Goal: Task Accomplishment & Management: Manage account settings

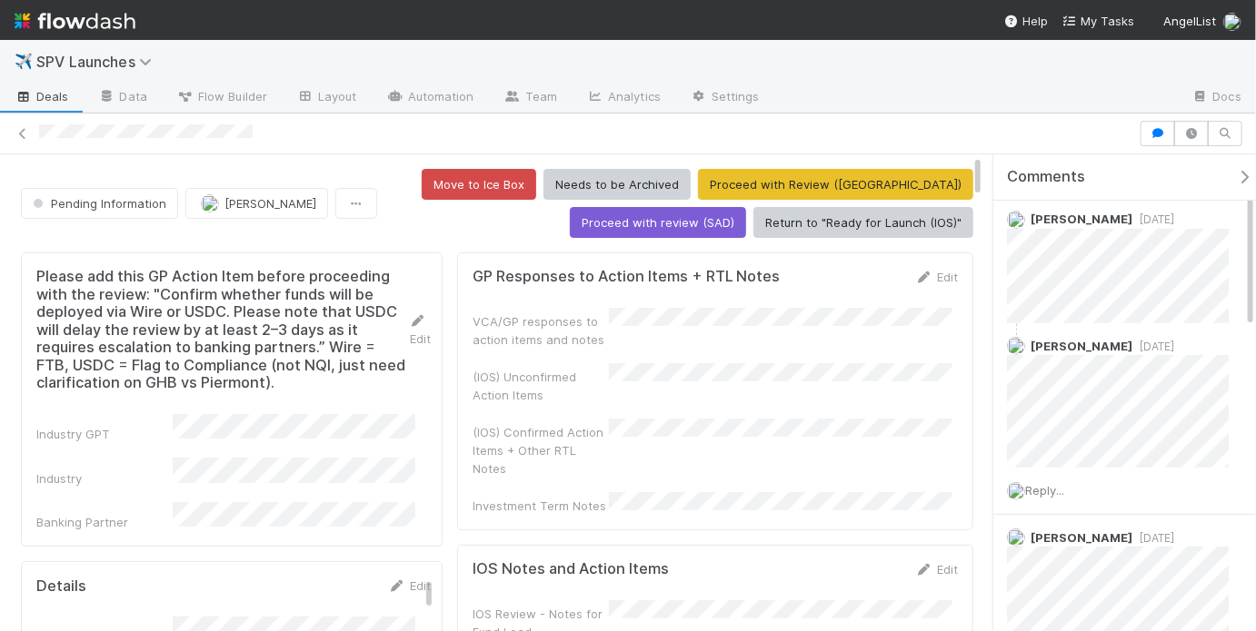
scroll to position [490, 0]
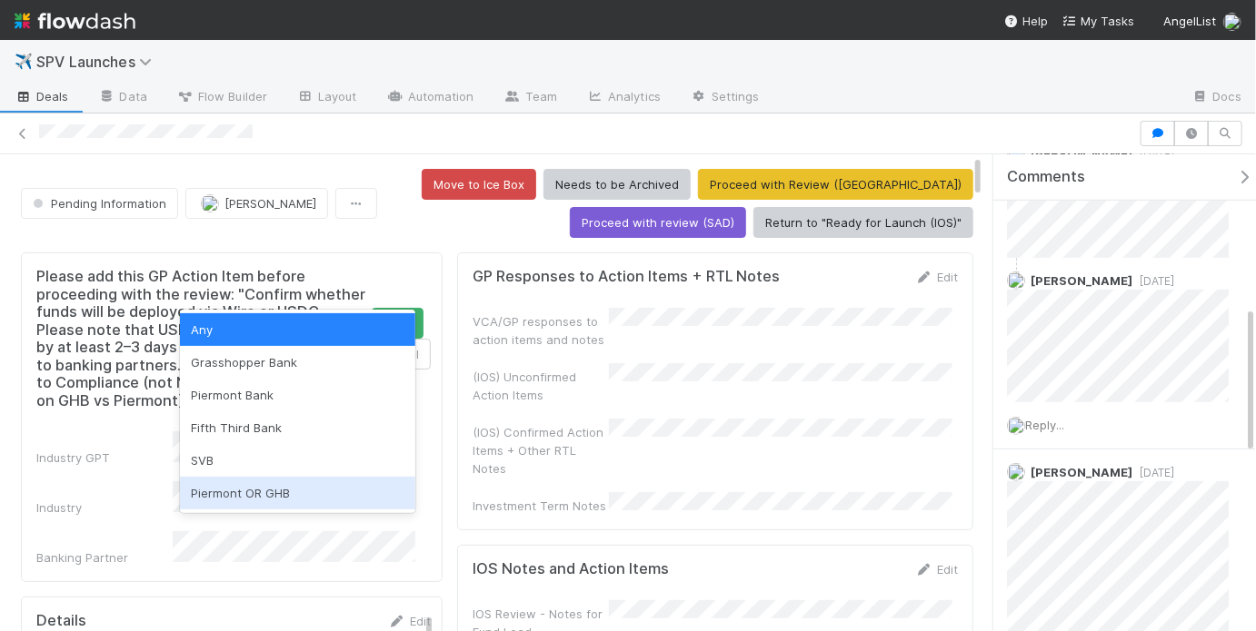
click at [259, 490] on div "Piermont OR GHB" at bounding box center [297, 493] width 235 height 33
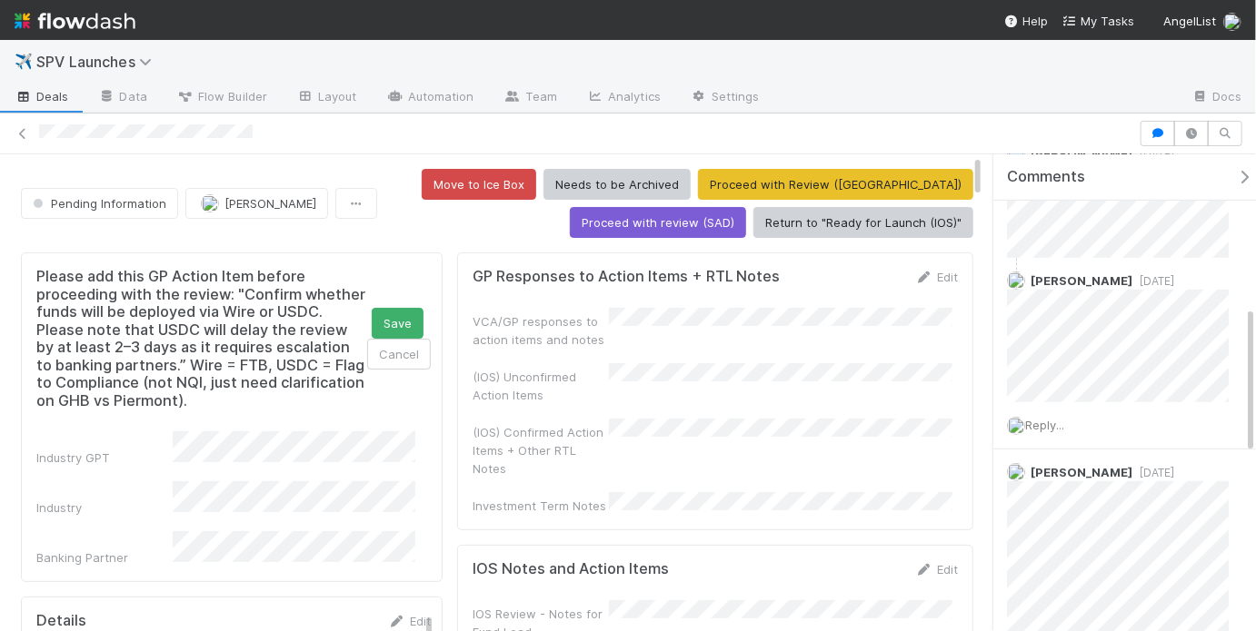
click at [156, 515] on div "Industry GPT Industry Banking Partner" at bounding box center [233, 499] width 394 height 135
click at [381, 325] on button "Save" at bounding box center [398, 323] width 52 height 31
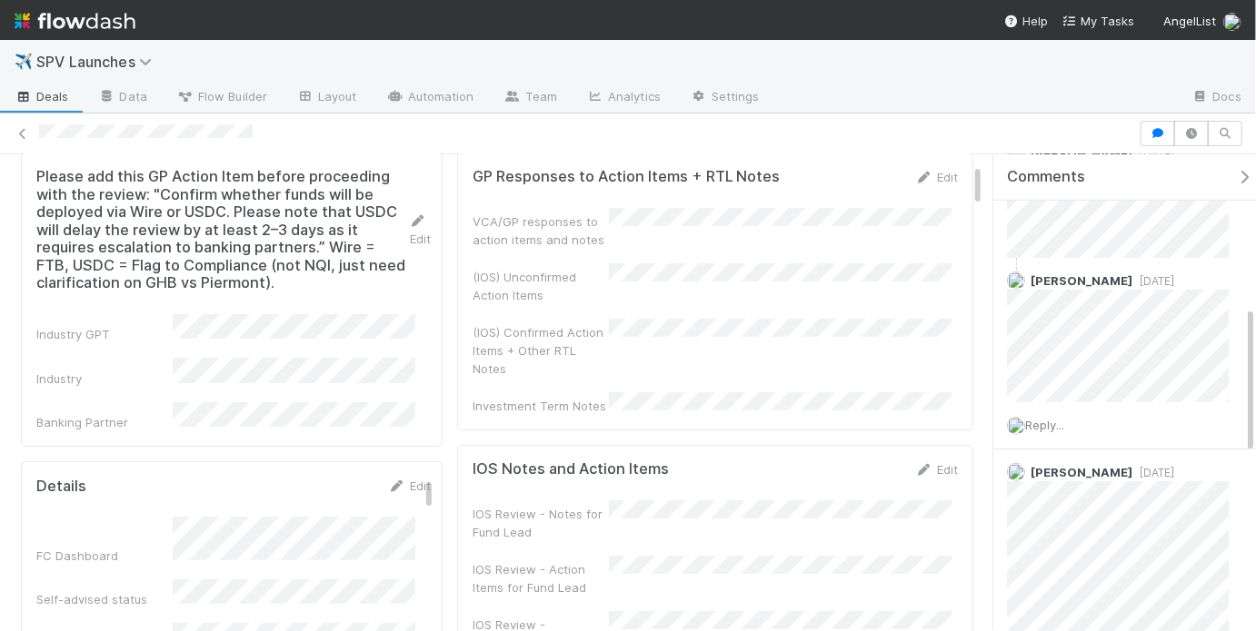
scroll to position [0, 0]
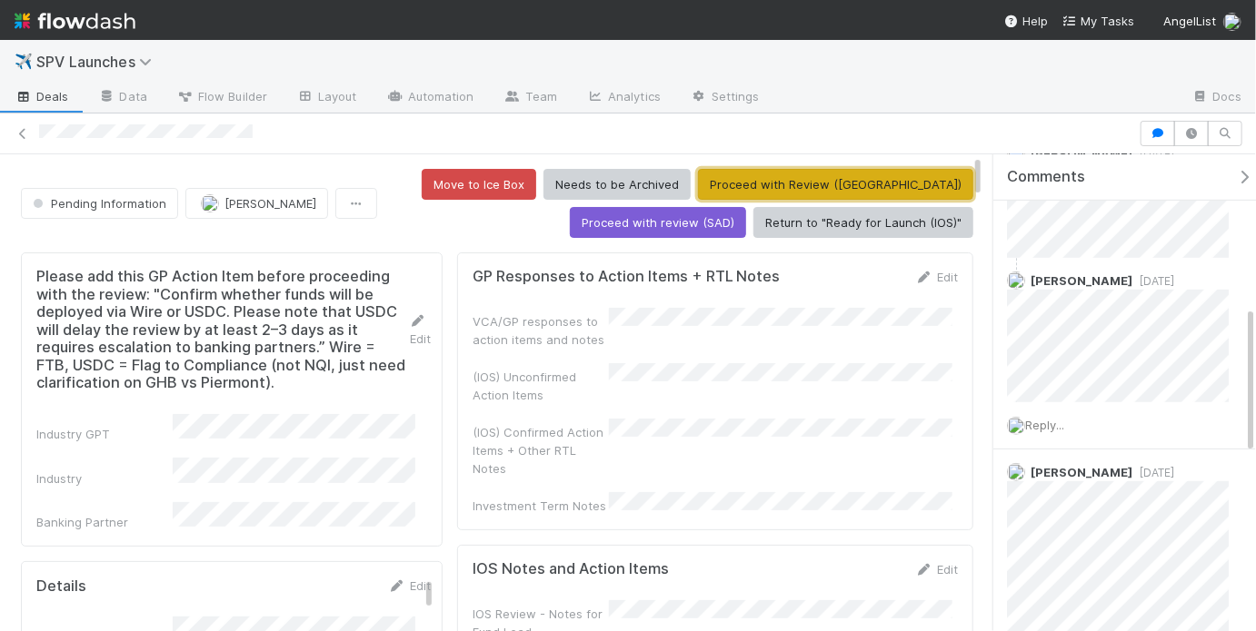
click at [839, 189] on button "Proceed with Review (PA)" at bounding box center [835, 184] width 275 height 31
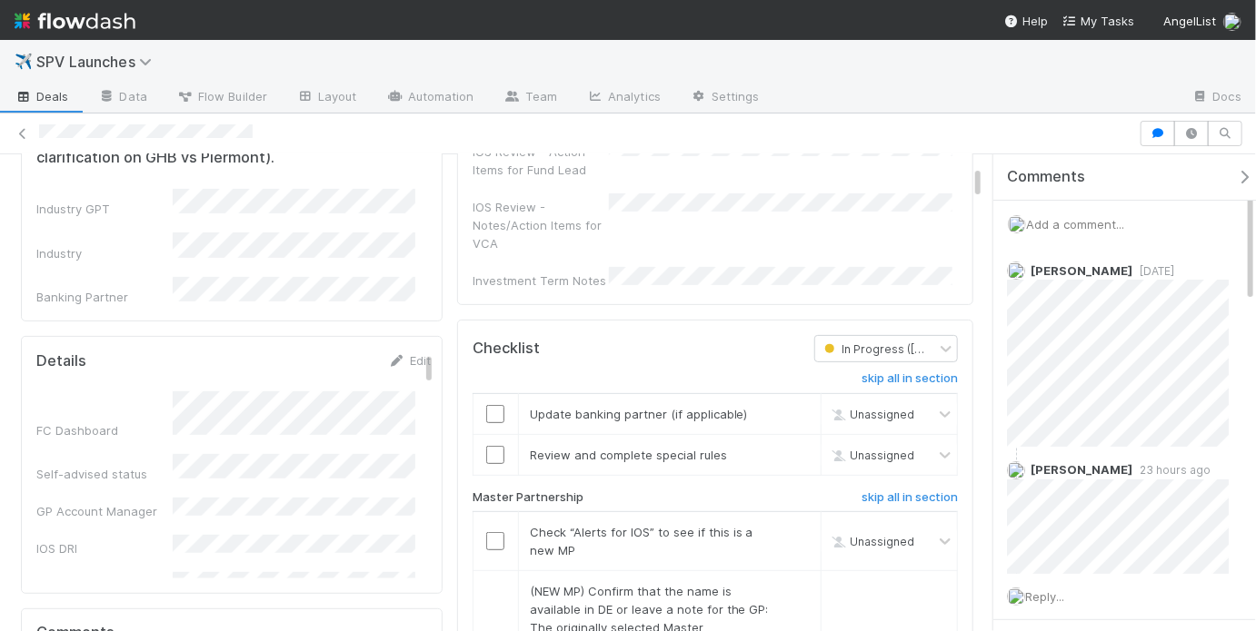
scroll to position [243, 0]
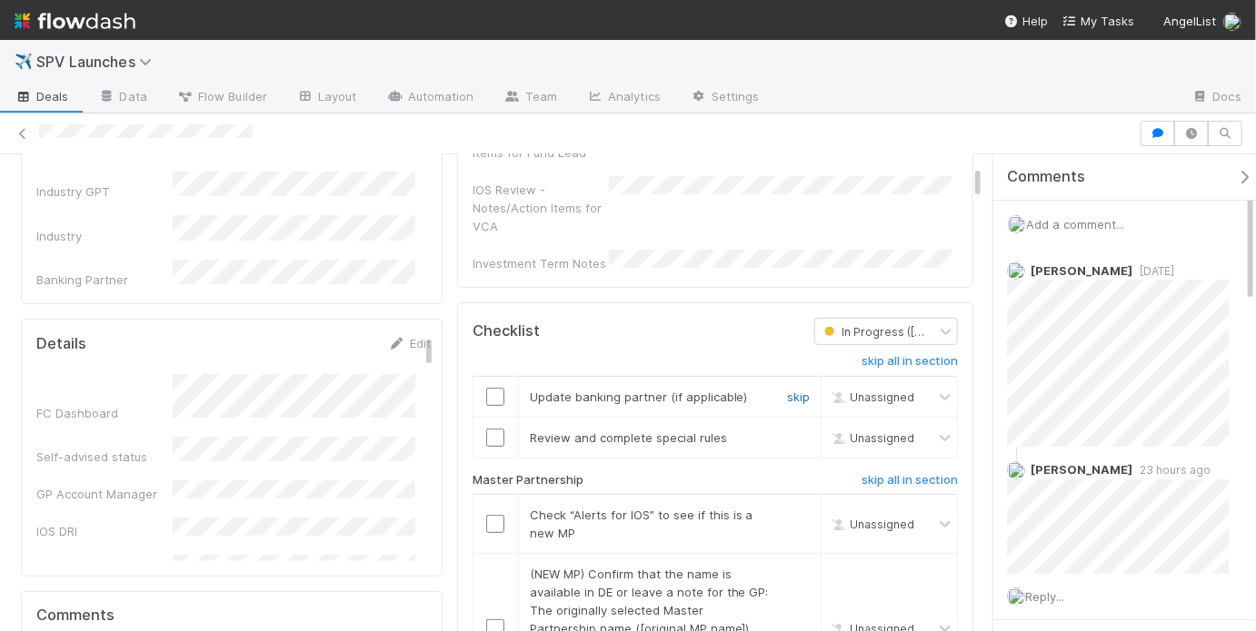
click at [787, 390] on link "skip" at bounding box center [798, 397] width 23 height 15
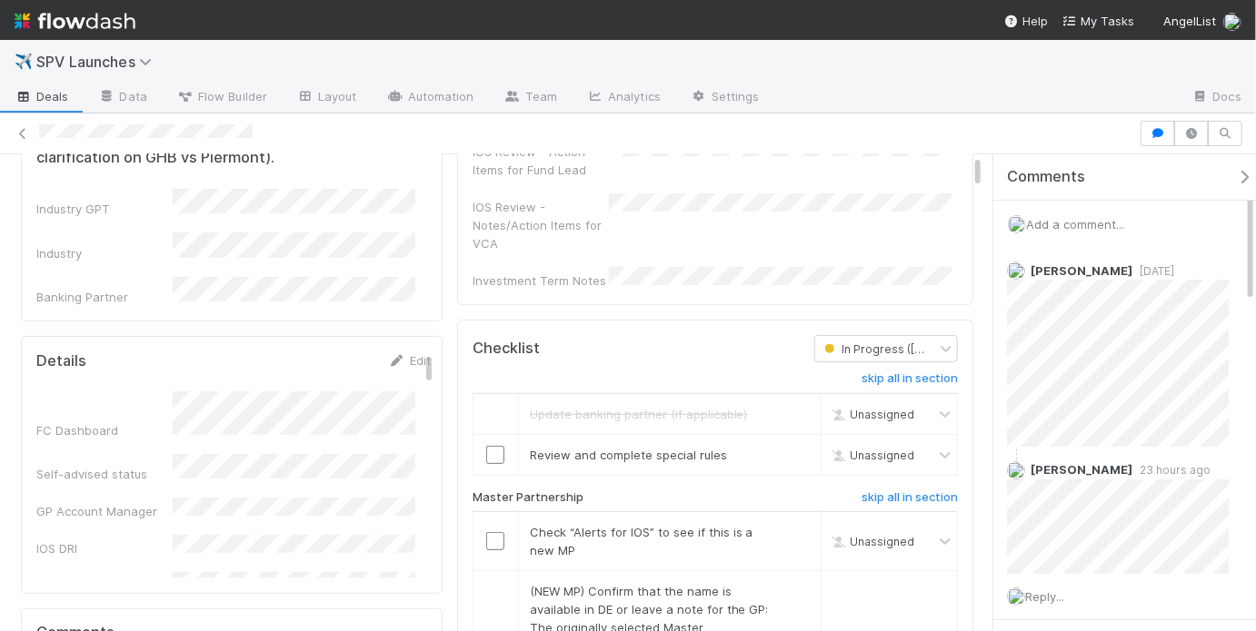
scroll to position [265, 0]
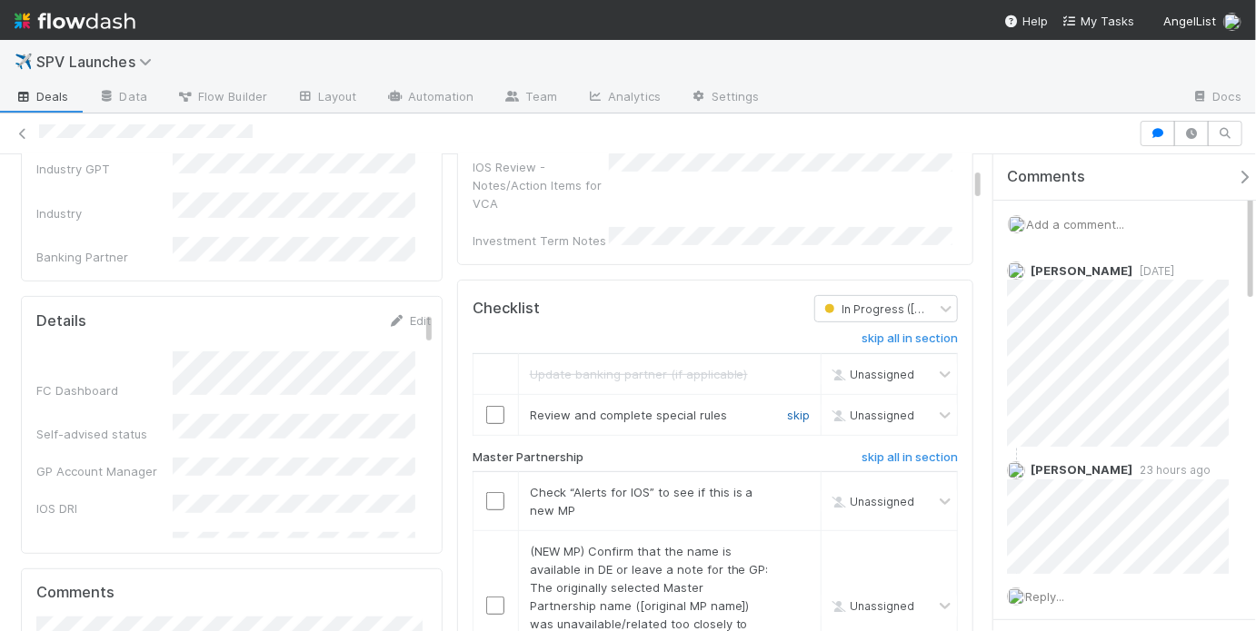
click at [787, 408] on link "skip" at bounding box center [798, 415] width 23 height 15
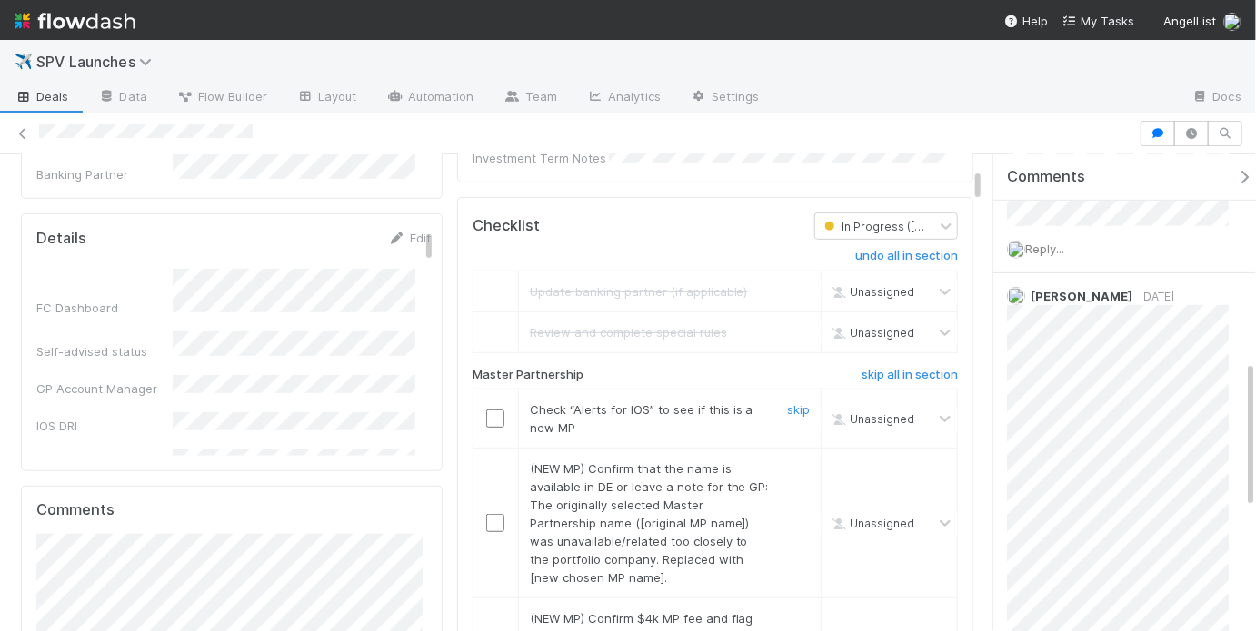
scroll to position [372, 0]
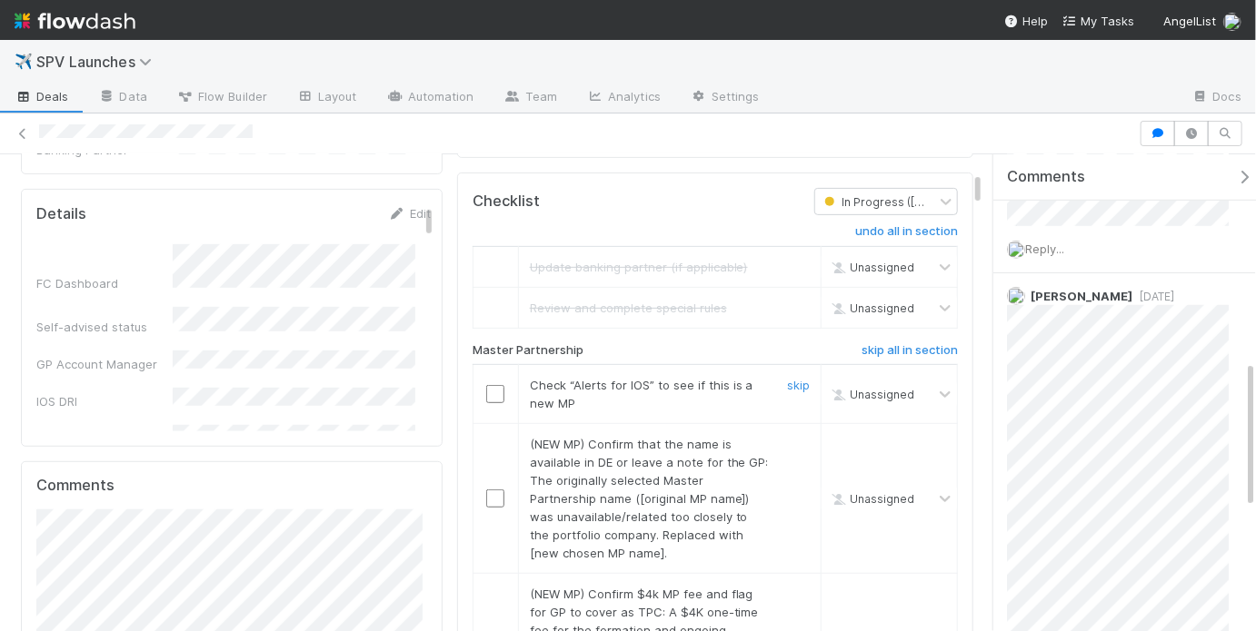
click at [491, 385] on input "checkbox" at bounding box center [495, 394] width 18 height 18
click at [798, 437] on link "skip" at bounding box center [798, 444] width 23 height 15
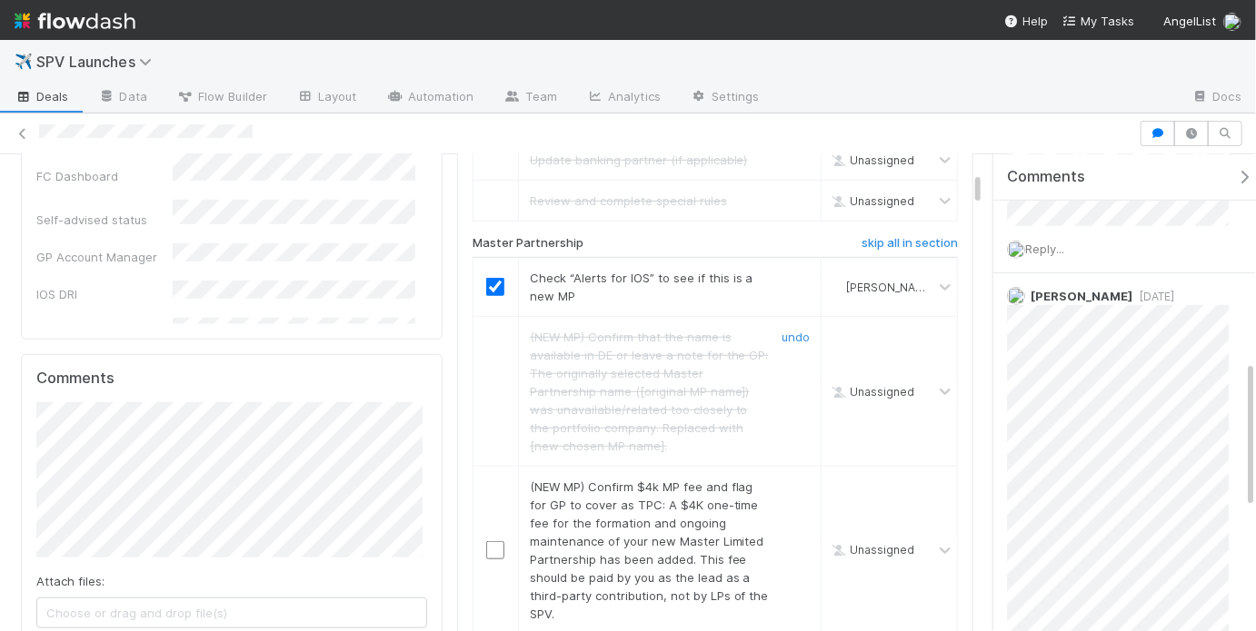
scroll to position [485, 0]
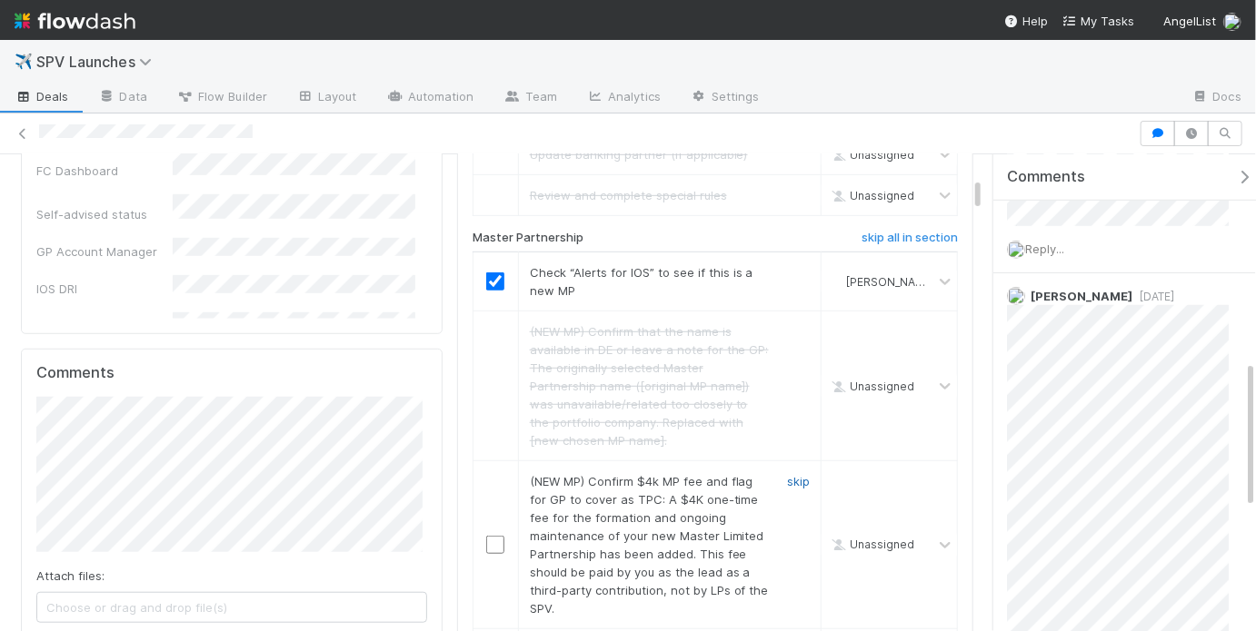
click at [790, 474] on link "skip" at bounding box center [798, 481] width 23 height 15
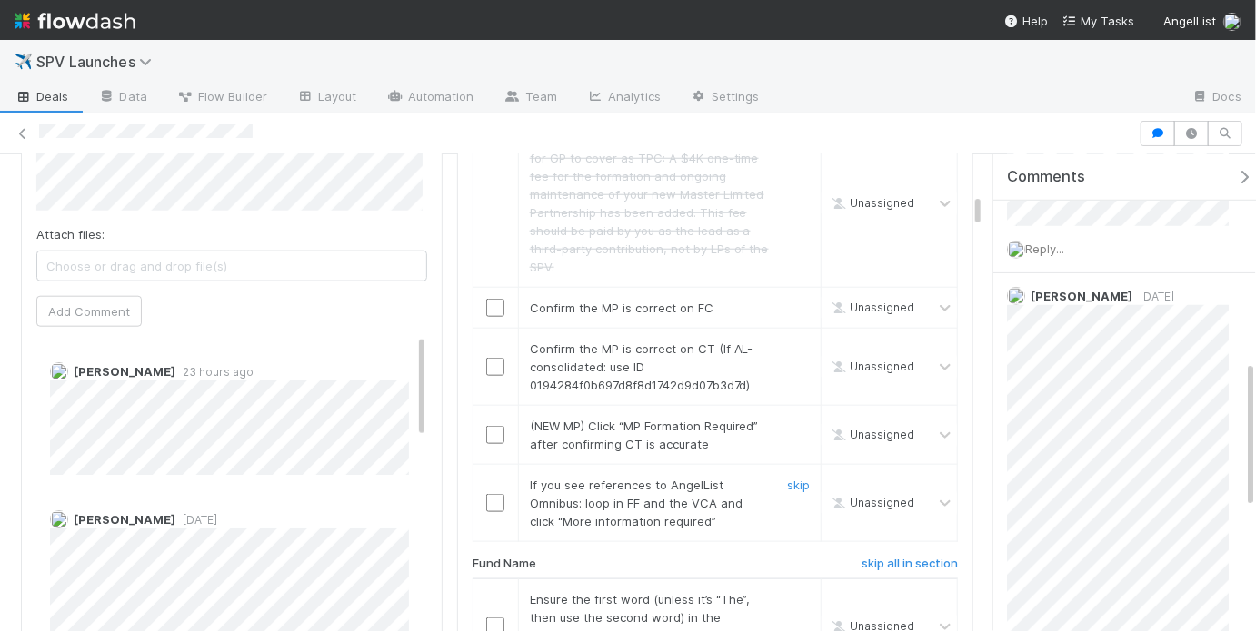
scroll to position [836, 0]
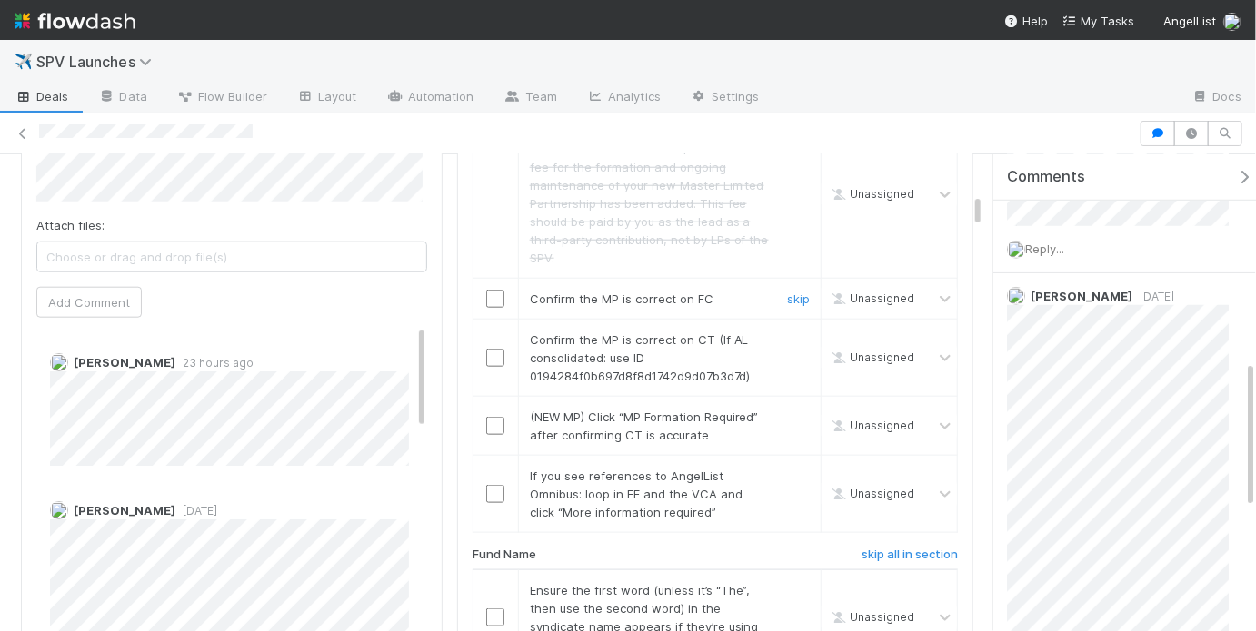
click at [499, 290] on input "checkbox" at bounding box center [495, 299] width 18 height 18
click at [496, 349] on input "checkbox" at bounding box center [495, 358] width 18 height 18
click at [787, 410] on link "skip" at bounding box center [798, 417] width 23 height 15
click at [788, 410] on link "skip" at bounding box center [798, 417] width 23 height 15
click at [797, 469] on link "skip" at bounding box center [798, 476] width 23 height 15
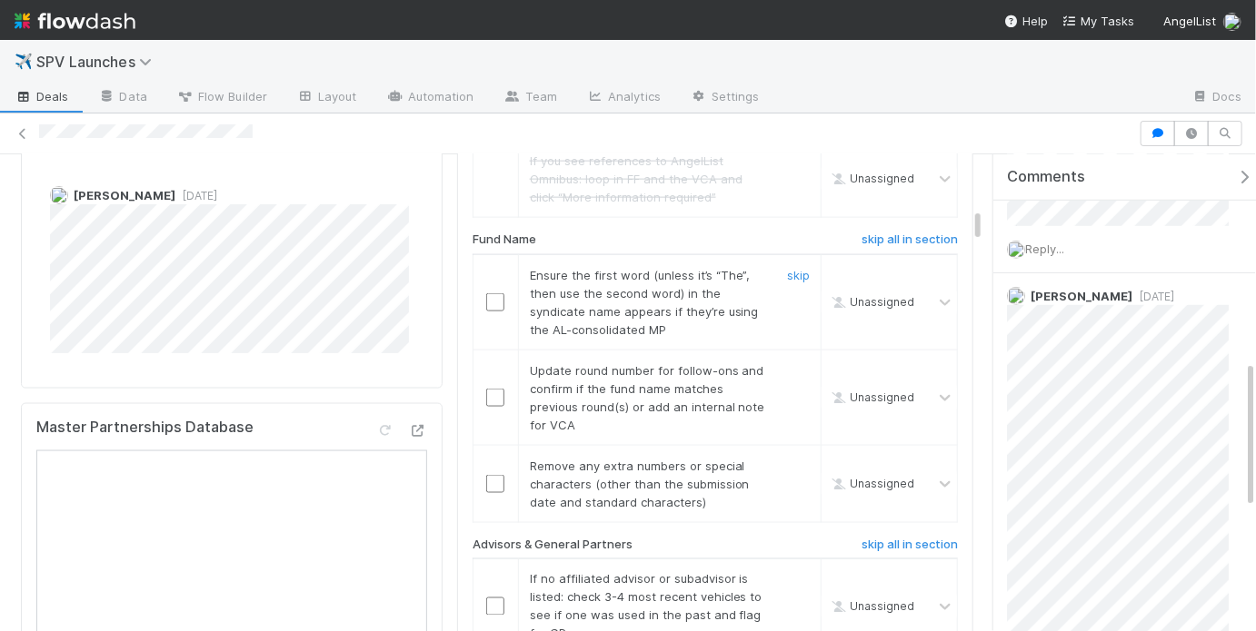
scroll to position [1157, 0]
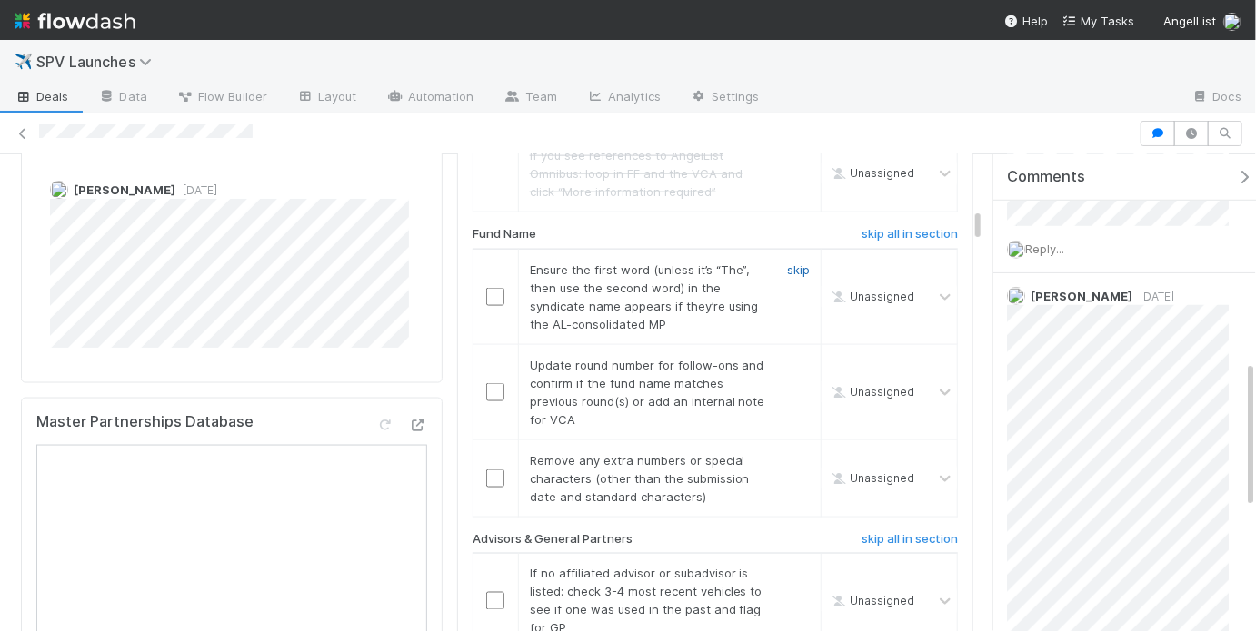
click at [789, 263] on link "skip" at bounding box center [798, 270] width 23 height 15
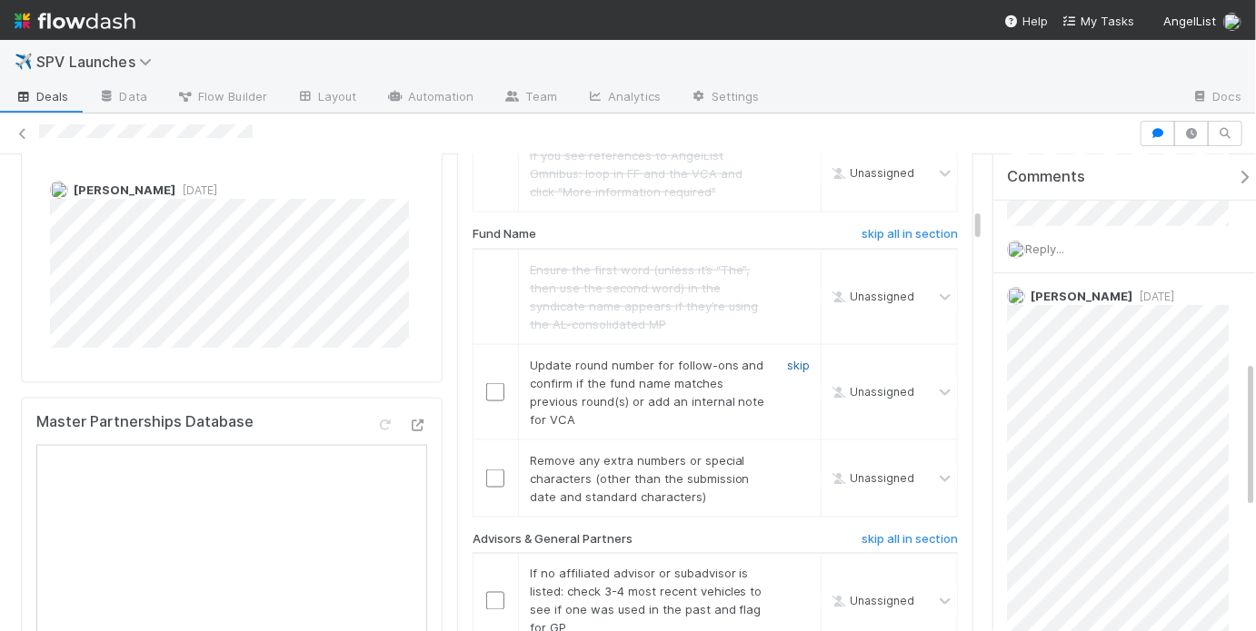
click at [787, 358] on link "skip" at bounding box center [798, 365] width 23 height 15
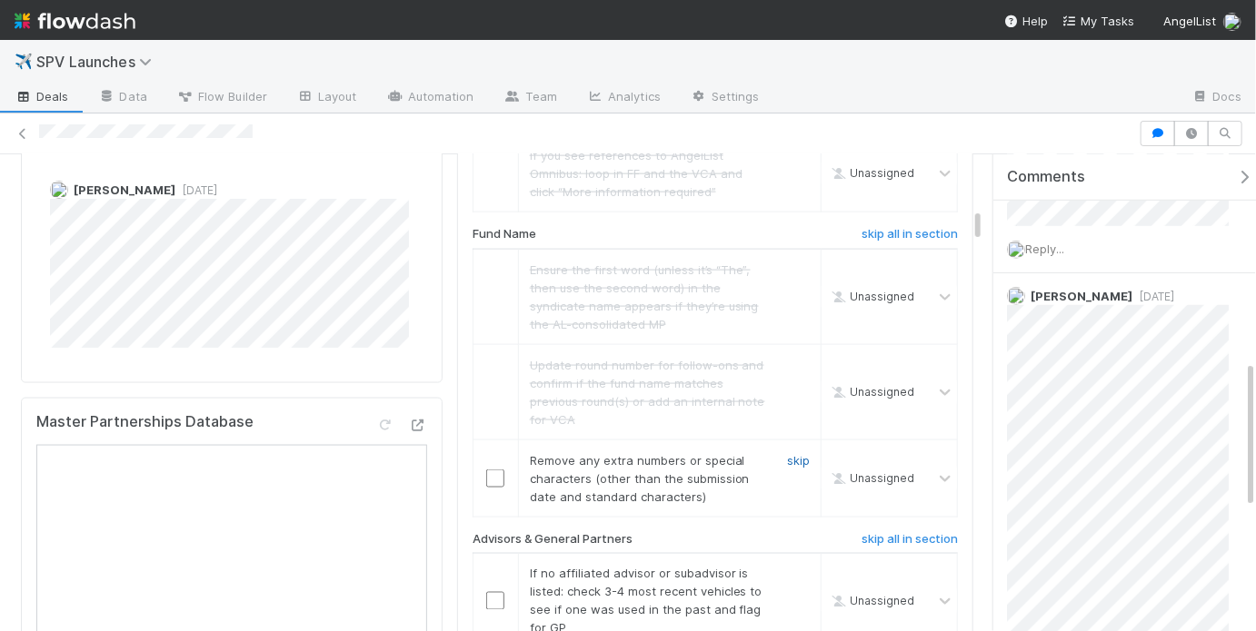
click at [788, 453] on link "skip" at bounding box center [798, 460] width 23 height 15
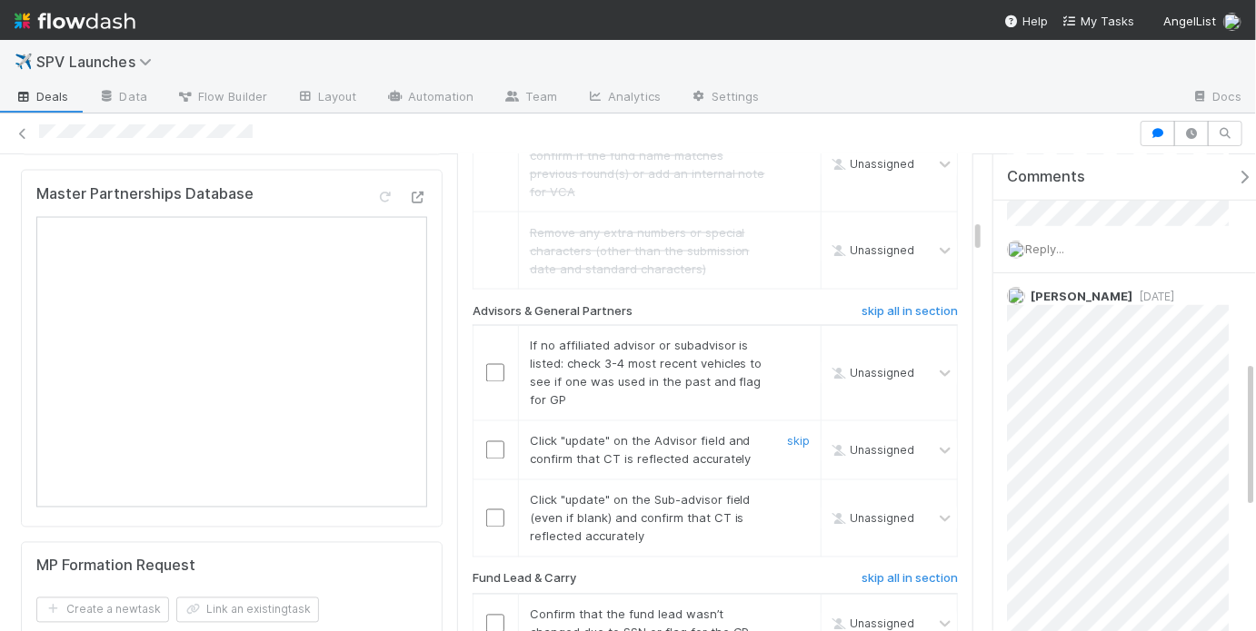
scroll to position [1390, 0]
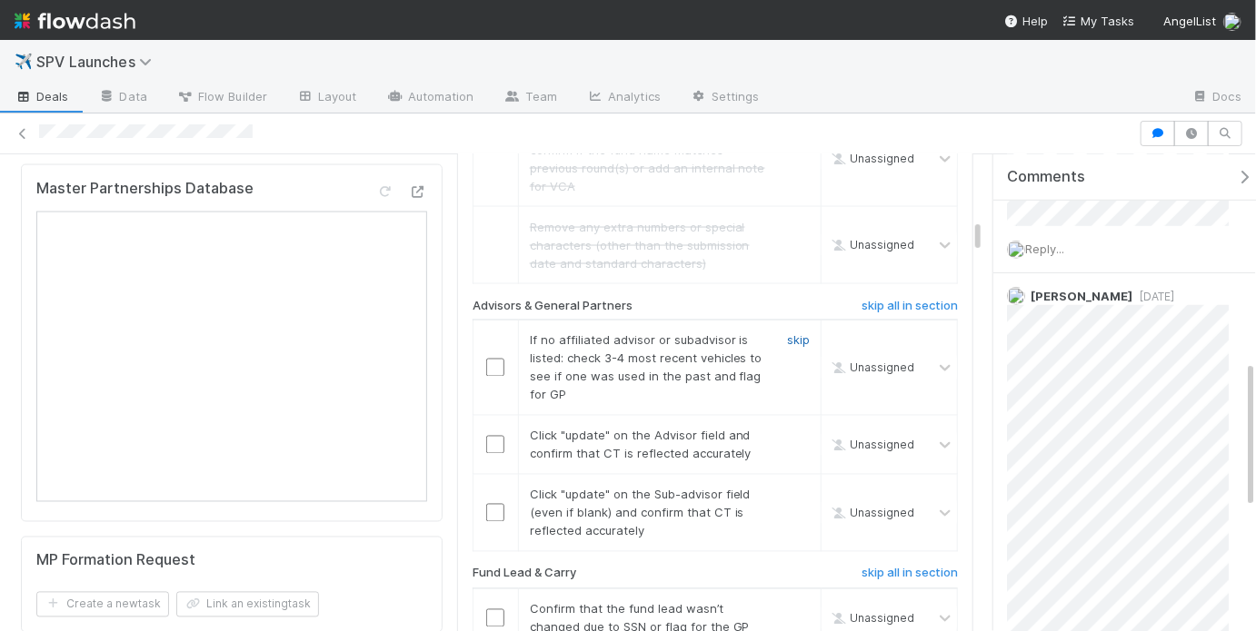
click at [787, 333] on link "skip" at bounding box center [798, 340] width 23 height 15
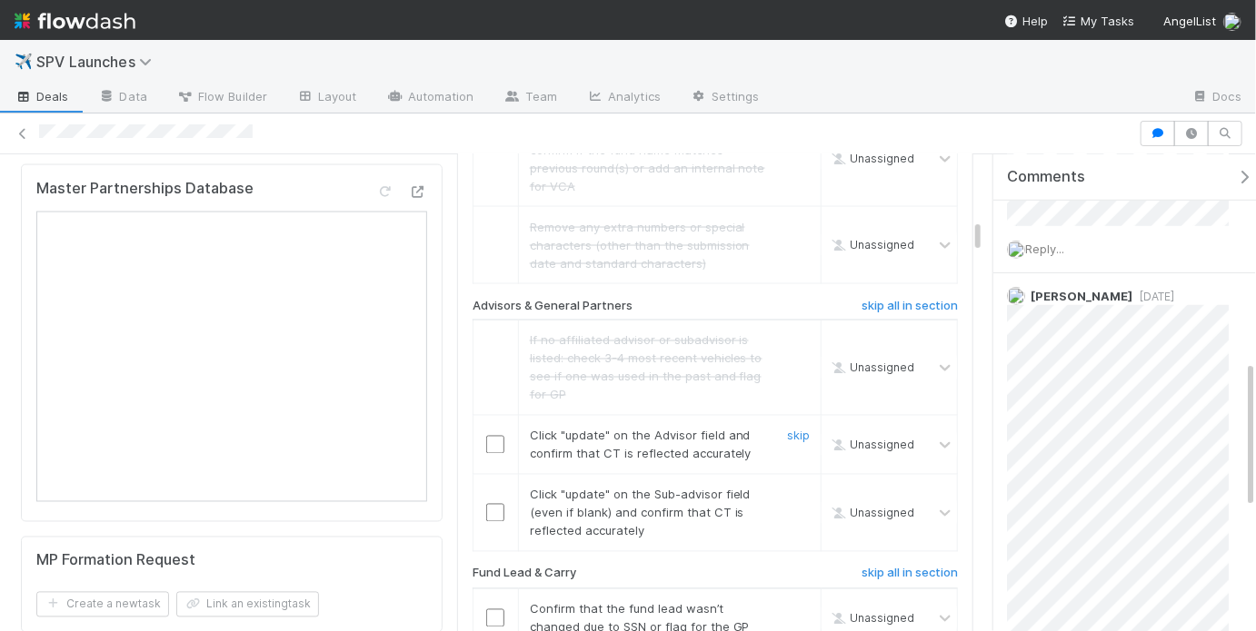
drag, startPoint x: 491, startPoint y: 422, endPoint x: 491, endPoint y: 442, distance: 20.0
click at [491, 436] on input "checkbox" at bounding box center [495, 445] width 18 height 18
click at [491, 504] on input "checkbox" at bounding box center [495, 513] width 18 height 18
click at [487, 432] on td at bounding box center [494, 445] width 45 height 59
checkbox input "true"
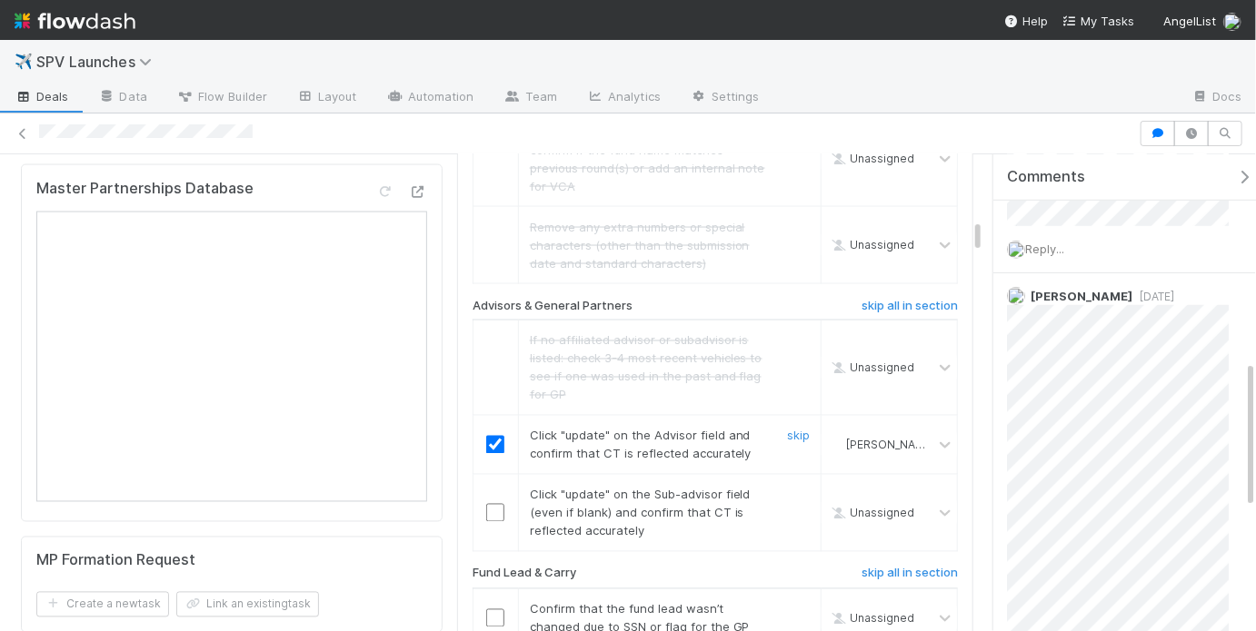
click at [491, 436] on input "checkbox" at bounding box center [495, 445] width 18 height 18
click at [491, 504] on input "checkbox" at bounding box center [495, 513] width 18 height 18
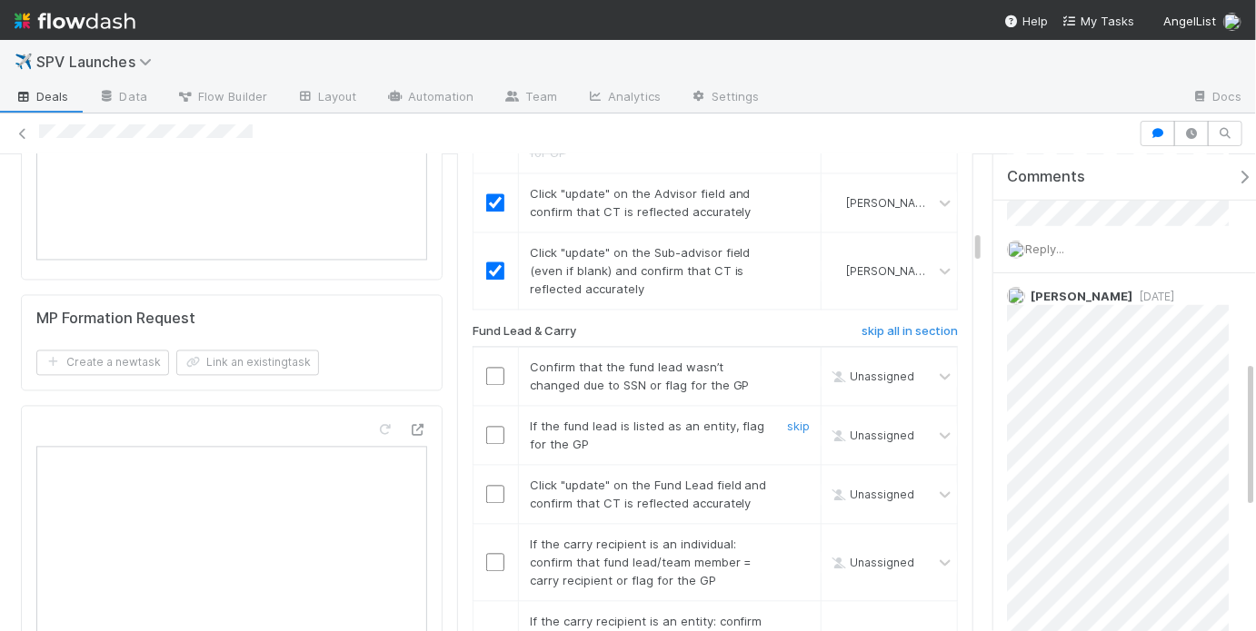
scroll to position [1634, 0]
click at [490, 365] on input "checkbox" at bounding box center [495, 374] width 18 height 18
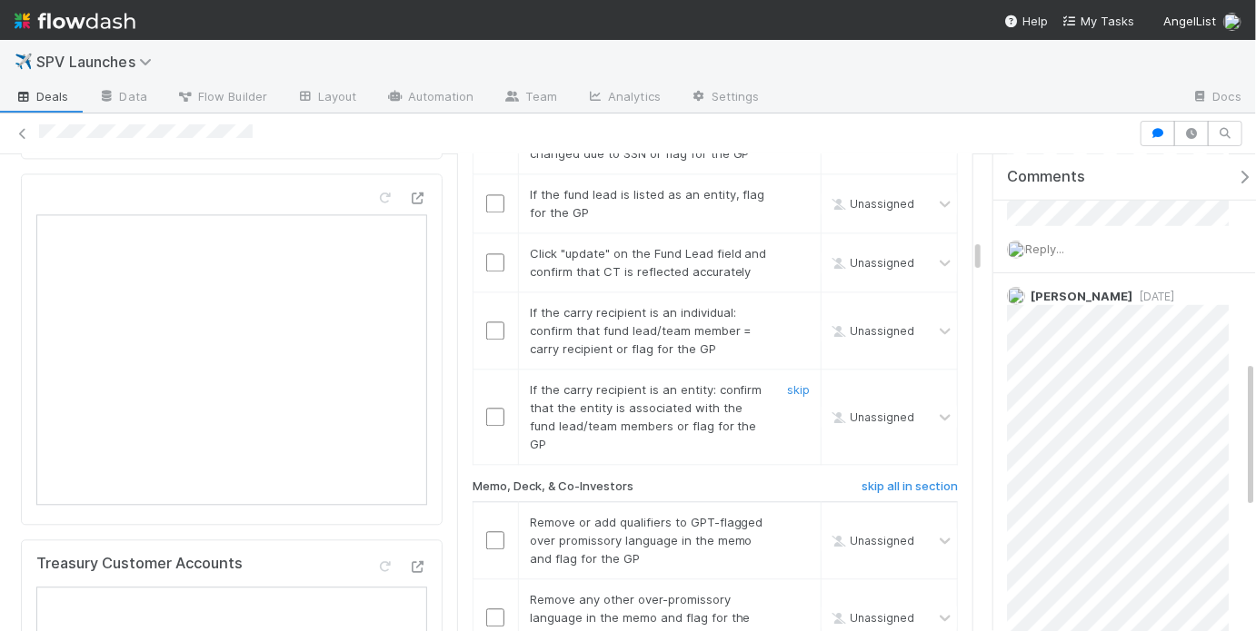
scroll to position [1652, 0]
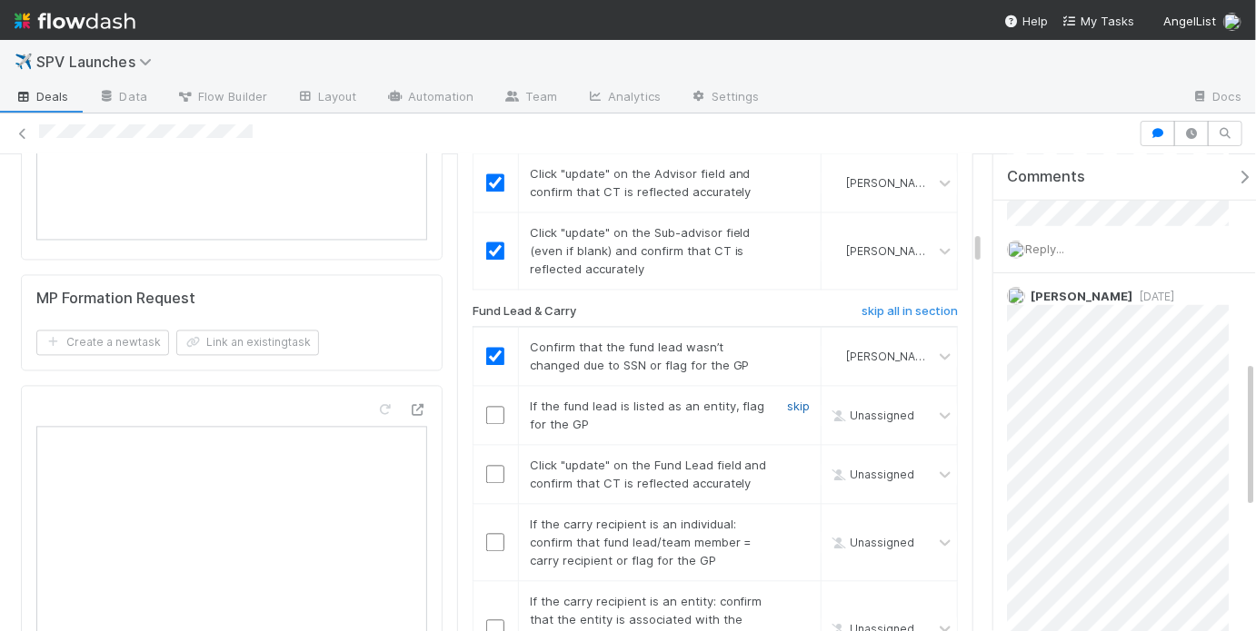
click at [791, 400] on link "skip" at bounding box center [798, 407] width 23 height 15
click at [502, 466] on div at bounding box center [495, 475] width 45 height 18
click at [495, 466] on input "checkbox" at bounding box center [495, 475] width 18 height 18
click at [787, 518] on link "skip" at bounding box center [798, 525] width 23 height 15
click at [486, 534] on input "checkbox" at bounding box center [495, 543] width 18 height 18
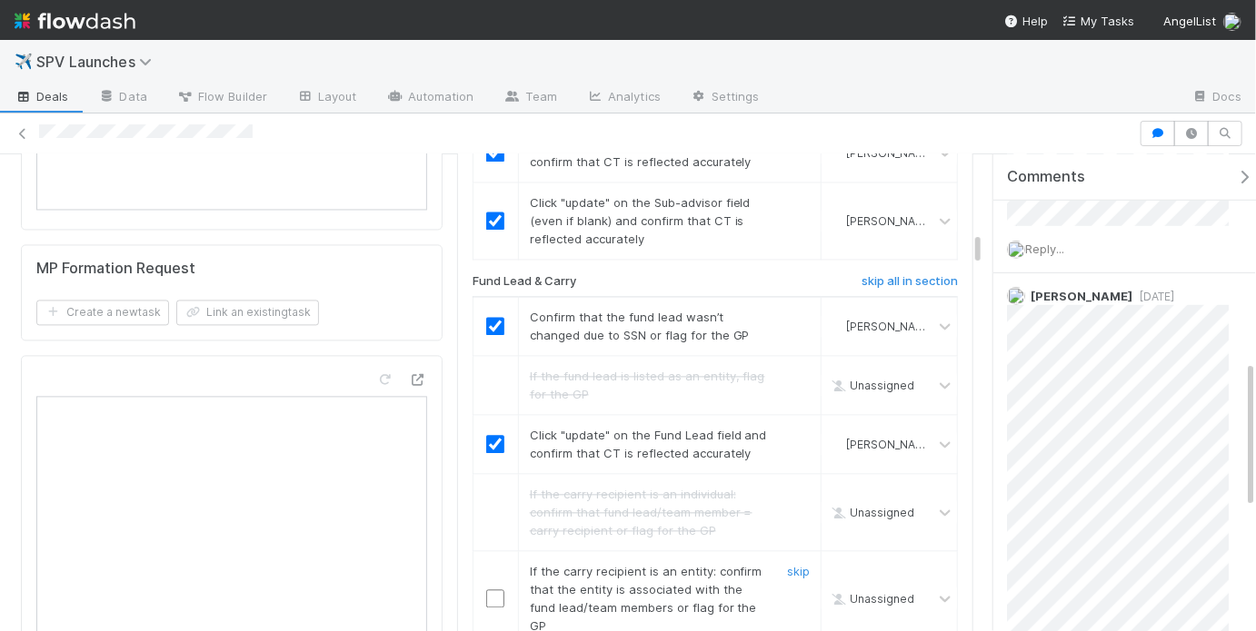
scroll to position [1782, 0]
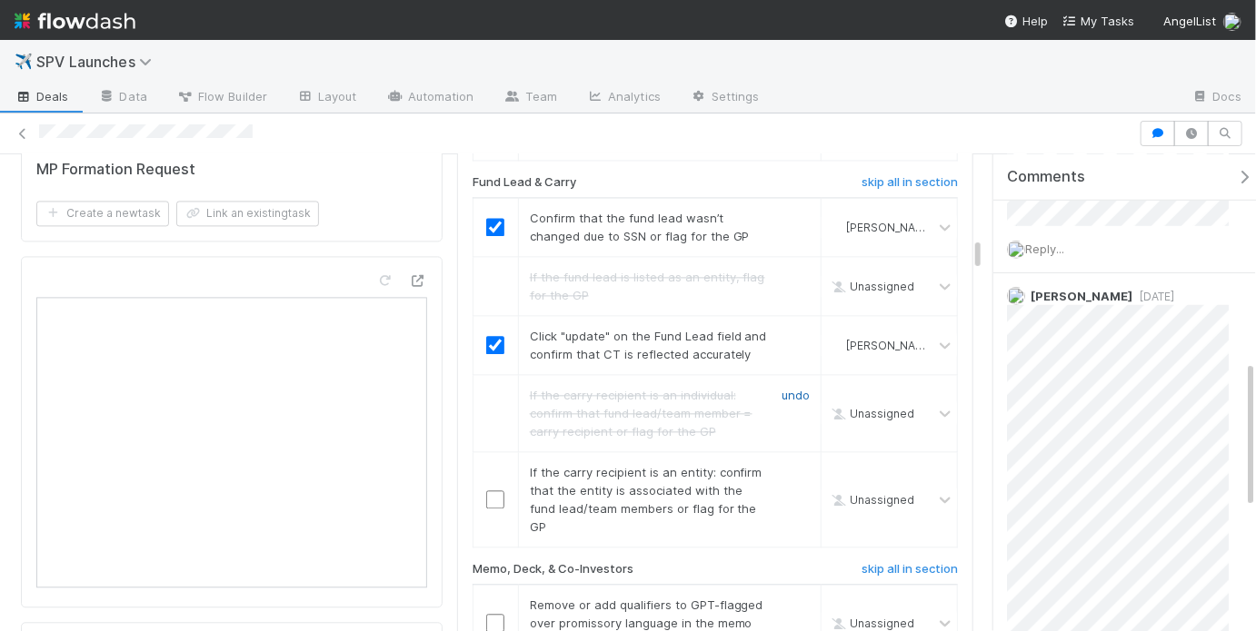
click at [781, 388] on link "undo" at bounding box center [795, 395] width 28 height 15
click at [496, 404] on input "checkbox" at bounding box center [495, 413] width 18 height 18
click at [792, 465] on link "skip" at bounding box center [798, 472] width 23 height 15
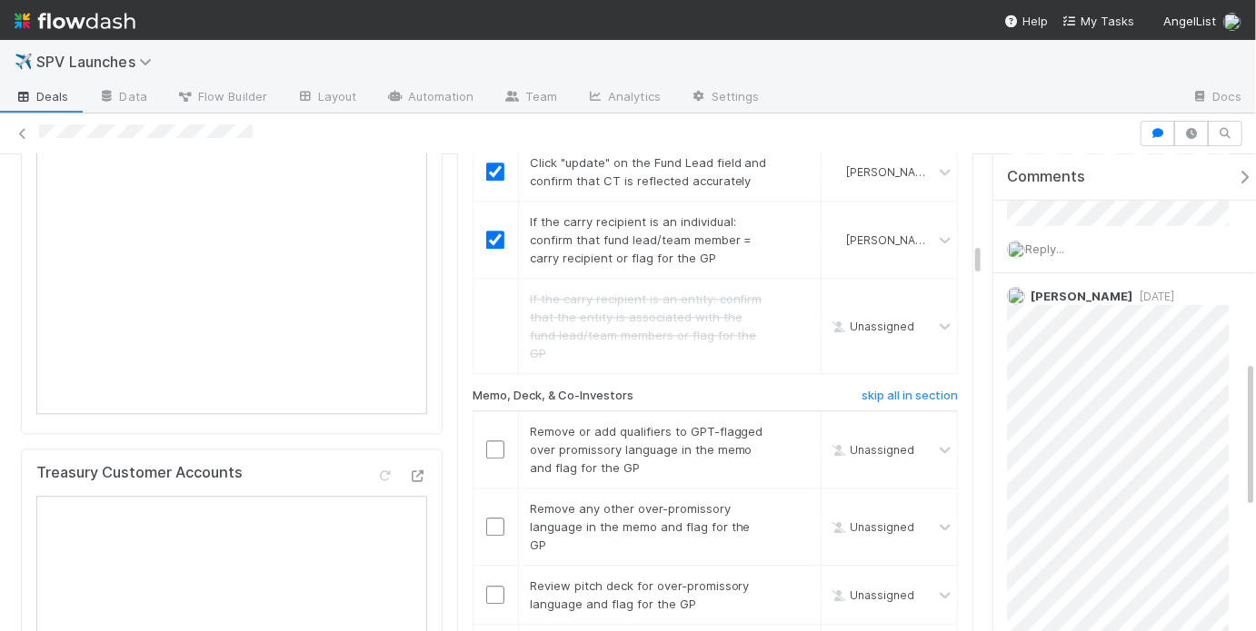
scroll to position [2045, 0]
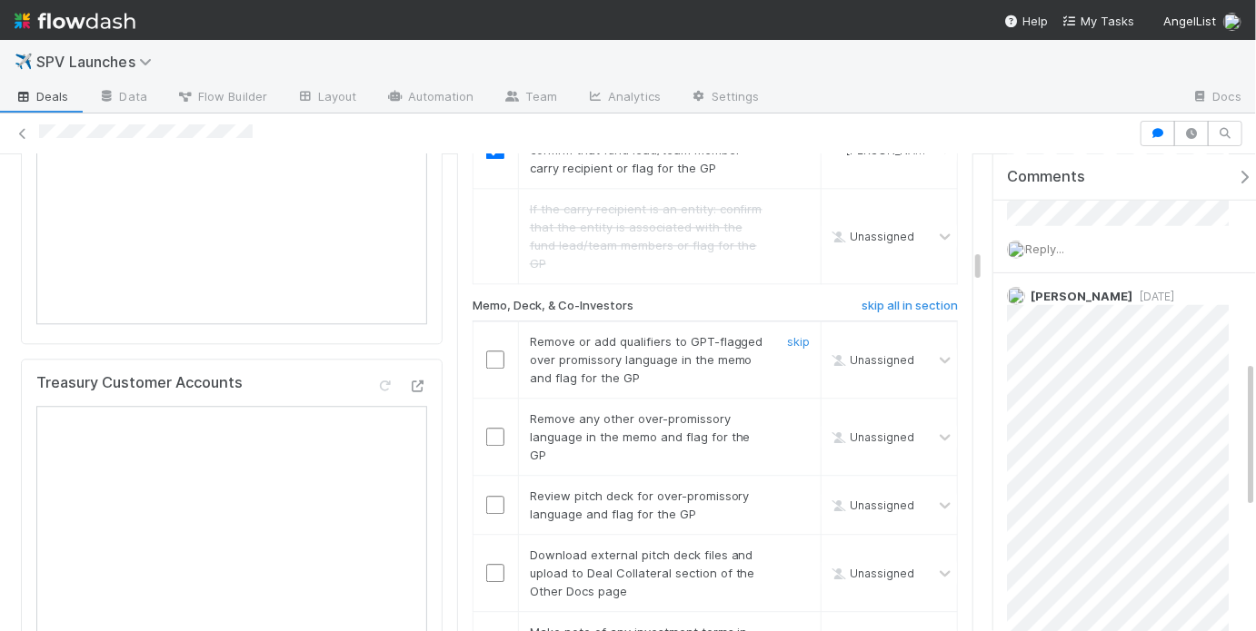
click at [494, 351] on input "checkbox" at bounding box center [495, 360] width 18 height 18
click at [491, 428] on input "checkbox" at bounding box center [495, 437] width 18 height 18
click at [491, 496] on input "checkbox" at bounding box center [495, 505] width 18 height 18
click at [792, 548] on link "skip" at bounding box center [798, 555] width 23 height 15
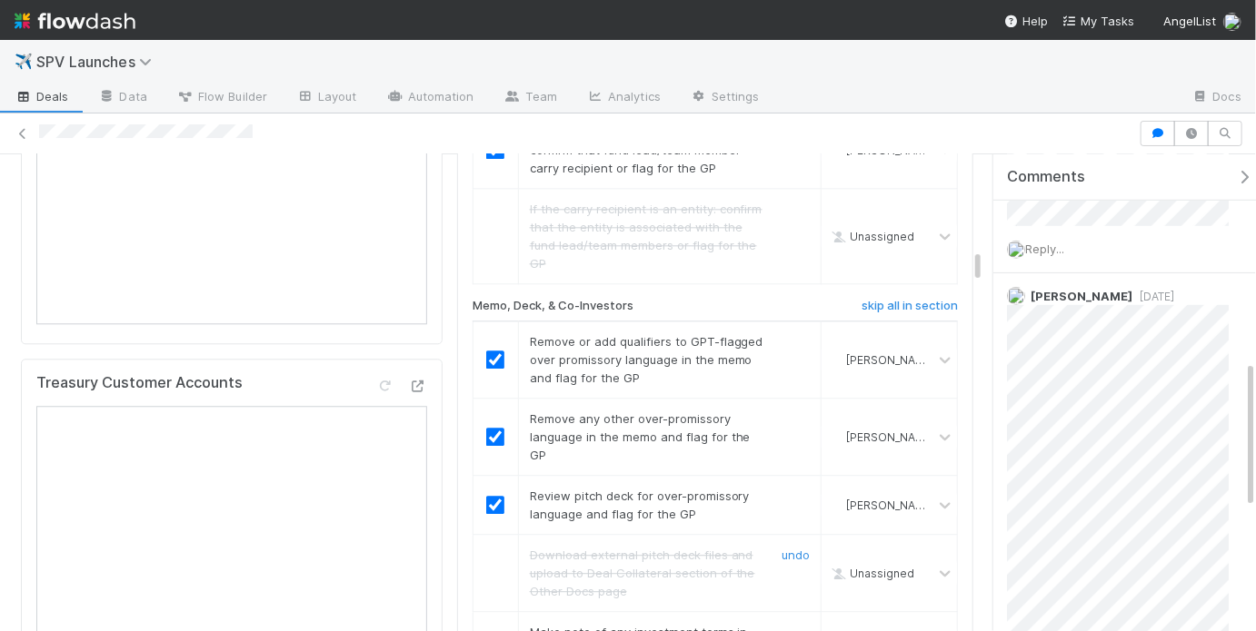
scroll to position [2185, 0]
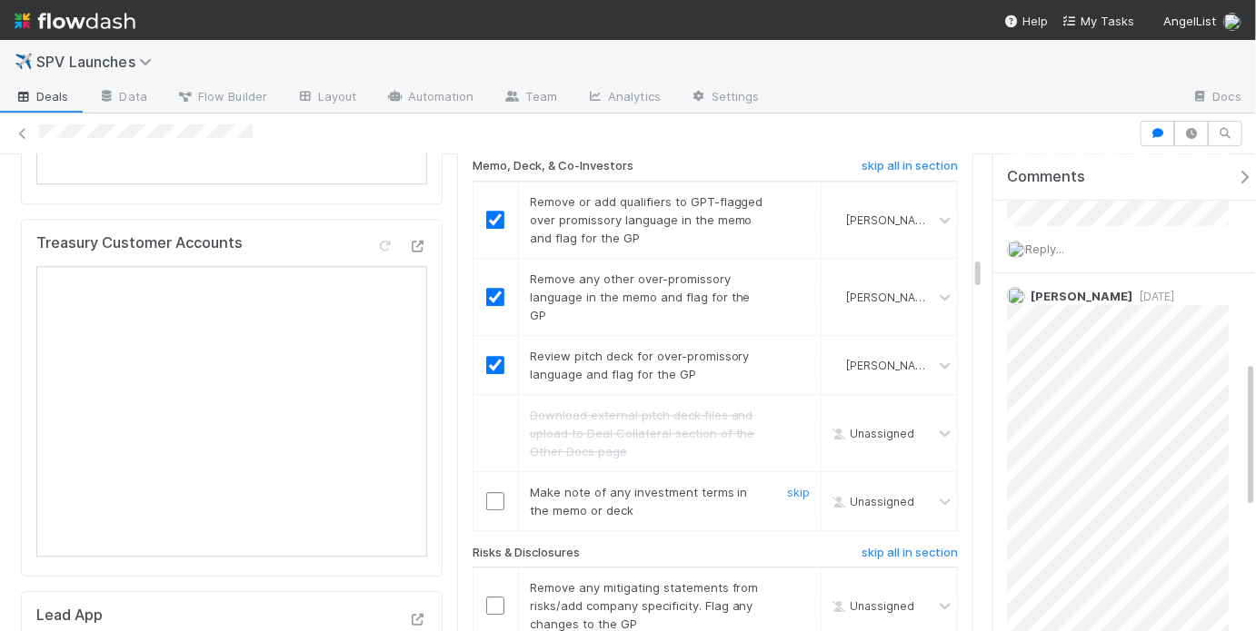
click at [498, 492] on input "checkbox" at bounding box center [495, 501] width 18 height 18
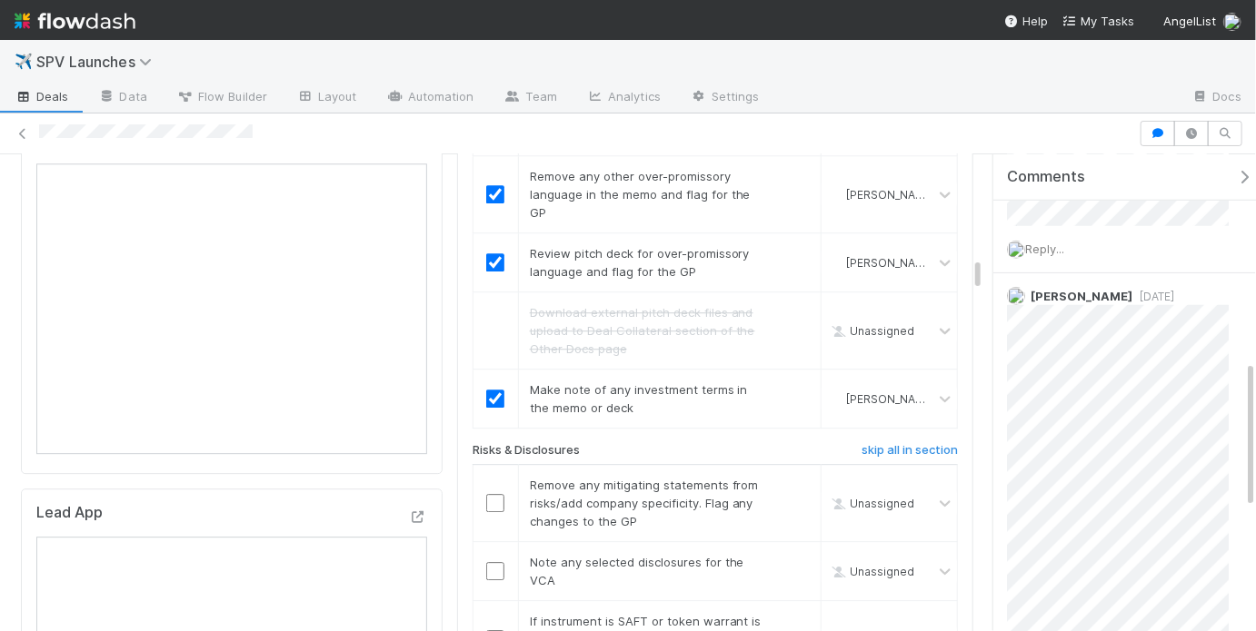
scroll to position [2295, 0]
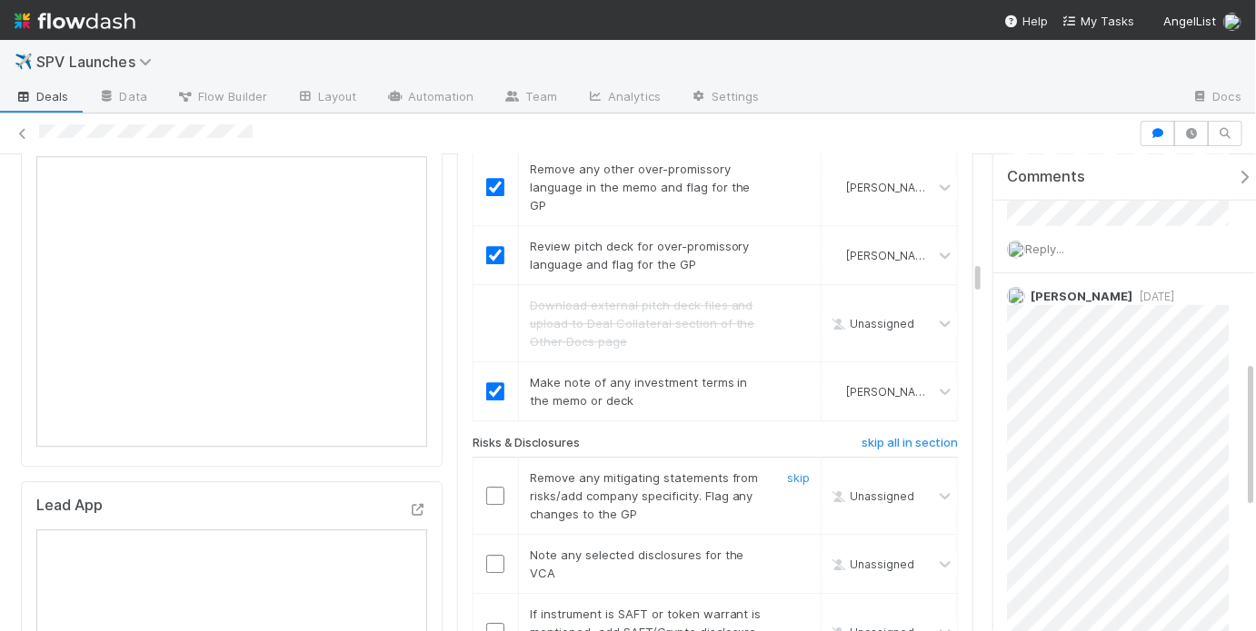
click at [802, 469] on div "skip" at bounding box center [796, 496] width 55 height 55
click at [796, 471] on link "skip" at bounding box center [798, 478] width 23 height 15
click at [787, 548] on link "skip" at bounding box center [798, 555] width 23 height 15
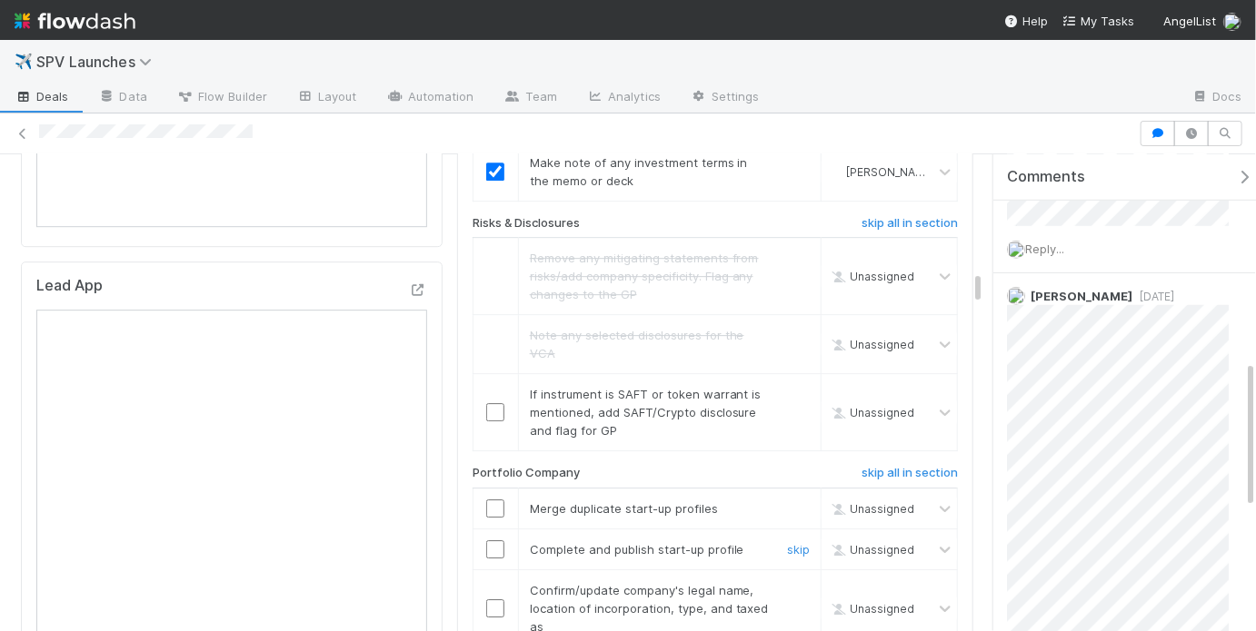
scroll to position [2517, 0]
click at [787, 384] on link "skip" at bounding box center [798, 391] width 23 height 15
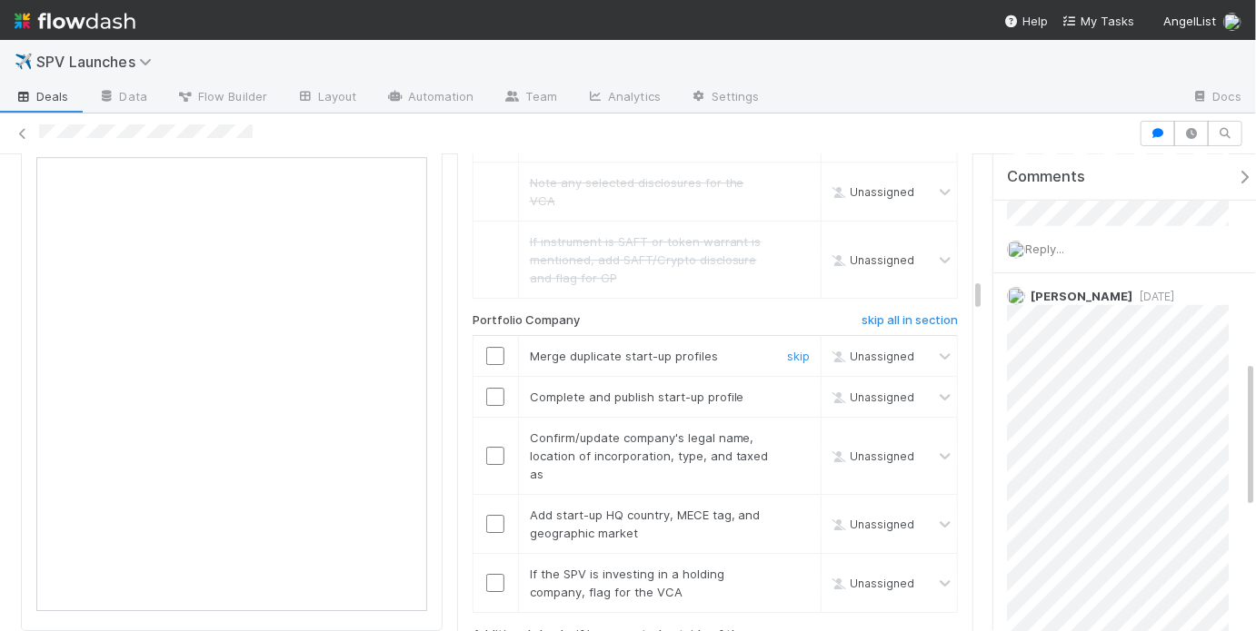
scroll to position [2670, 0]
click at [787, 346] on link "skip" at bounding box center [798, 353] width 23 height 15
click at [791, 387] on link "skip" at bounding box center [798, 394] width 23 height 15
click at [491, 444] on input "checkbox" at bounding box center [495, 453] width 18 height 18
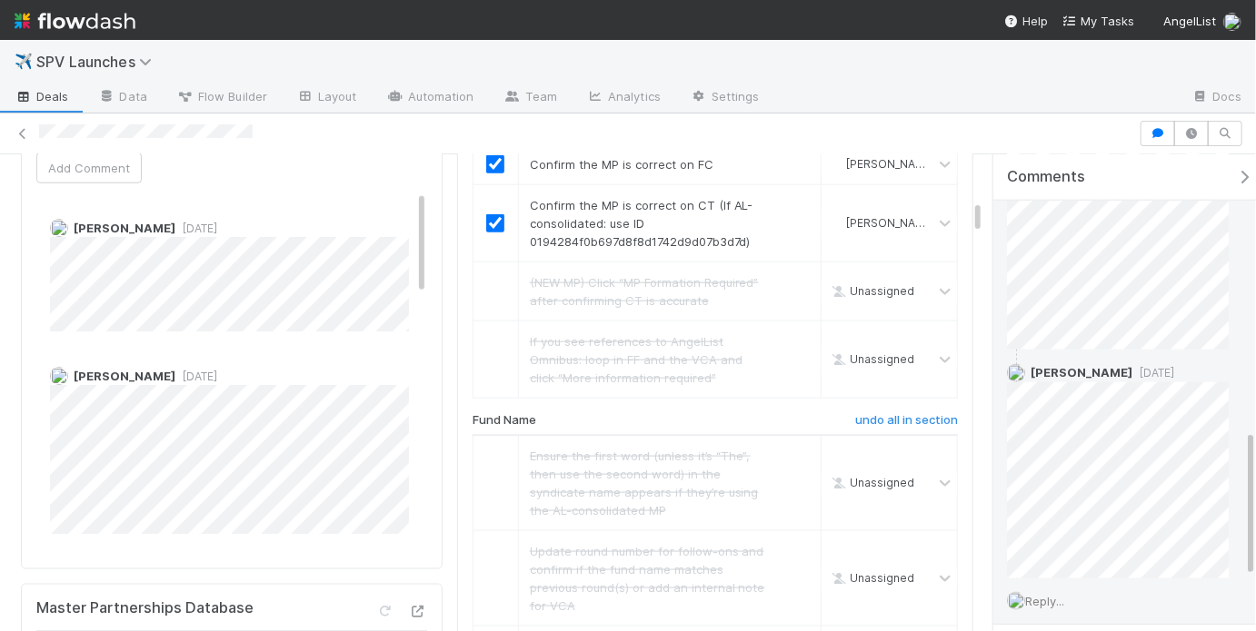
scroll to position [1063, 0]
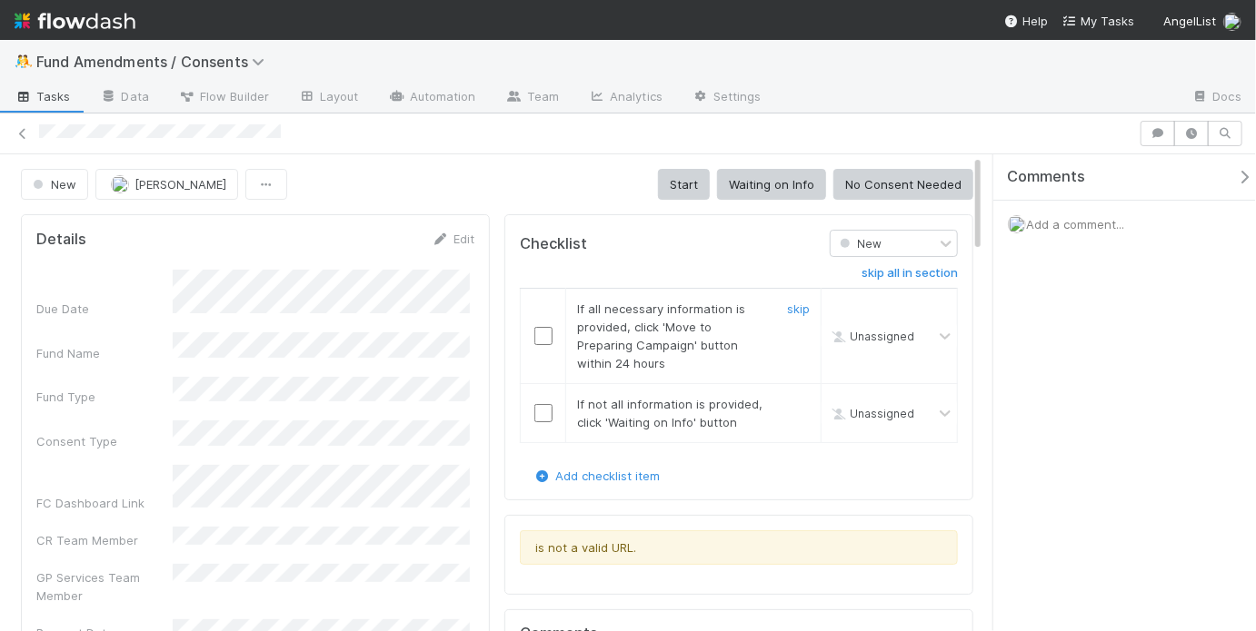
click at [540, 335] on input "checkbox" at bounding box center [543, 336] width 18 height 18
click at [787, 405] on link "skip" at bounding box center [798, 404] width 23 height 15
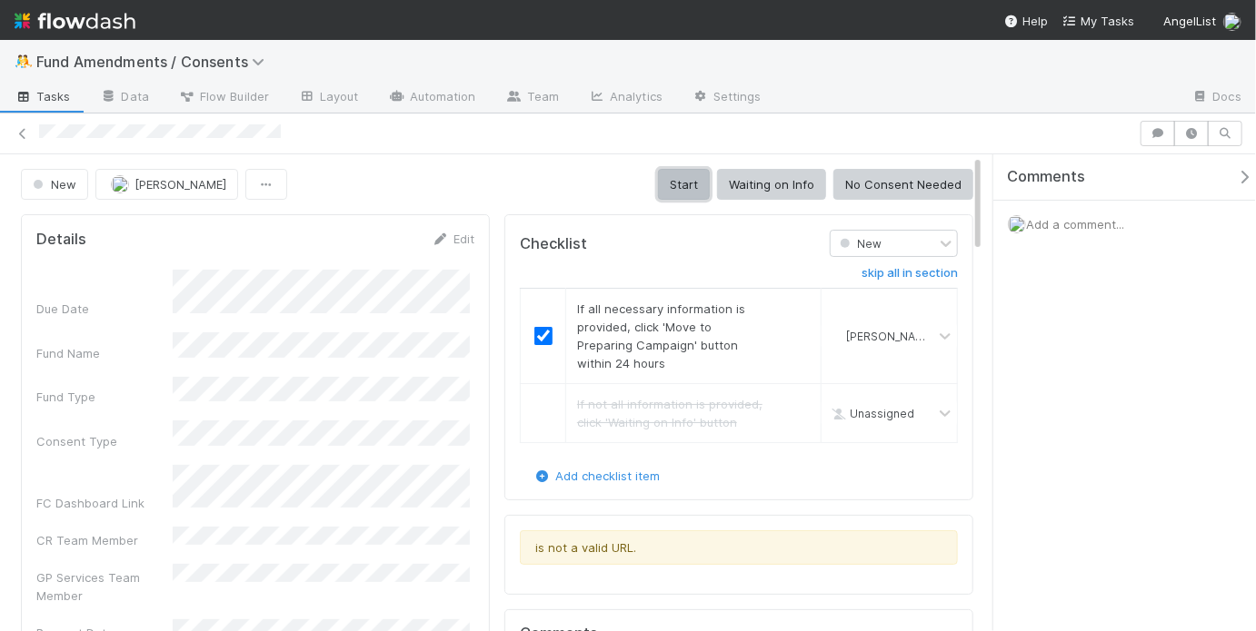
click at [697, 188] on button "Start" at bounding box center [684, 184] width 52 height 31
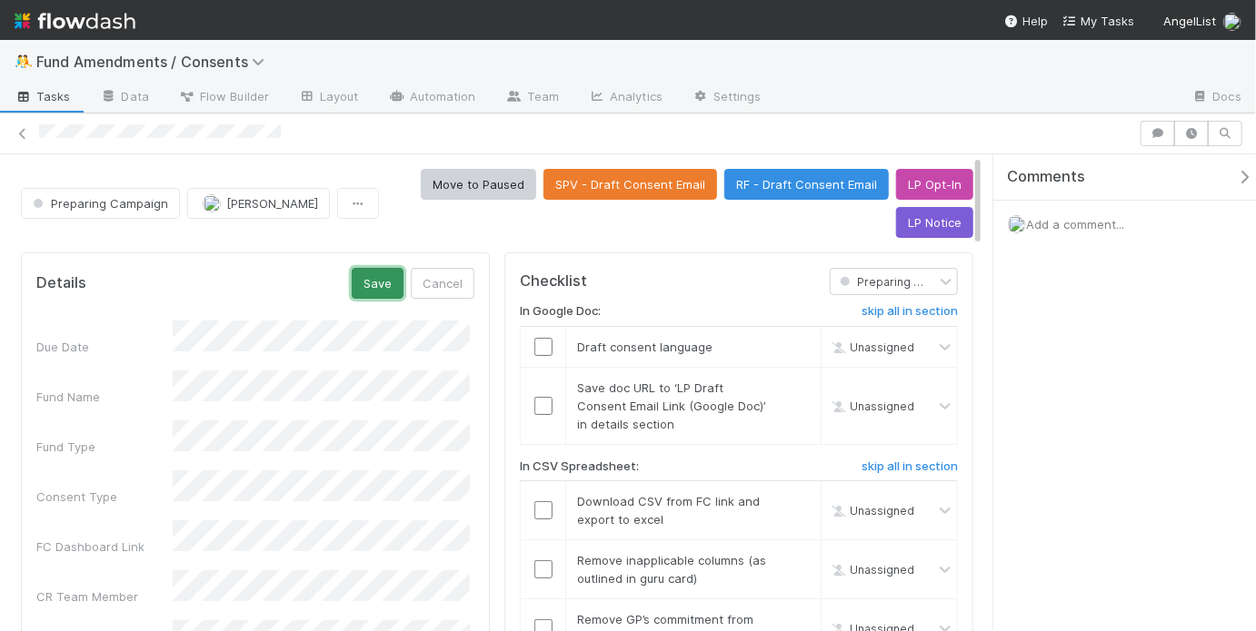
click at [389, 280] on button "Save" at bounding box center [378, 283] width 52 height 31
click at [679, 227] on div "Move to Paused SPV - Draft Consent Email RF - Draft Consent Email LP Opt-In LP …" at bounding box center [679, 203] width 587 height 69
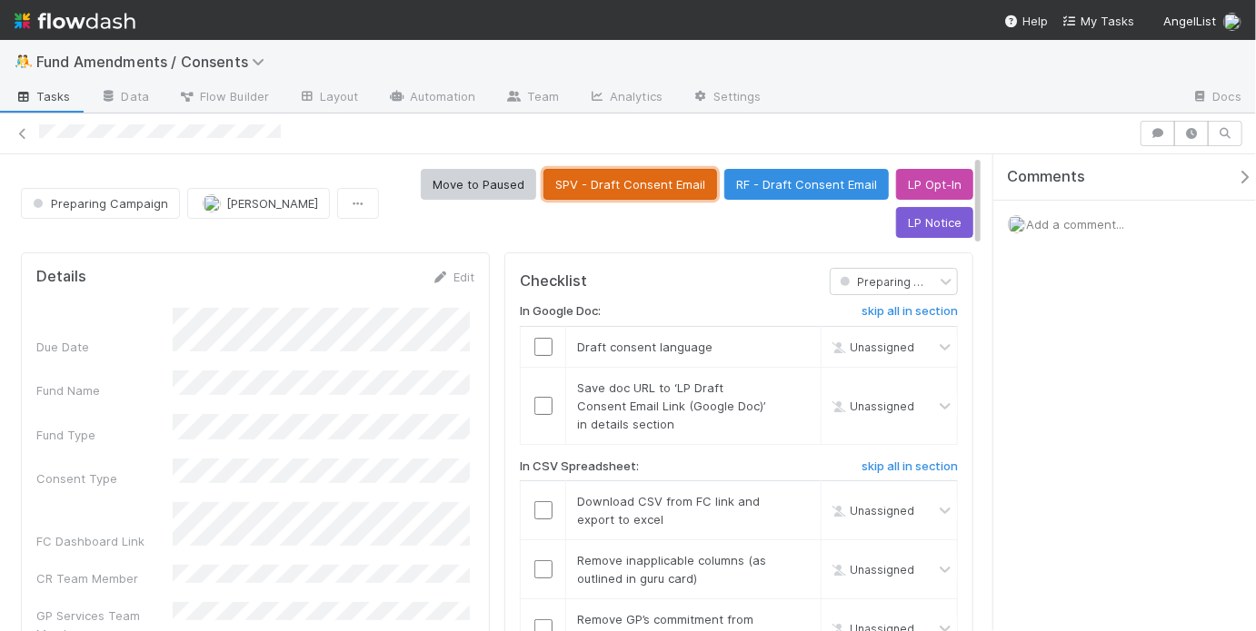
click at [637, 192] on button "SPV - Draft Consent Email" at bounding box center [630, 184] width 174 height 31
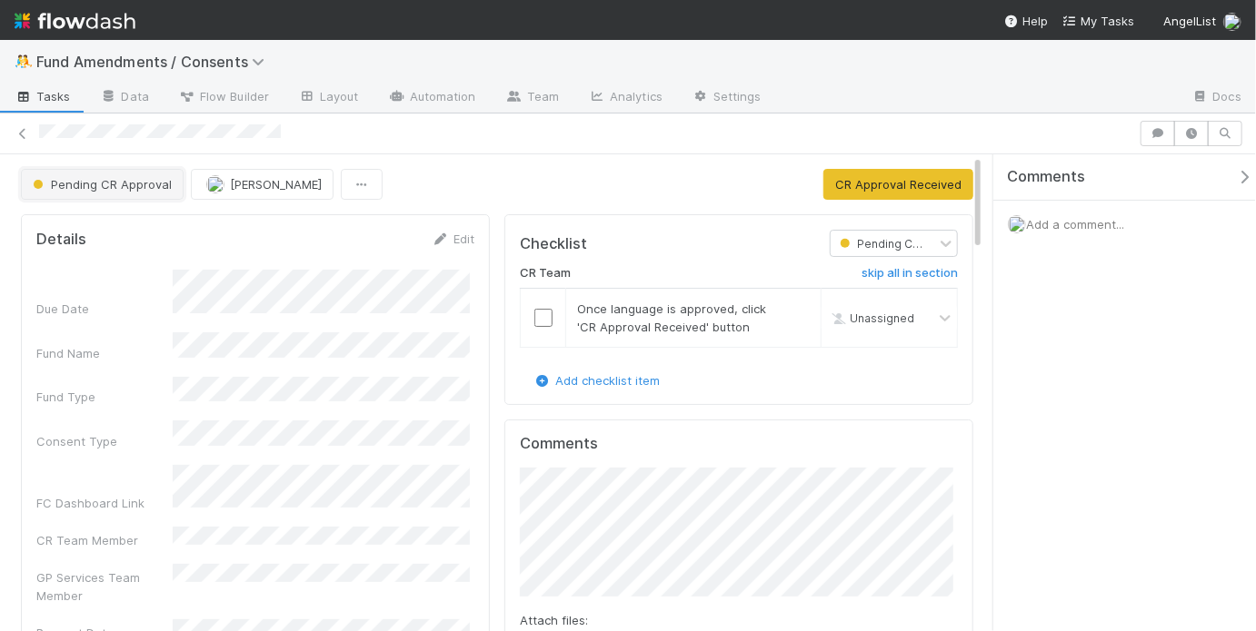
click at [106, 186] on span "Pending CR Approval" at bounding box center [100, 184] width 143 height 15
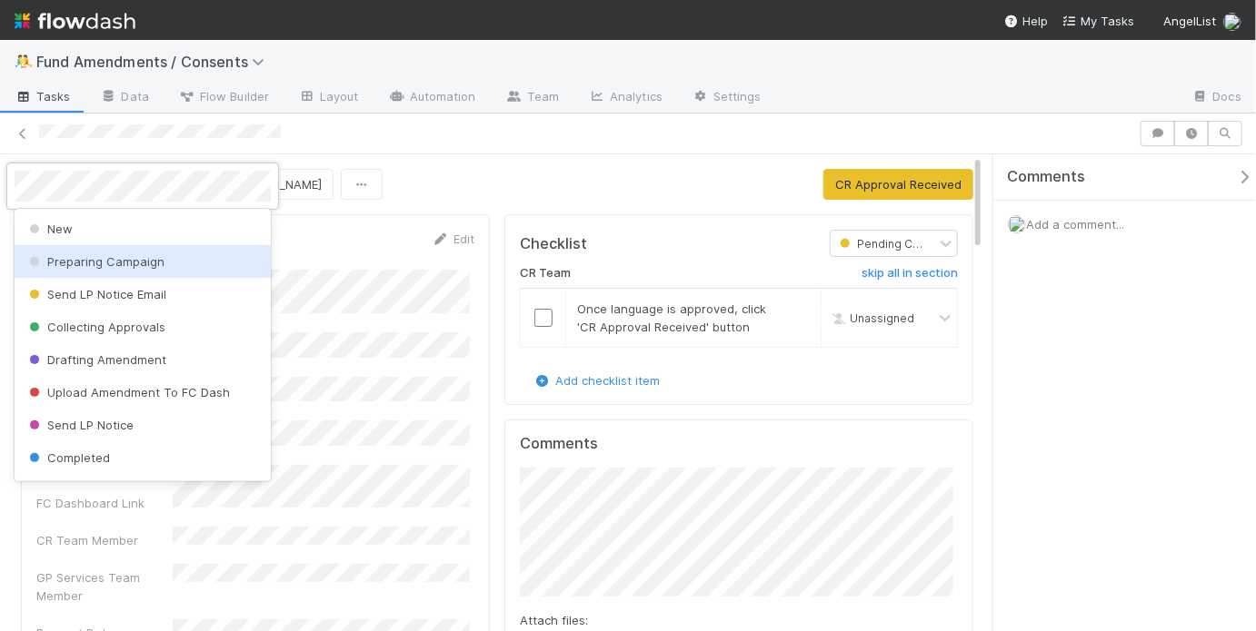
click at [159, 267] on span "Preparing Campaign" at bounding box center [94, 261] width 139 height 15
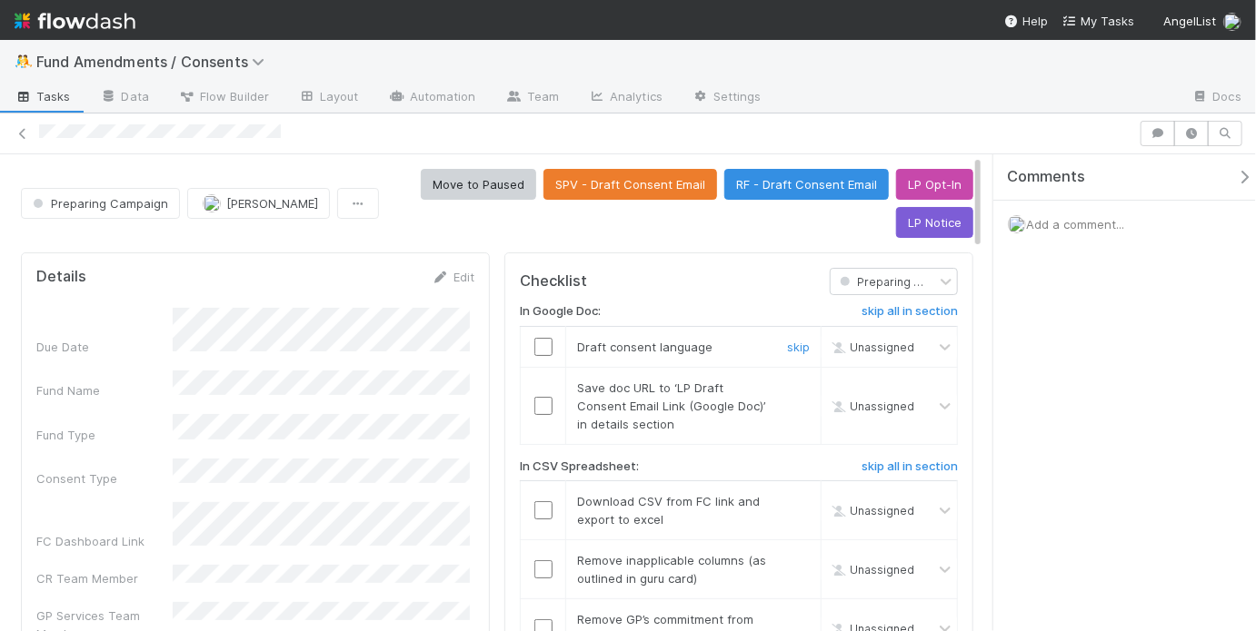
click at [541, 343] on input "checkbox" at bounding box center [543, 347] width 18 height 18
click at [535, 407] on input "checkbox" at bounding box center [543, 406] width 18 height 18
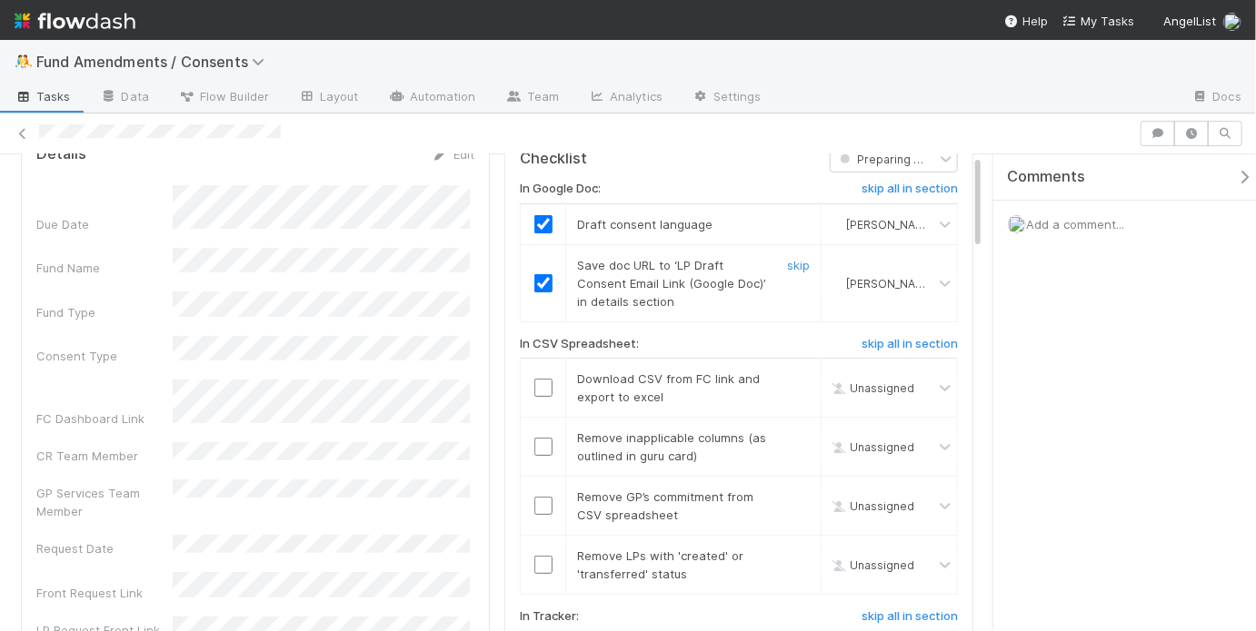
scroll to position [125, 0]
click at [537, 387] on input "checkbox" at bounding box center [543, 385] width 18 height 18
click at [537, 446] on input "checkbox" at bounding box center [543, 444] width 18 height 18
drag, startPoint x: 540, startPoint y: 386, endPoint x: 545, endPoint y: 427, distance: 41.2
click at [540, 386] on input "checkbox" at bounding box center [543, 385] width 18 height 18
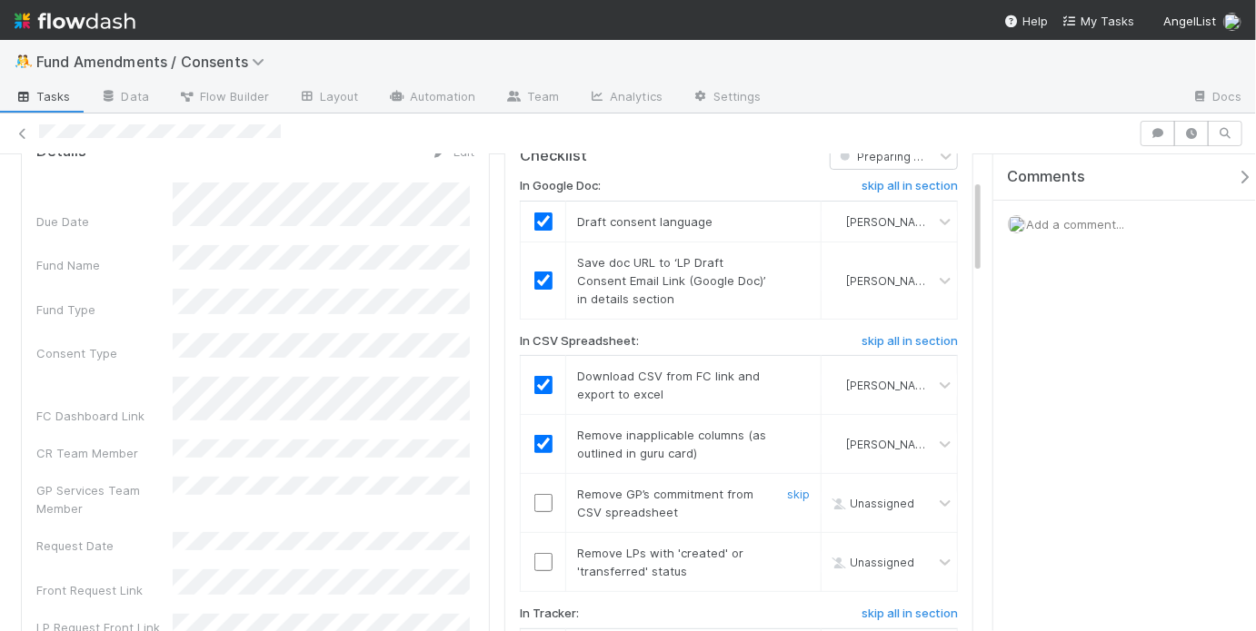
click at [543, 501] on input "checkbox" at bounding box center [543, 503] width 18 height 18
click at [538, 559] on input "checkbox" at bounding box center [543, 562] width 18 height 18
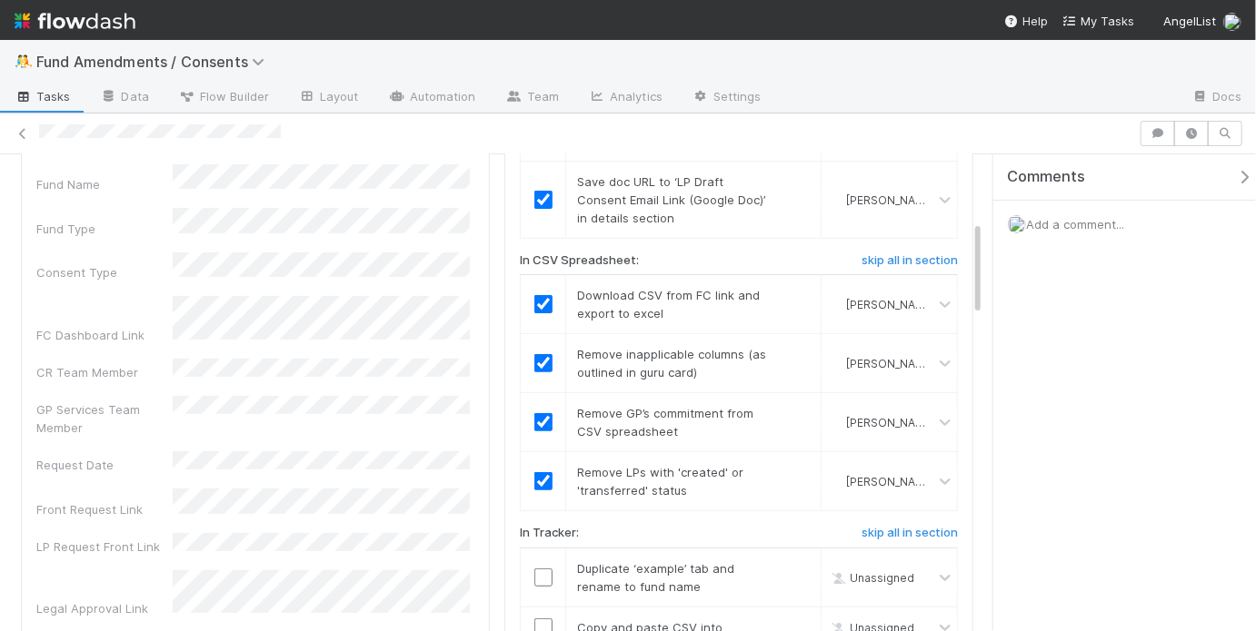
scroll to position [394, 0]
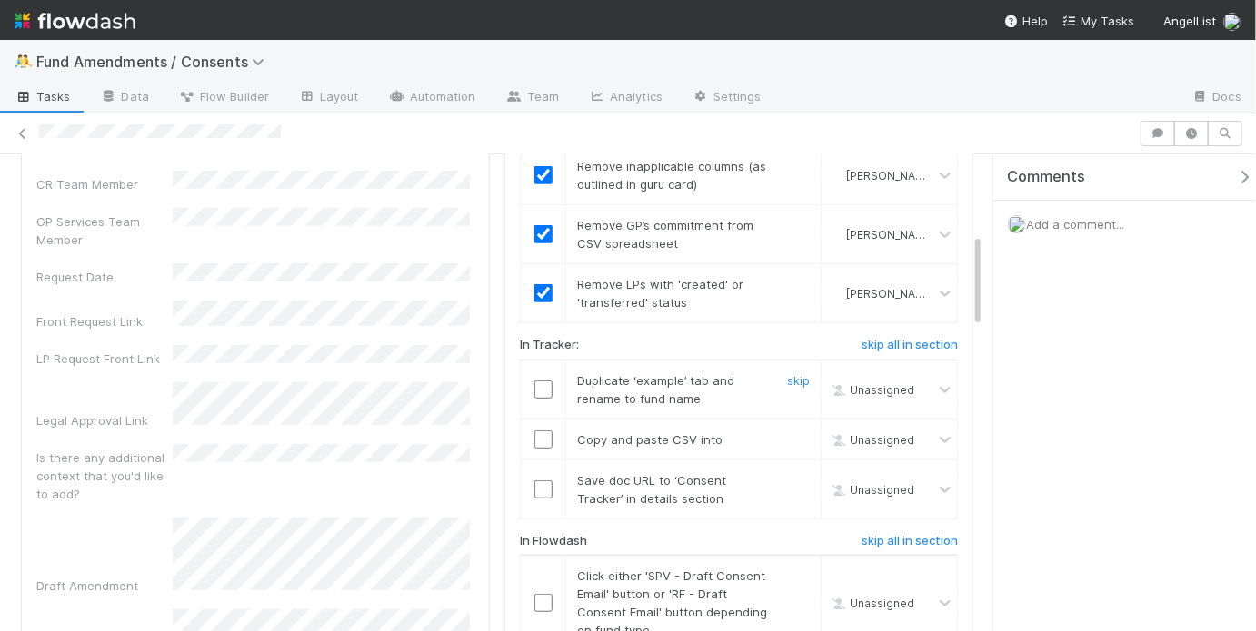
click at [540, 387] on input "checkbox" at bounding box center [543, 390] width 18 height 18
click at [539, 442] on input "checkbox" at bounding box center [543, 440] width 18 height 18
click at [541, 481] on input "checkbox" at bounding box center [543, 490] width 18 height 18
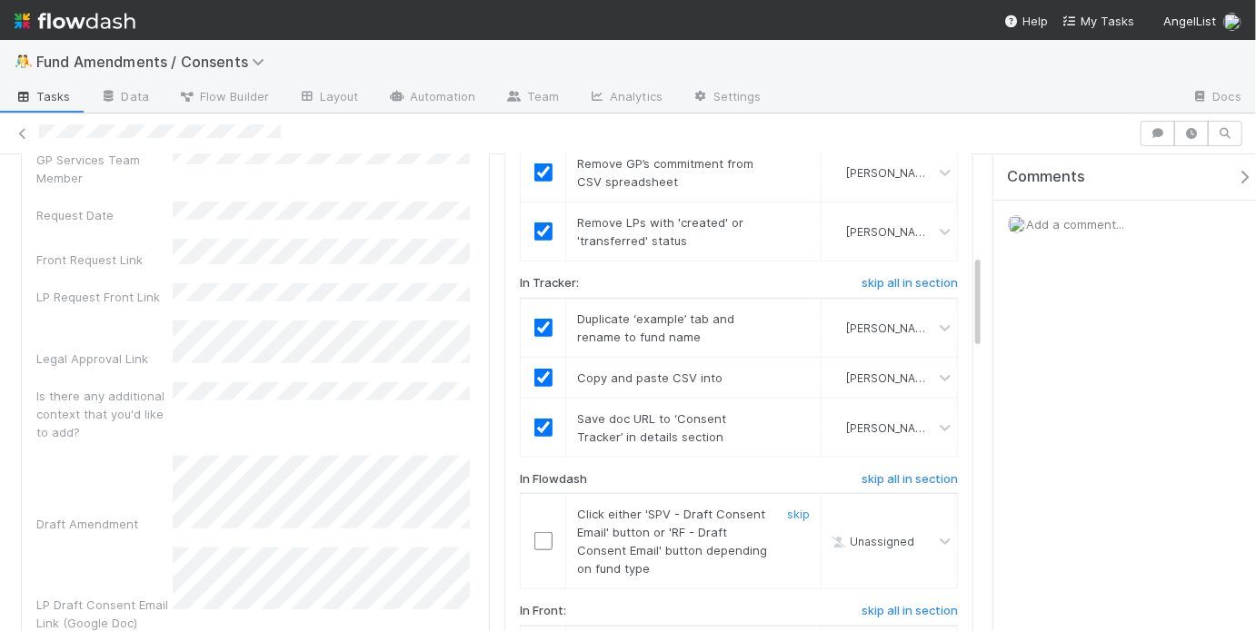
scroll to position [661, 0]
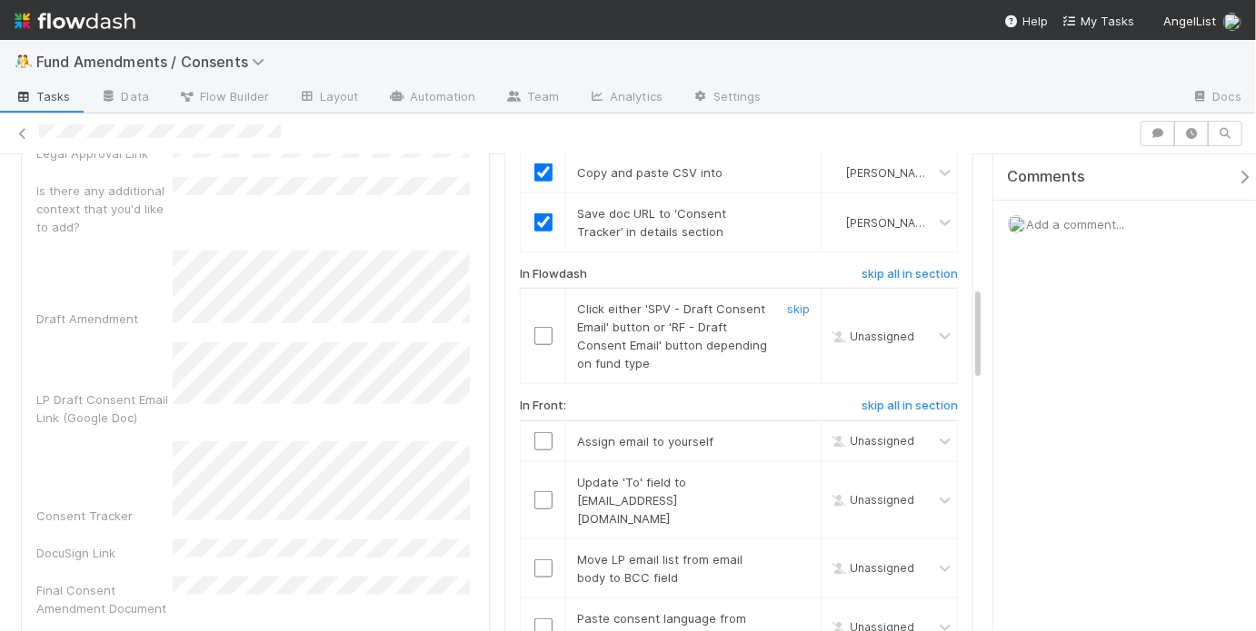
click at [543, 327] on input "checkbox" at bounding box center [543, 336] width 18 height 18
checkbox input "true"
click at [539, 436] on input "checkbox" at bounding box center [543, 441] width 18 height 18
click at [541, 491] on input "checkbox" at bounding box center [543, 500] width 18 height 18
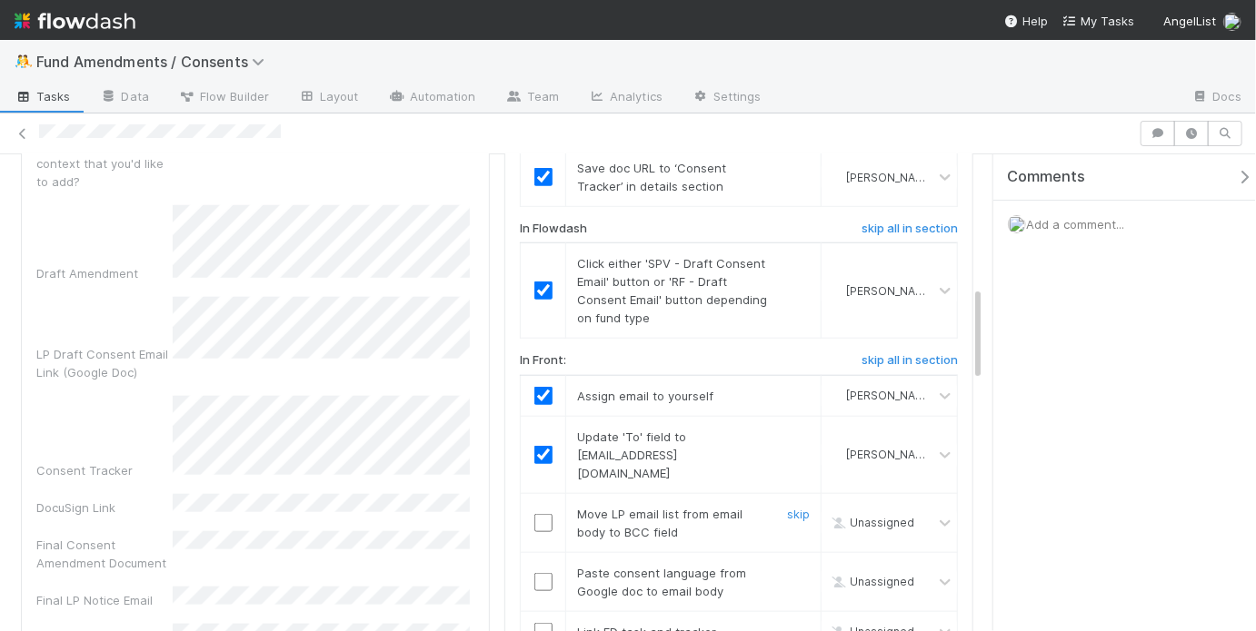
scroll to position [792, 0]
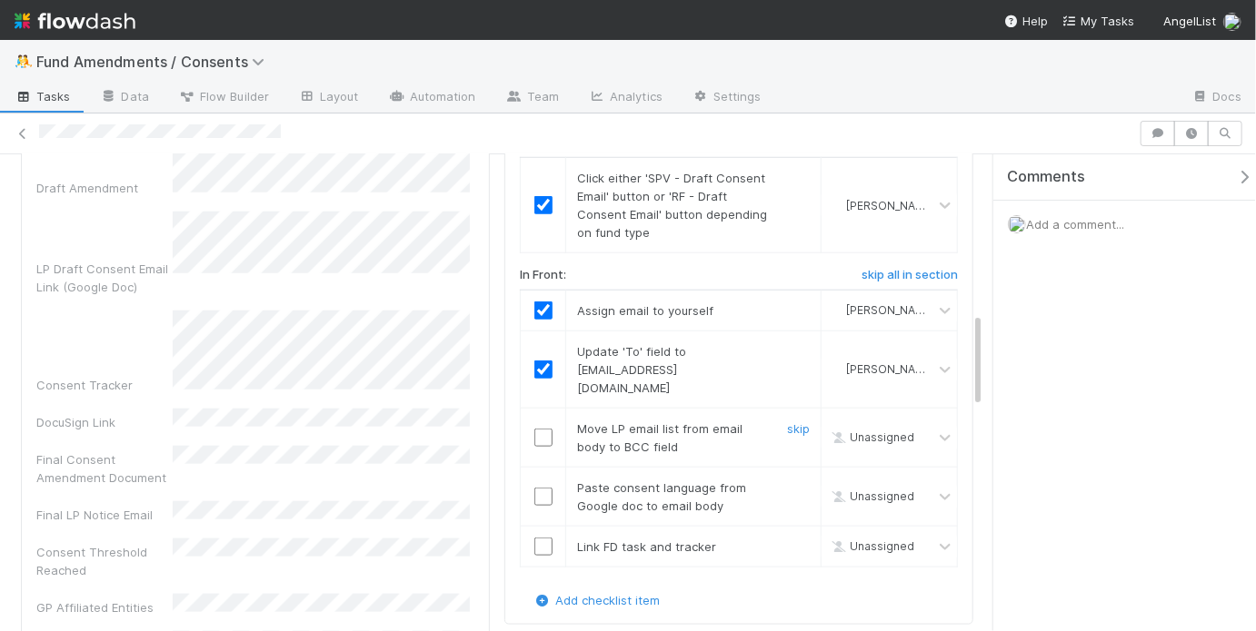
click at [543, 429] on input "checkbox" at bounding box center [543, 438] width 18 height 18
click at [534, 483] on td at bounding box center [543, 496] width 45 height 59
click at [537, 488] on input "checkbox" at bounding box center [543, 497] width 18 height 18
click at [540, 538] on input "checkbox" at bounding box center [543, 547] width 18 height 18
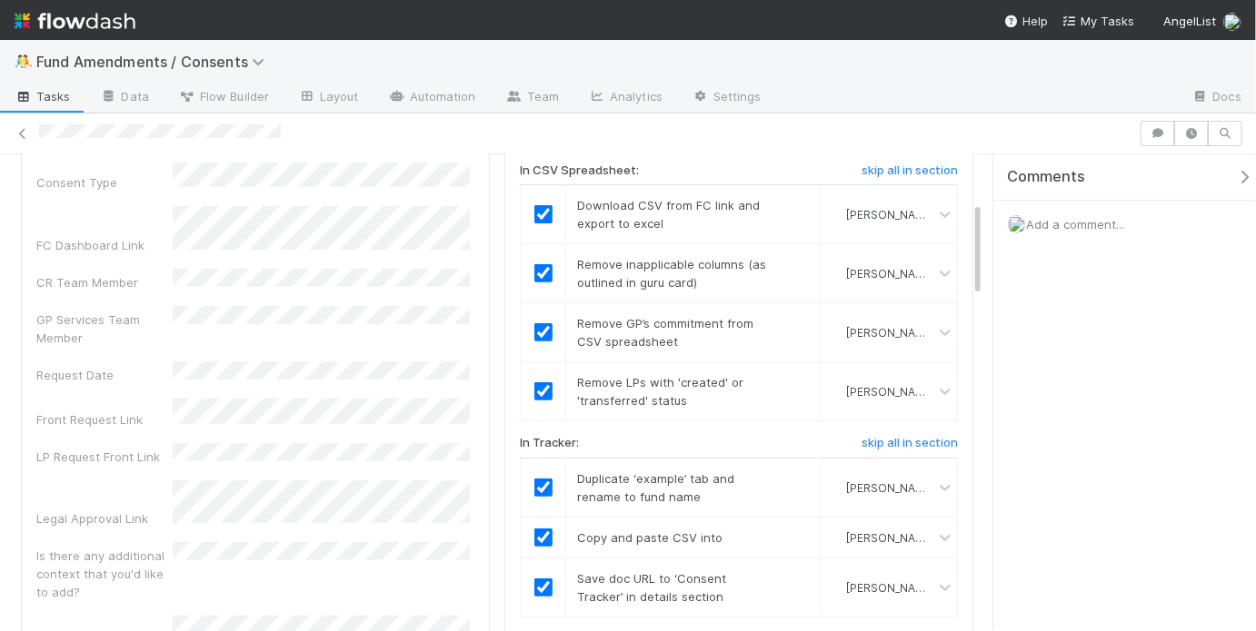
scroll to position [0, 0]
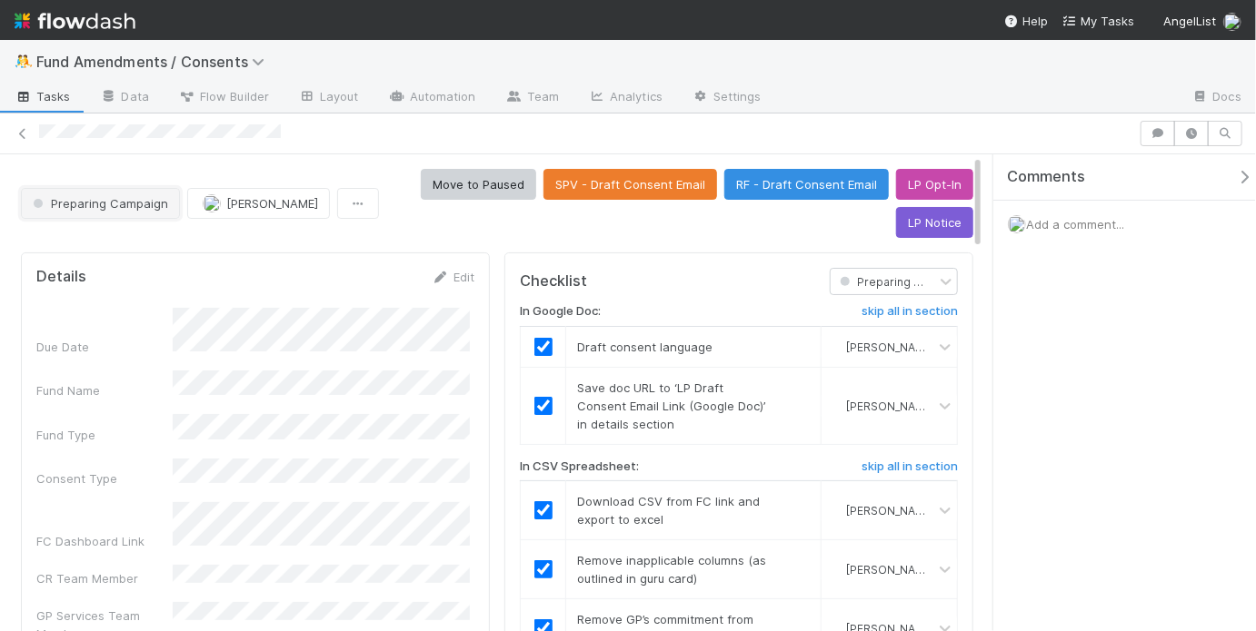
click at [133, 213] on button "Preparing Campaign" at bounding box center [100, 203] width 159 height 31
click at [345, 228] on div at bounding box center [628, 315] width 1256 height 631
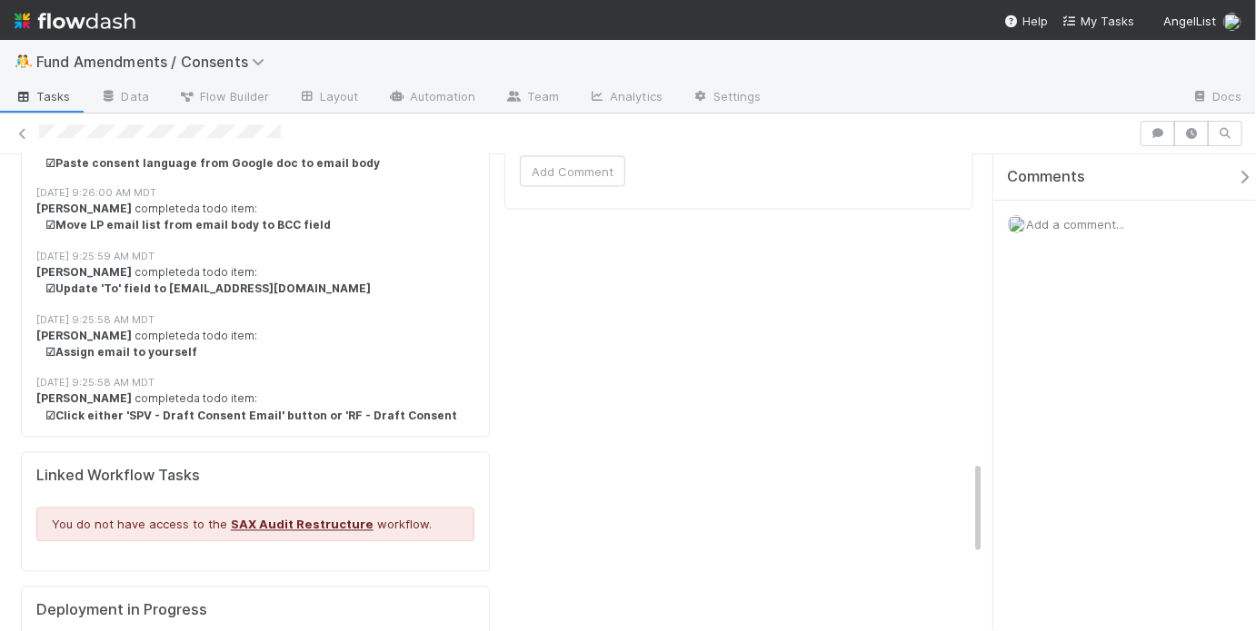
scroll to position [1313, 0]
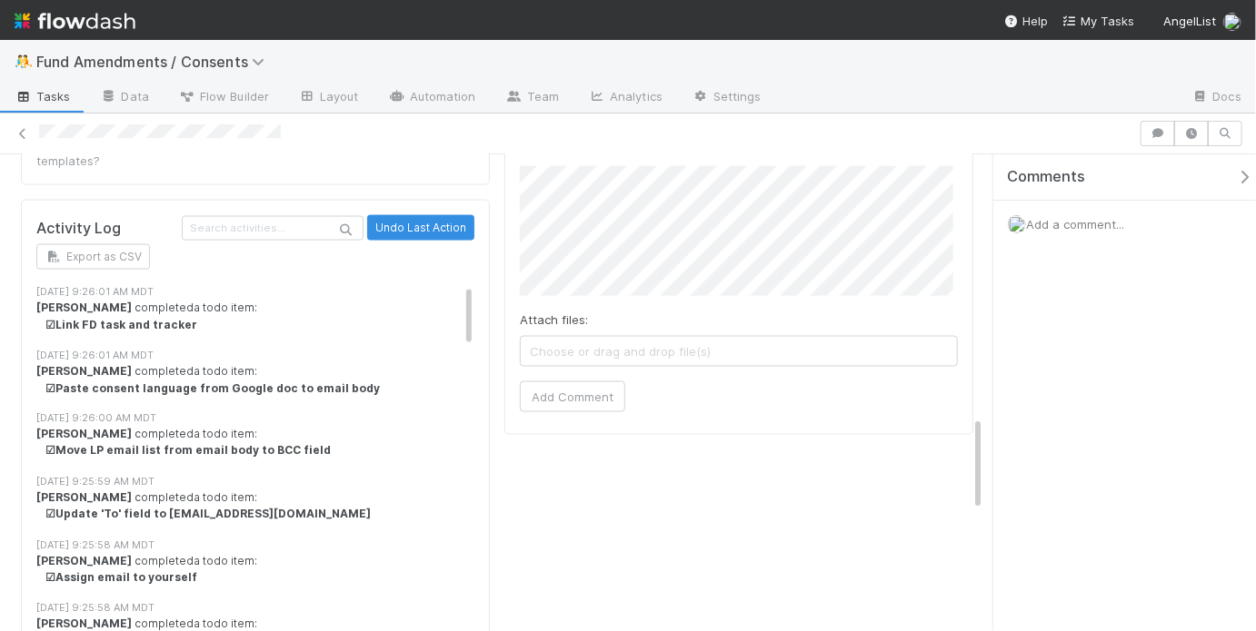
click at [300, 444] on strong "☑ Move LP email list from email body to BCC field" at bounding box center [187, 451] width 285 height 14
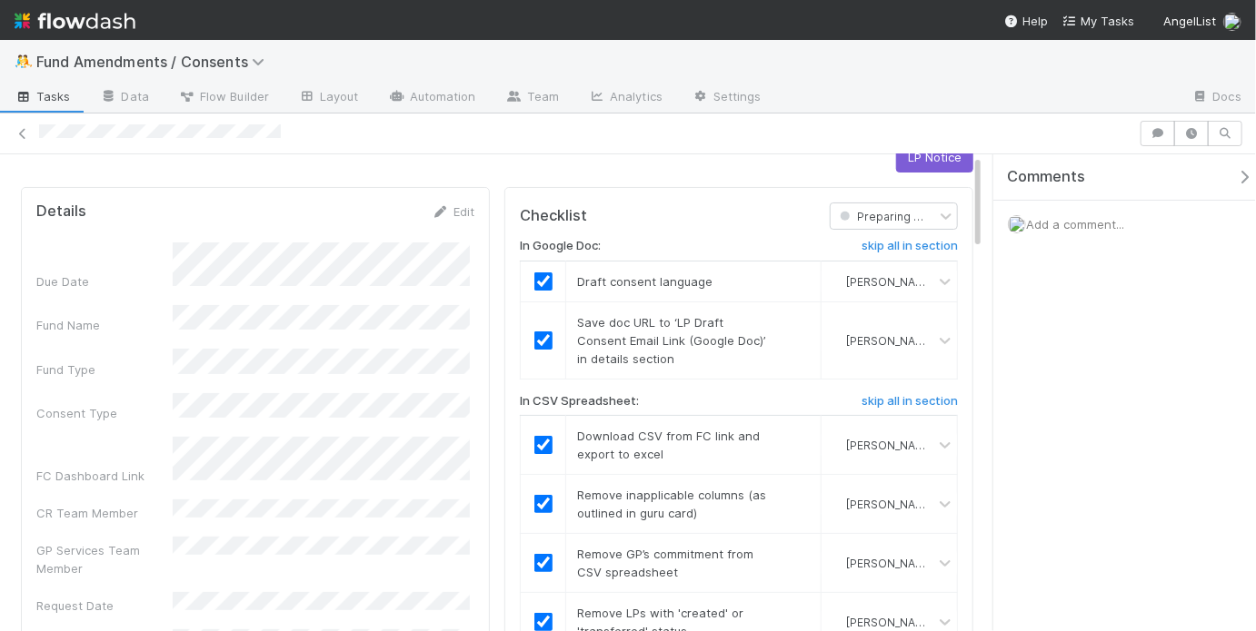
scroll to position [0, 0]
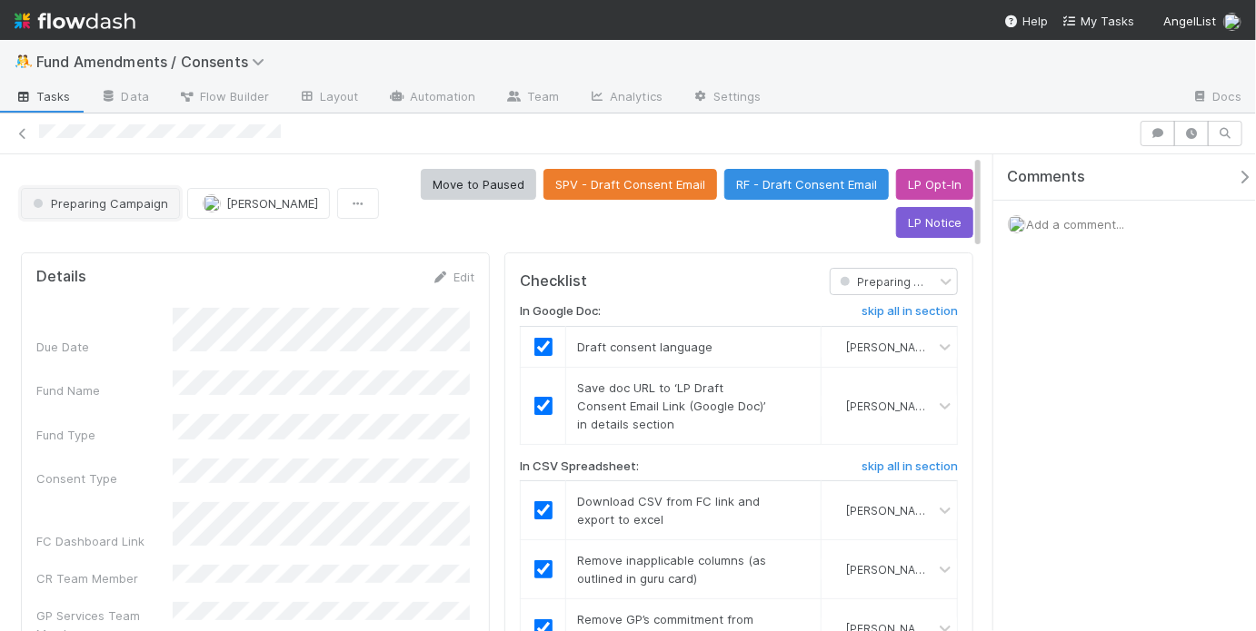
click at [129, 217] on button "Preparing Campaign" at bounding box center [100, 203] width 159 height 31
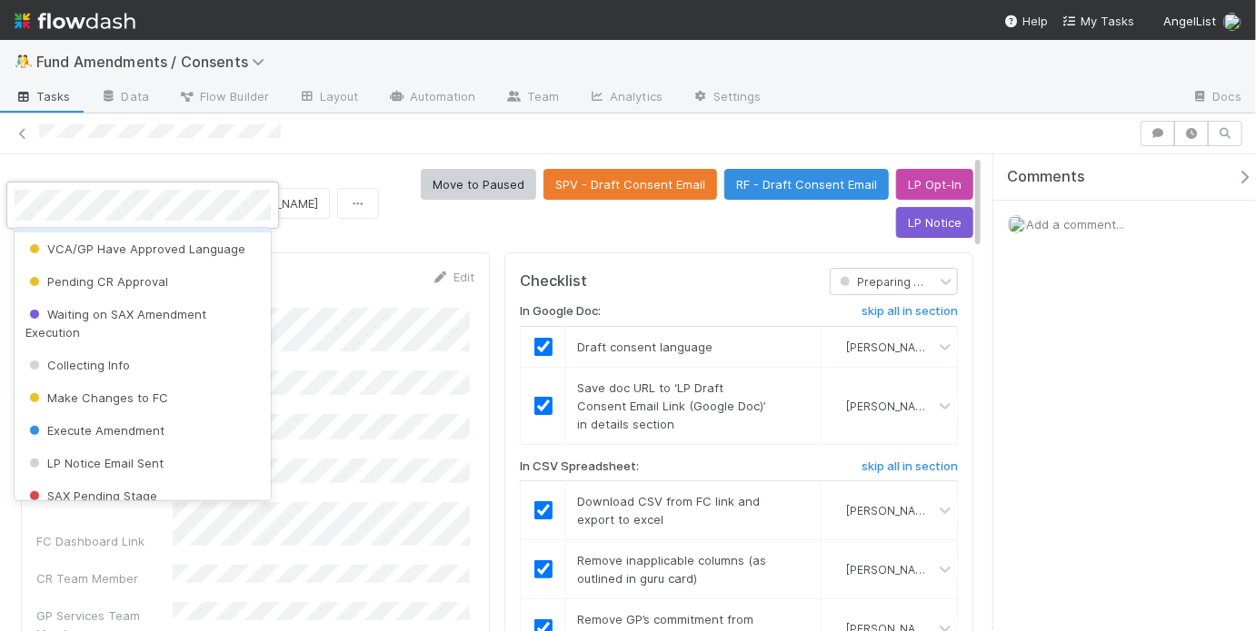
scroll to position [429, 0]
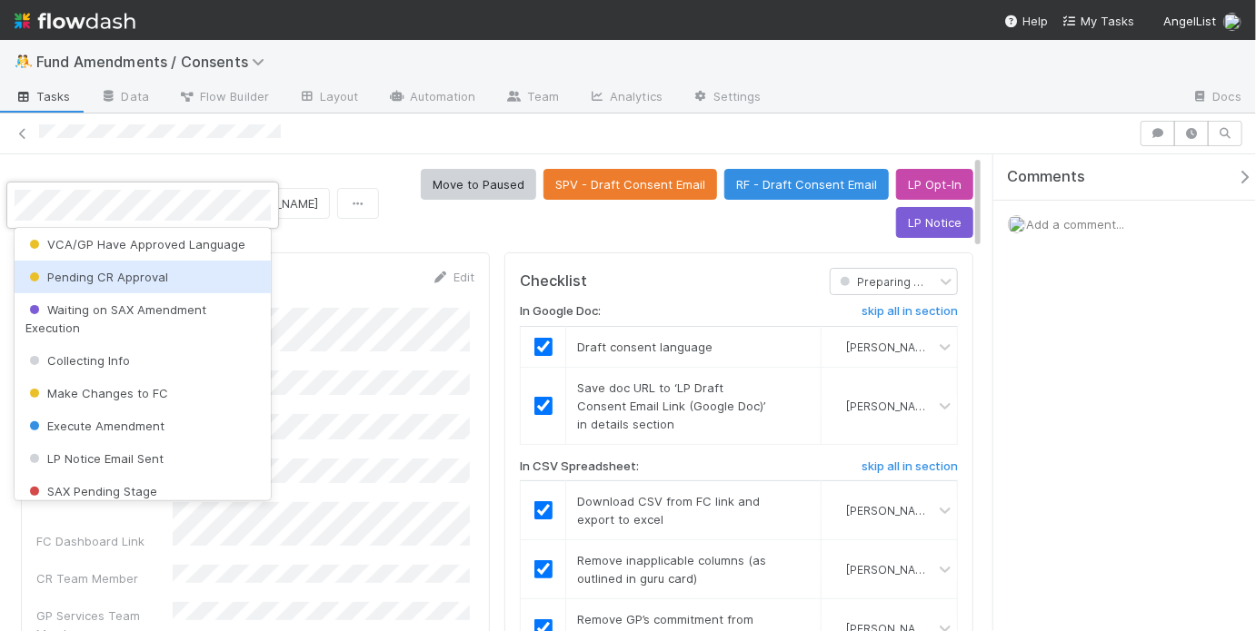
click at [127, 278] on span "Pending CR Approval" at bounding box center [96, 277] width 143 height 15
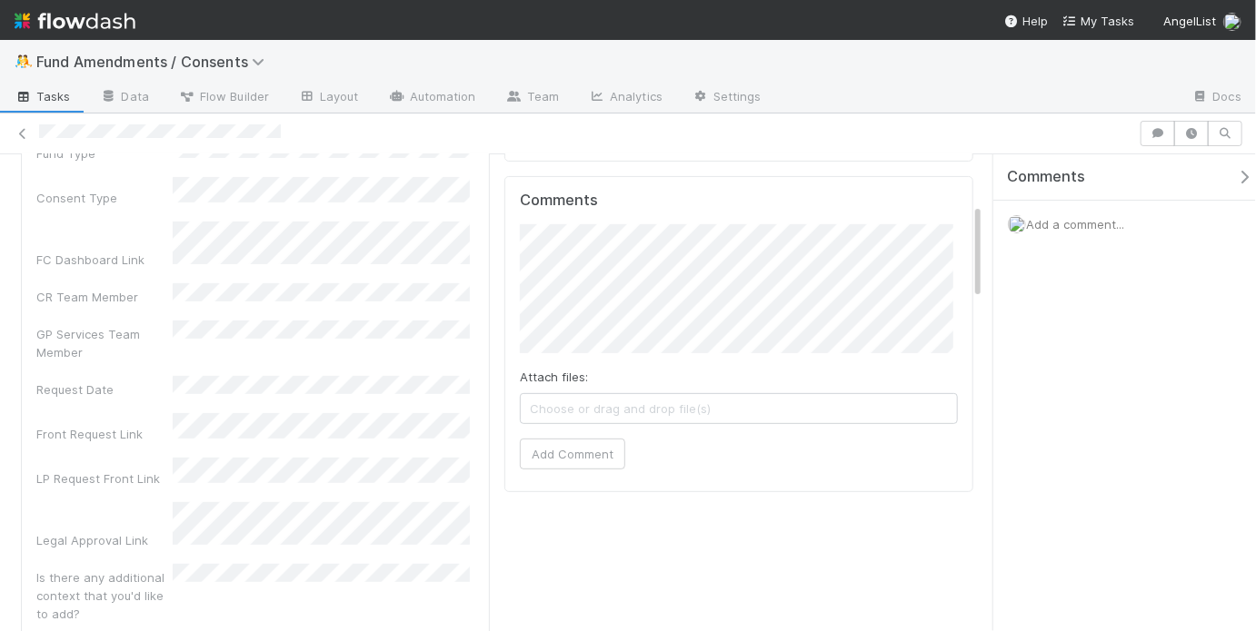
scroll to position [0, 0]
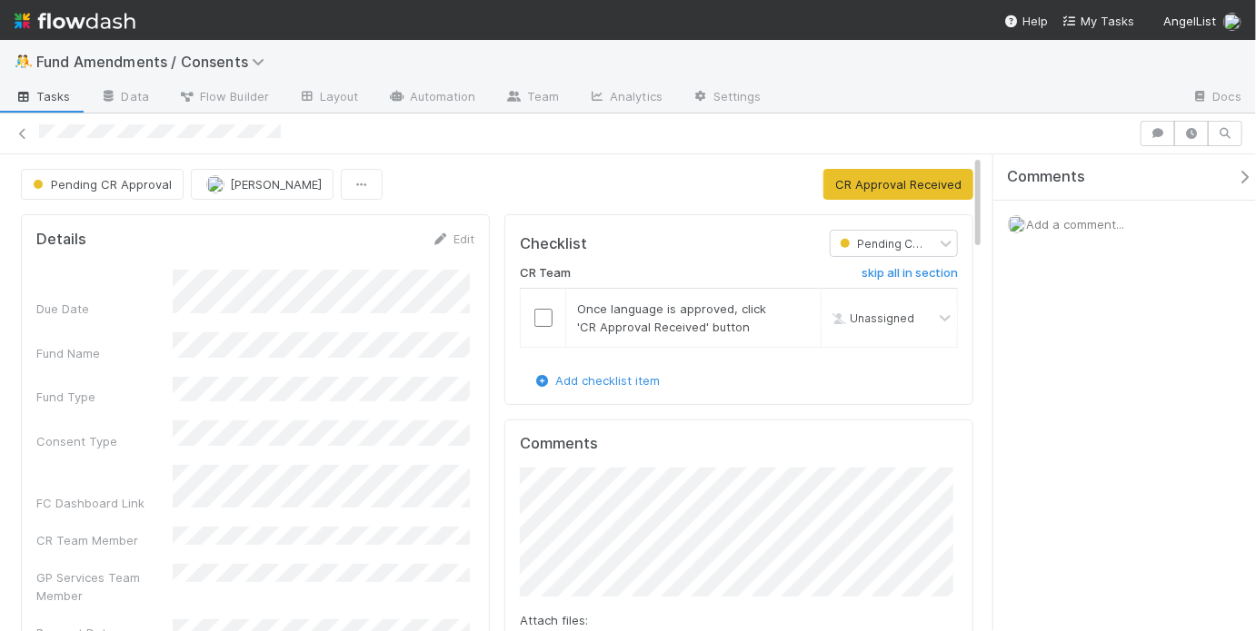
click at [629, 143] on div at bounding box center [628, 133] width 1256 height 25
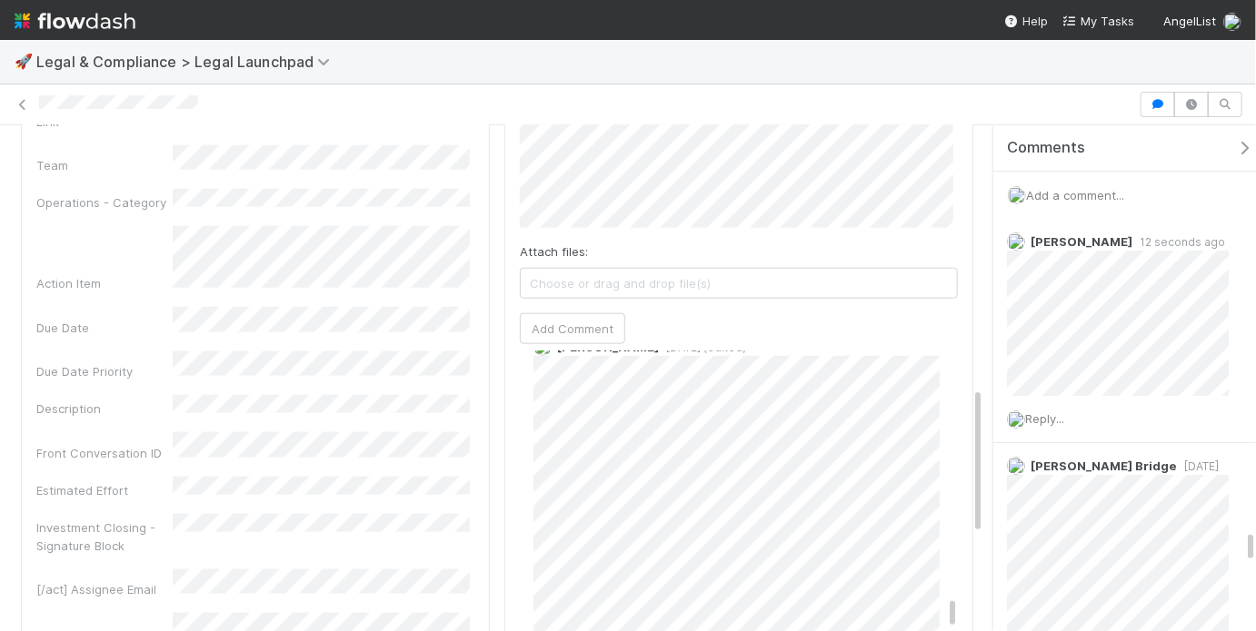
scroll to position [6894, 0]
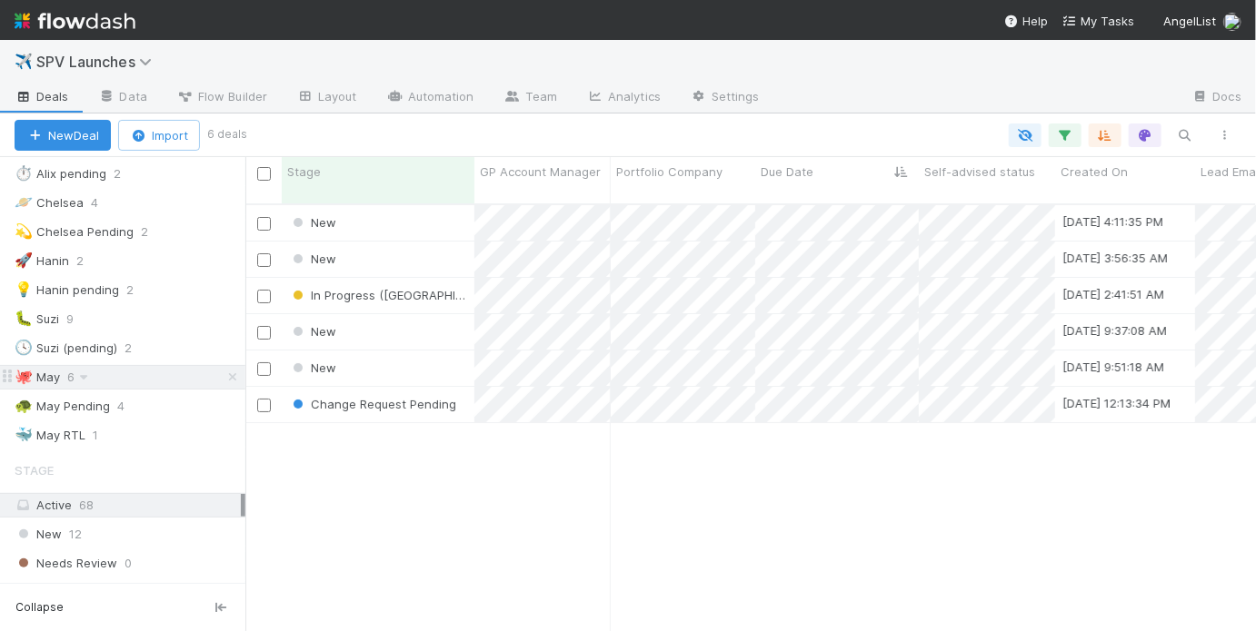
scroll to position [431, 999]
click at [479, 506] on div "New 9/2/25, 4:11:35 PM May Chang 0 0 0 0 0 0 0 New 9/3/25, 3:56:35 AM May Chang…" at bounding box center [750, 426] width 1010 height 442
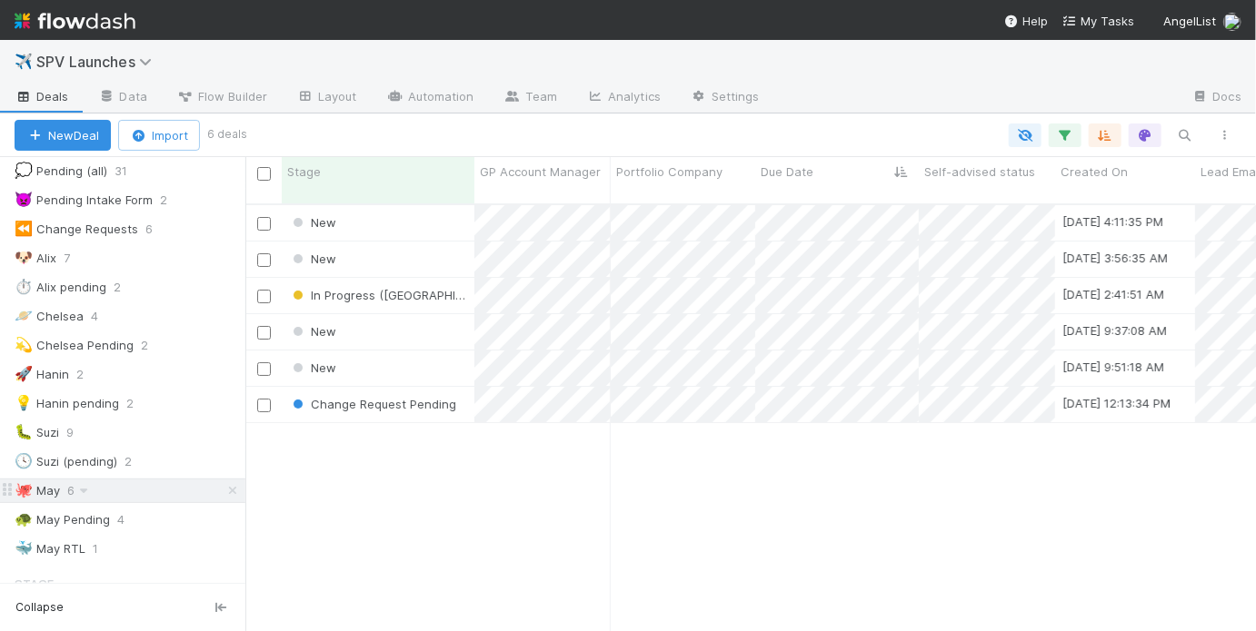
scroll to position [182, 0]
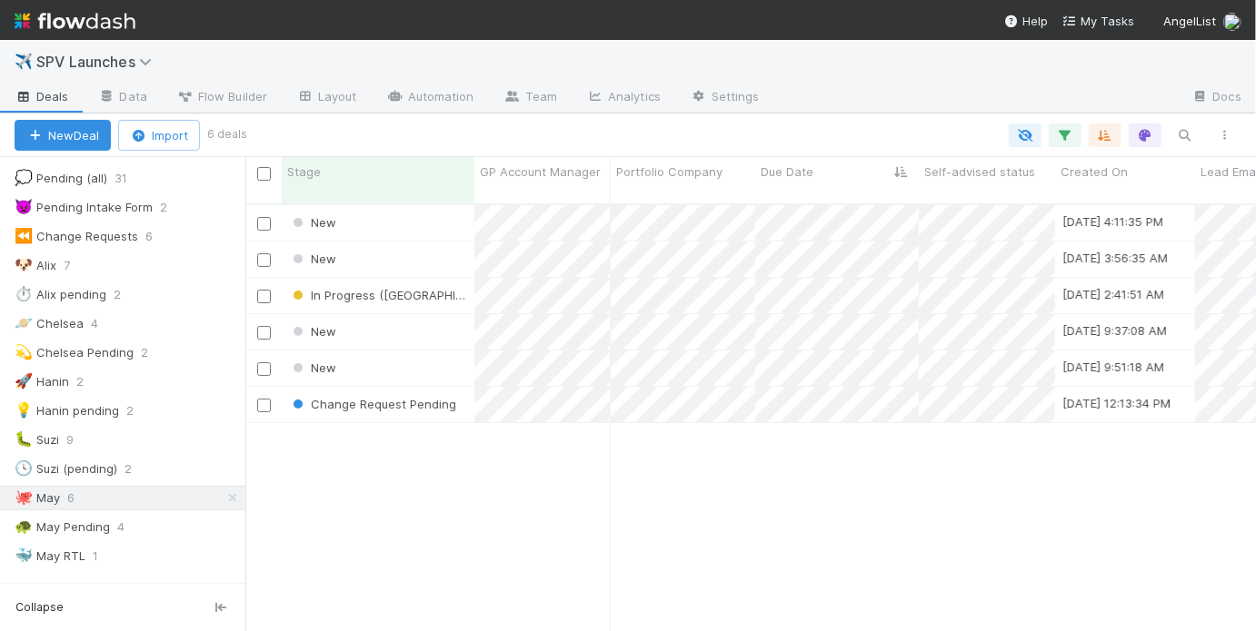
click at [591, 514] on div "New 9/2/25, 4:11:35 PM May Chang 0 0 0 0 0 0 0 New 9/3/25, 3:56:35 AM May Chang…" at bounding box center [750, 426] width 1010 height 442
click at [581, 551] on div "New 9/2/25, 4:11:35 PM May Chang 0 0 0 0 0 0 0 New 9/3/25, 3:56:35 AM May Chang…" at bounding box center [750, 426] width 1010 height 442
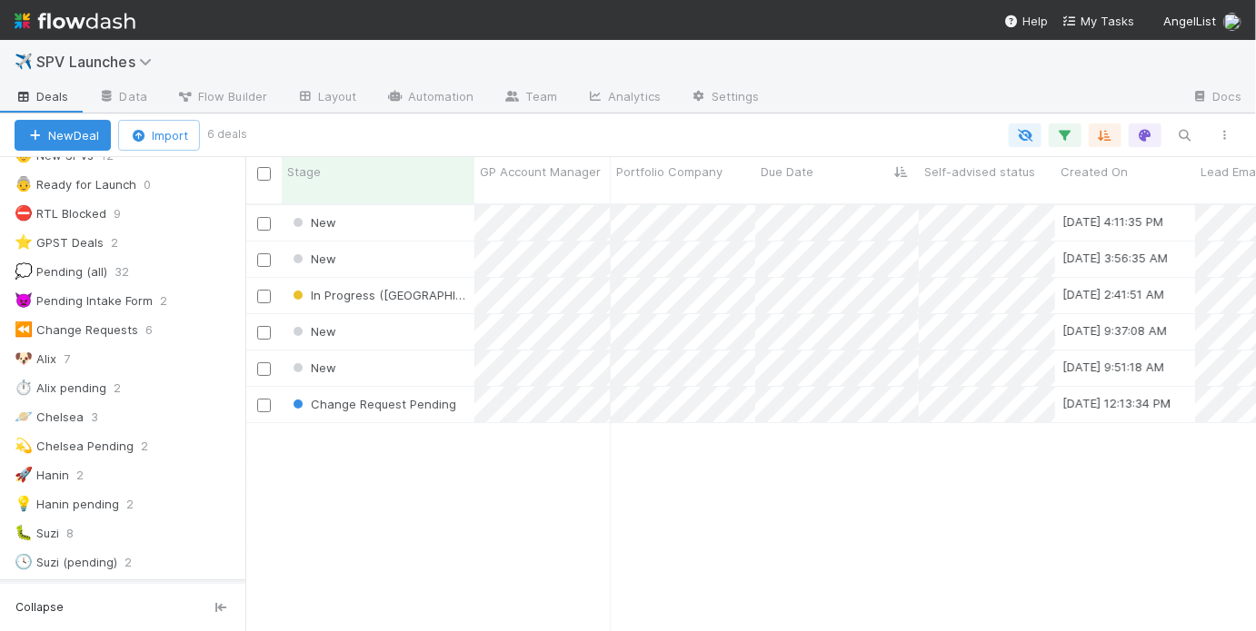
scroll to position [431, 999]
click at [104, 14] on img at bounding box center [75, 20] width 121 height 31
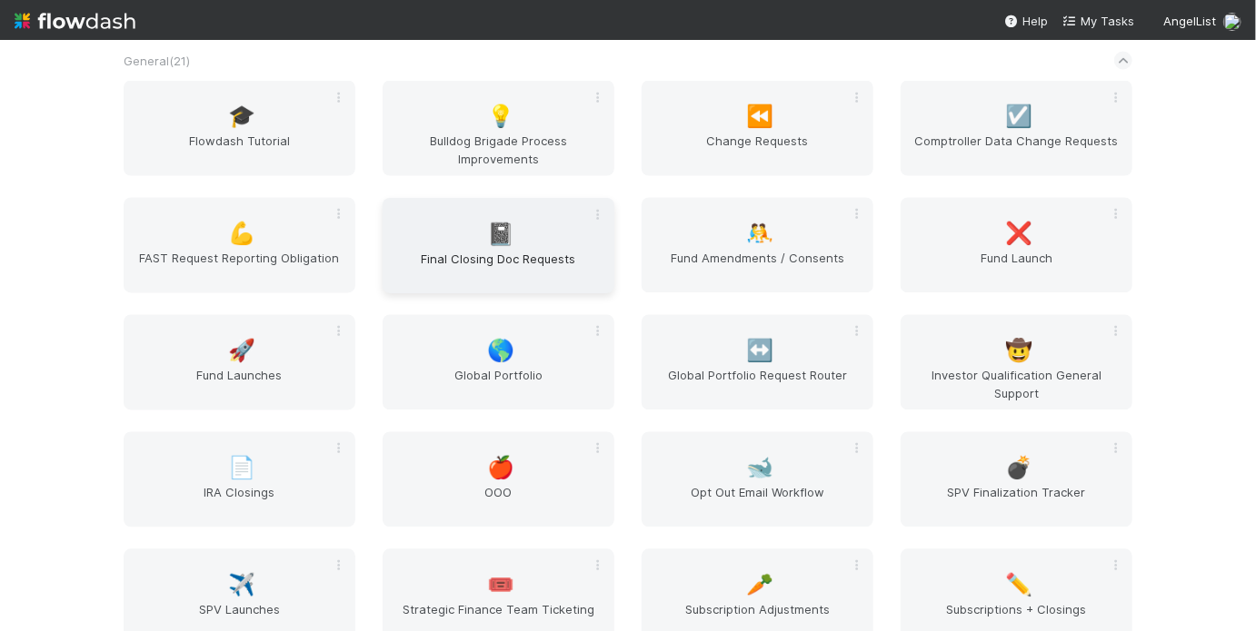
scroll to position [1506, 0]
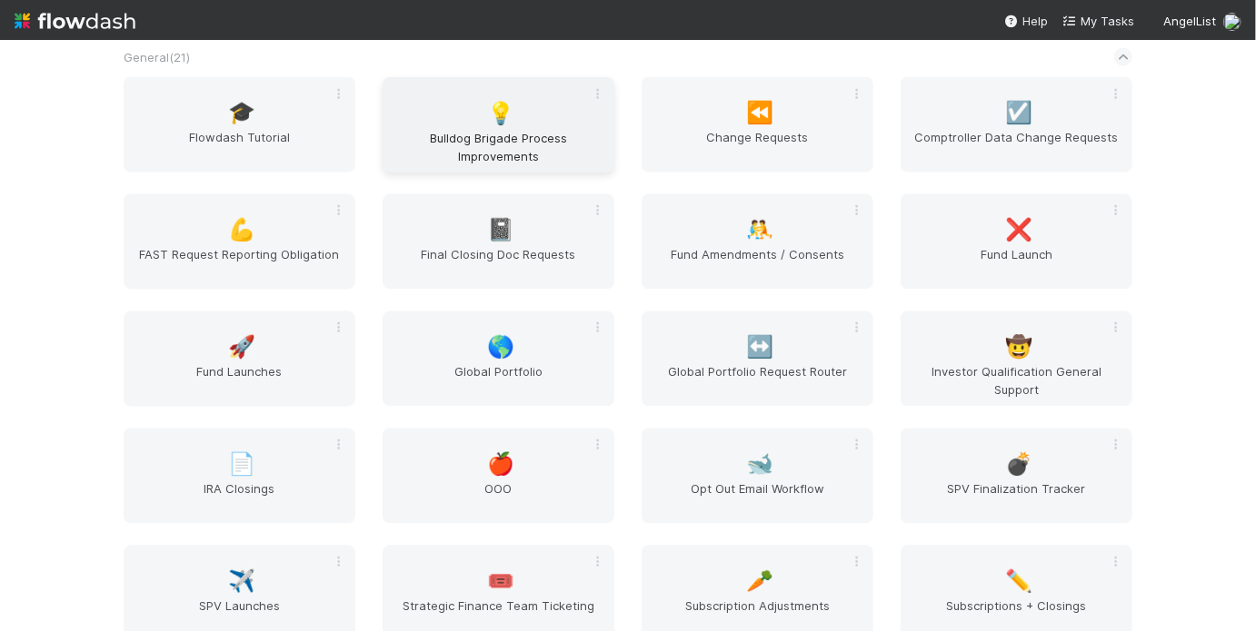
click at [488, 143] on span "Bulldog Brigade Process Improvements" at bounding box center [498, 147] width 217 height 36
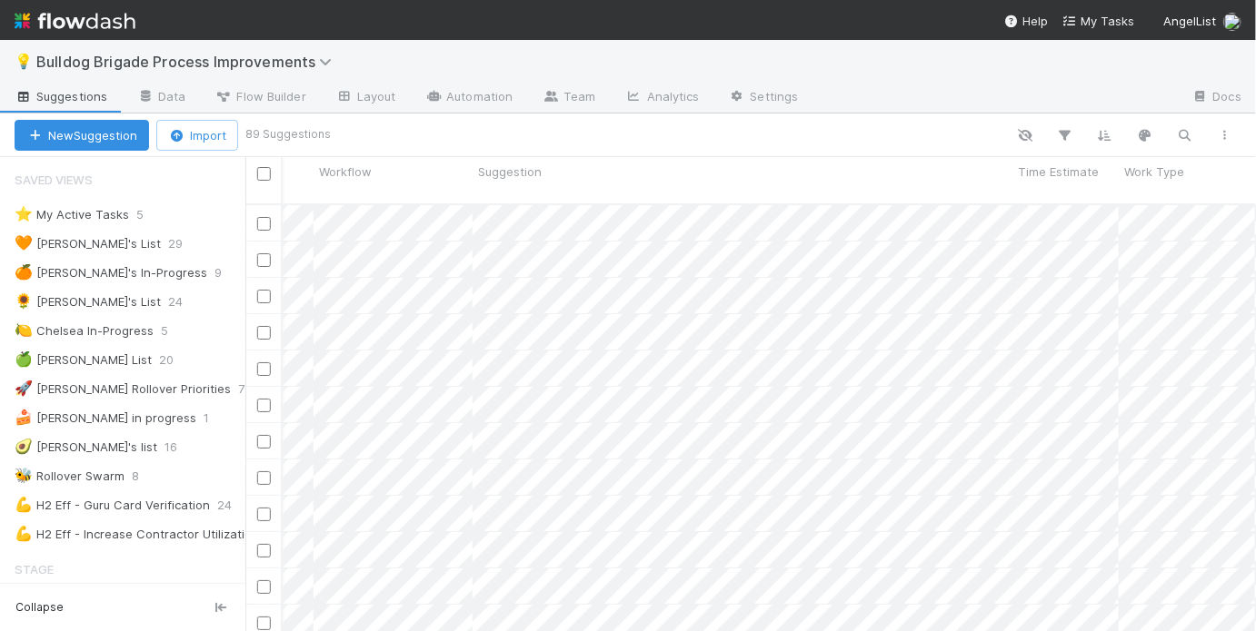
scroll to position [0, 1024]
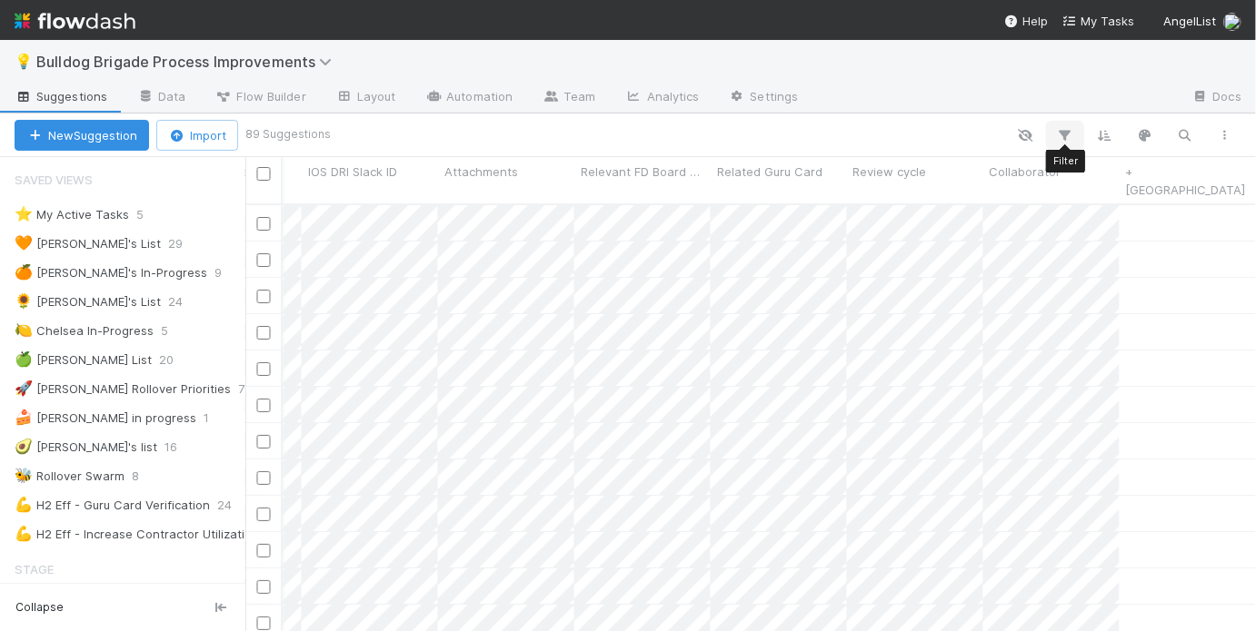
click at [1073, 124] on button "button" at bounding box center [1064, 136] width 33 height 24
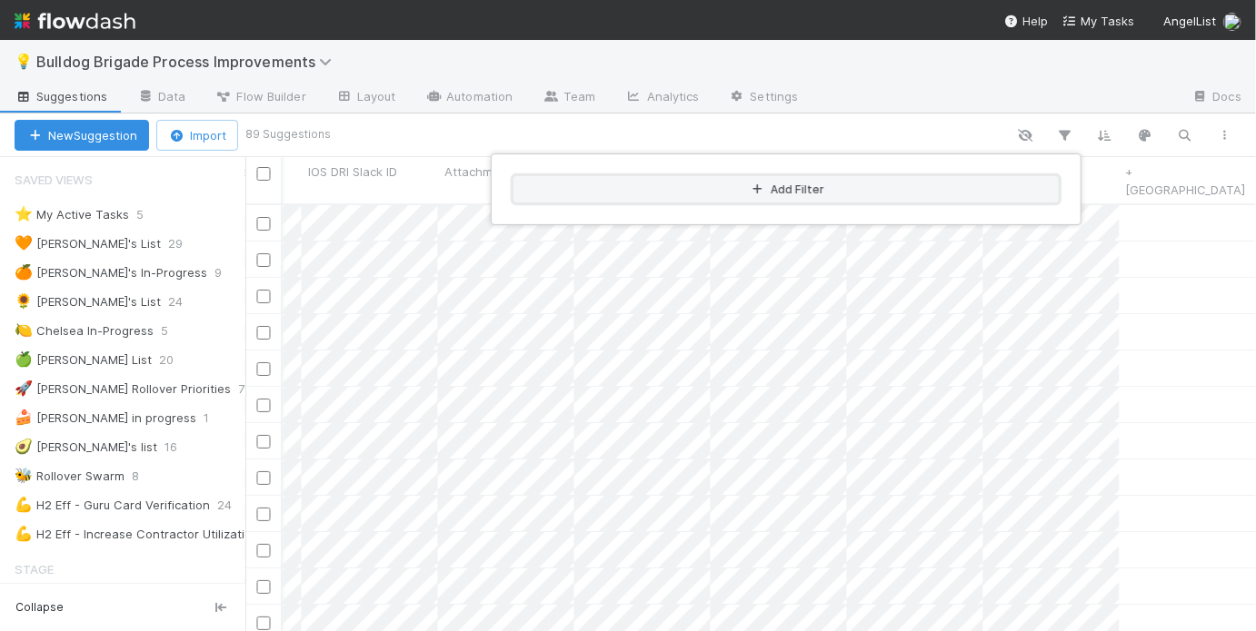
click at [957, 180] on button "Add Filter" at bounding box center [785, 189] width 545 height 26
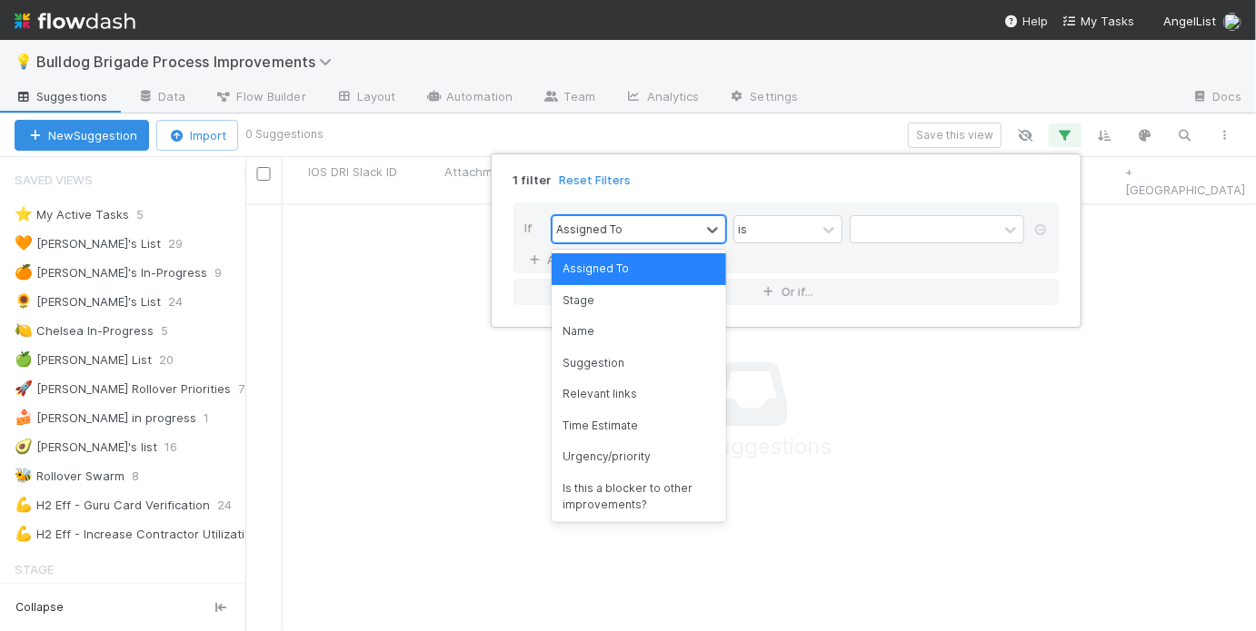
click at [663, 225] on div "Assigned To" at bounding box center [625, 229] width 147 height 26
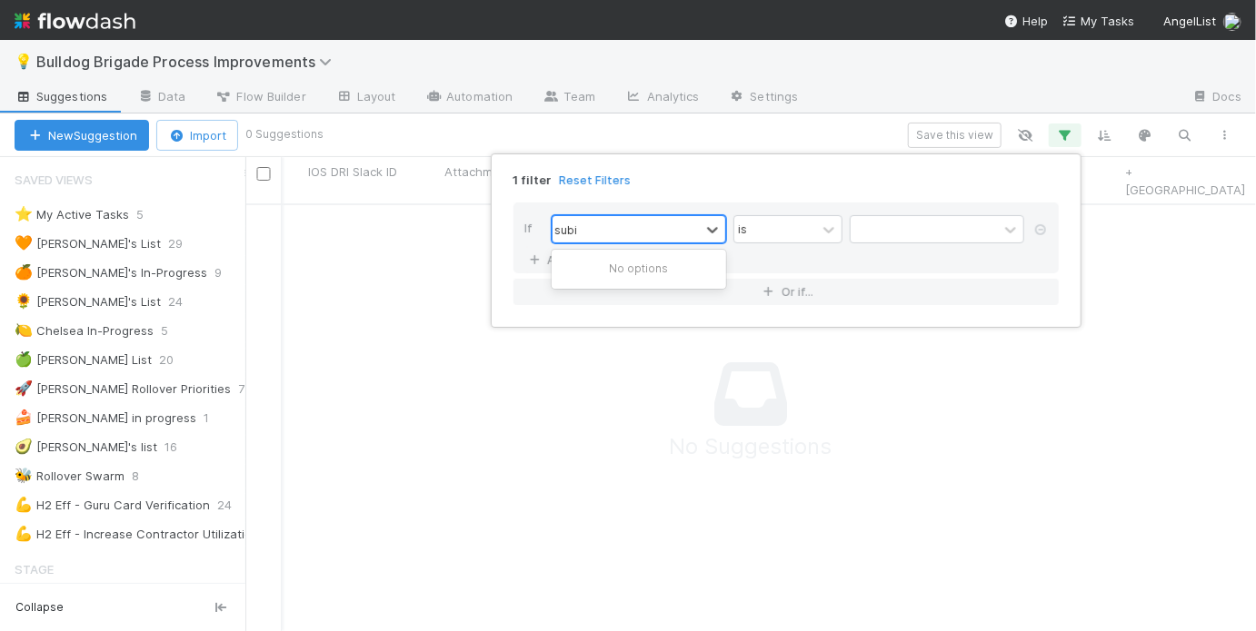
type input "sub"
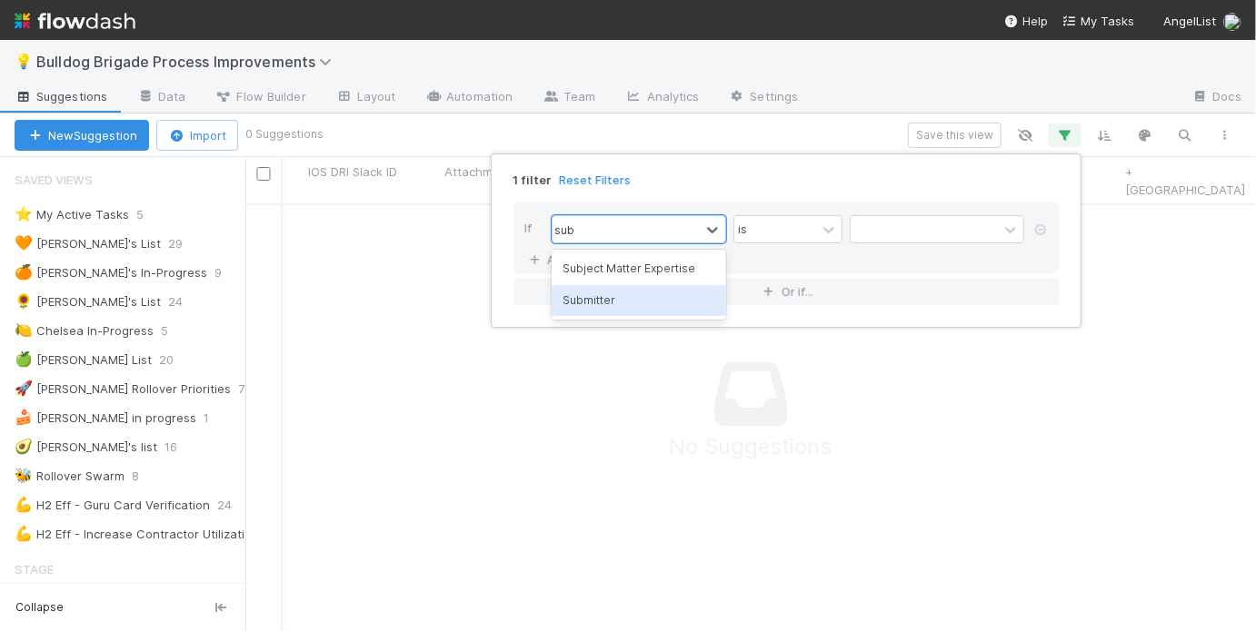
click at [586, 308] on div "Submitter" at bounding box center [638, 300] width 174 height 31
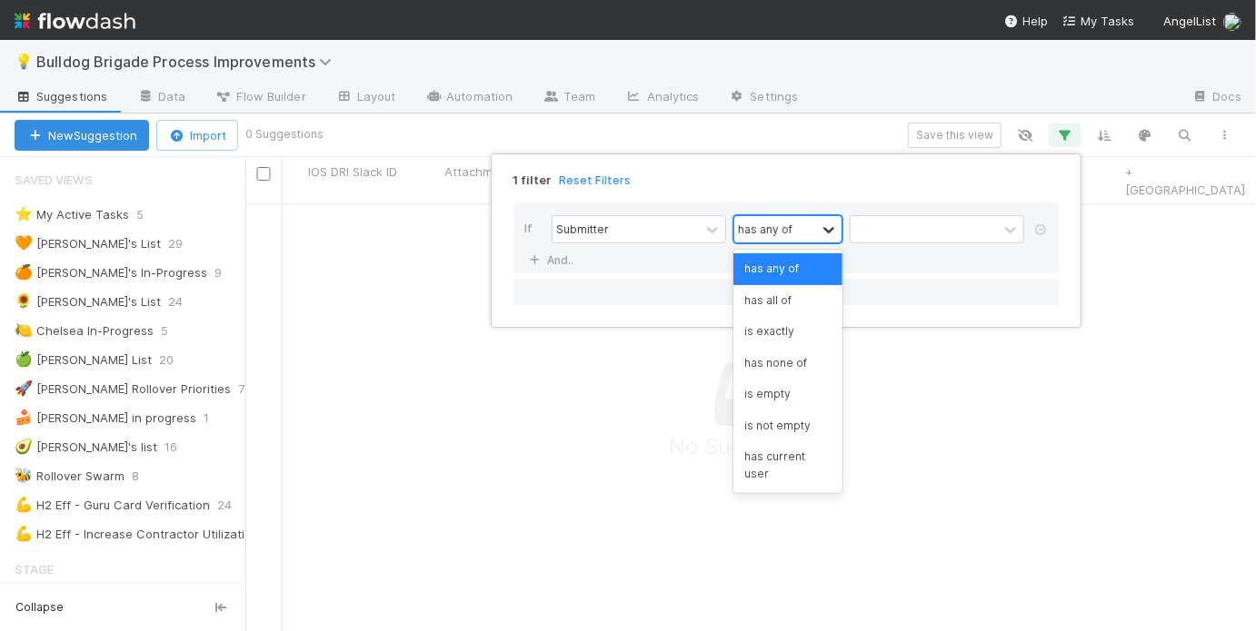
click at [829, 230] on icon at bounding box center [828, 230] width 11 height 6
click at [809, 327] on div "is exactly" at bounding box center [787, 331] width 109 height 31
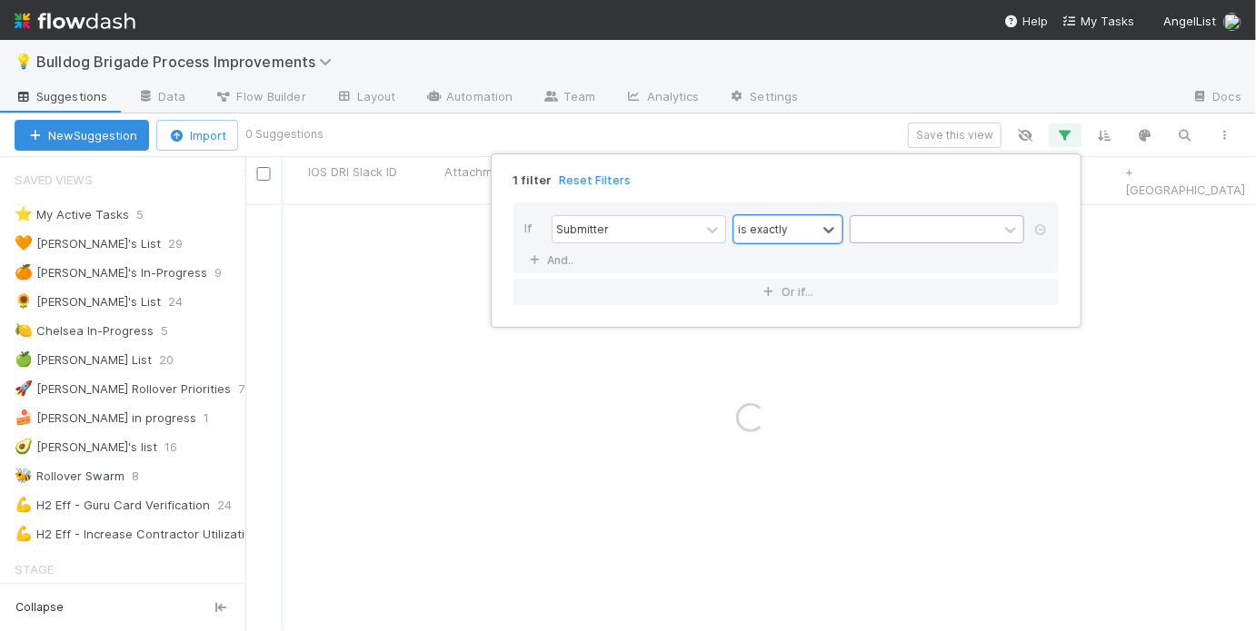
click at [884, 234] on div at bounding box center [923, 229] width 147 height 26
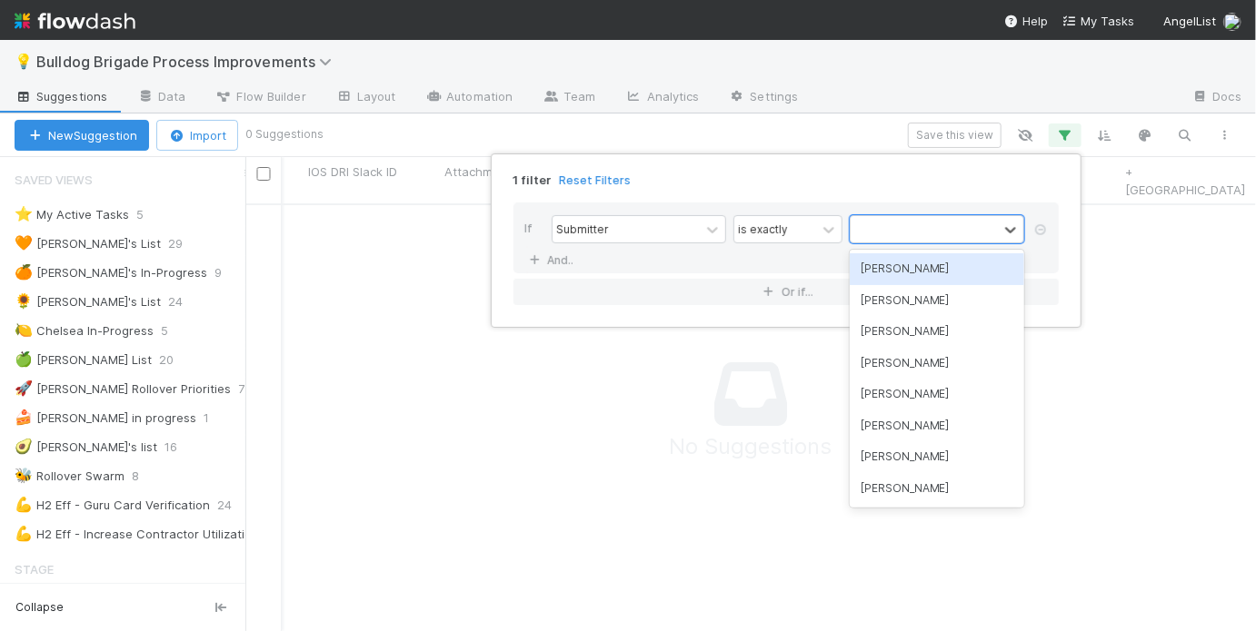
click at [883, 263] on div "[PERSON_NAME]" at bounding box center [936, 268] width 174 height 31
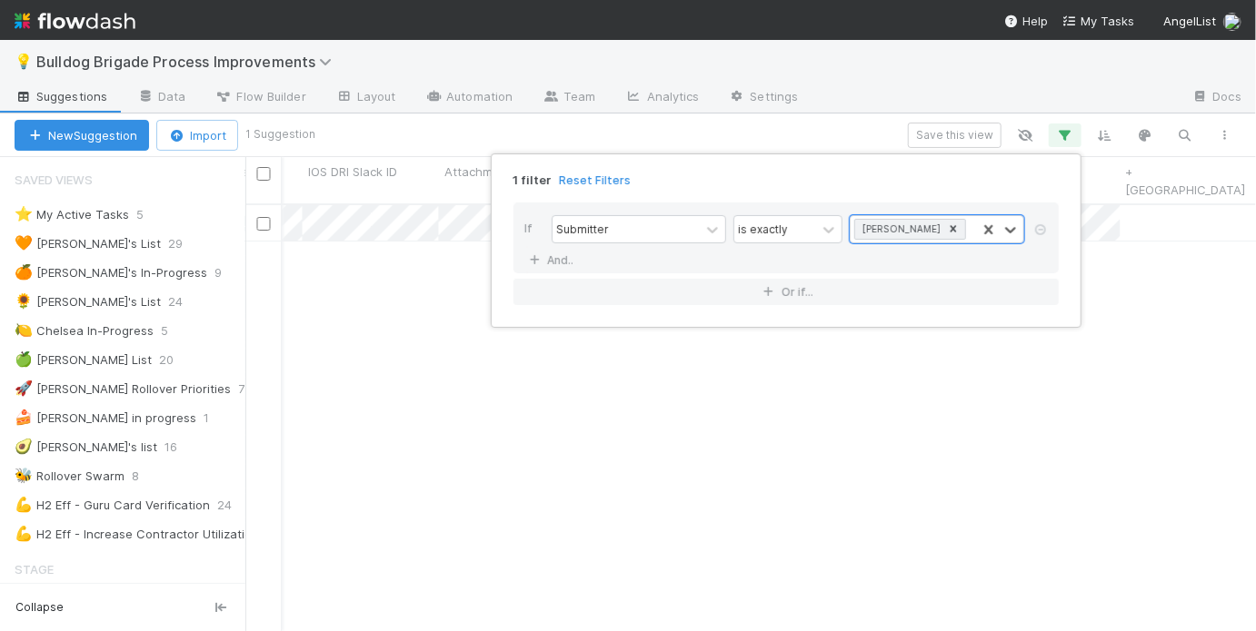
click at [418, 342] on div "1 filter Reset Filters If Submitter is exactly option May Chang, selected. 0 re…" at bounding box center [628, 315] width 1256 height 631
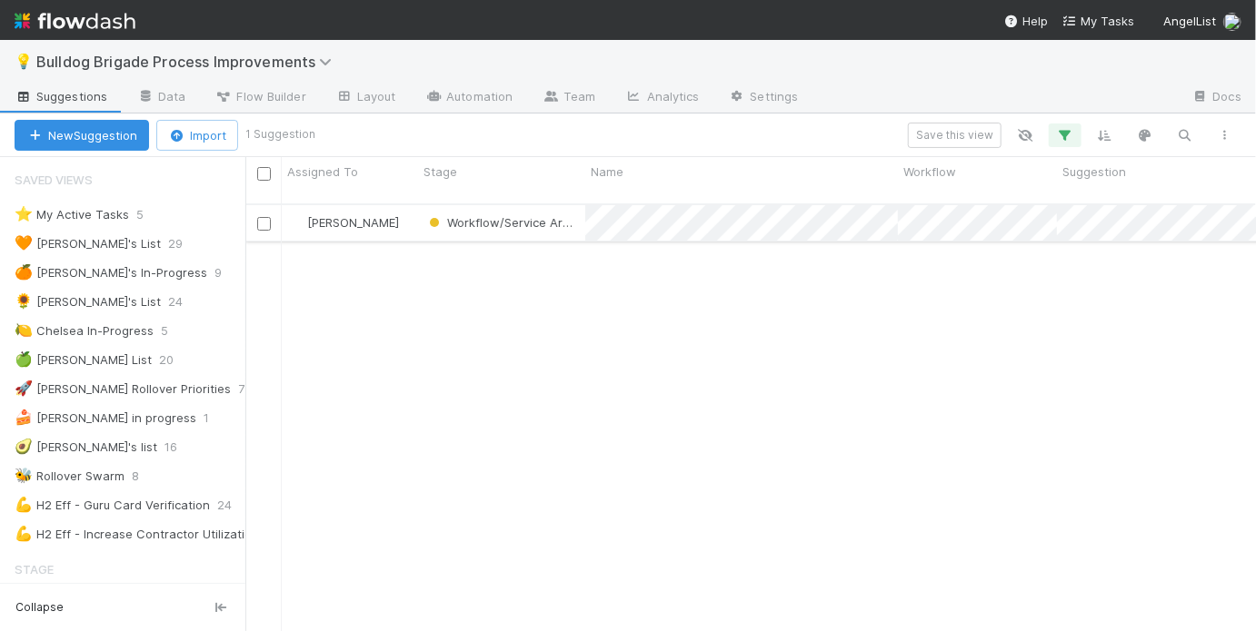
click at [428, 221] on div "Workflow/Service Area Owner Review" at bounding box center [501, 222] width 167 height 35
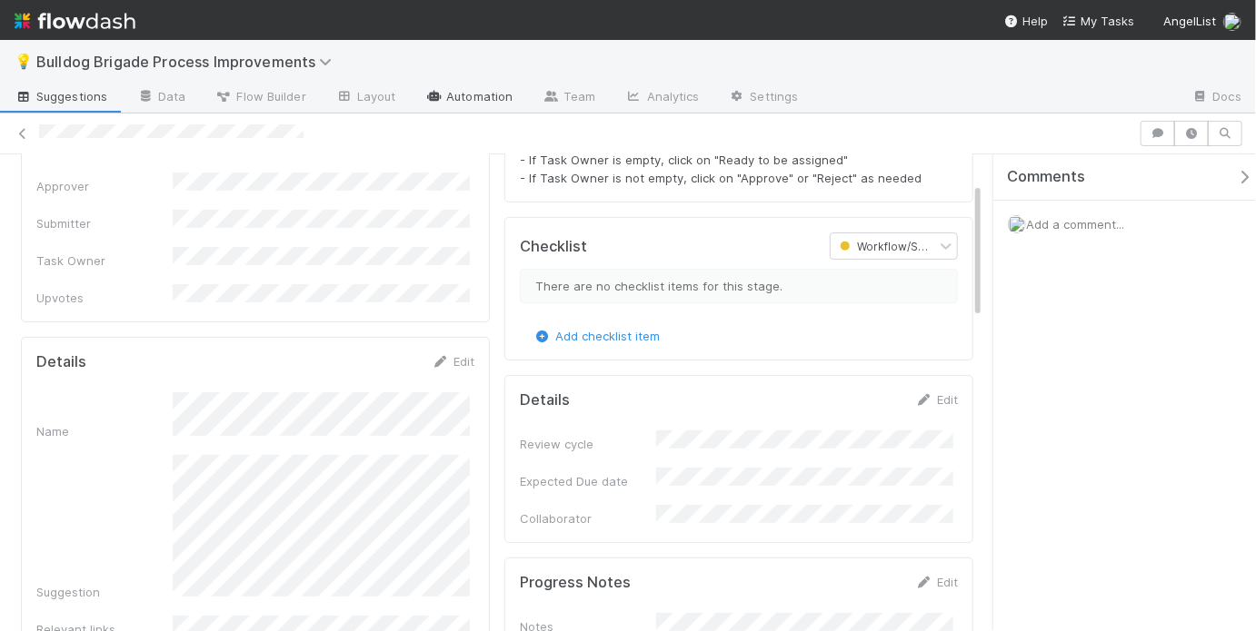
click at [464, 105] on link "Automation" at bounding box center [468, 98] width 117 height 29
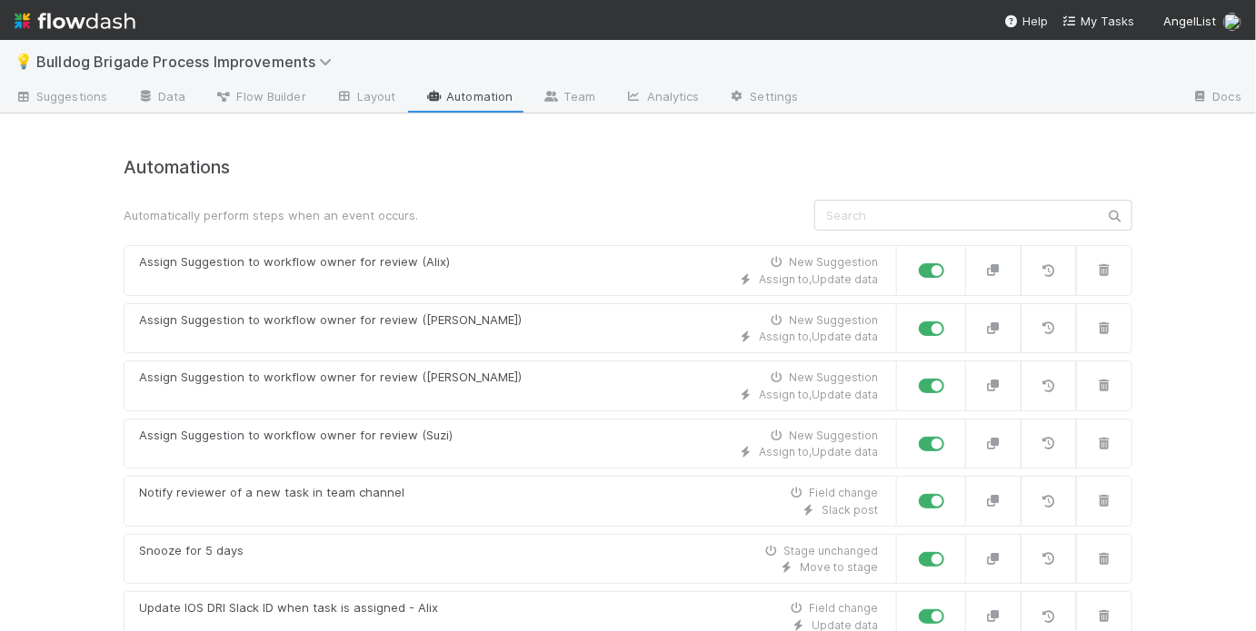
click at [658, 200] on div "Automatically perform steps when an event occurs." at bounding box center [628, 215] width 1036 height 31
click at [760, 158] on h4 "Automations" at bounding box center [628, 167] width 1008 height 21
click at [472, 178] on div "Automations Automatically perform steps when an event occurs. Assign Suggestion…" at bounding box center [628, 507] width 1008 height 700
click at [291, 100] on span "Flow Builder" at bounding box center [260, 96] width 91 height 18
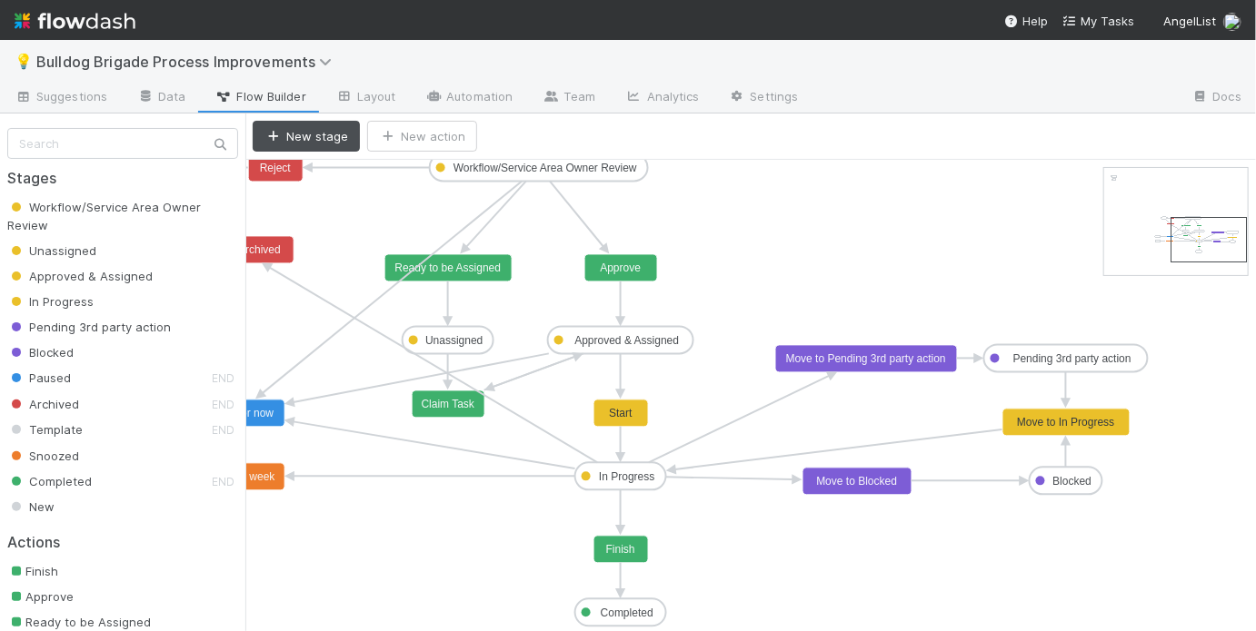
drag, startPoint x: 1159, startPoint y: 191, endPoint x: 1226, endPoint y: 240, distance: 82.5
click at [442, 61] on div "💡 Bulldog Brigade Process Improvements" at bounding box center [628, 62] width 1256 height 44
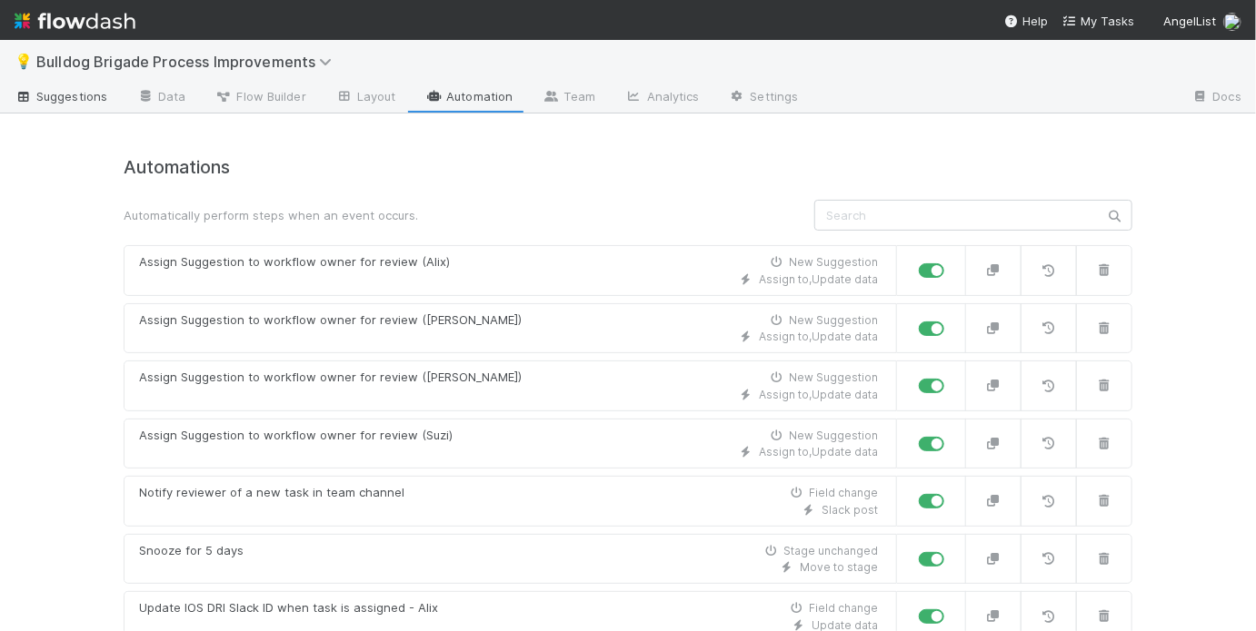
click at [87, 96] on span "Suggestions" at bounding box center [61, 96] width 93 height 18
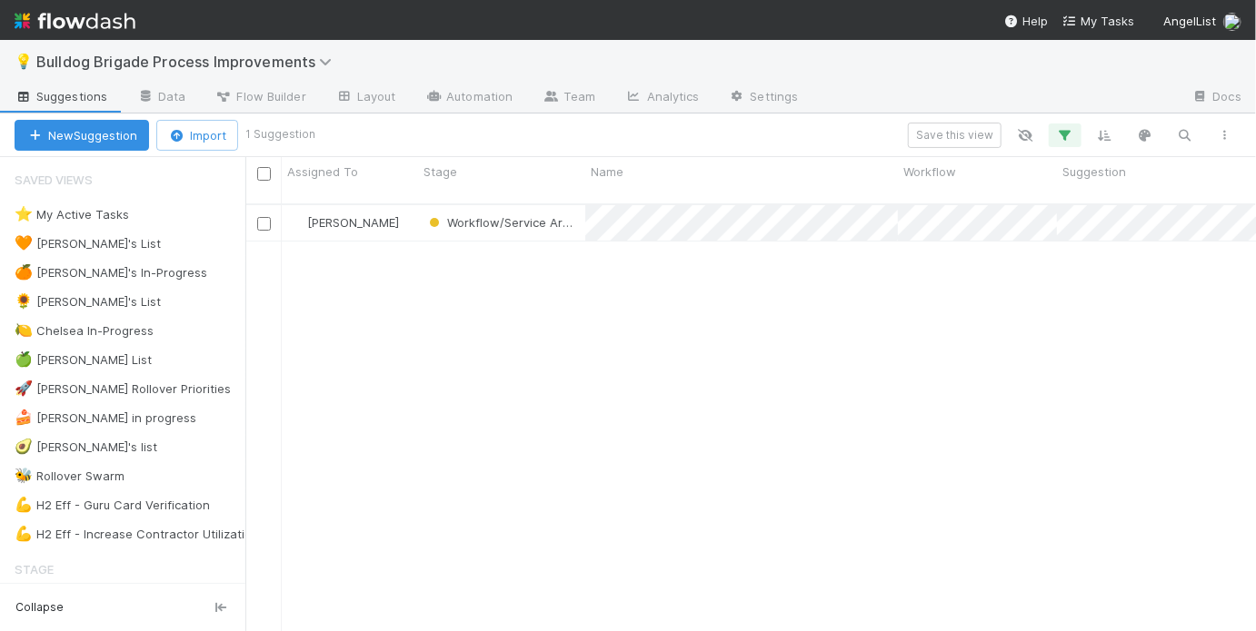
scroll to position [431, 999]
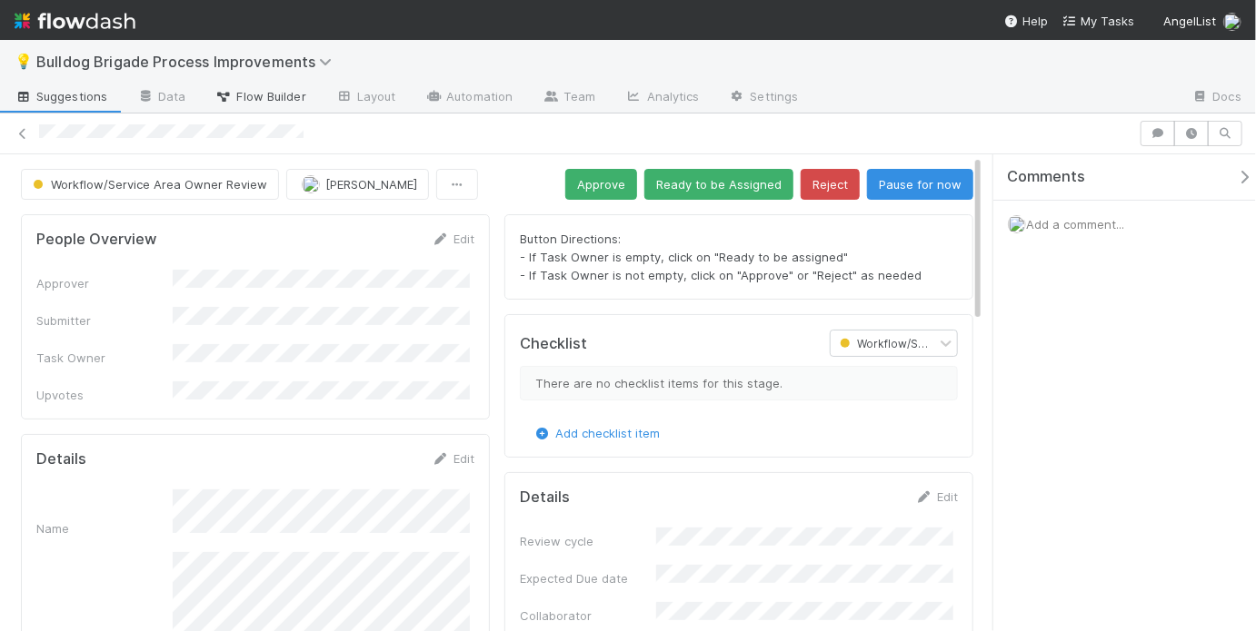
click at [277, 102] on span "Flow Builder" at bounding box center [260, 96] width 91 height 18
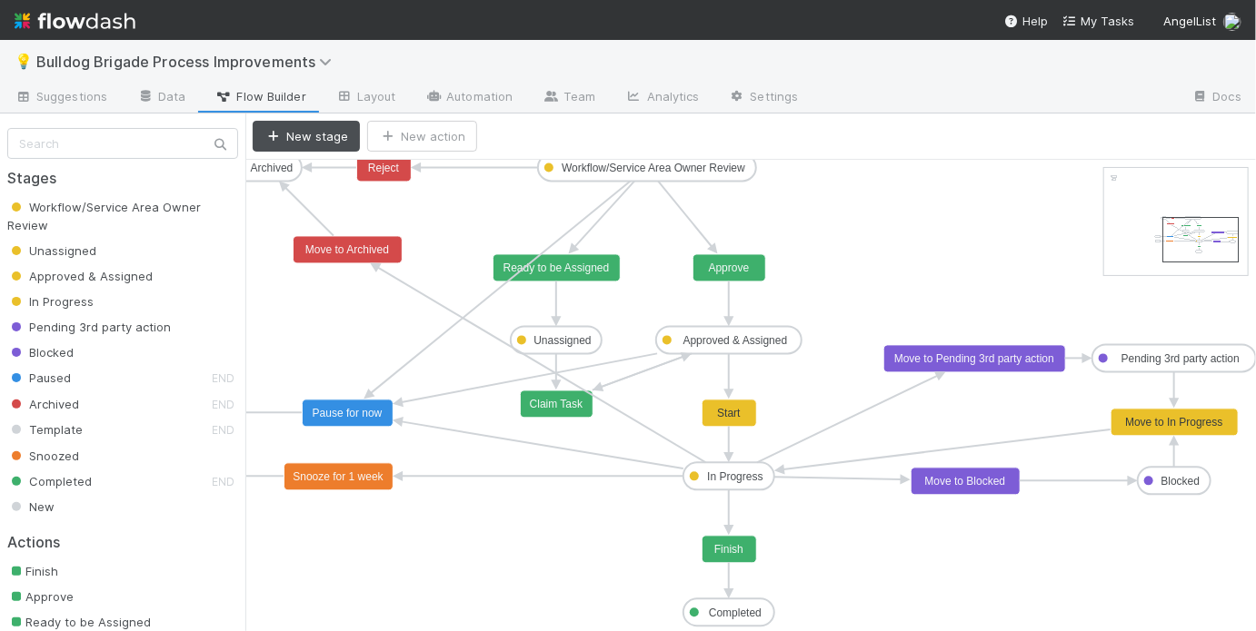
drag, startPoint x: 1133, startPoint y: 197, endPoint x: 1186, endPoint y: 246, distance: 72.7
click at [88, 94] on span "Suggestions" at bounding box center [61, 96] width 93 height 18
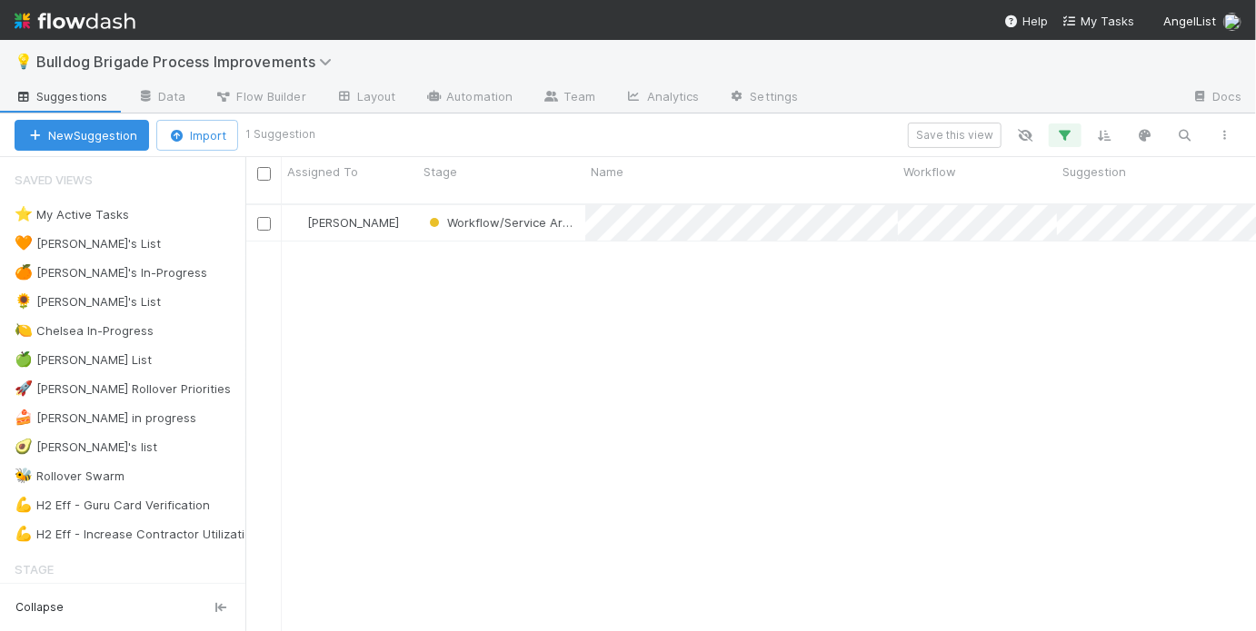
scroll to position [431, 999]
click at [1066, 139] on icon "button" at bounding box center [1065, 135] width 18 height 16
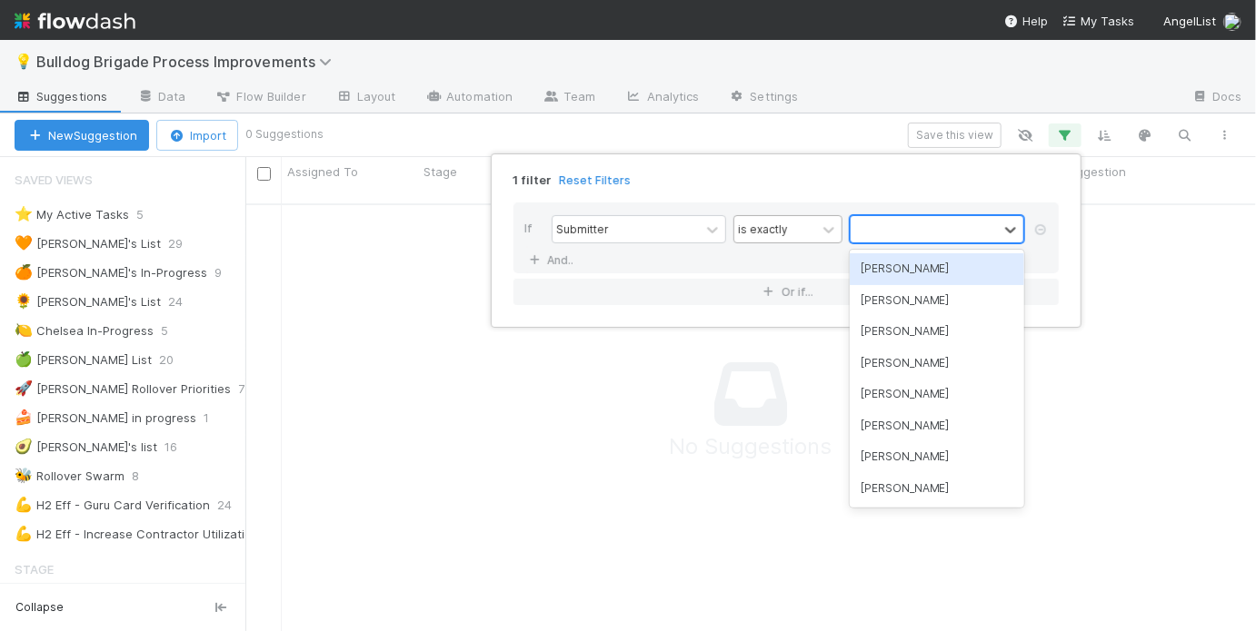
scroll to position [420, 999]
click at [558, 367] on div "1 filter Reset Filters If Submitter is exactly option May Chang focused, 1 of 8…" at bounding box center [628, 315] width 1256 height 631
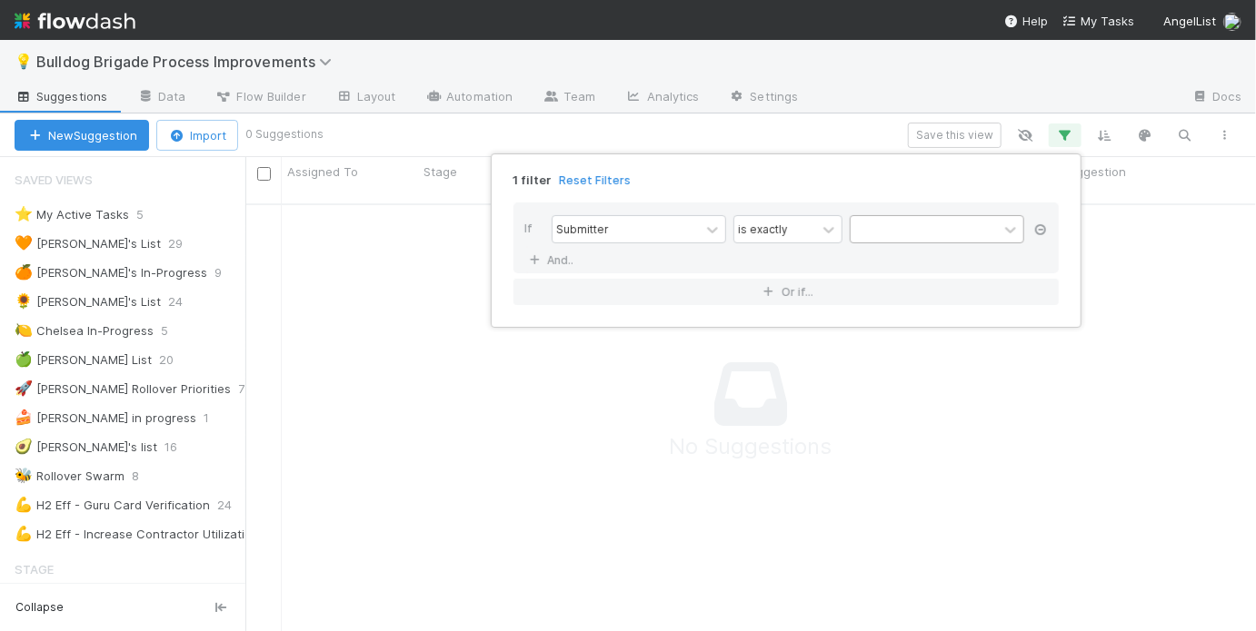
click at [1038, 227] on icon at bounding box center [1040, 229] width 18 height 11
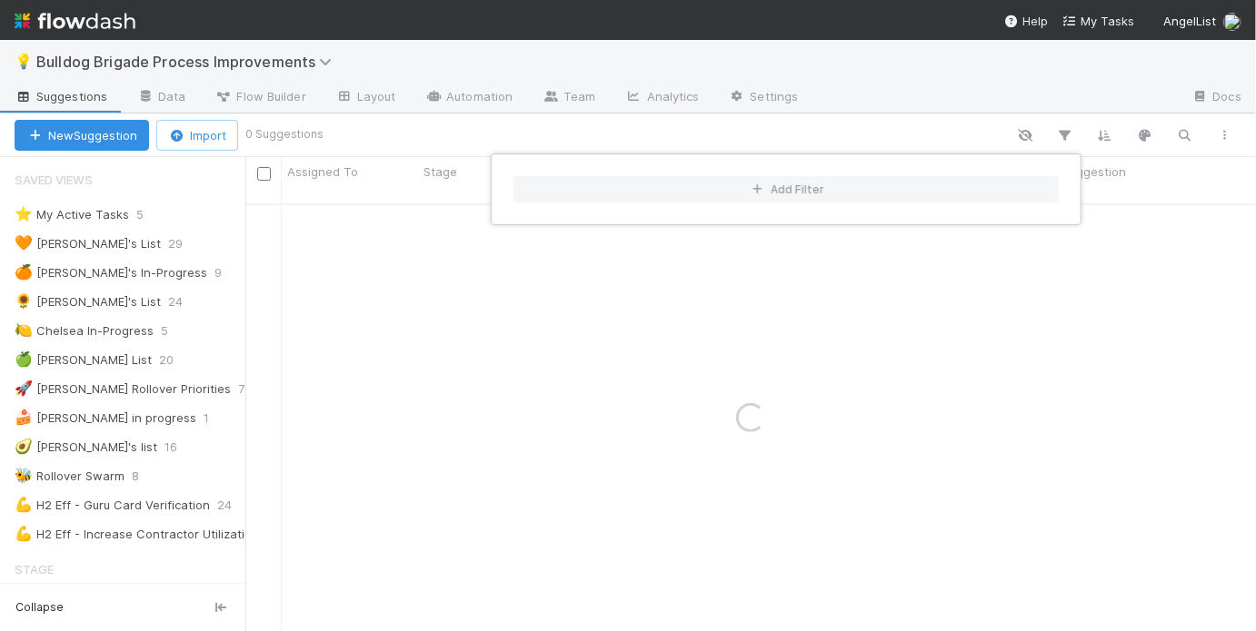
click at [723, 133] on div "Add Filter" at bounding box center [628, 315] width 1256 height 631
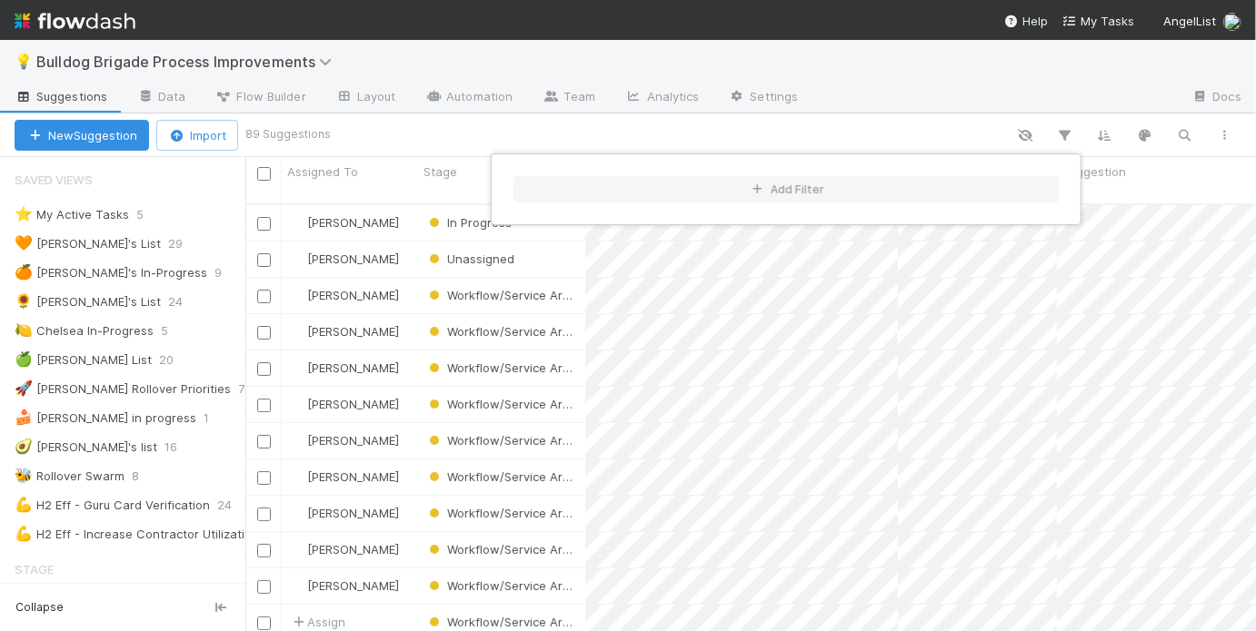
scroll to position [431, 999]
click at [476, 125] on div "Add Filter" at bounding box center [628, 315] width 1256 height 631
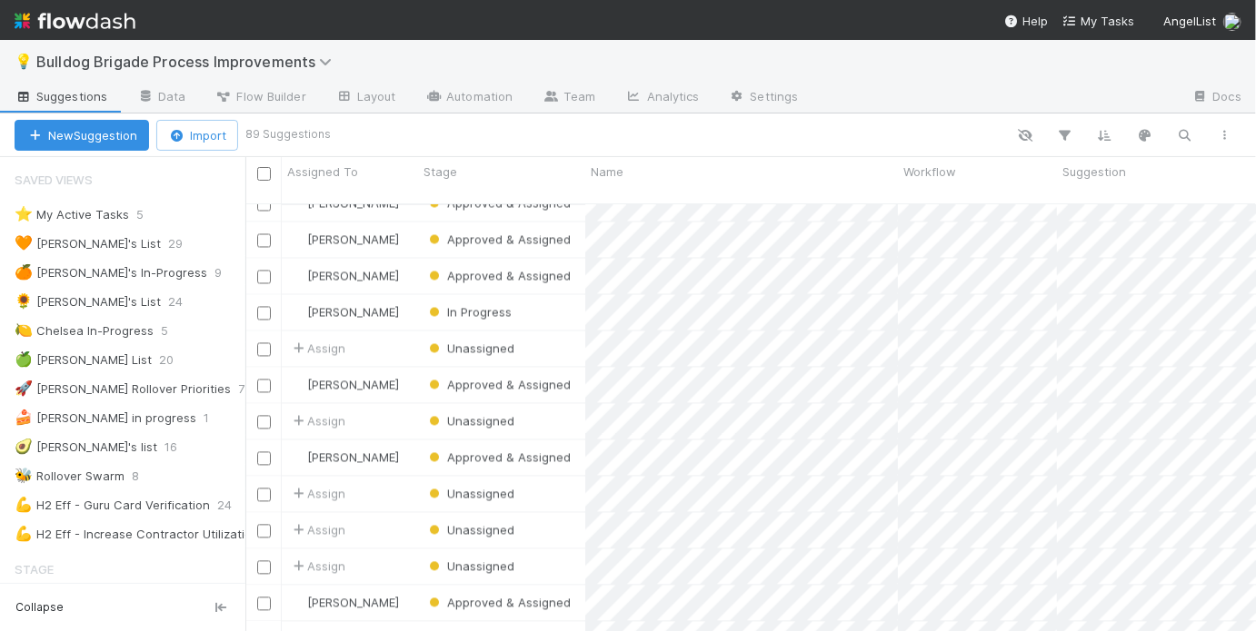
scroll to position [1619, 0]
click at [523, 173] on div "Stage" at bounding box center [501, 172] width 157 height 18
click at [561, 144] on div "Sort First → Last Sort Last → First Hide" at bounding box center [628, 315] width 1256 height 631
click at [566, 335] on div "Unassigned" at bounding box center [501, 348] width 167 height 35
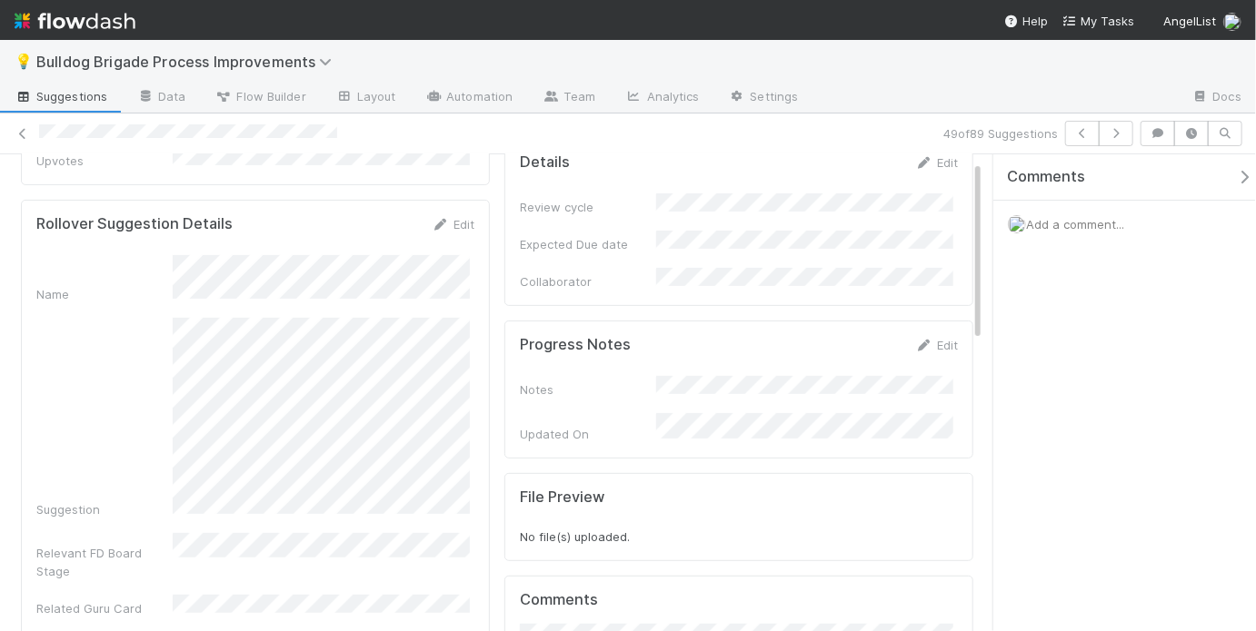
scroll to position [242, 0]
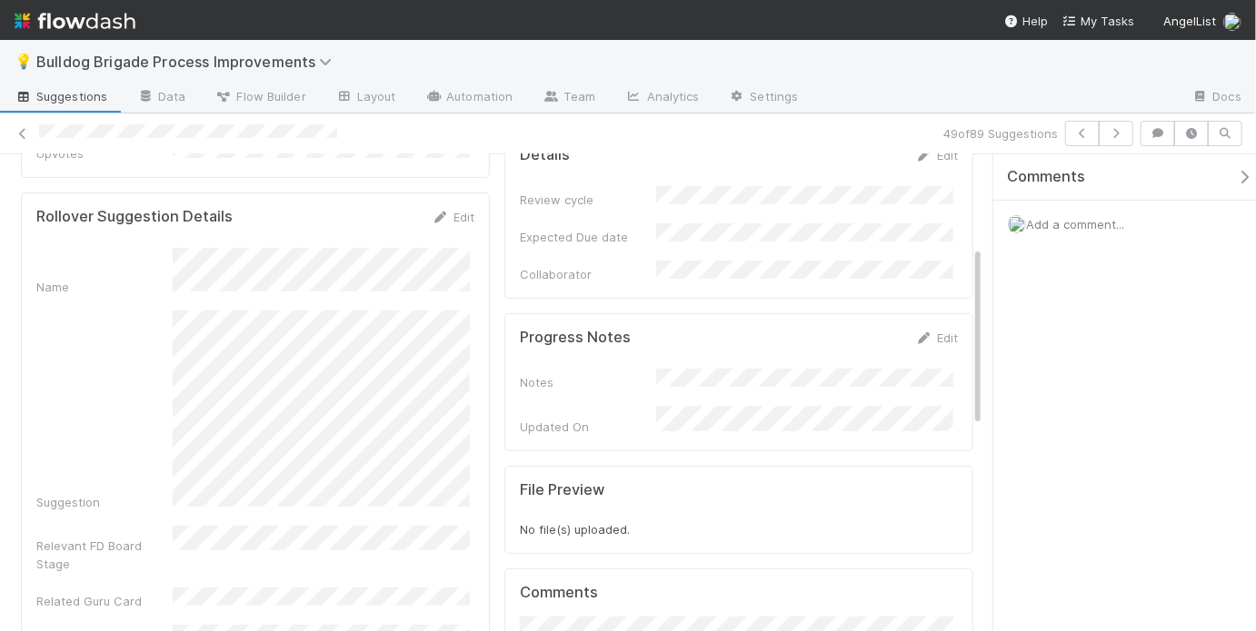
click at [145, 359] on div "Suggestion" at bounding box center [255, 411] width 438 height 201
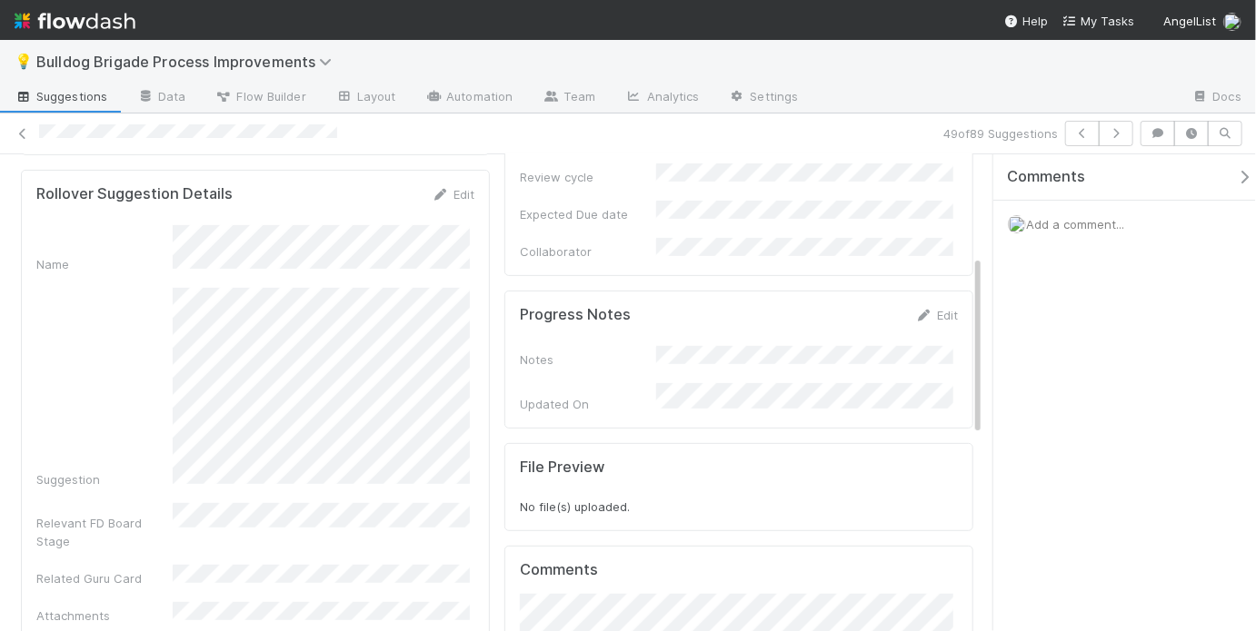
scroll to position [265, 0]
click at [203, 456] on div "Name Suggestion Relevant FD Board Stage Related Guru Card Attachments Transitio…" at bounding box center [255, 615] width 438 height 782
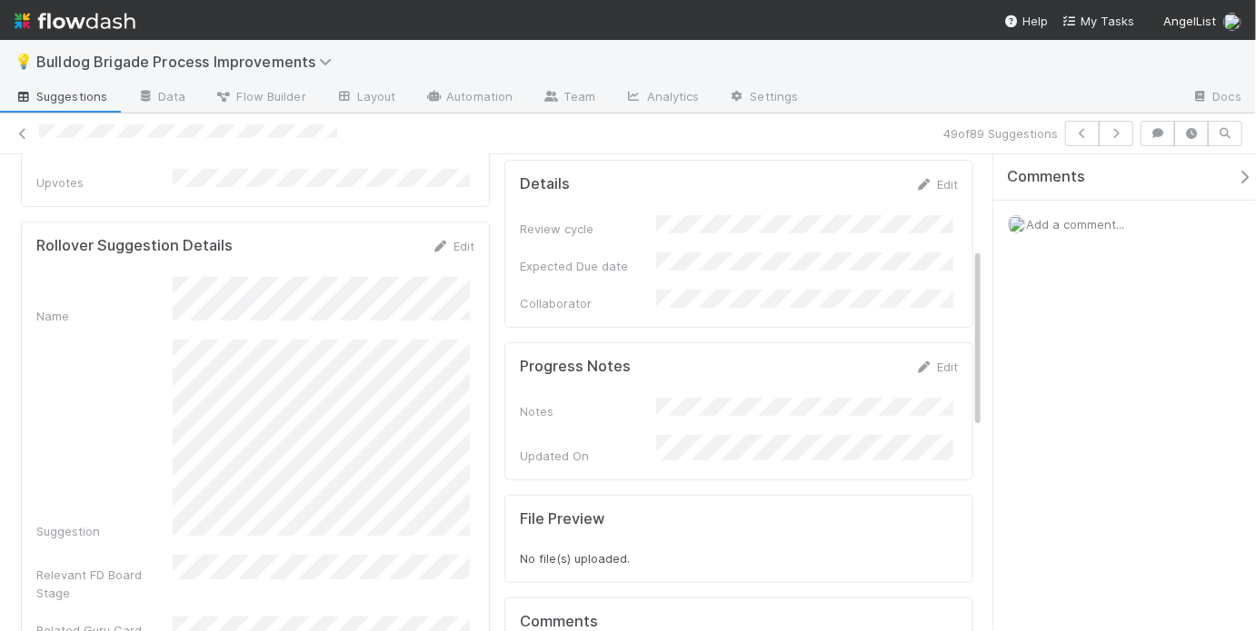
scroll to position [250, 0]
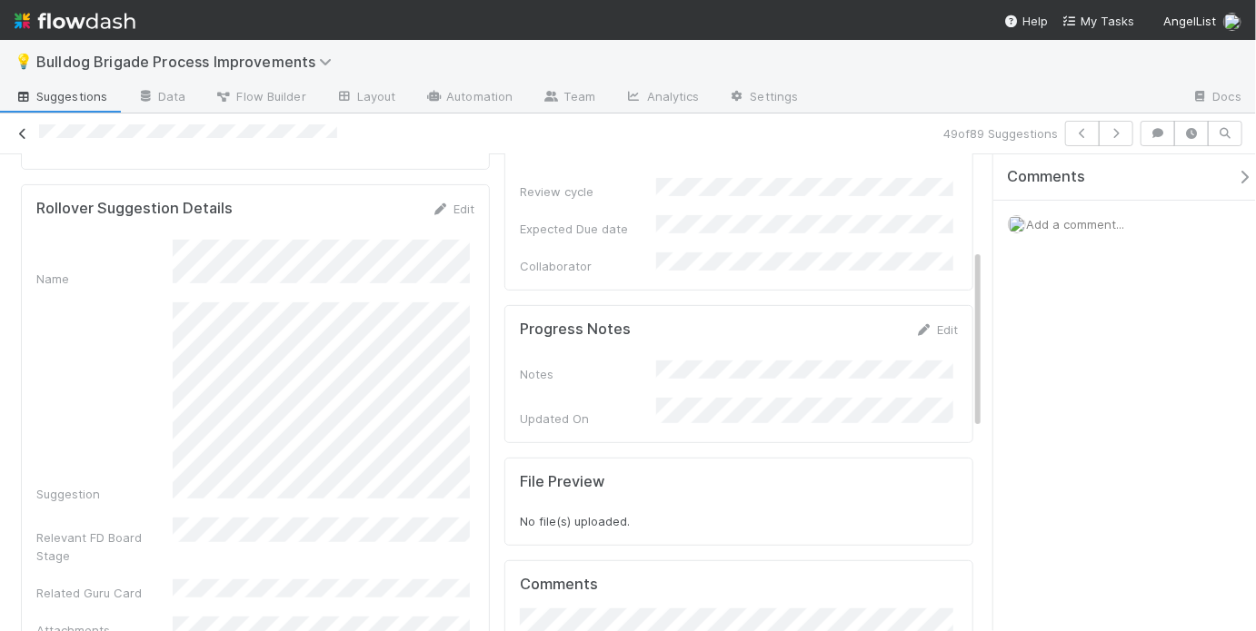
click at [21, 138] on icon at bounding box center [23, 134] width 18 height 12
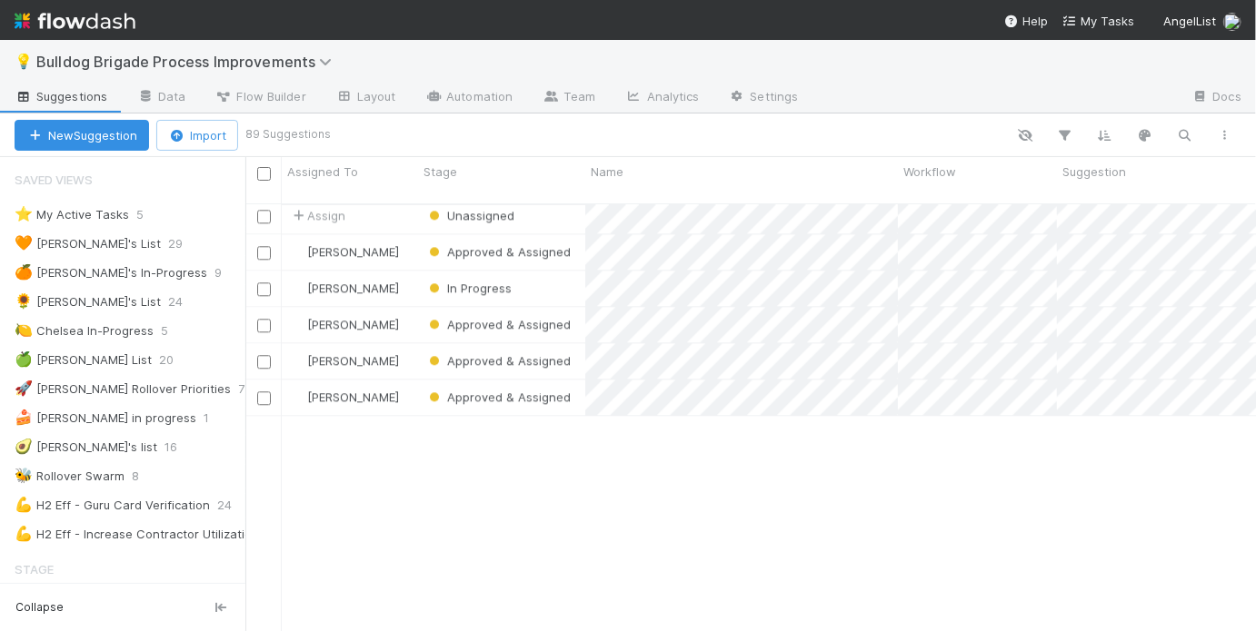
scroll to position [1831, 0]
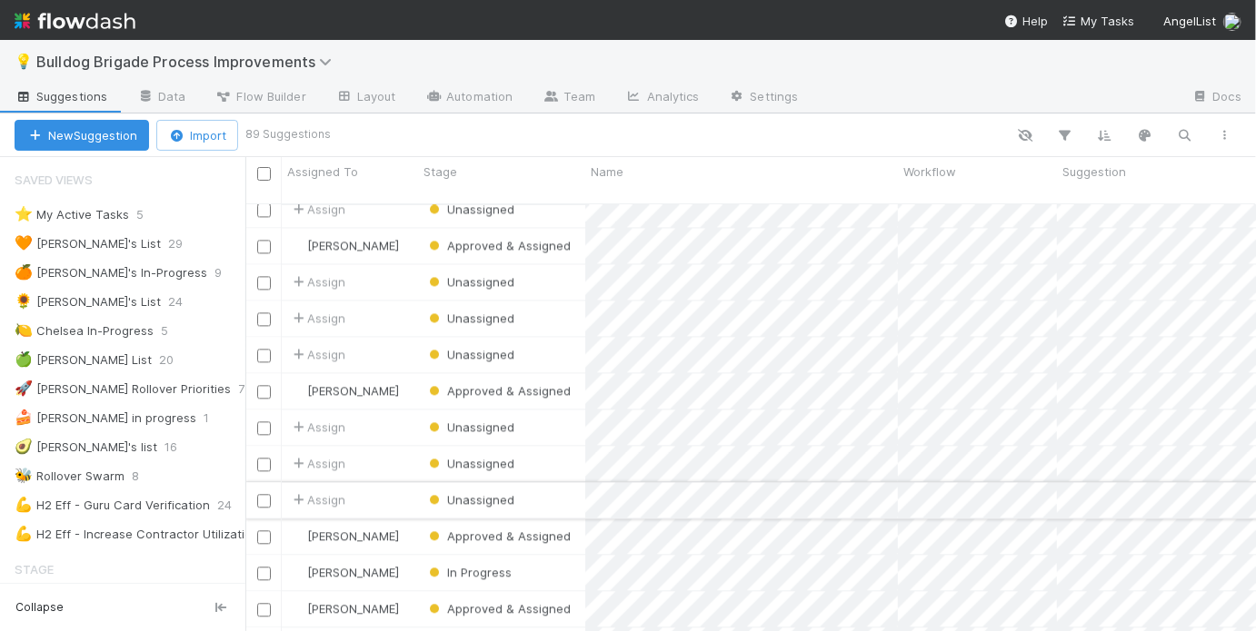
click at [564, 485] on div "Unassigned" at bounding box center [501, 499] width 167 height 35
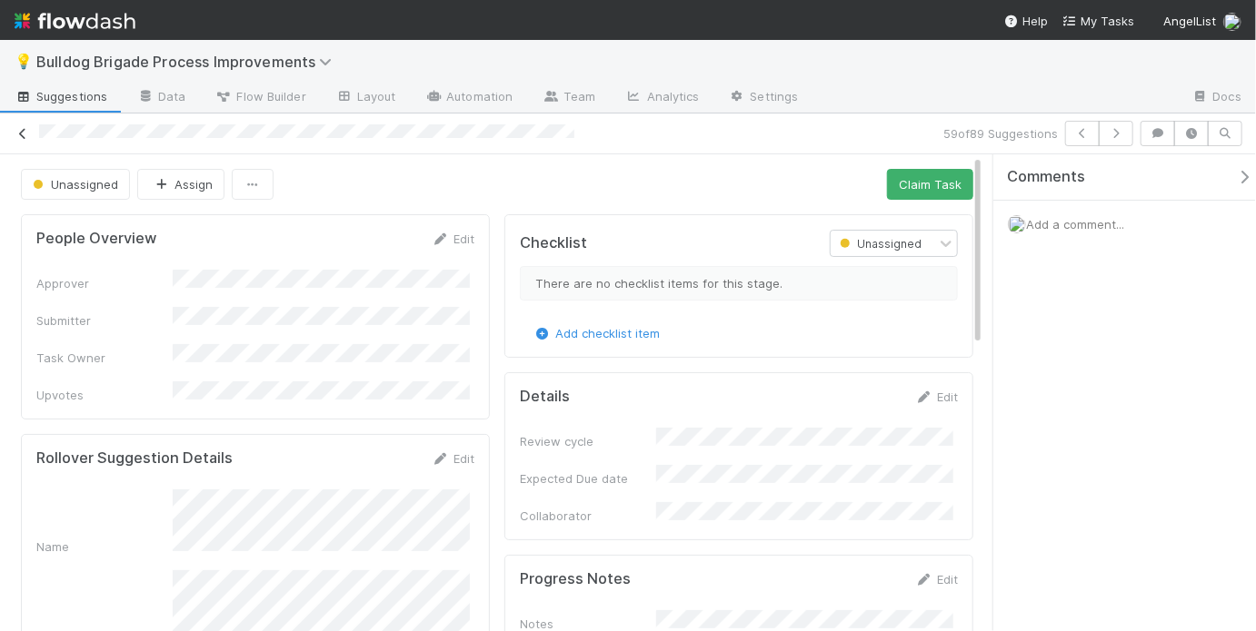
click at [12, 133] on div "59 of 89 Suggestions" at bounding box center [628, 133] width 1256 height 25
click at [15, 133] on icon at bounding box center [23, 134] width 18 height 12
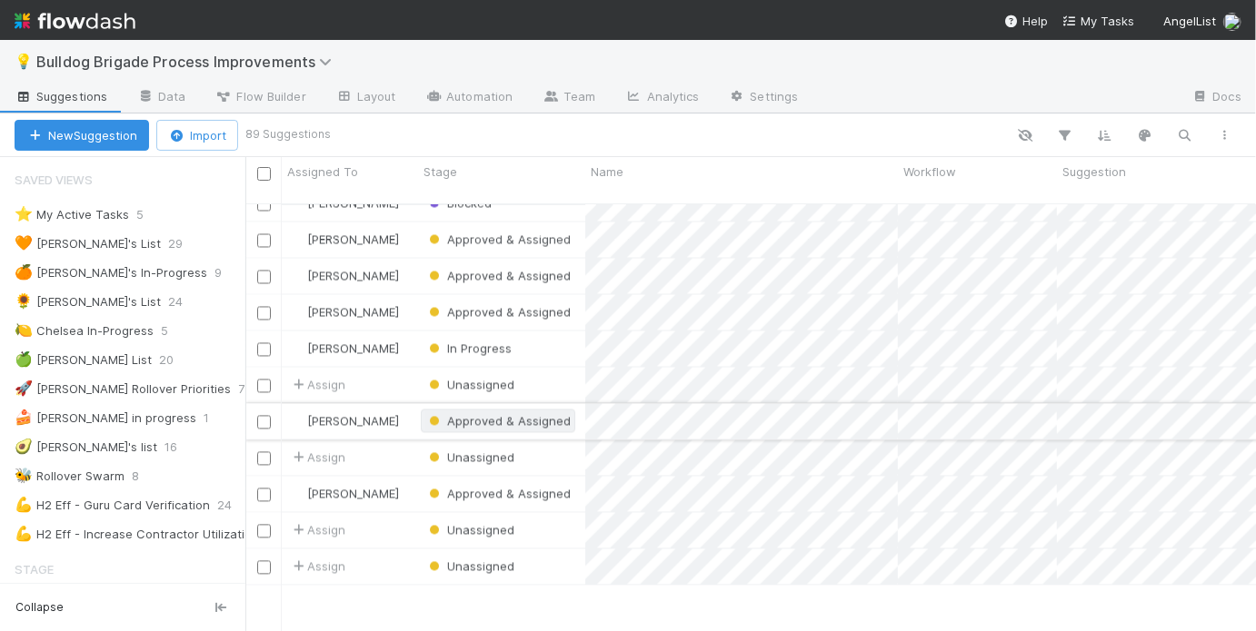
scroll to position [1458, 0]
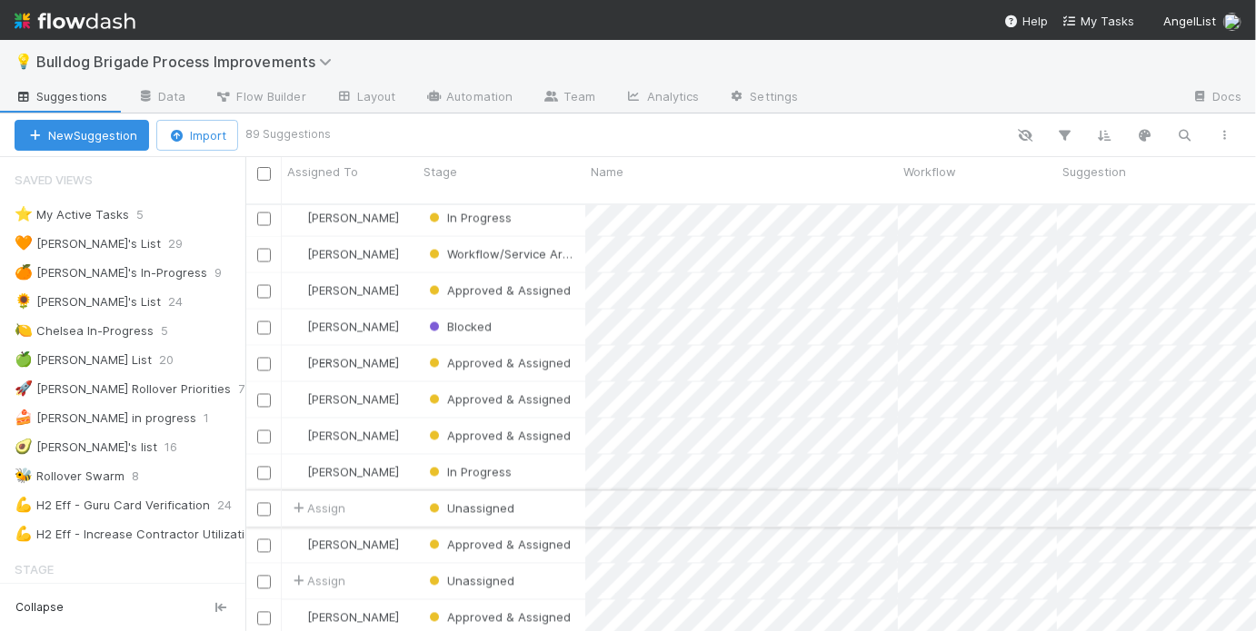
click at [552, 491] on div "Unassigned" at bounding box center [501, 508] width 167 height 35
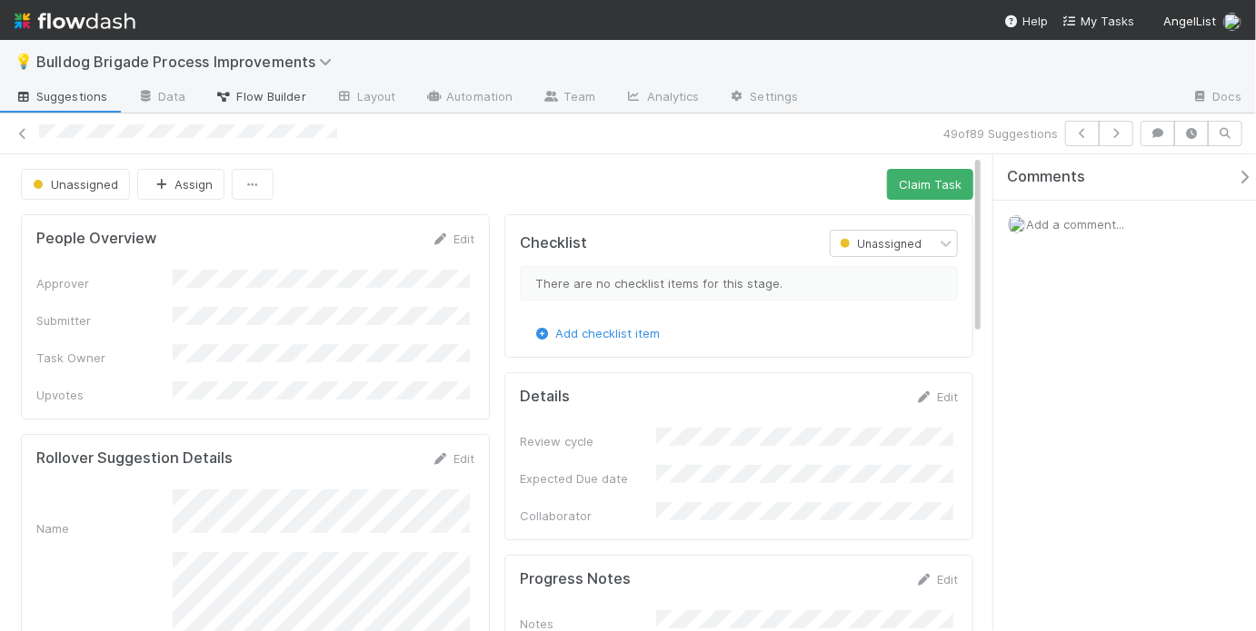
click at [281, 93] on span "Flow Builder" at bounding box center [260, 96] width 91 height 18
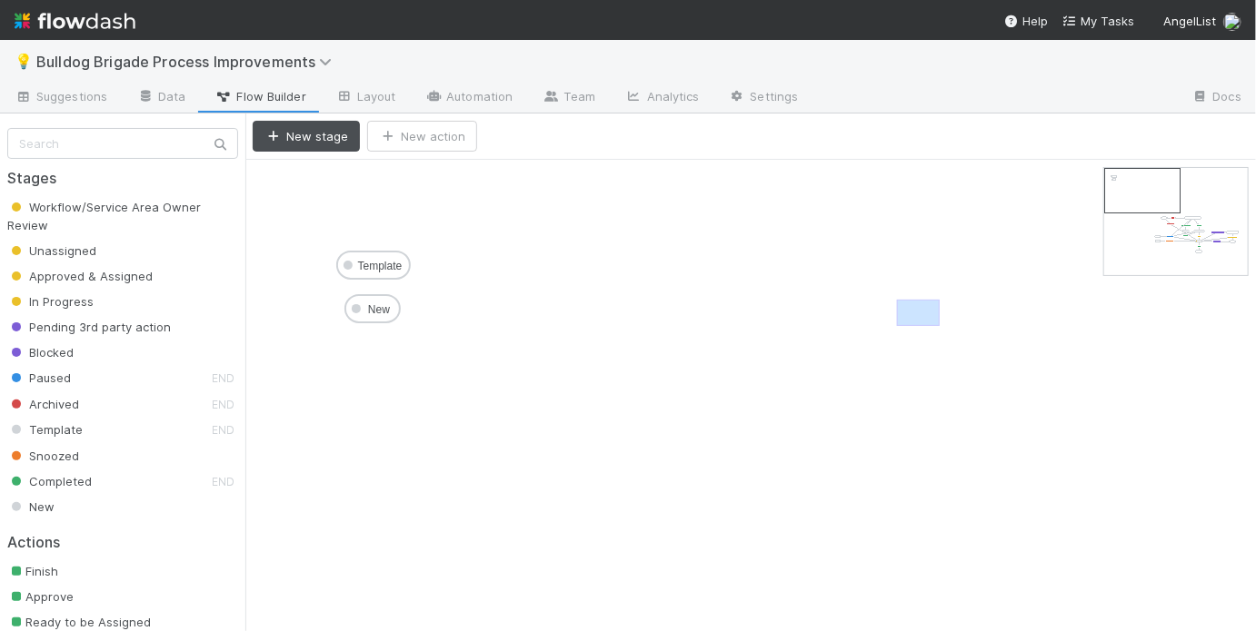
drag, startPoint x: 939, startPoint y: 325, endPoint x: 835, endPoint y: 272, distance: 117.4
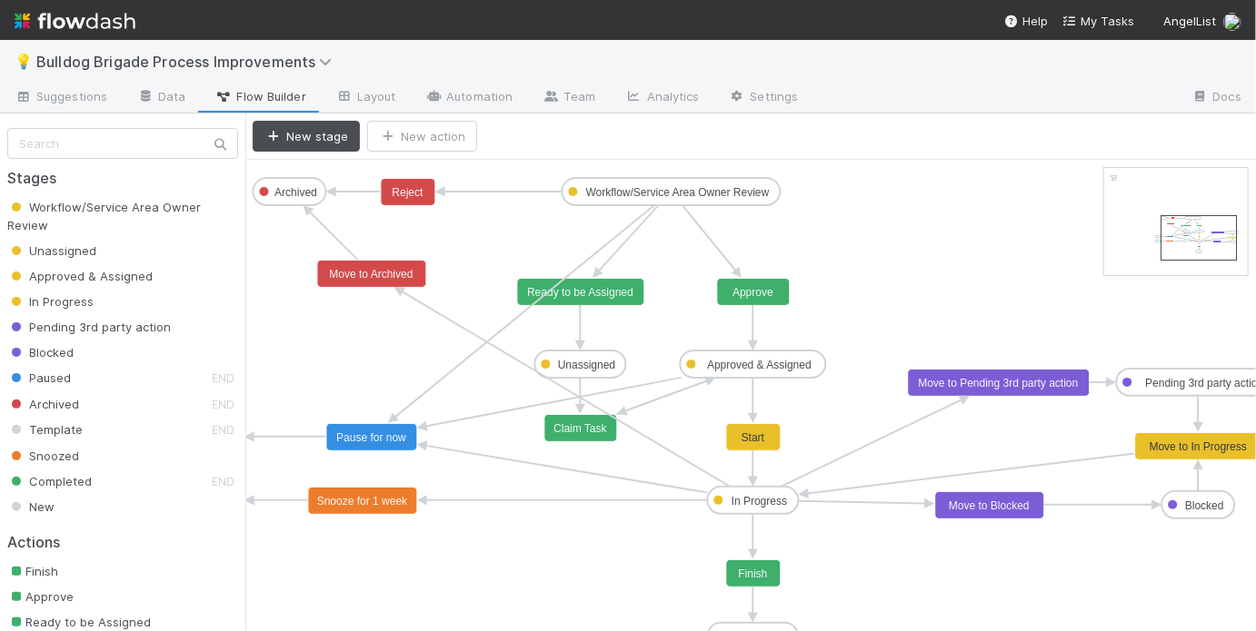
drag, startPoint x: 1153, startPoint y: 206, endPoint x: 1208, endPoint y: 254, distance: 73.4
click at [505, 93] on link "Automation" at bounding box center [468, 98] width 117 height 29
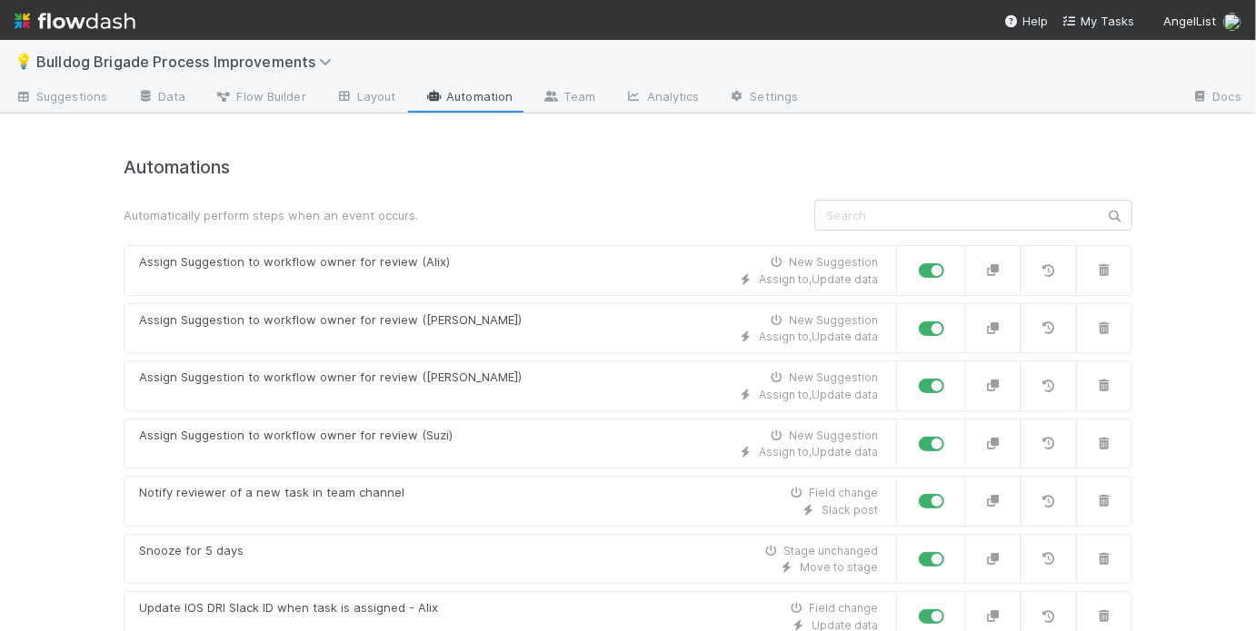
click at [553, 175] on h4 "Automations" at bounding box center [628, 167] width 1008 height 21
click at [89, 97] on span "Suggestions" at bounding box center [61, 96] width 93 height 18
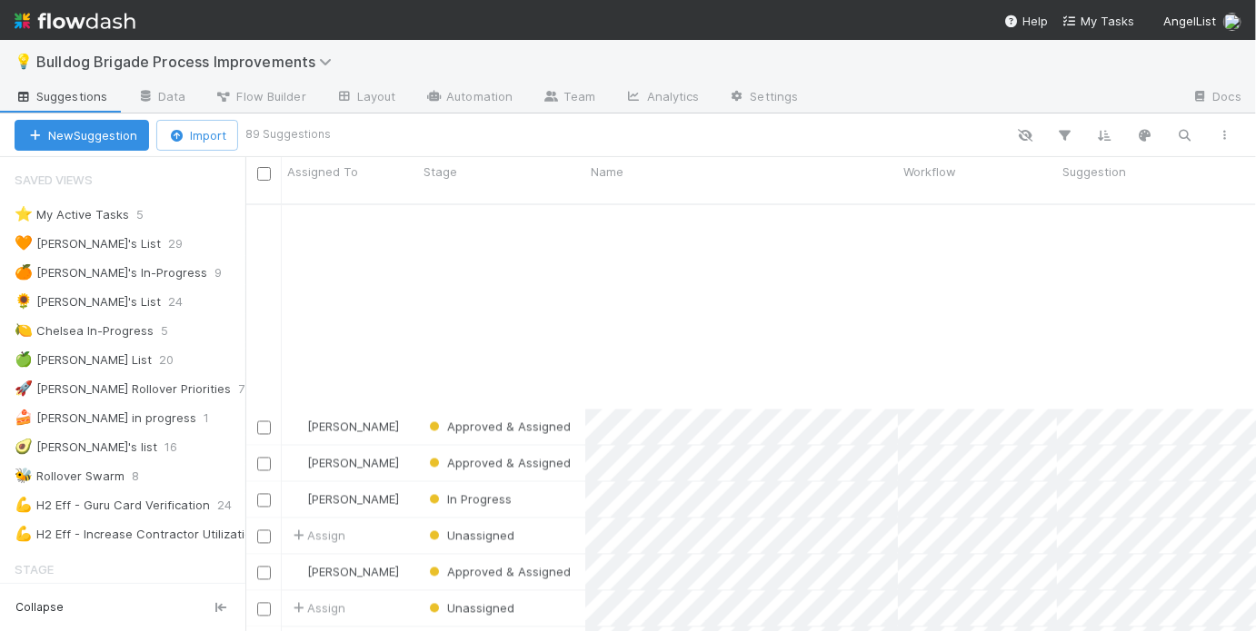
scroll to position [1697, 0]
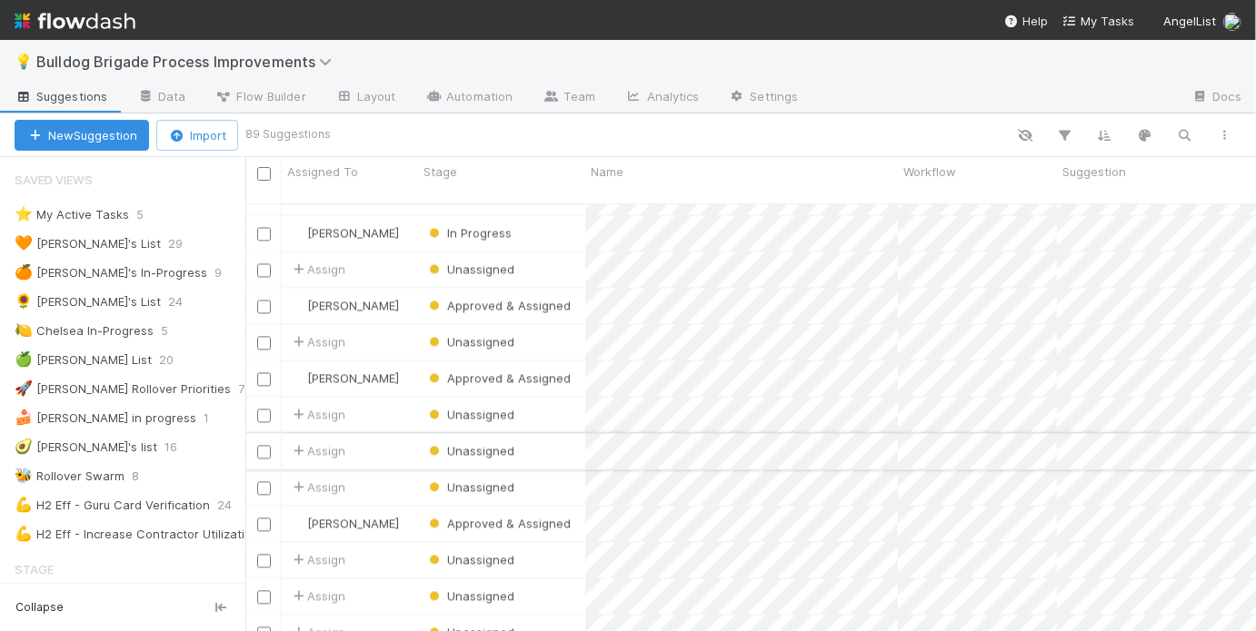
click at [550, 442] on div "Unassigned" at bounding box center [501, 451] width 167 height 35
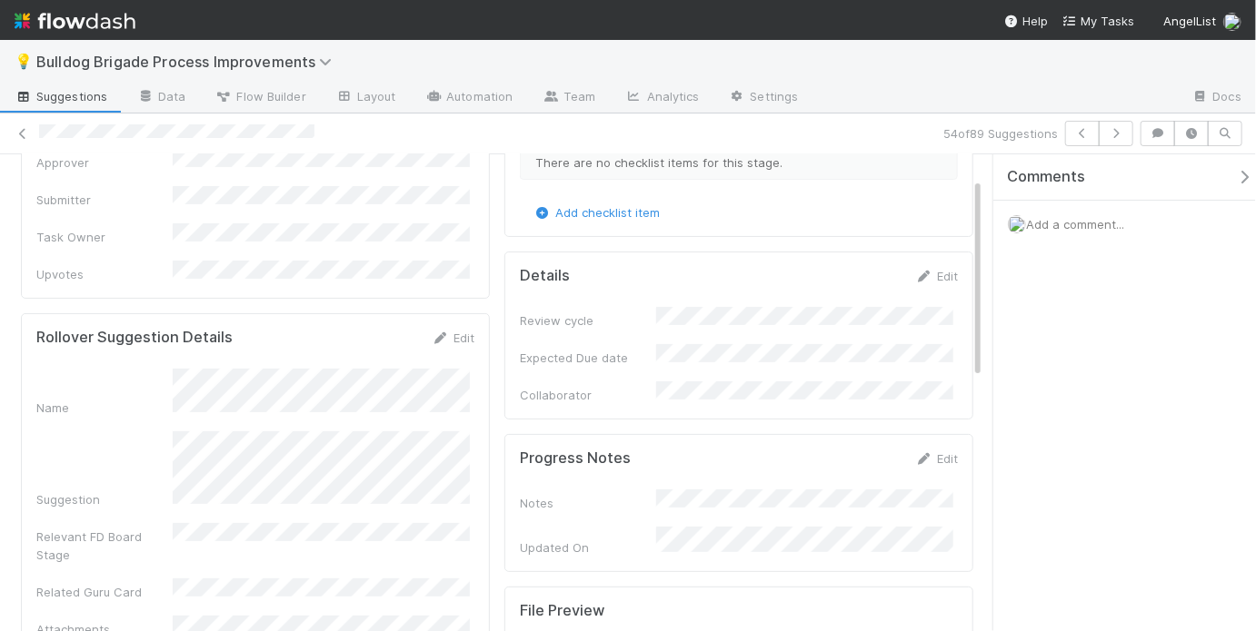
scroll to position [208, 0]
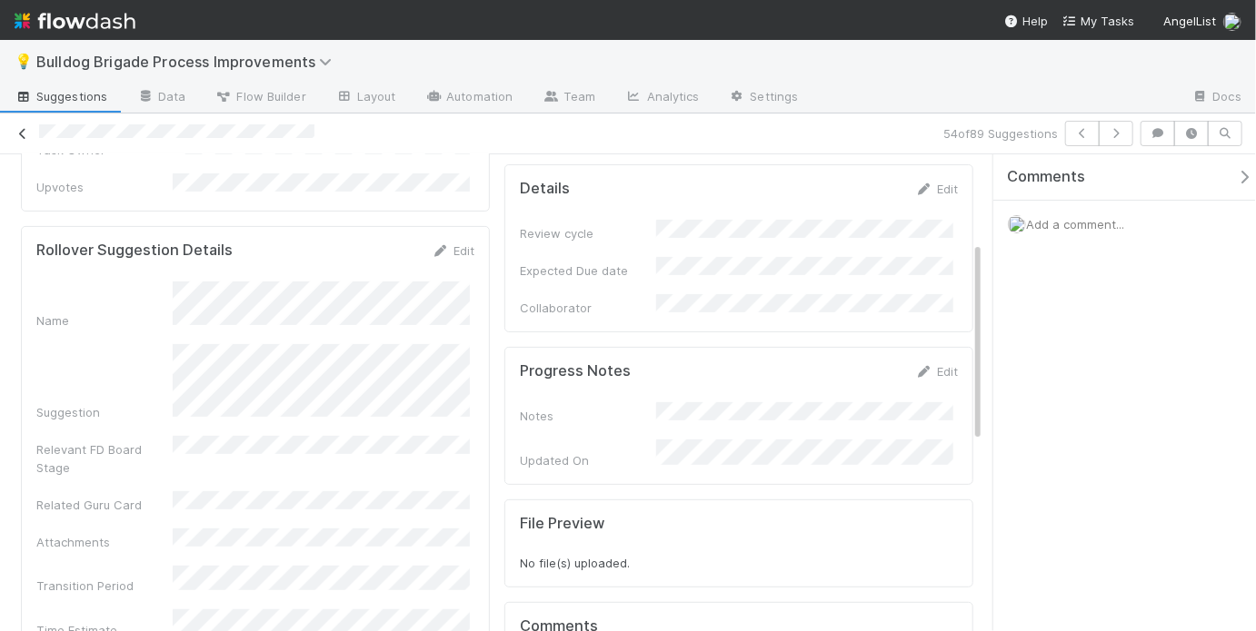
click at [25, 132] on icon at bounding box center [23, 134] width 18 height 12
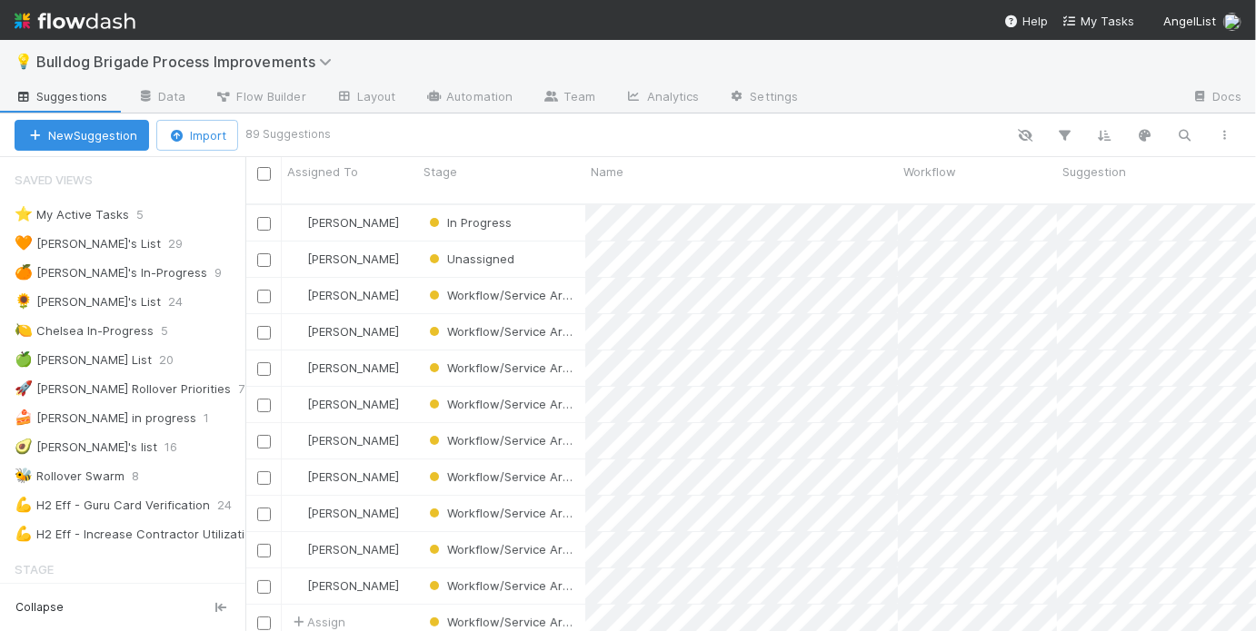
click at [370, 178] on div "Assigned To" at bounding box center [350, 172] width 126 height 18
click at [374, 204] on div "Sort A → Z" at bounding box center [391, 206] width 207 height 27
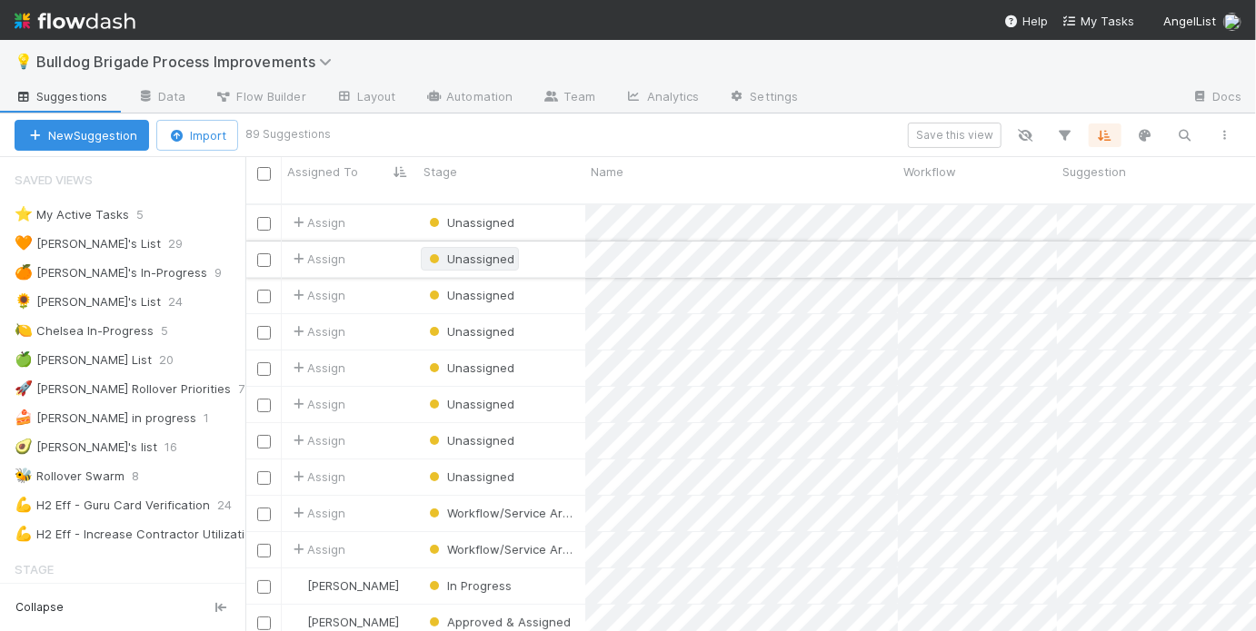
scroll to position [431, 999]
click at [956, 66] on div "💡 Bulldog Brigade Process Improvements" at bounding box center [628, 62] width 1256 height 44
click at [558, 206] on div "Unassigned" at bounding box center [501, 222] width 167 height 35
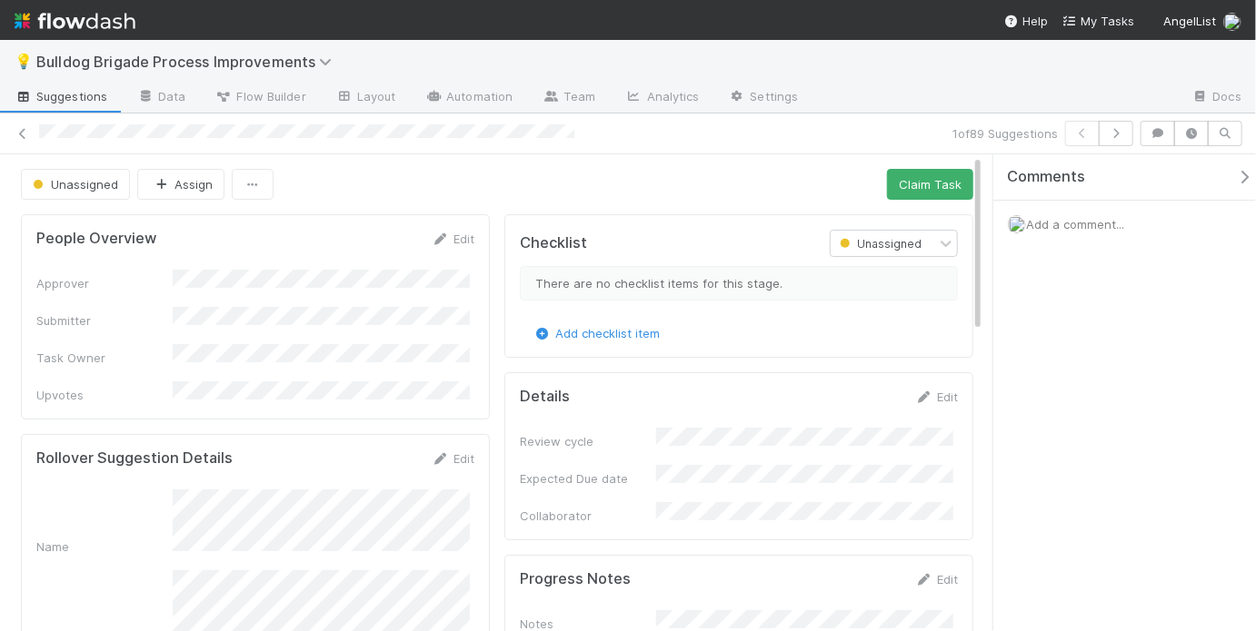
click at [595, 132] on div at bounding box center [492, 133] width 906 height 19
click at [602, 134] on div at bounding box center [492, 133] width 906 height 19
click at [1117, 128] on icon "button" at bounding box center [1116, 133] width 18 height 11
click at [1115, 138] on button "button" at bounding box center [1115, 133] width 35 height 25
click at [416, 127] on div at bounding box center [491, 133] width 904 height 19
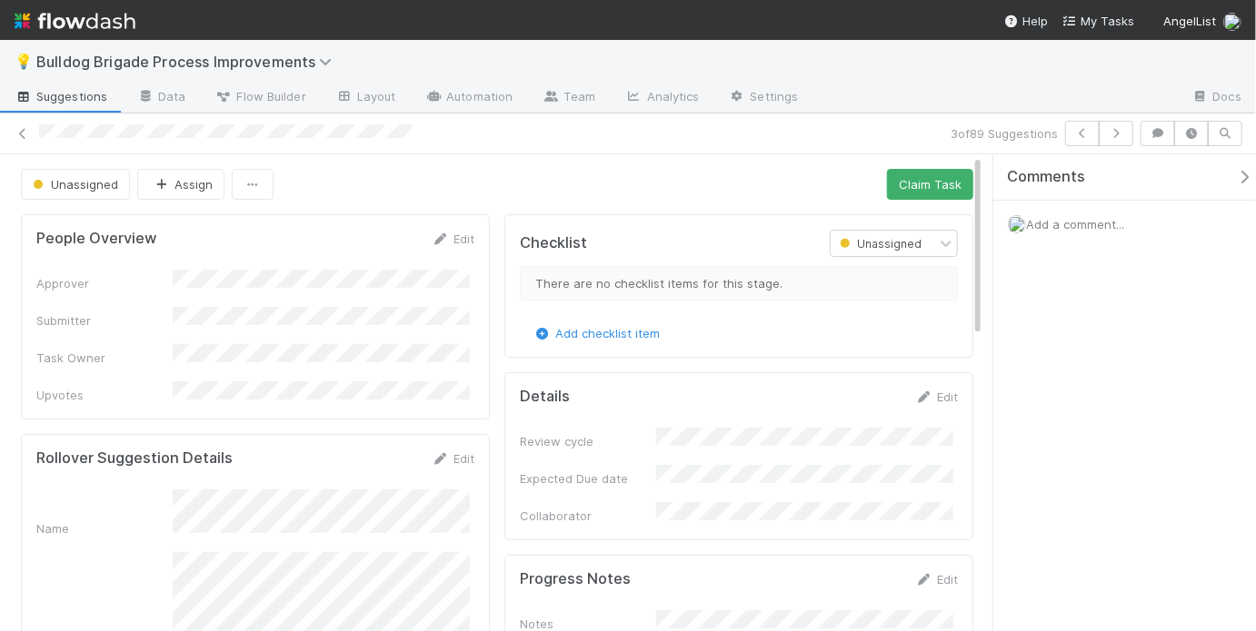
click at [429, 128] on div at bounding box center [491, 133] width 904 height 19
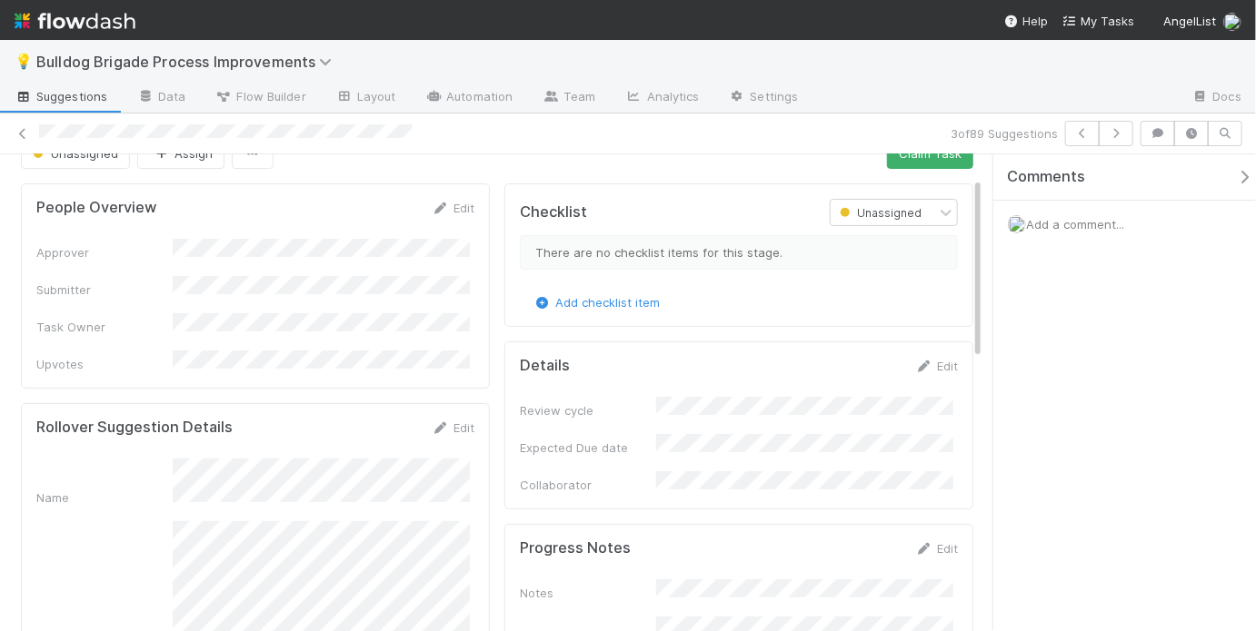
scroll to position [67, 0]
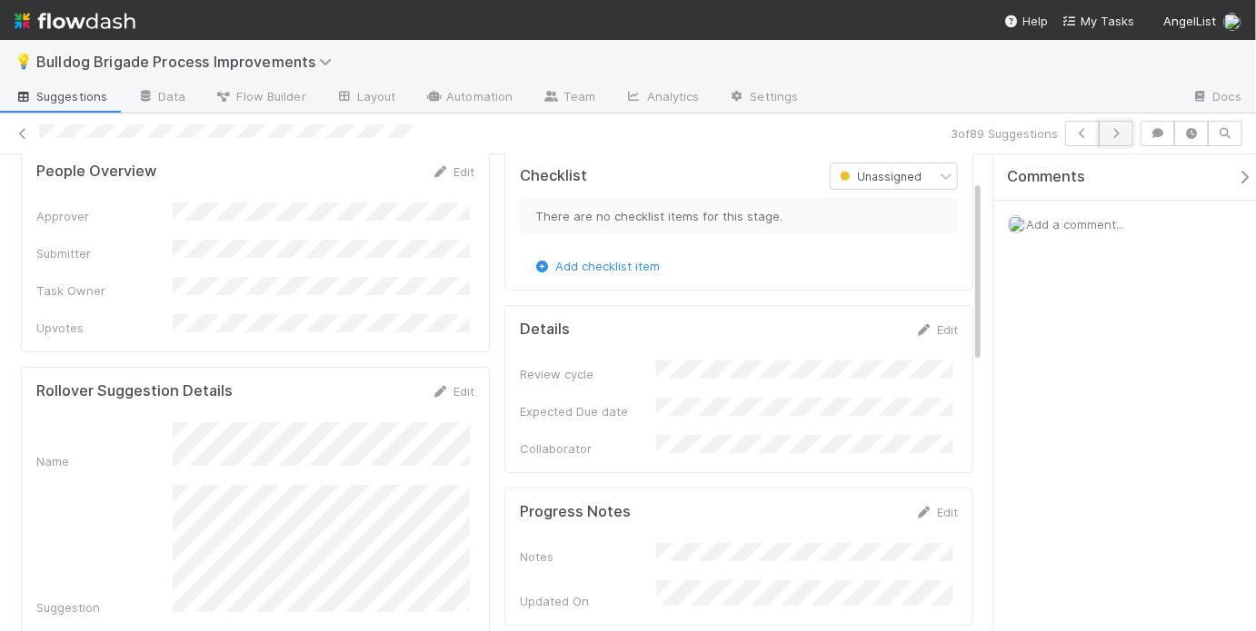
click at [1113, 135] on icon "button" at bounding box center [1116, 133] width 18 height 11
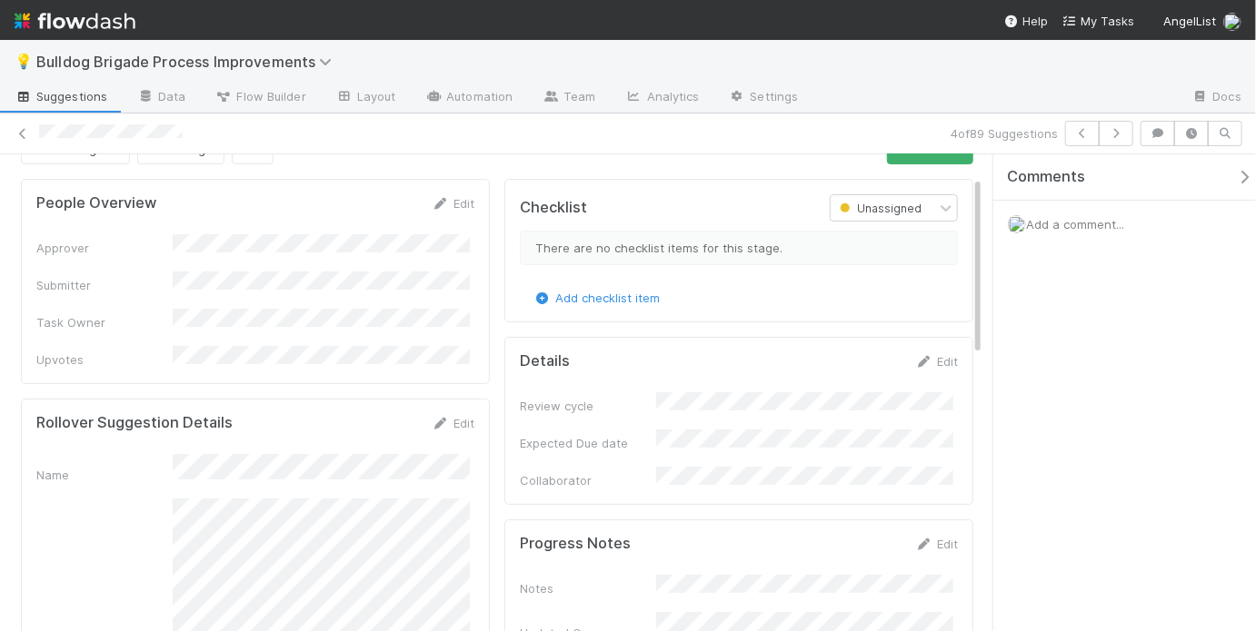
scroll to position [118, 0]
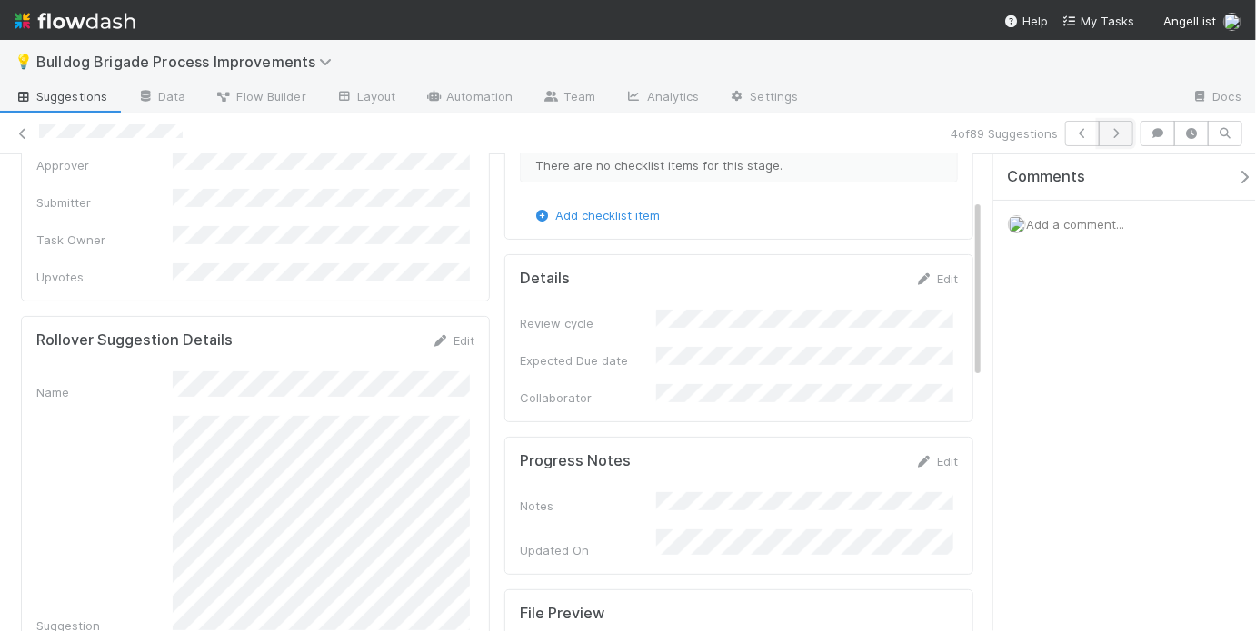
click at [1127, 131] on button "button" at bounding box center [1115, 133] width 35 height 25
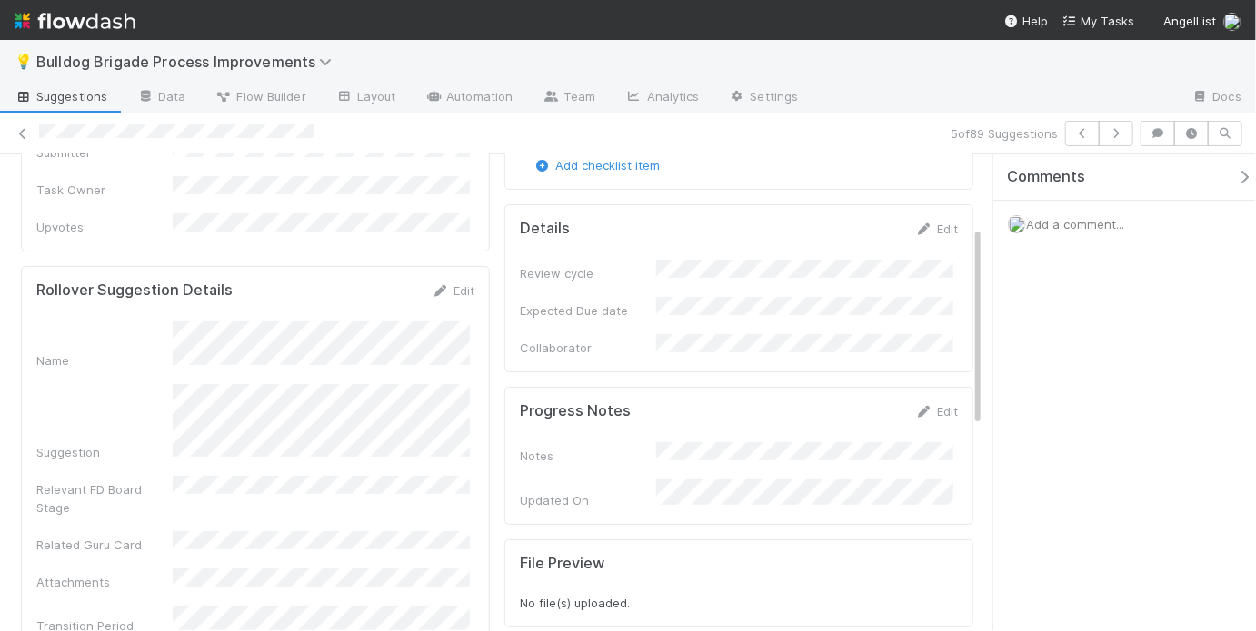
scroll to position [173, 0]
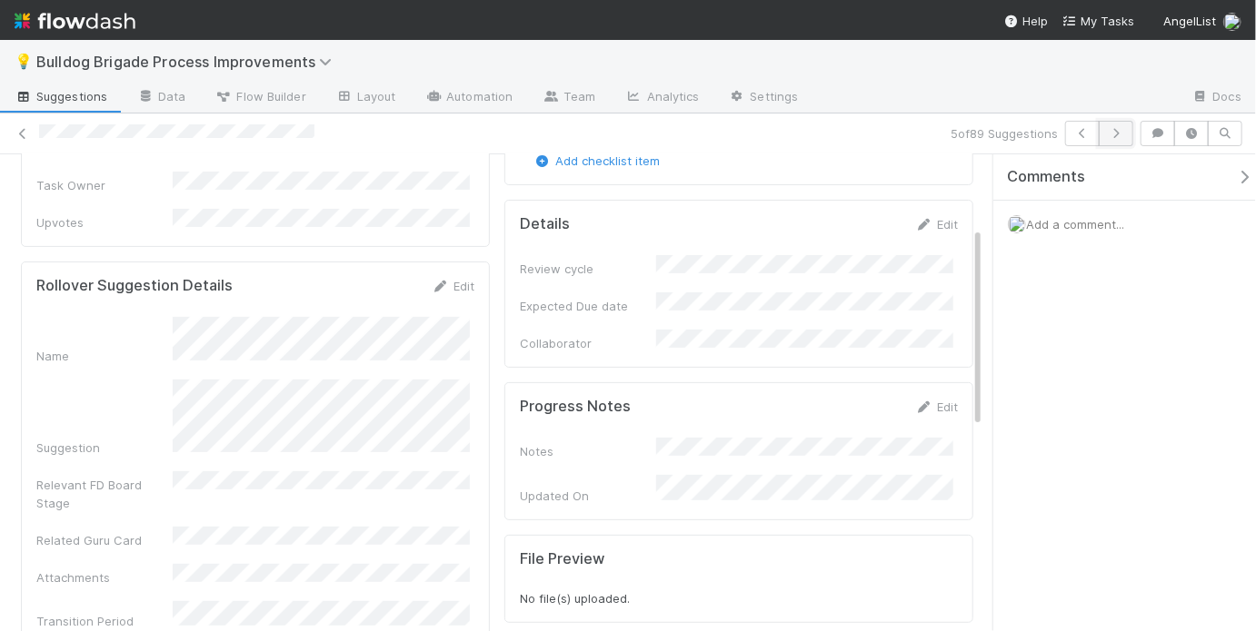
click at [1118, 135] on icon "button" at bounding box center [1116, 133] width 18 height 11
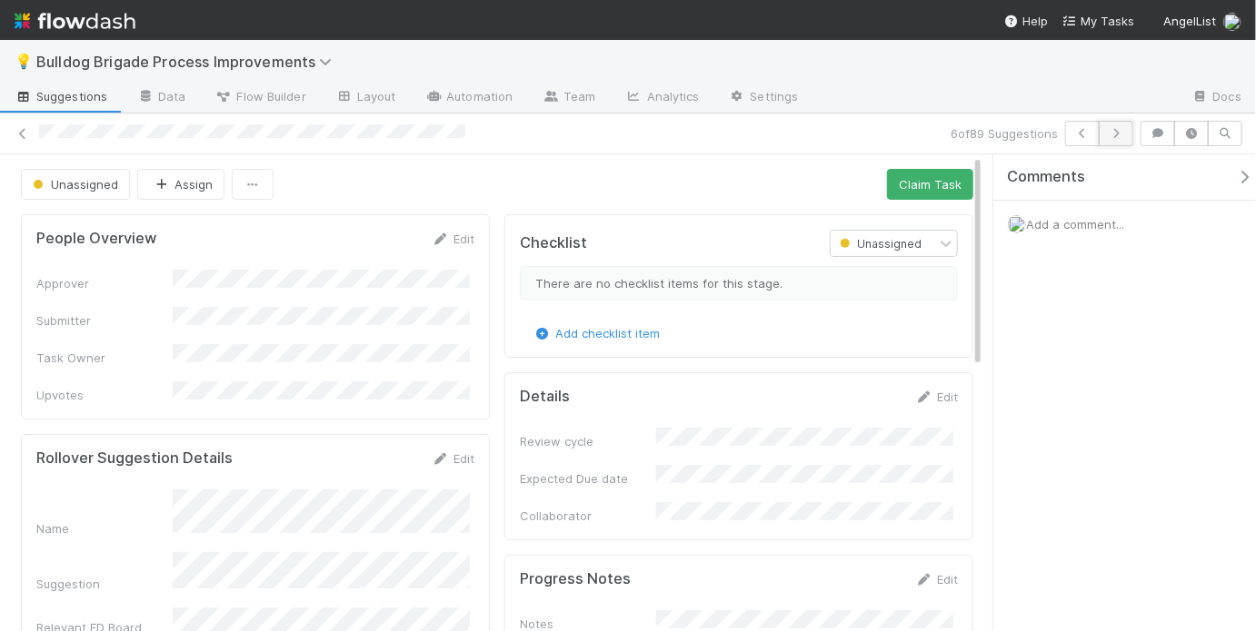
click at [1123, 134] on icon "button" at bounding box center [1116, 133] width 18 height 11
click at [358, 131] on div at bounding box center [492, 133] width 906 height 19
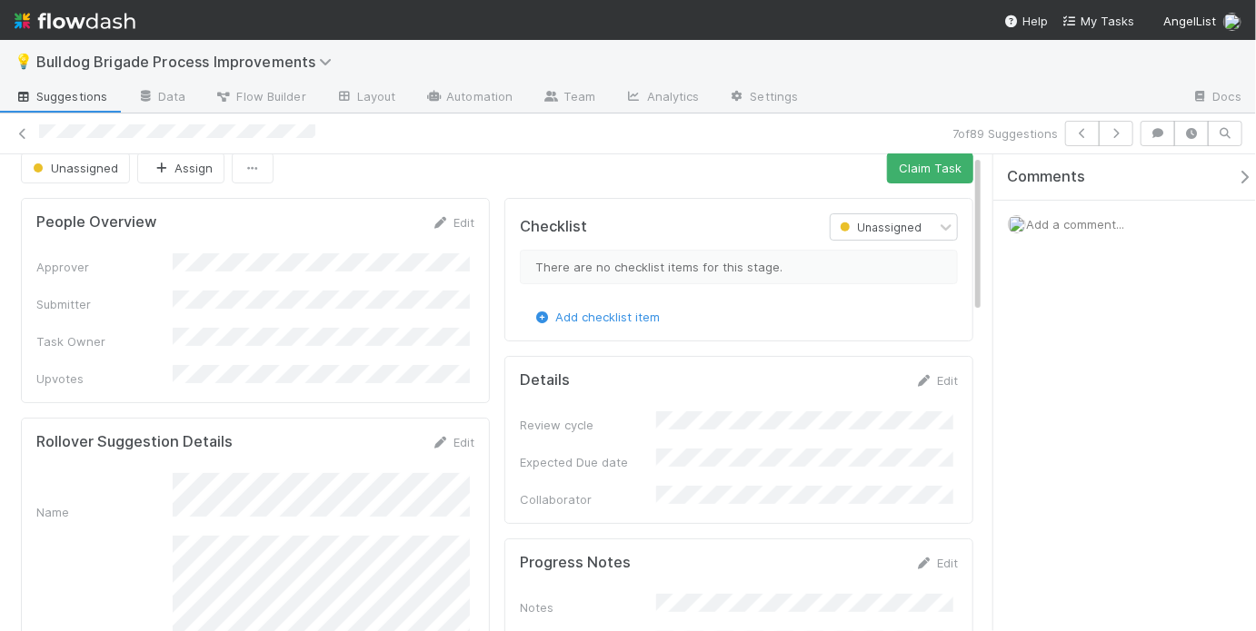
scroll to position [22, 0]
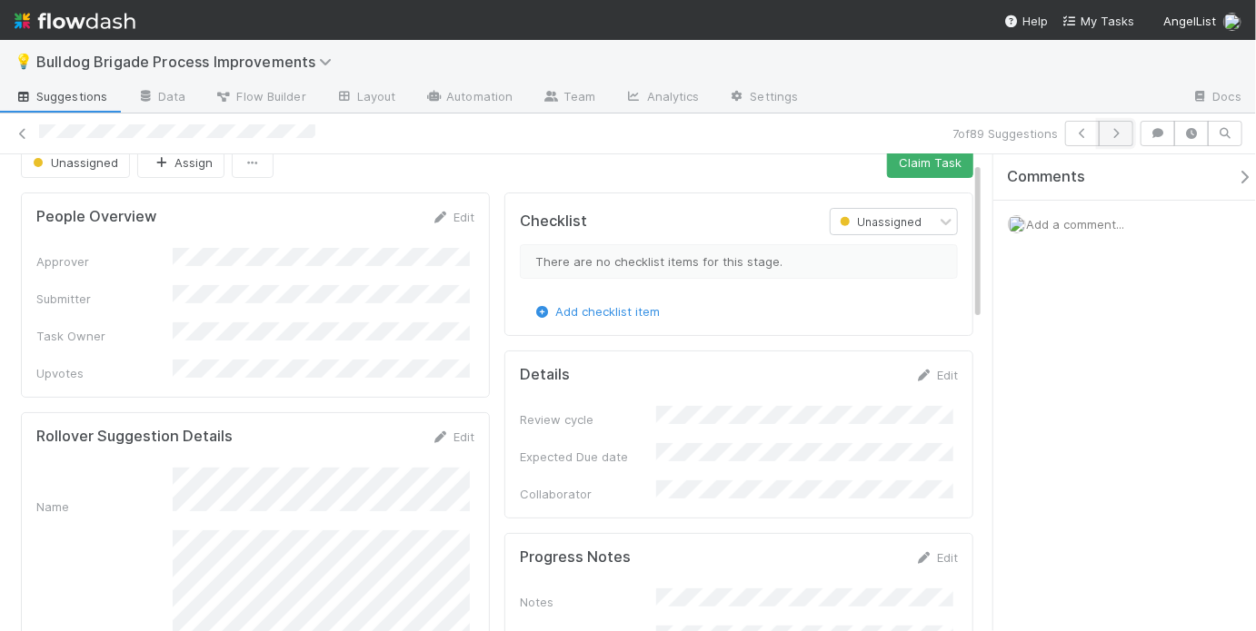
click at [1121, 124] on button "button" at bounding box center [1115, 133] width 35 height 25
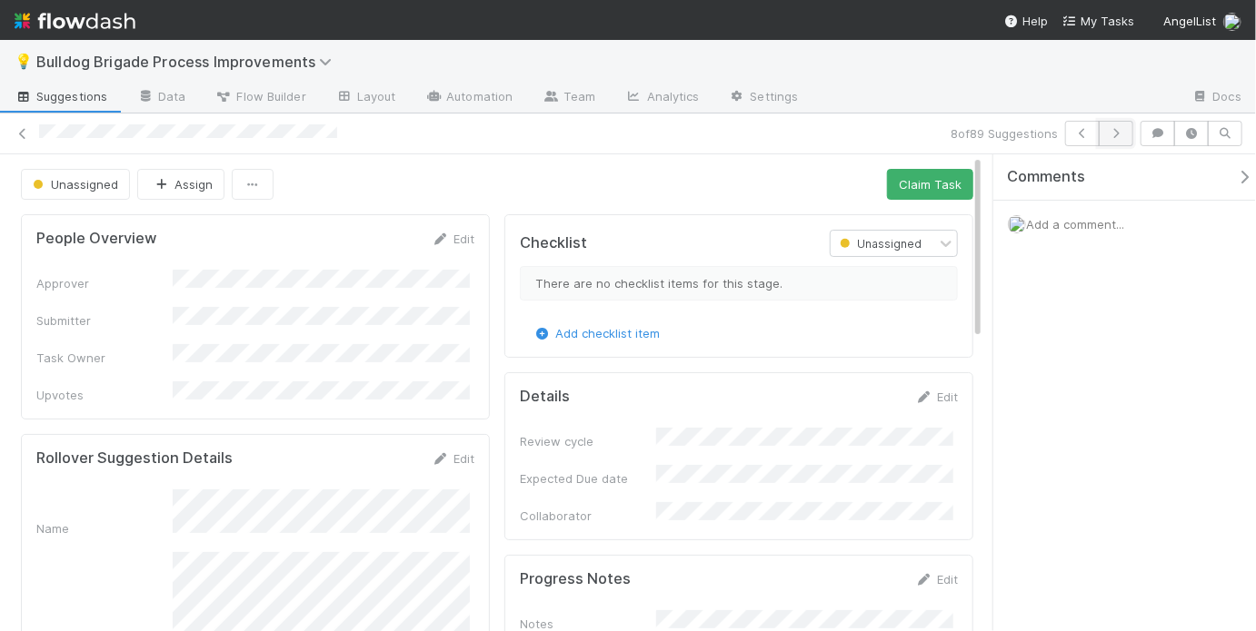
click at [1118, 140] on button "button" at bounding box center [1115, 133] width 35 height 25
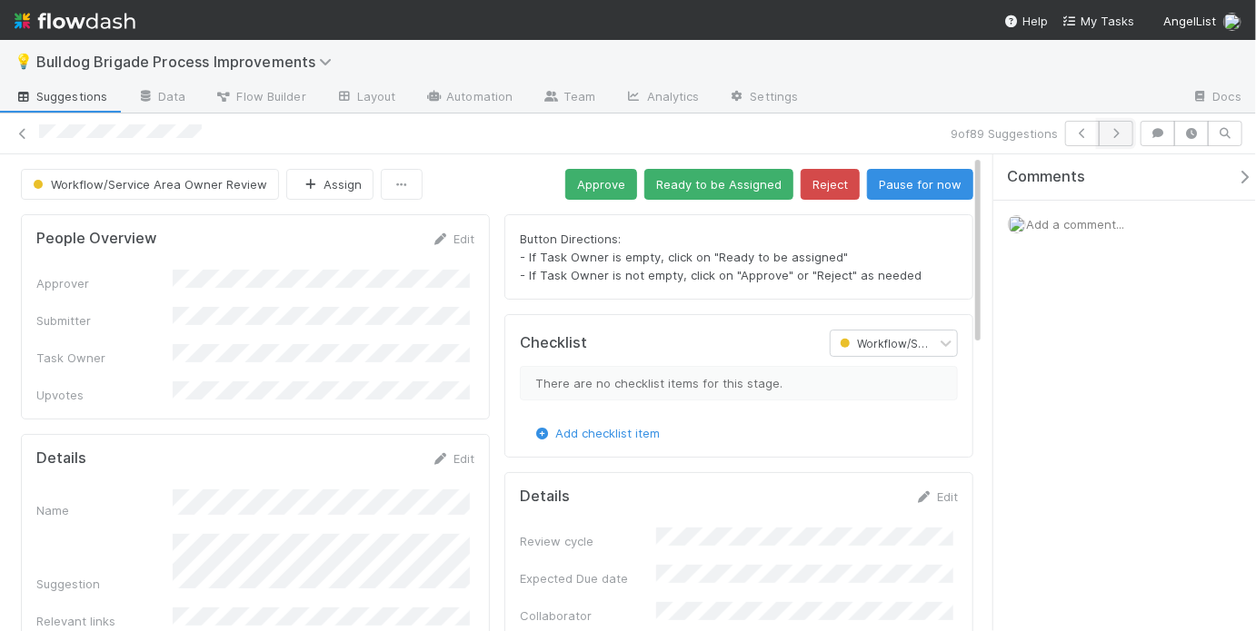
click at [1121, 134] on icon "button" at bounding box center [1116, 133] width 18 height 11
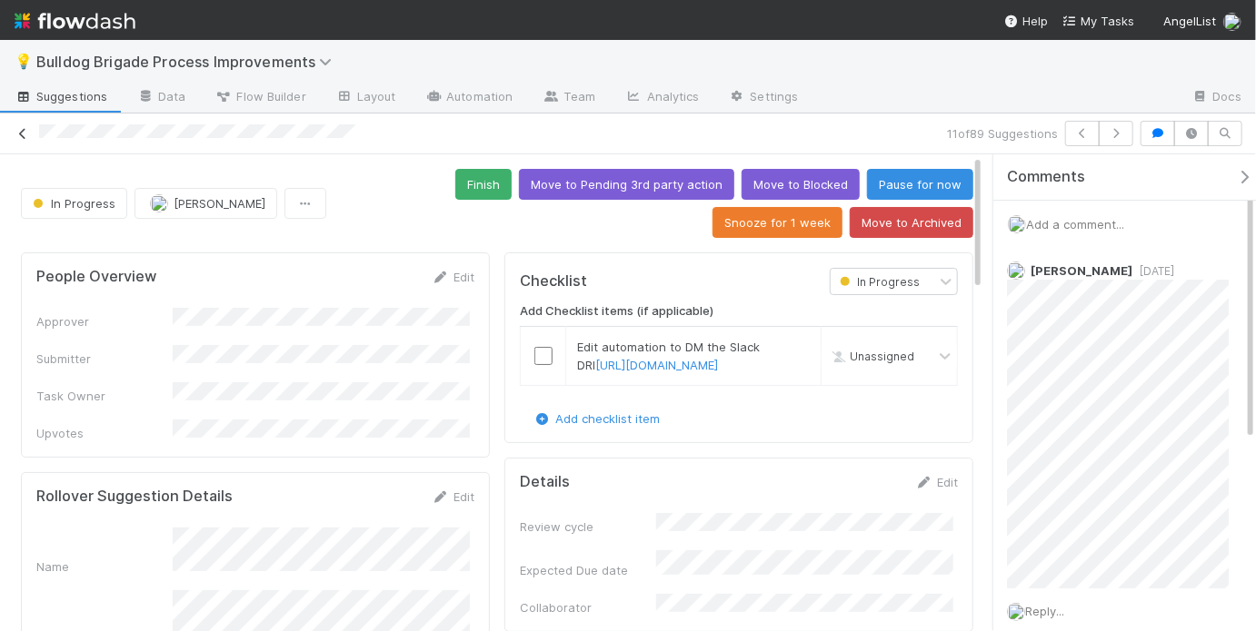
click at [25, 137] on icon at bounding box center [23, 134] width 18 height 12
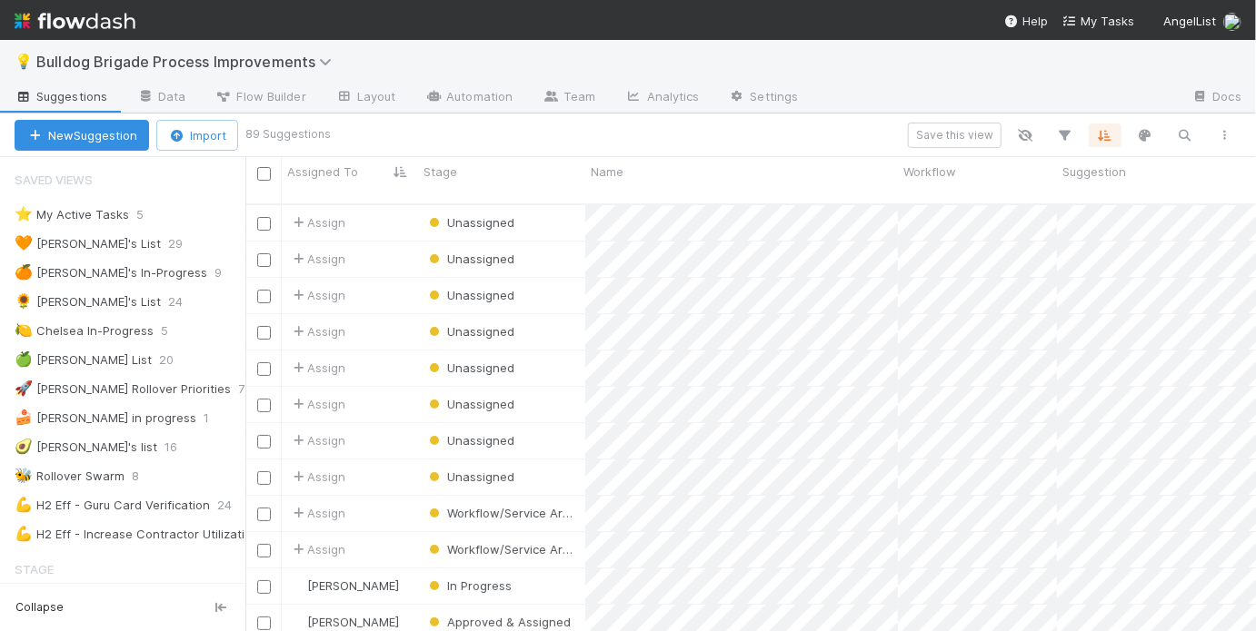
scroll to position [12, 11]
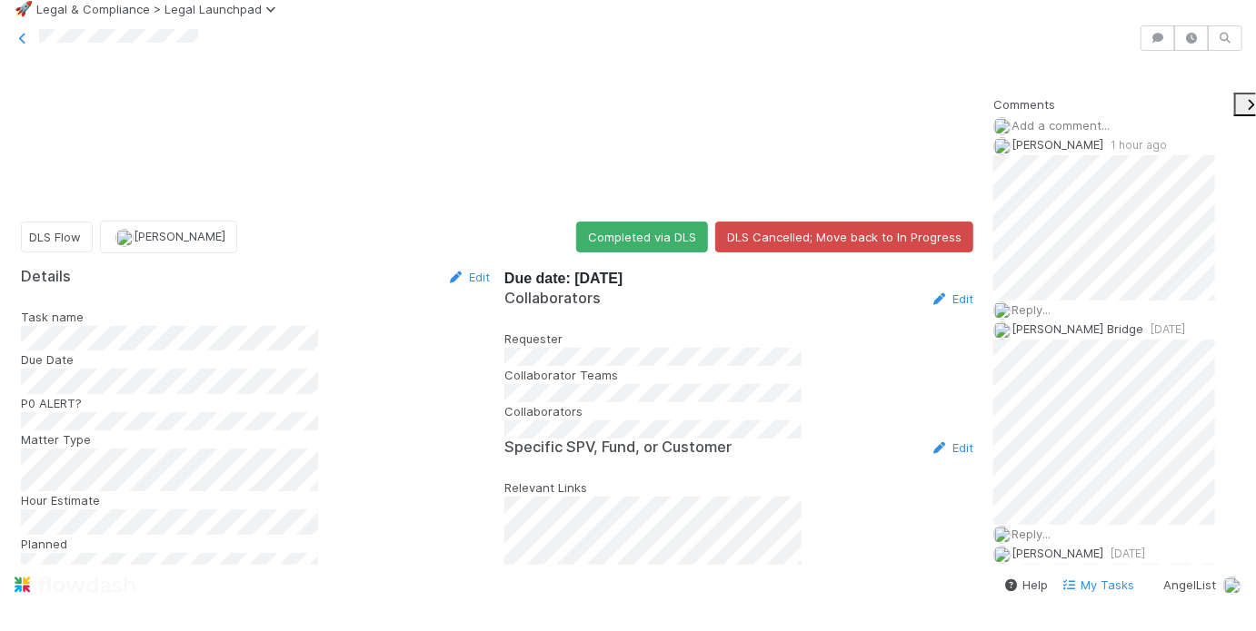
scroll to position [1288, 0]
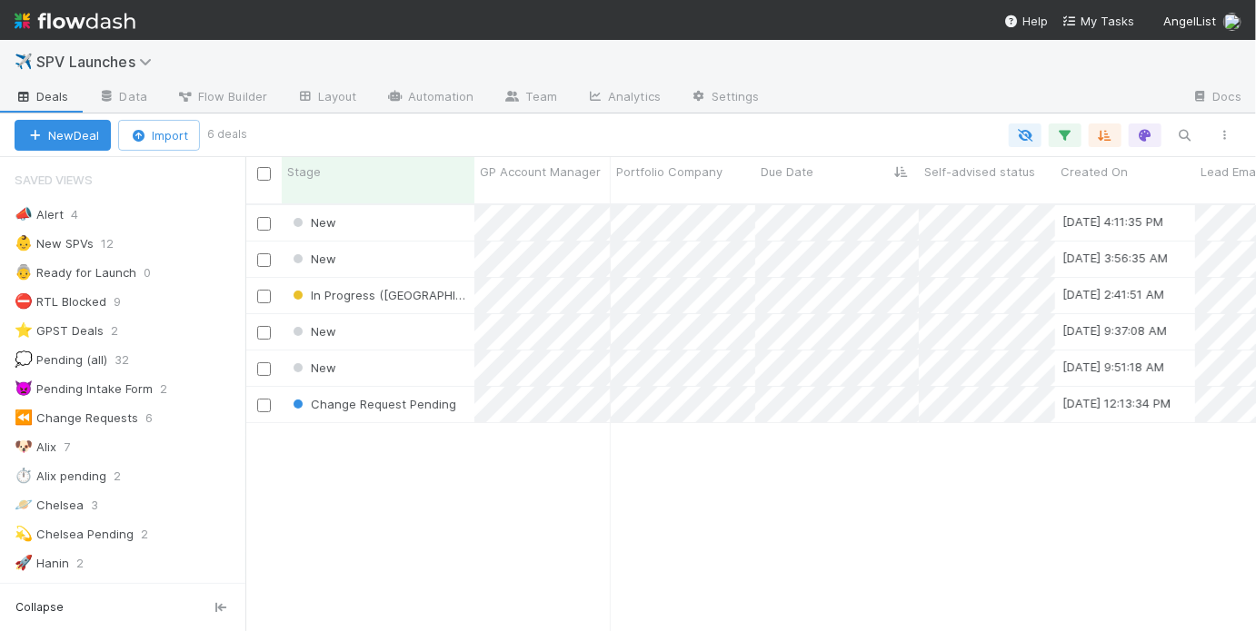
scroll to position [182, 0]
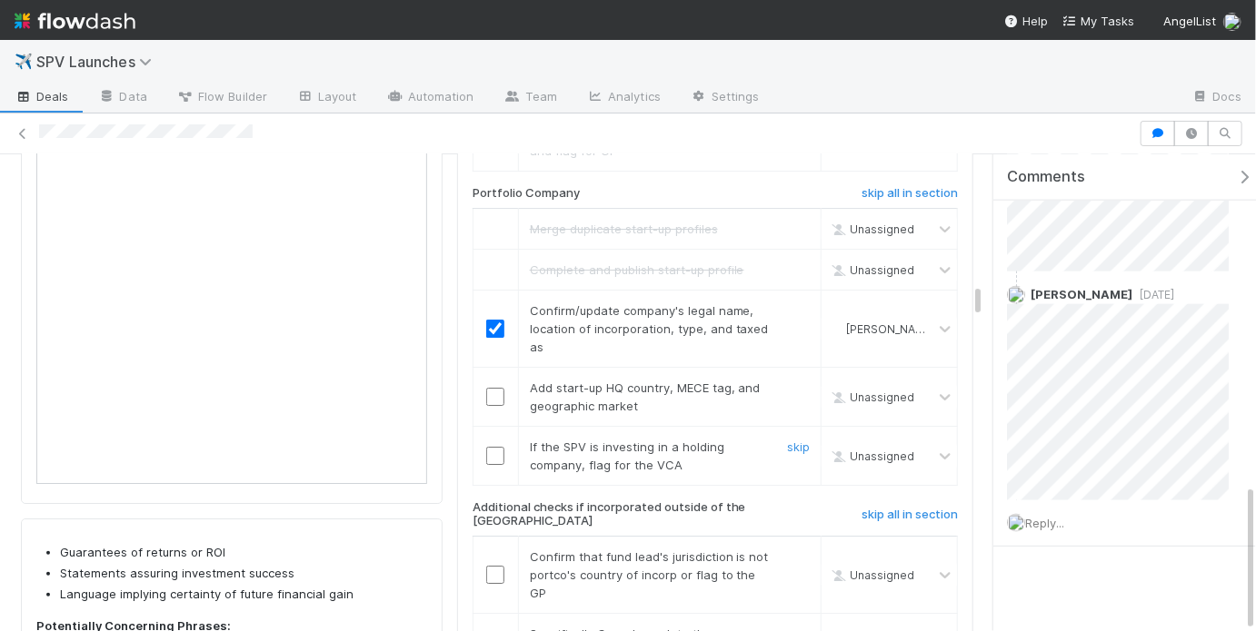
scroll to position [2790, 0]
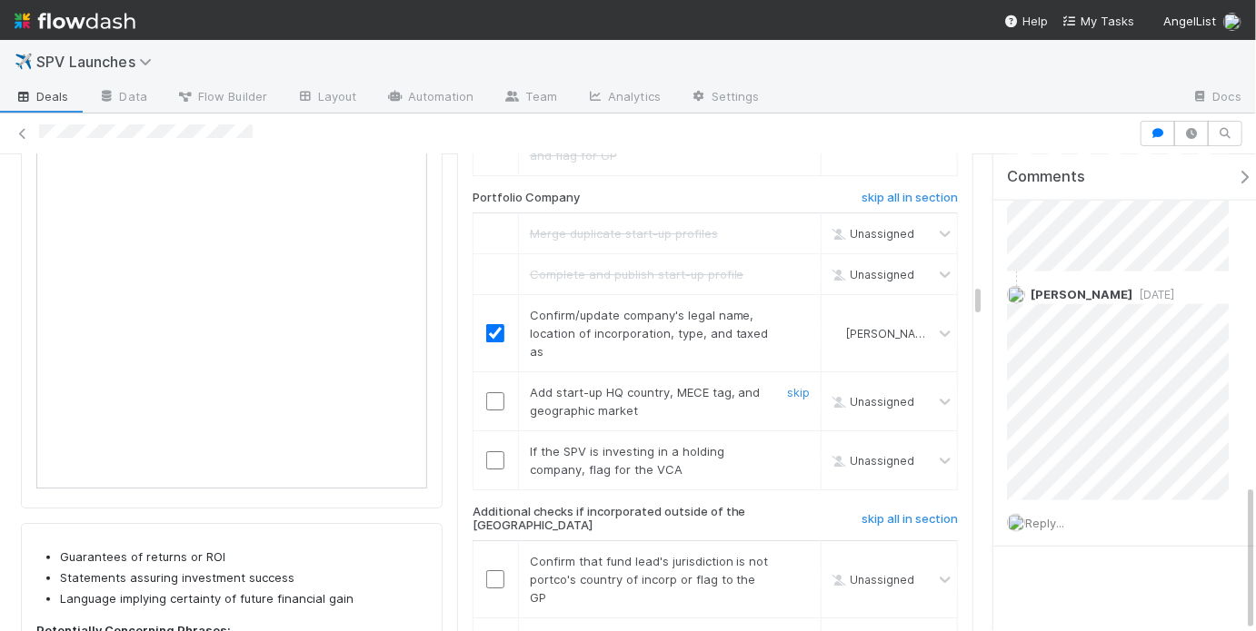
click at [491, 392] on input "checkbox" at bounding box center [495, 401] width 18 height 18
click at [790, 444] on link "skip" at bounding box center [798, 451] width 23 height 15
click at [919, 512] on h6 "skip all in section" at bounding box center [909, 519] width 96 height 15
click at [787, 444] on link "skip" at bounding box center [798, 451] width 23 height 15
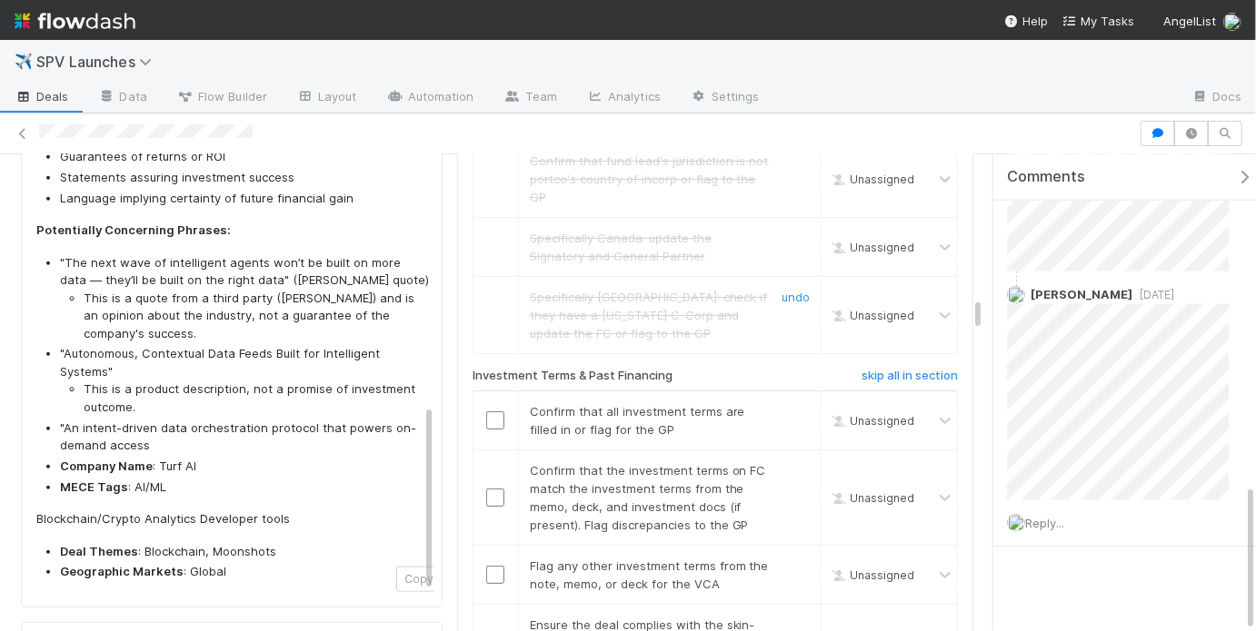
scroll to position [3192, 0]
click at [488, 410] on input "checkbox" at bounding box center [495, 419] width 18 height 18
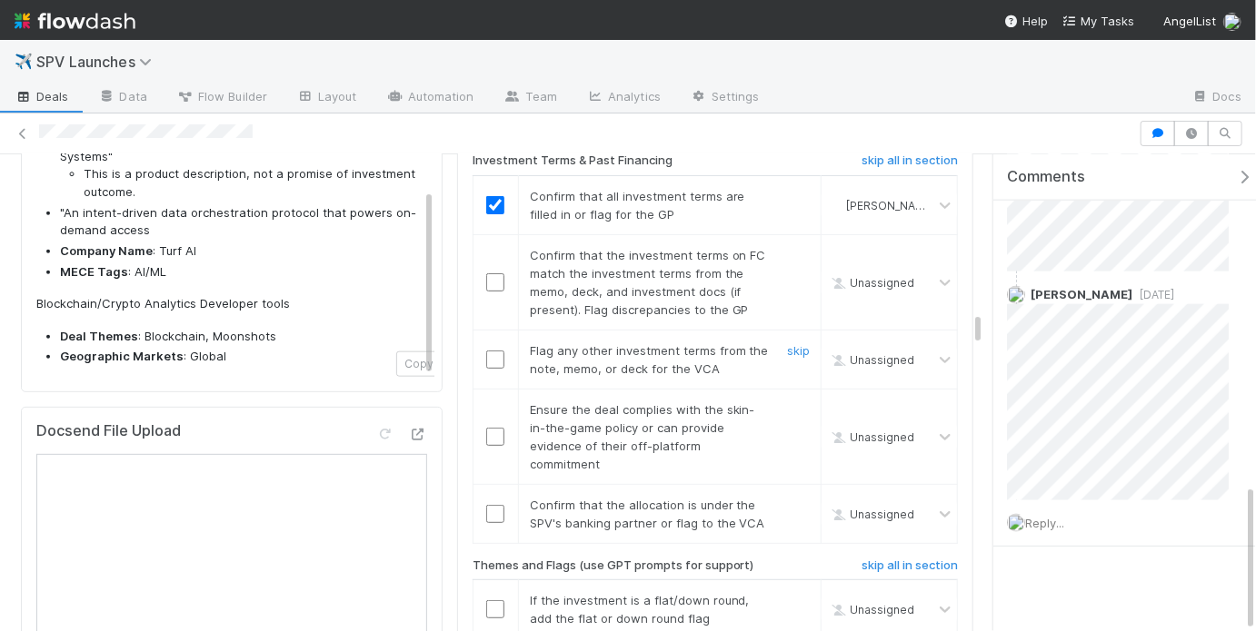
scroll to position [3391, 0]
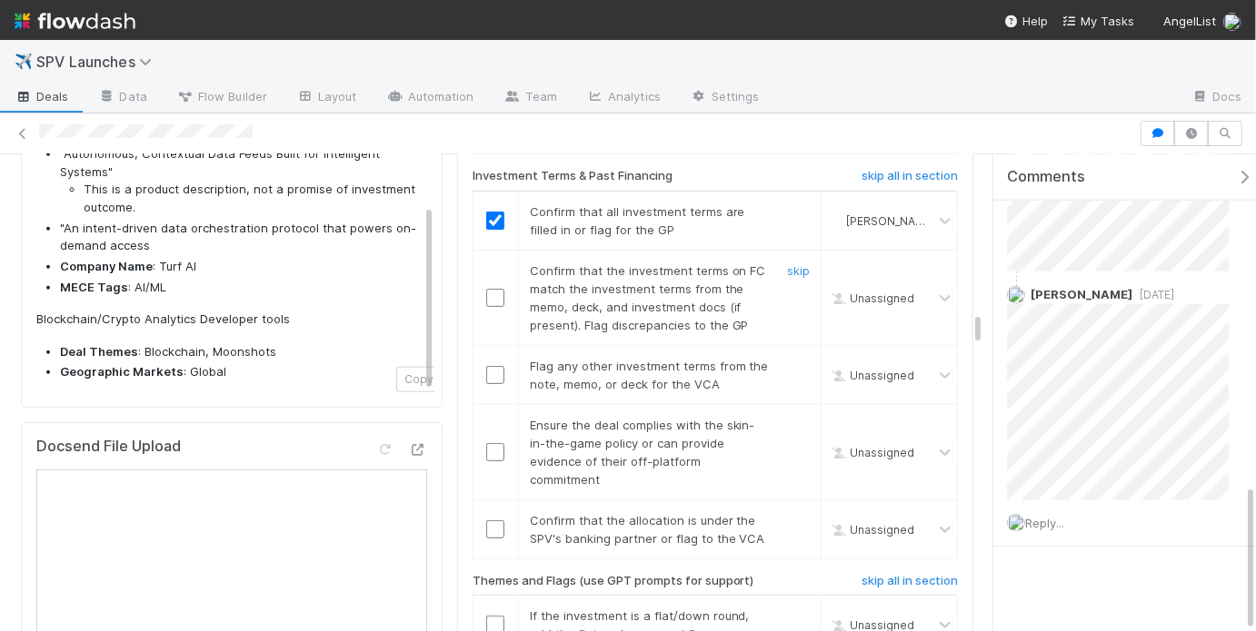
click at [495, 289] on input "checkbox" at bounding box center [495, 298] width 18 height 18
click at [793, 359] on link "skip" at bounding box center [798, 366] width 23 height 15
click at [486, 443] on input "checkbox" at bounding box center [495, 452] width 18 height 18
click at [495, 521] on input "checkbox" at bounding box center [495, 530] width 18 height 18
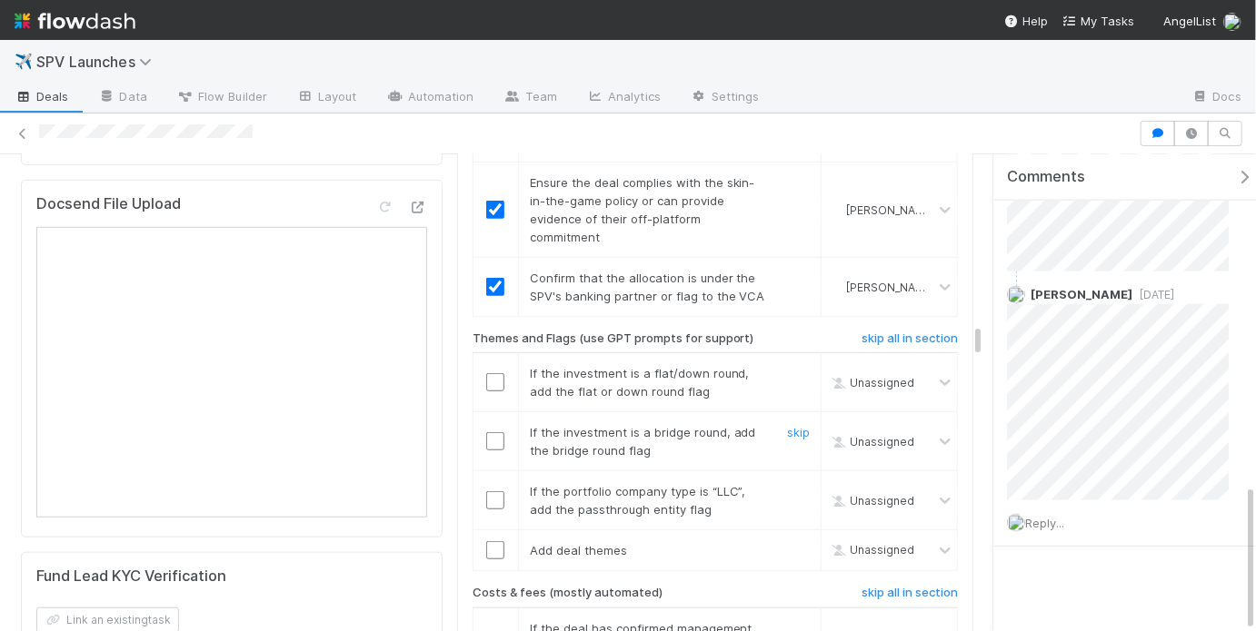
scroll to position [3643, 0]
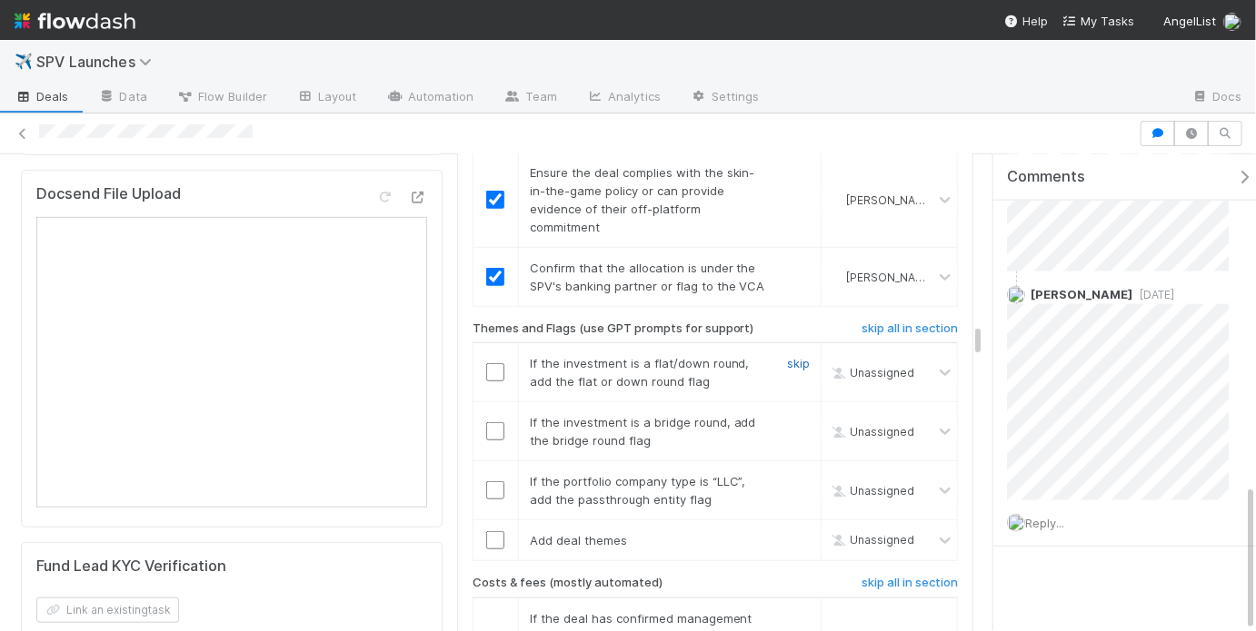
click at [788, 356] on link "skip" at bounding box center [798, 363] width 23 height 15
click at [789, 415] on link "skip" at bounding box center [798, 422] width 23 height 15
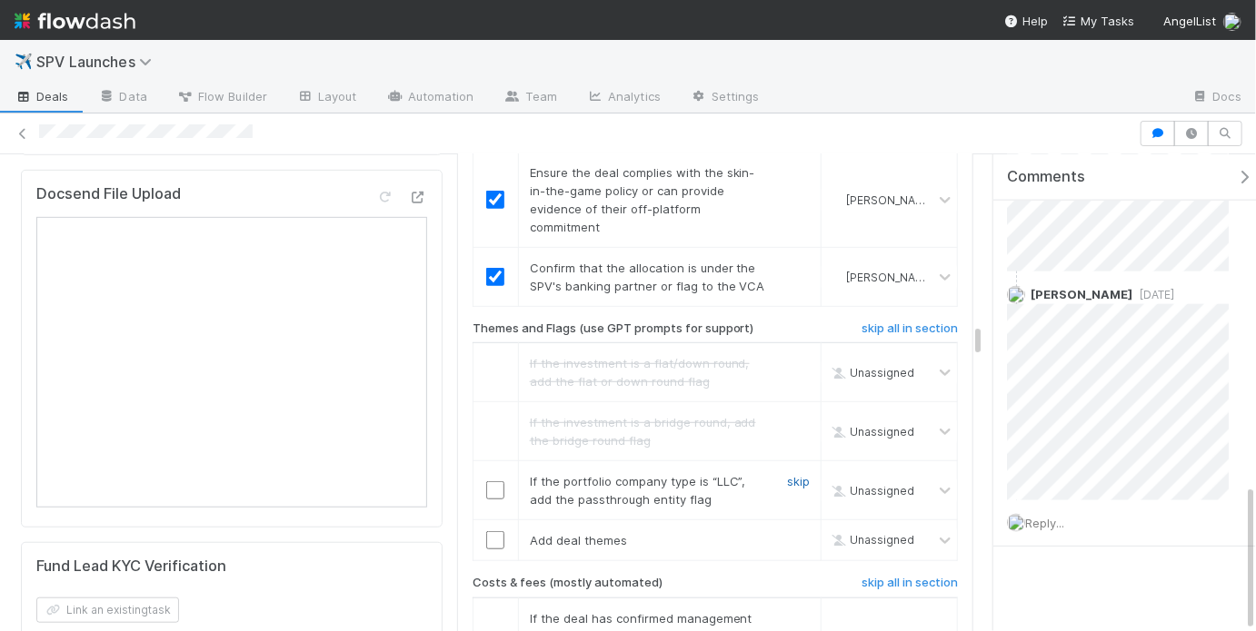
click at [789, 474] on link "skip" at bounding box center [798, 481] width 23 height 15
click at [486, 531] on input "checkbox" at bounding box center [495, 540] width 18 height 18
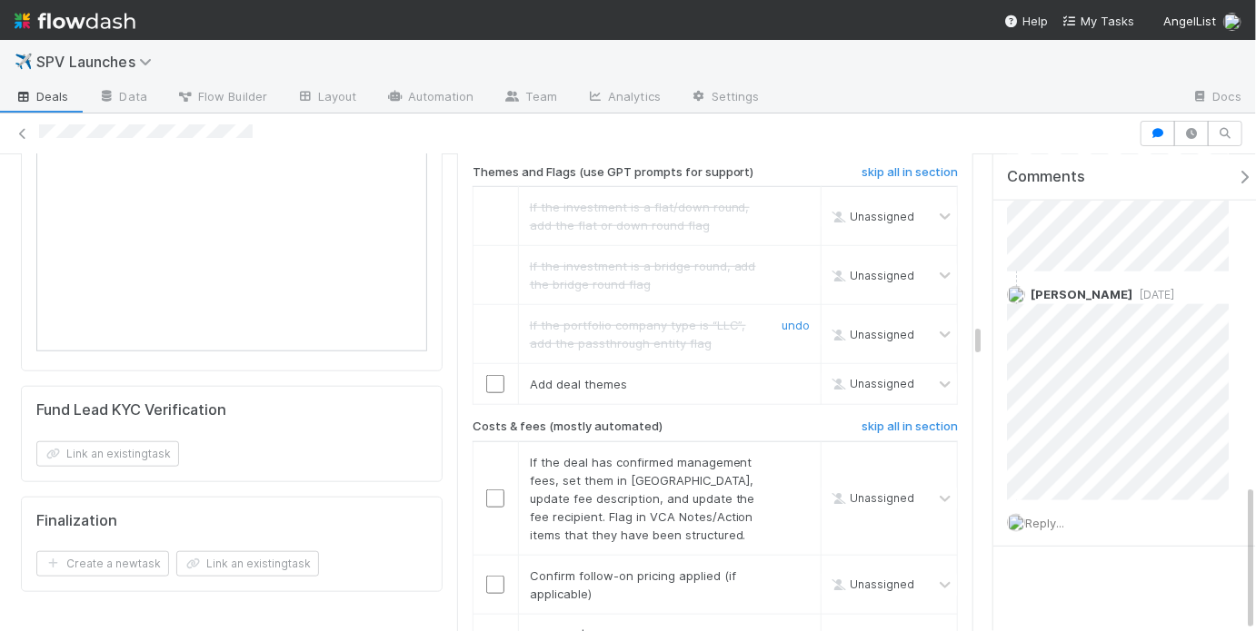
scroll to position [3859, 0]
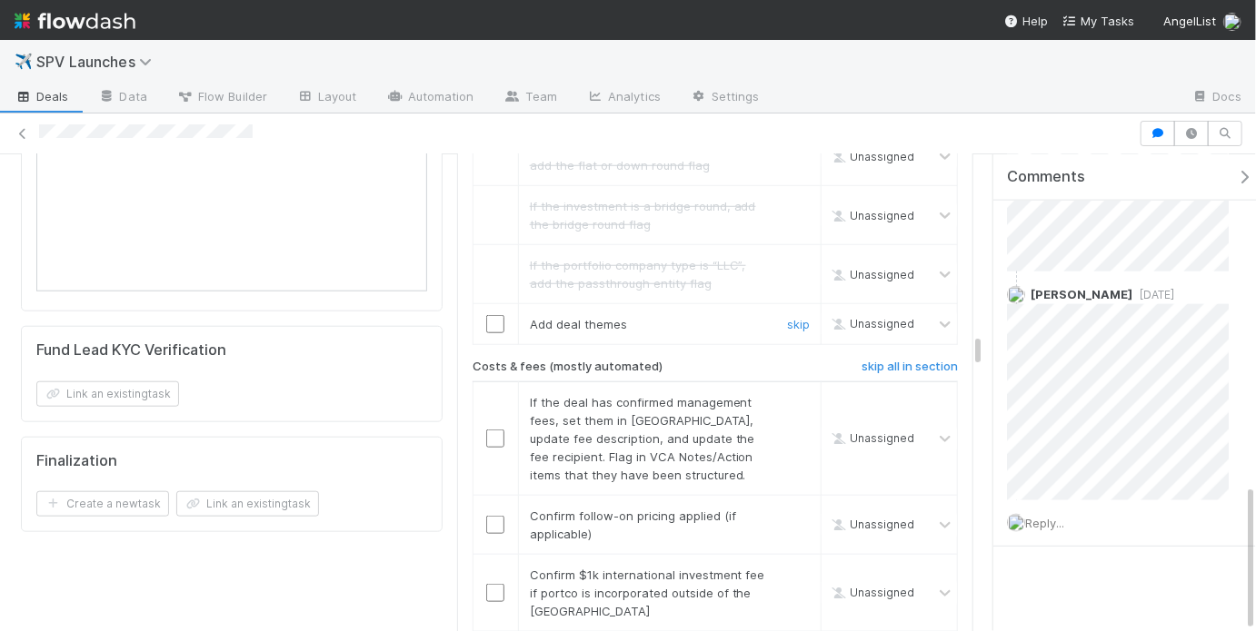
click at [486, 315] on input "checkbox" at bounding box center [495, 324] width 18 height 18
click at [793, 395] on link "skip" at bounding box center [798, 402] width 23 height 15
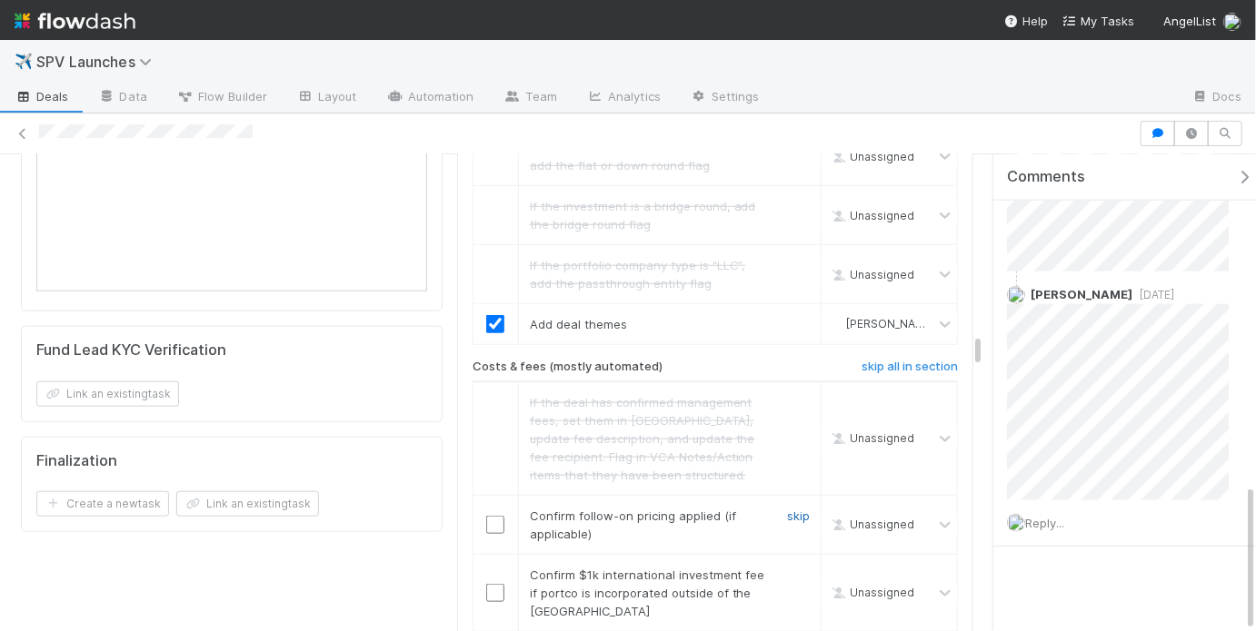
click at [793, 509] on link "skip" at bounding box center [798, 516] width 23 height 15
click at [790, 566] on div "skip" at bounding box center [796, 593] width 55 height 55
click at [790, 568] on link "skip" at bounding box center [798, 575] width 23 height 15
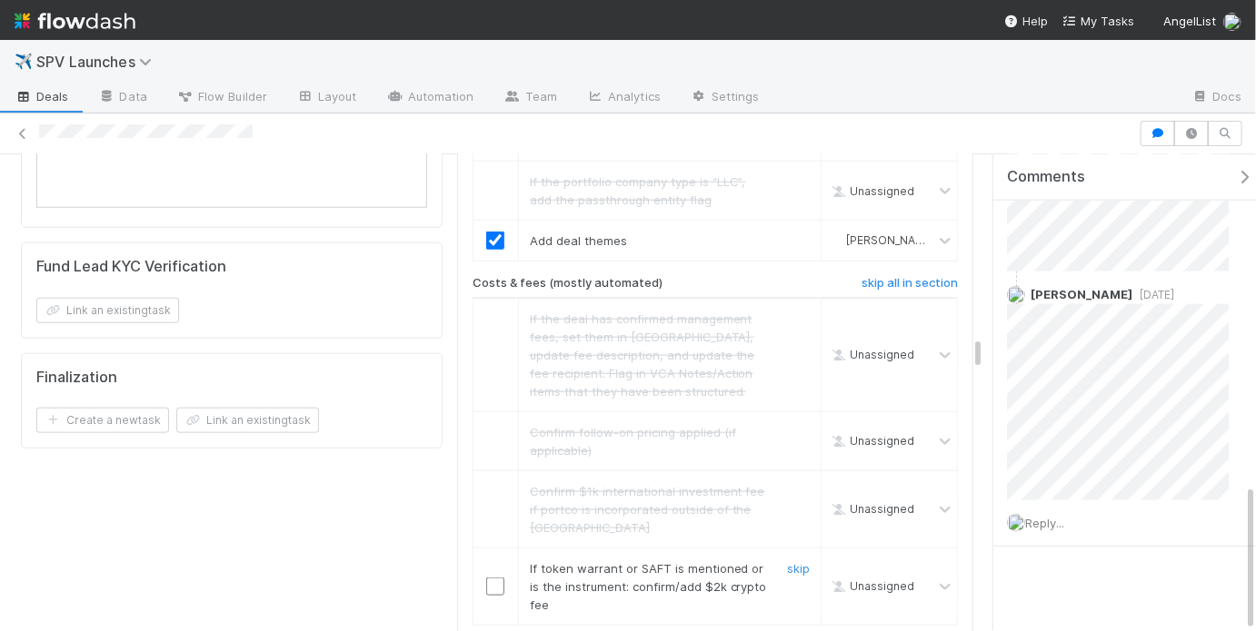
scroll to position [3966, 0]
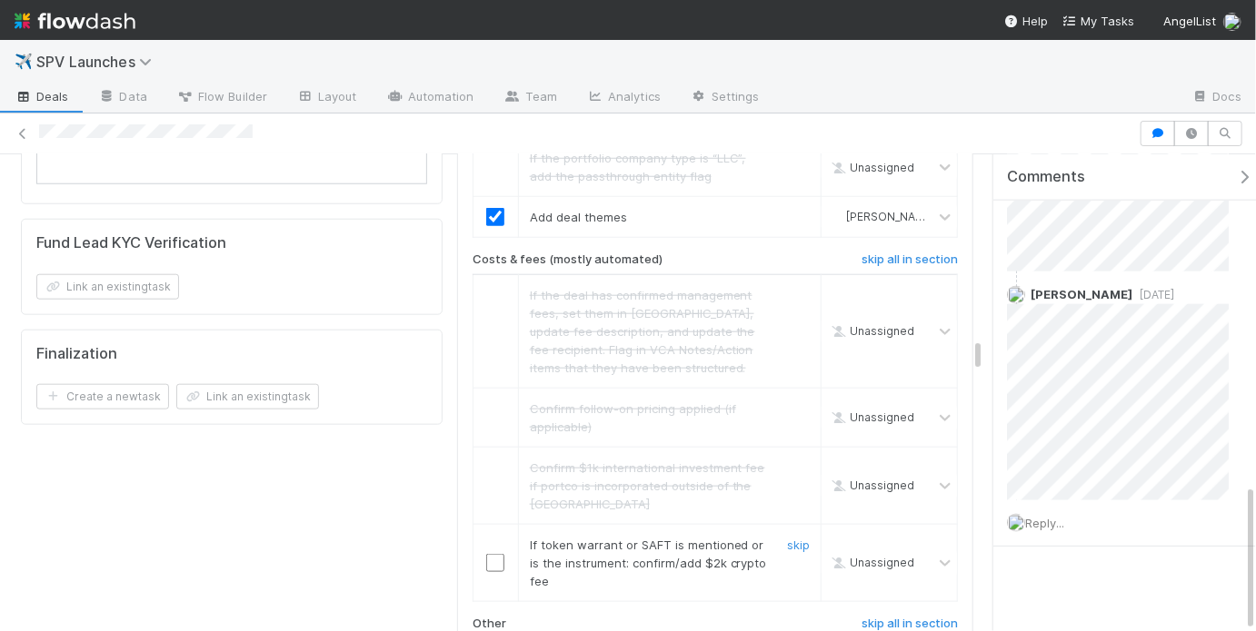
click at [501, 554] on div at bounding box center [495, 563] width 45 height 18
click at [498, 554] on input "checkbox" at bounding box center [495, 563] width 18 height 18
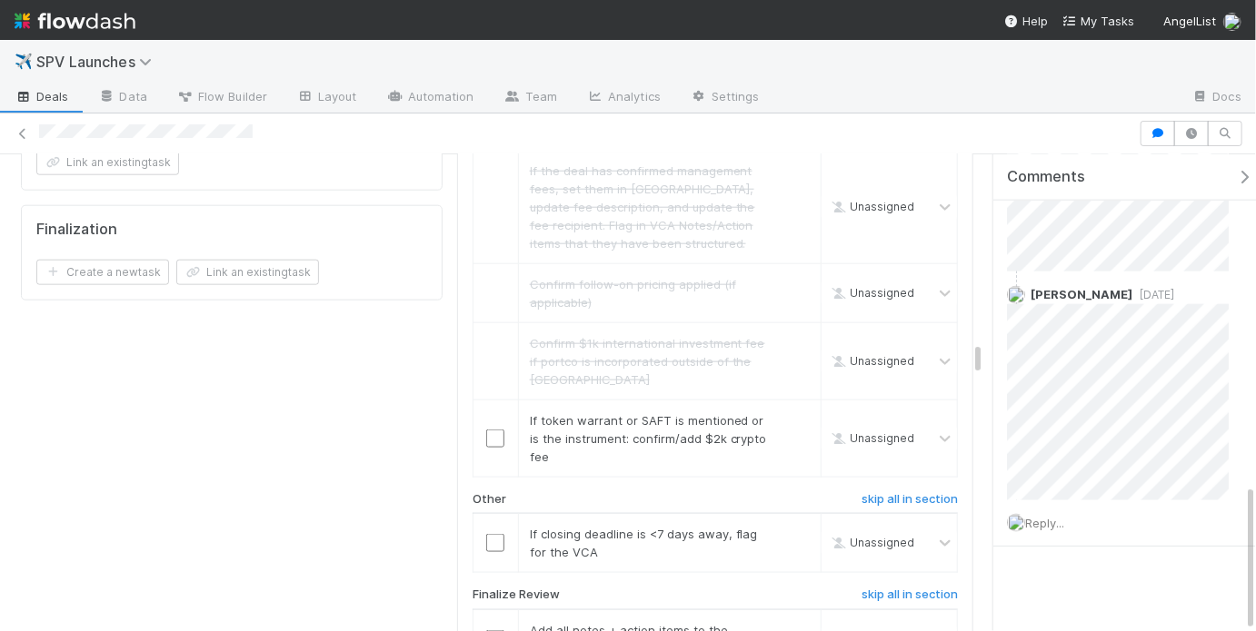
scroll to position [4092, 0]
click at [490, 429] on input "checkbox" at bounding box center [495, 438] width 18 height 18
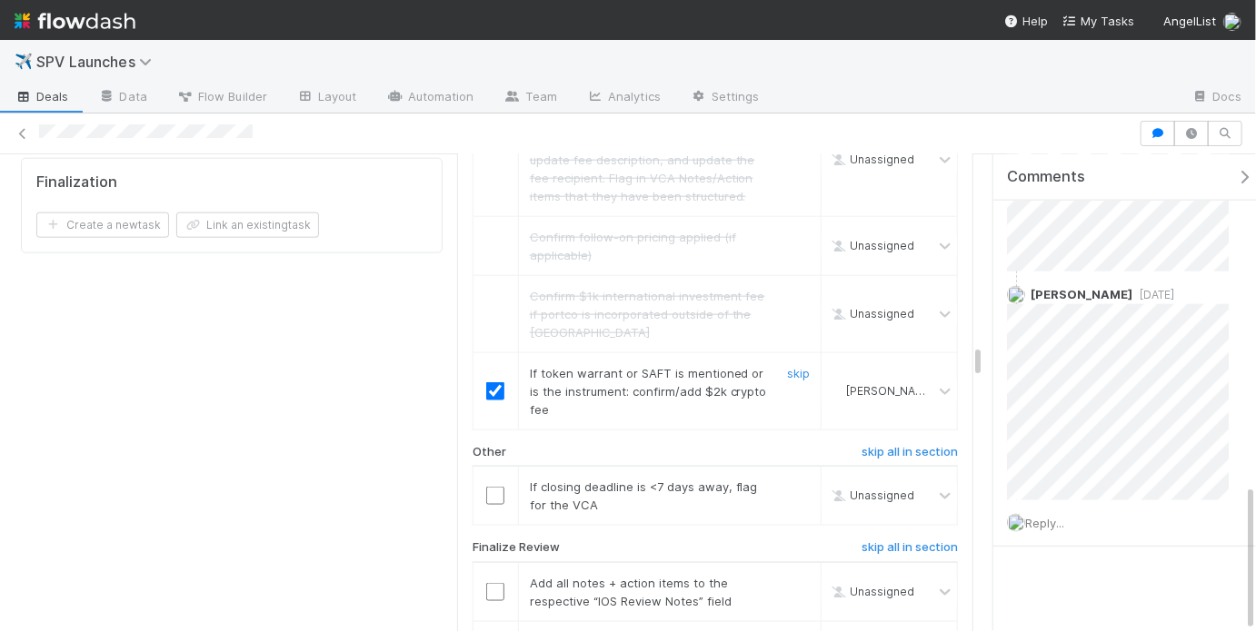
scroll to position [4176, 0]
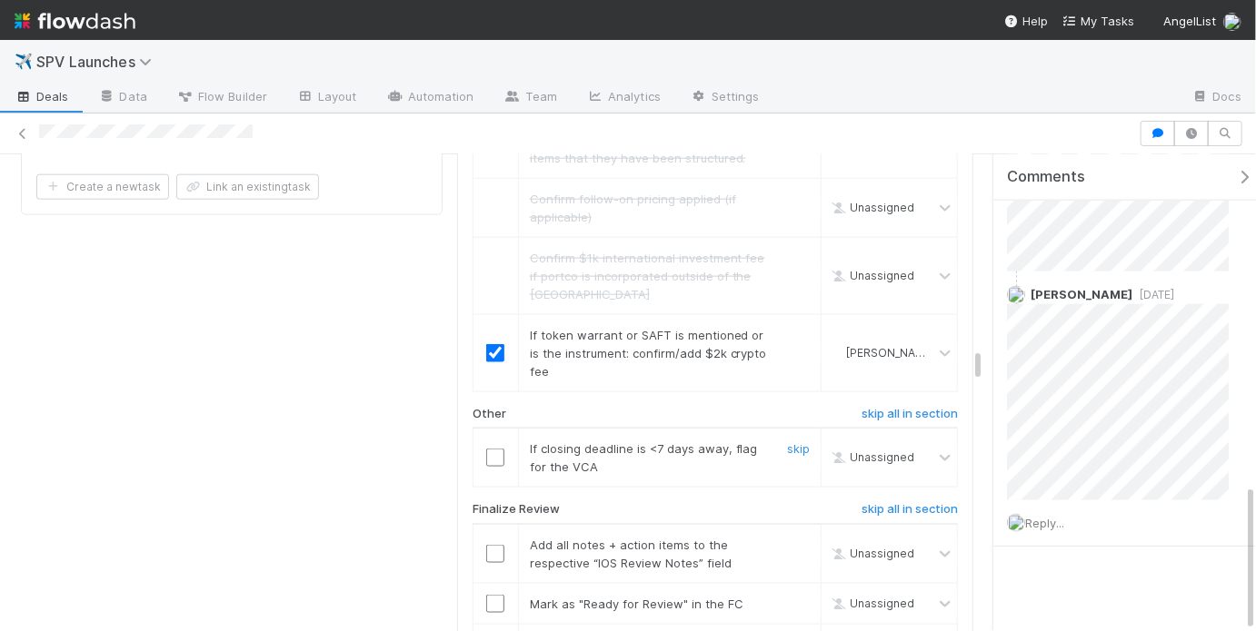
click at [490, 449] on input "checkbox" at bounding box center [495, 458] width 18 height 18
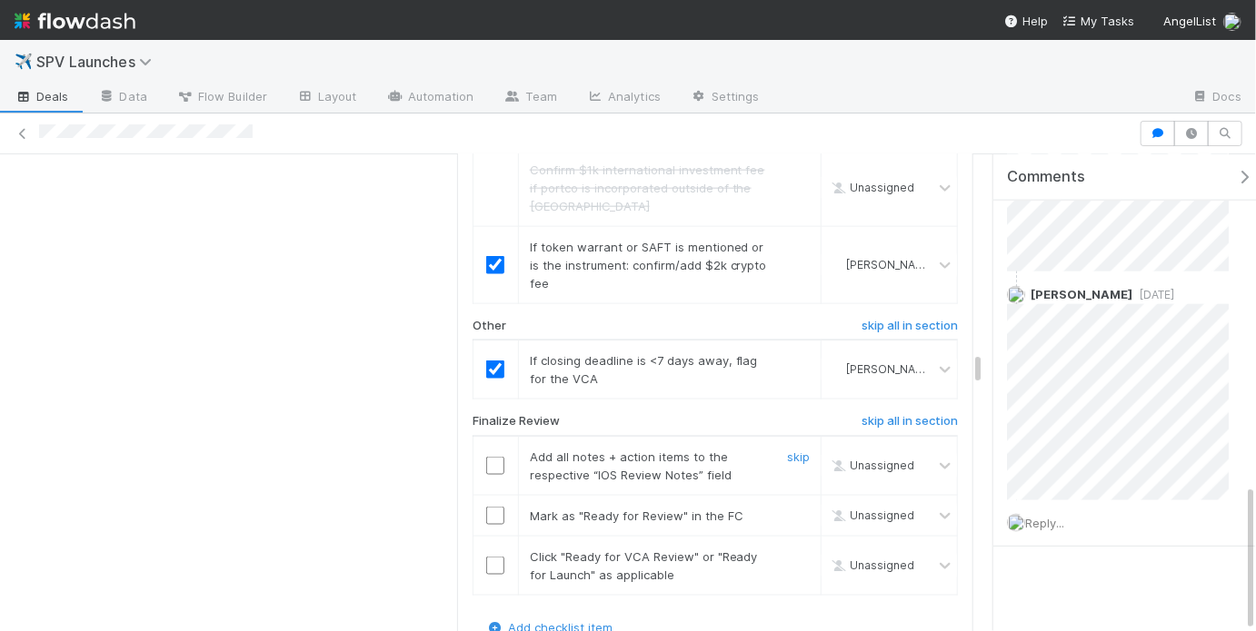
scroll to position [4270, 0]
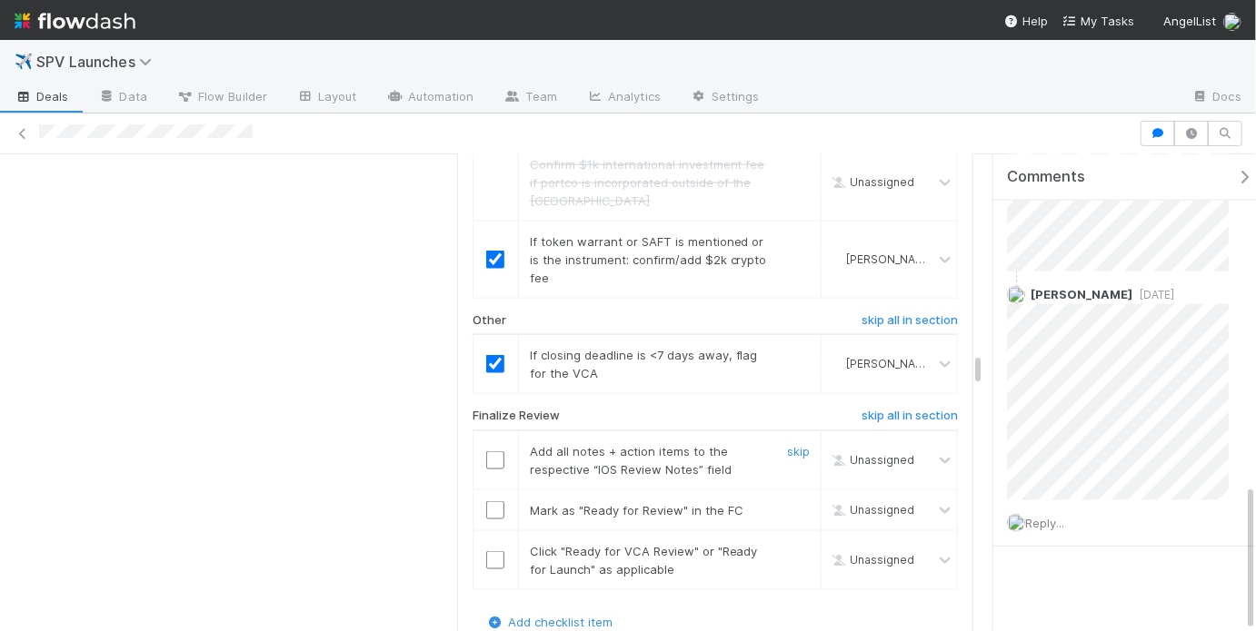
click at [493, 452] on input "checkbox" at bounding box center [495, 461] width 18 height 18
click at [491, 501] on input "checkbox" at bounding box center [495, 510] width 18 height 18
click at [492, 551] on input "checkbox" at bounding box center [495, 560] width 18 height 18
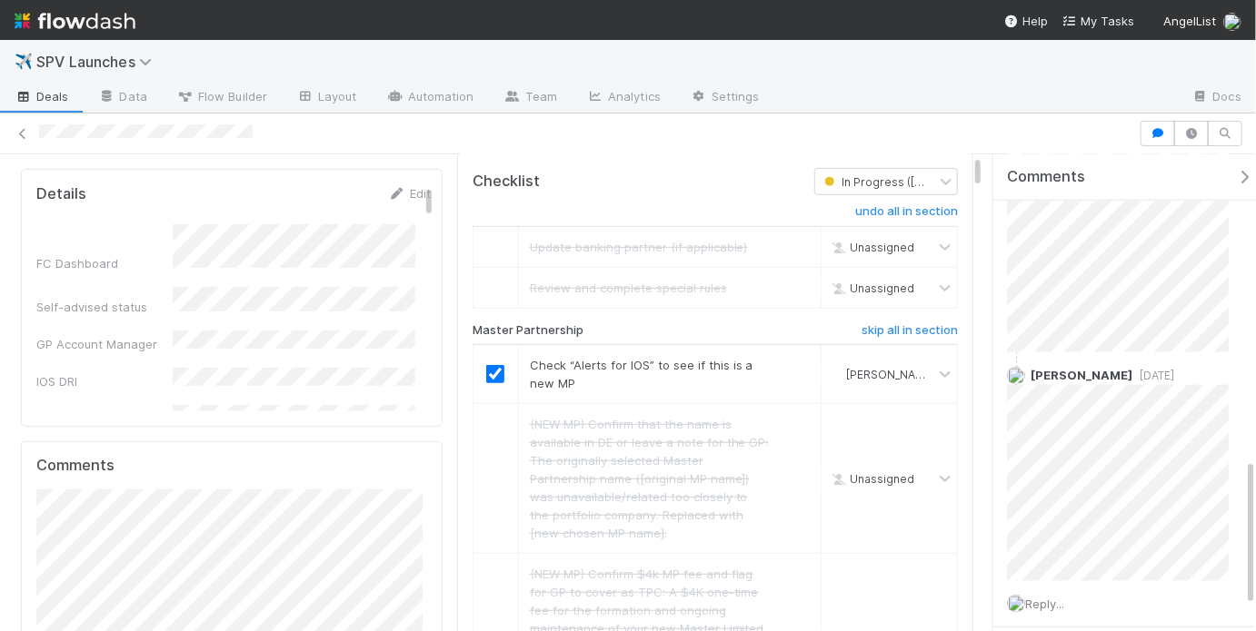
scroll to position [0, 0]
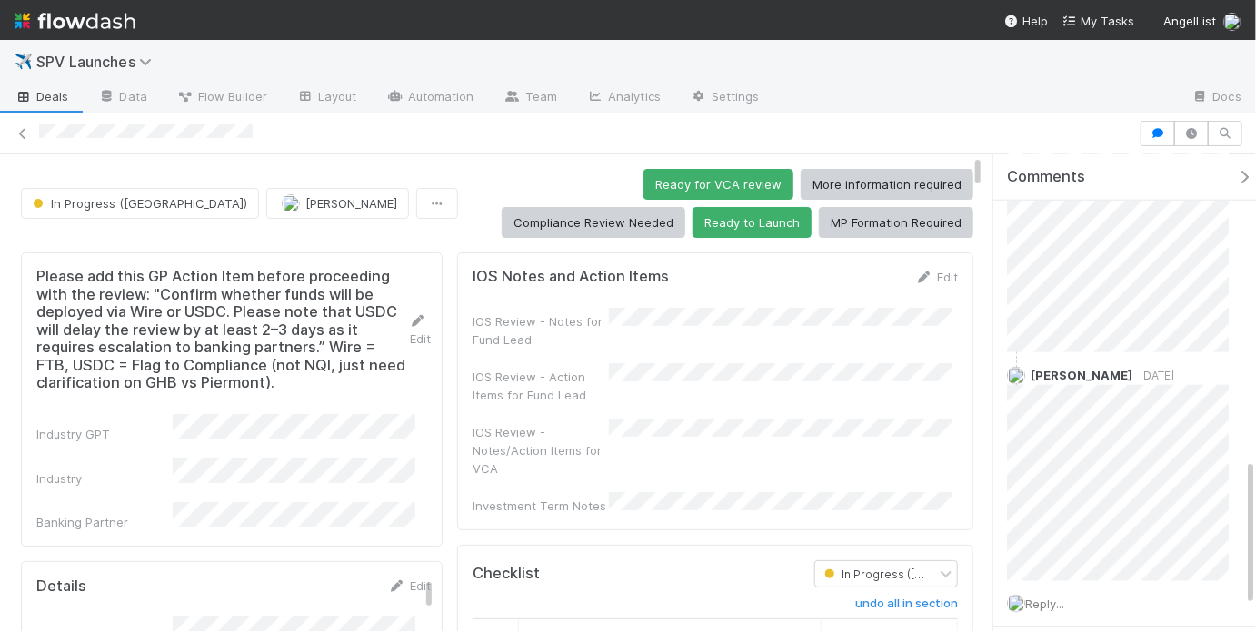
click at [782, 340] on div "IOS Review - Notes for Fund Lead" at bounding box center [714, 328] width 485 height 41
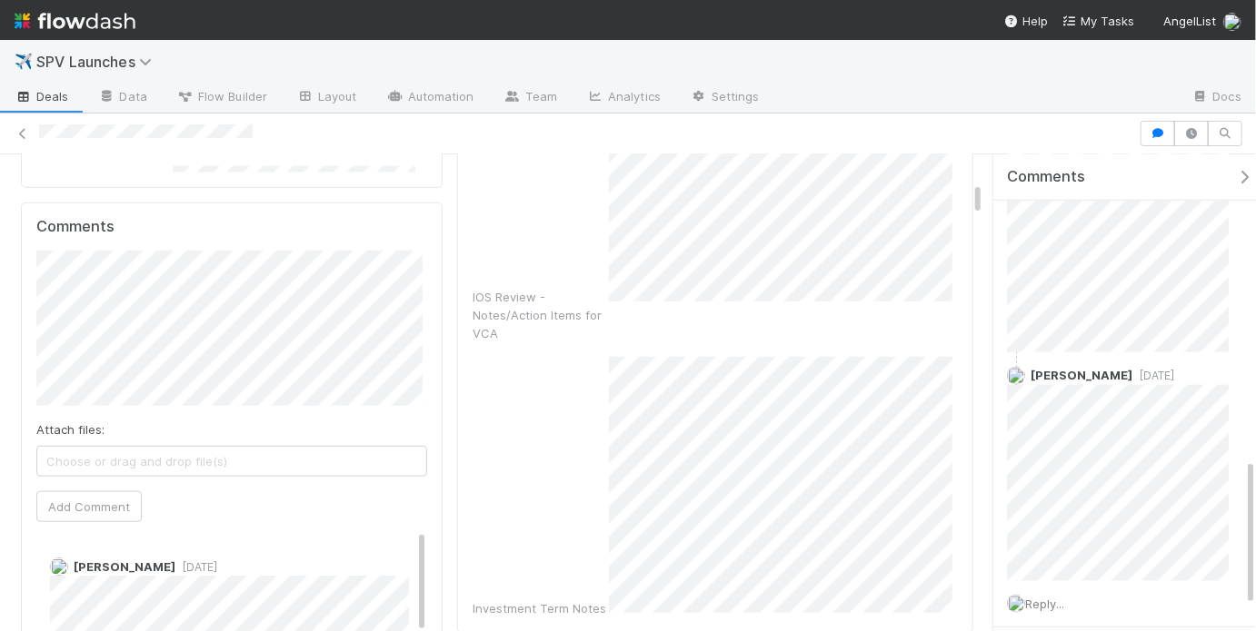
scroll to position [636, 0]
click at [599, 502] on div "Investment Term Notes" at bounding box center [714, 482] width 485 height 261
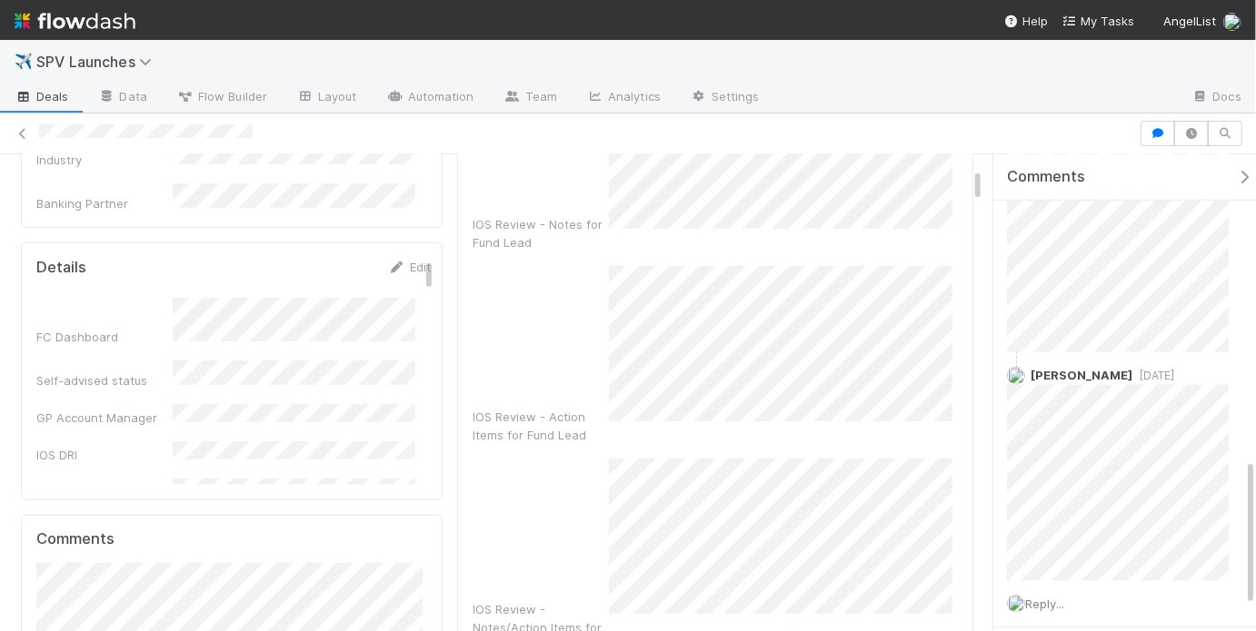
scroll to position [14, 0]
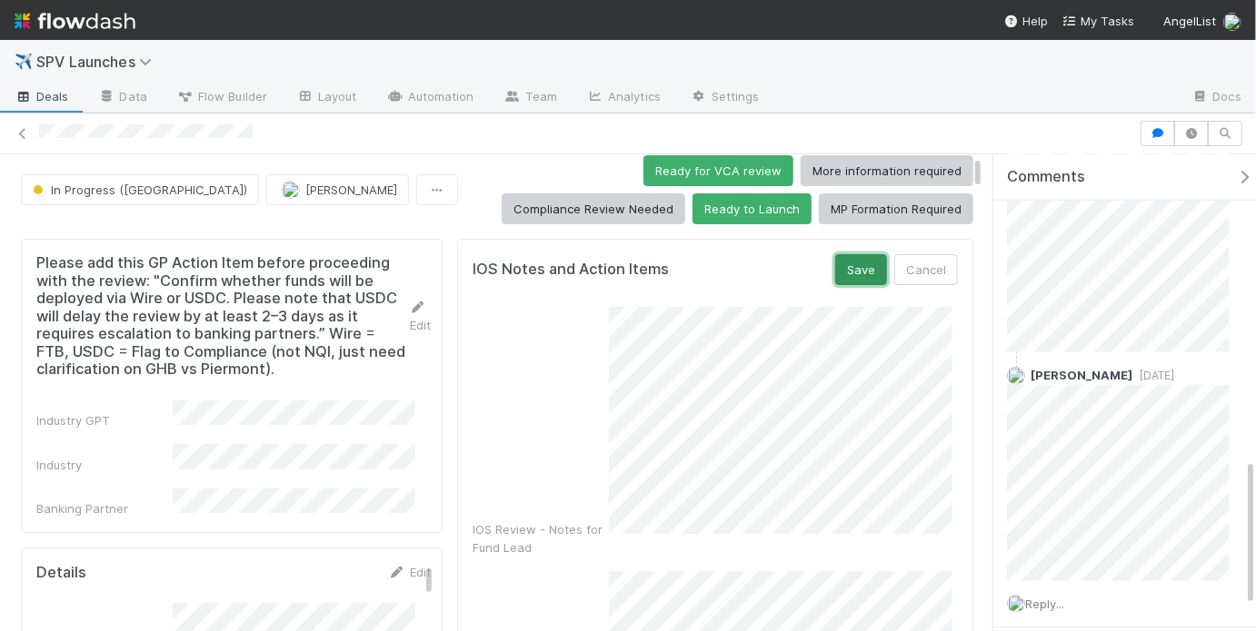
click at [854, 274] on button "Save" at bounding box center [861, 269] width 52 height 31
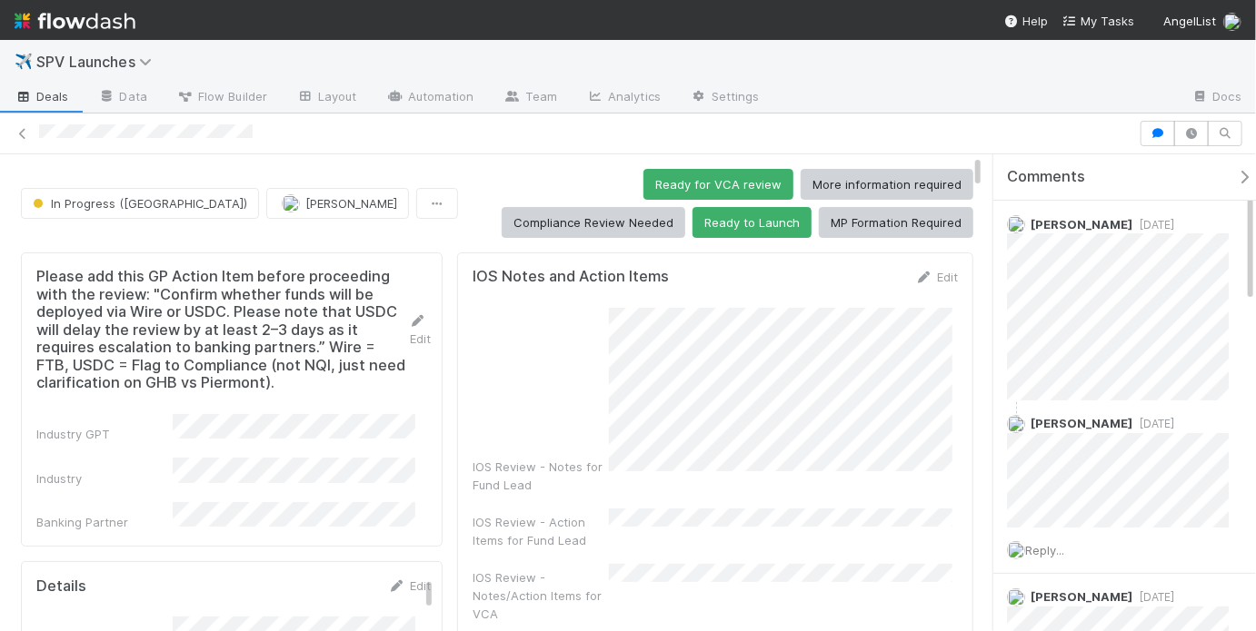
scroll to position [0, 0]
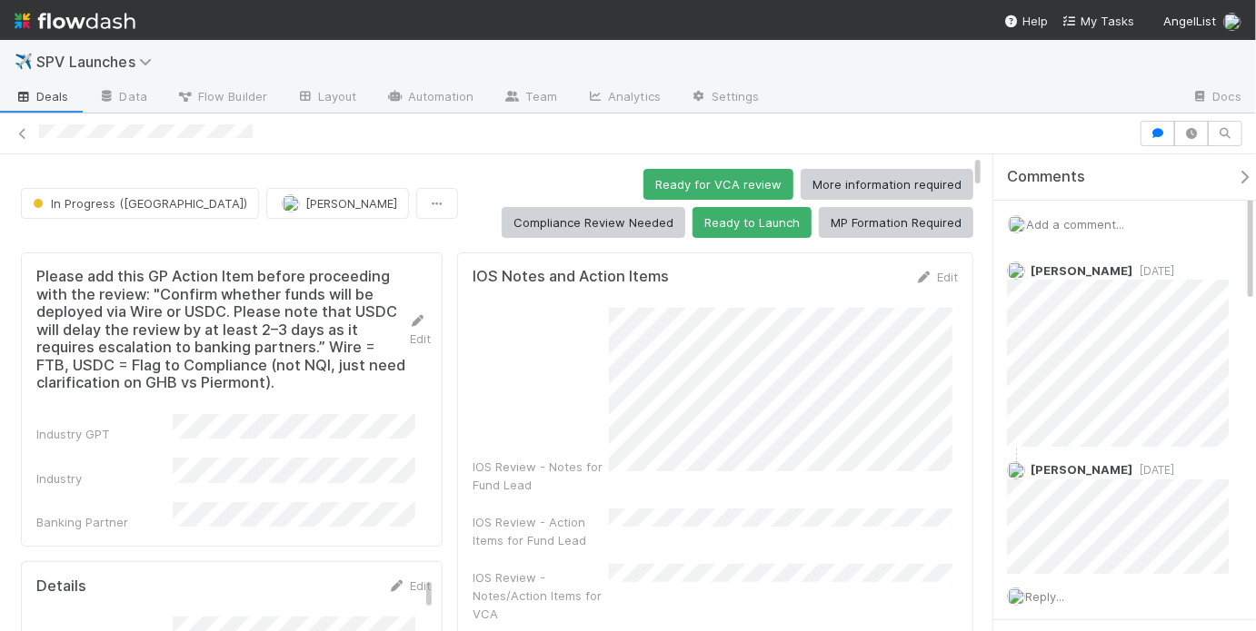
click at [1096, 211] on div "Add a comment..." at bounding box center [1129, 224] width 273 height 47
click at [1100, 221] on span "Add a comment..." at bounding box center [1075, 224] width 98 height 15
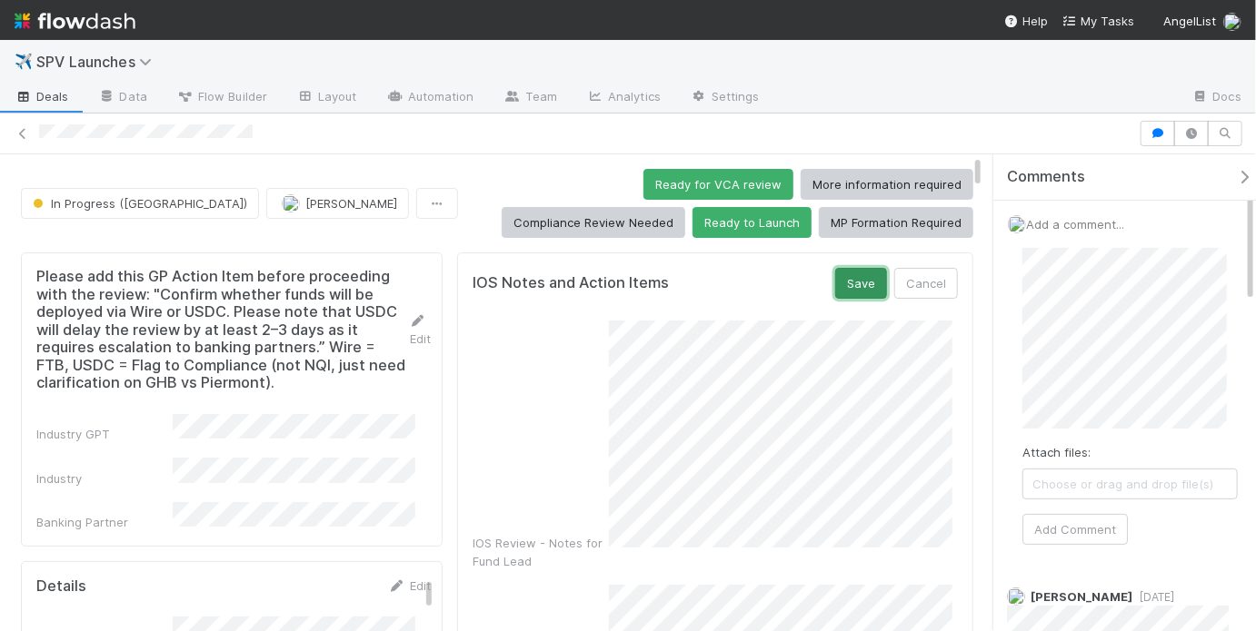
click at [850, 287] on button "Save" at bounding box center [861, 283] width 52 height 31
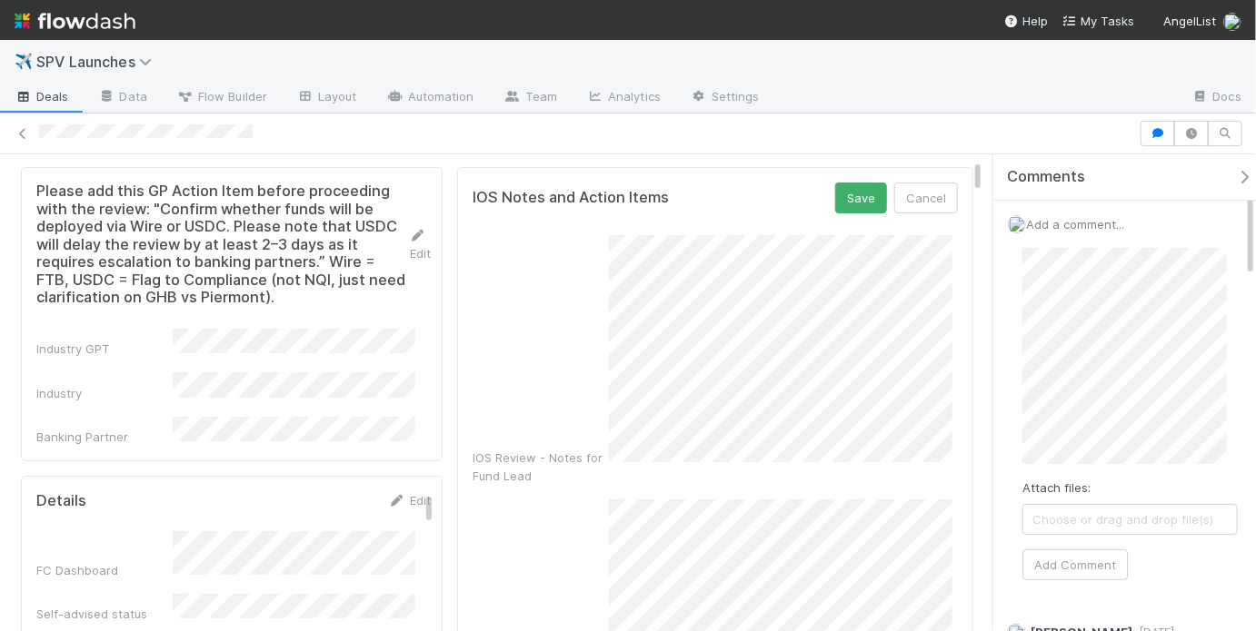
scroll to position [101, 0]
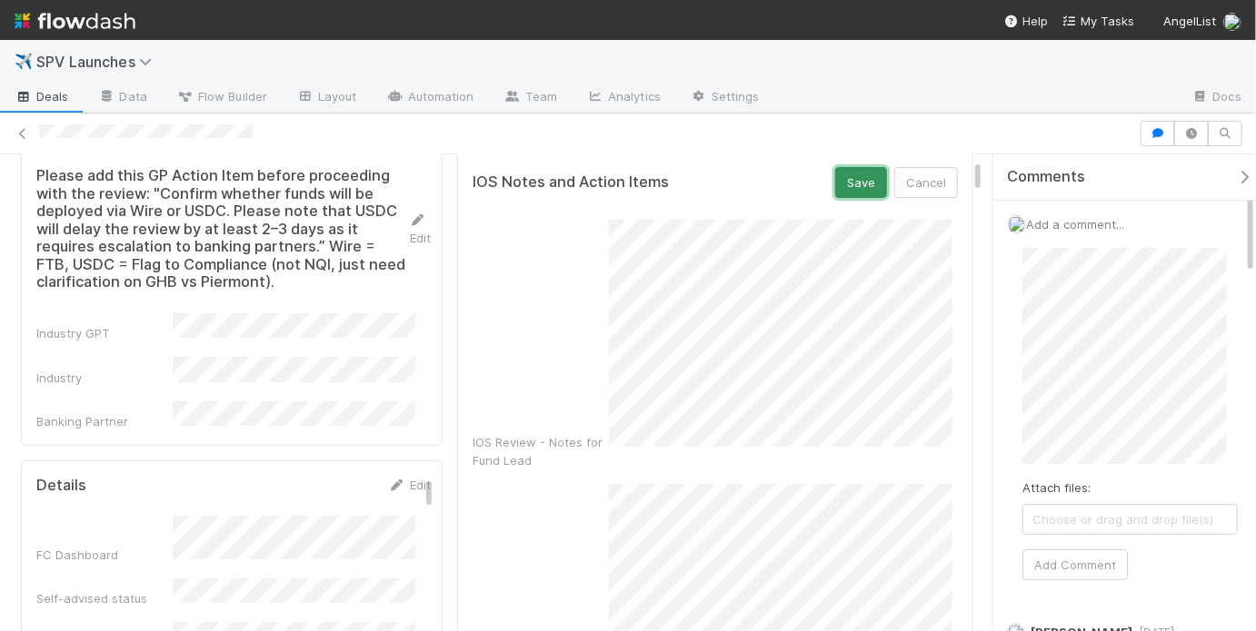
click at [856, 191] on button "Save" at bounding box center [861, 182] width 52 height 31
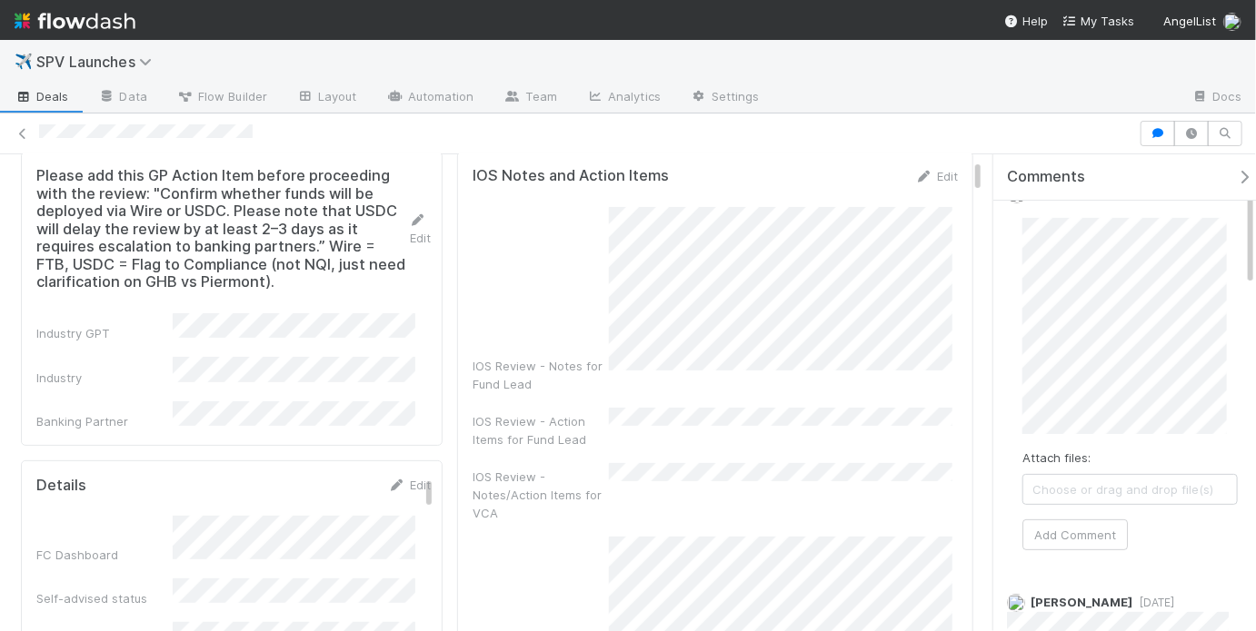
scroll to position [67, 0]
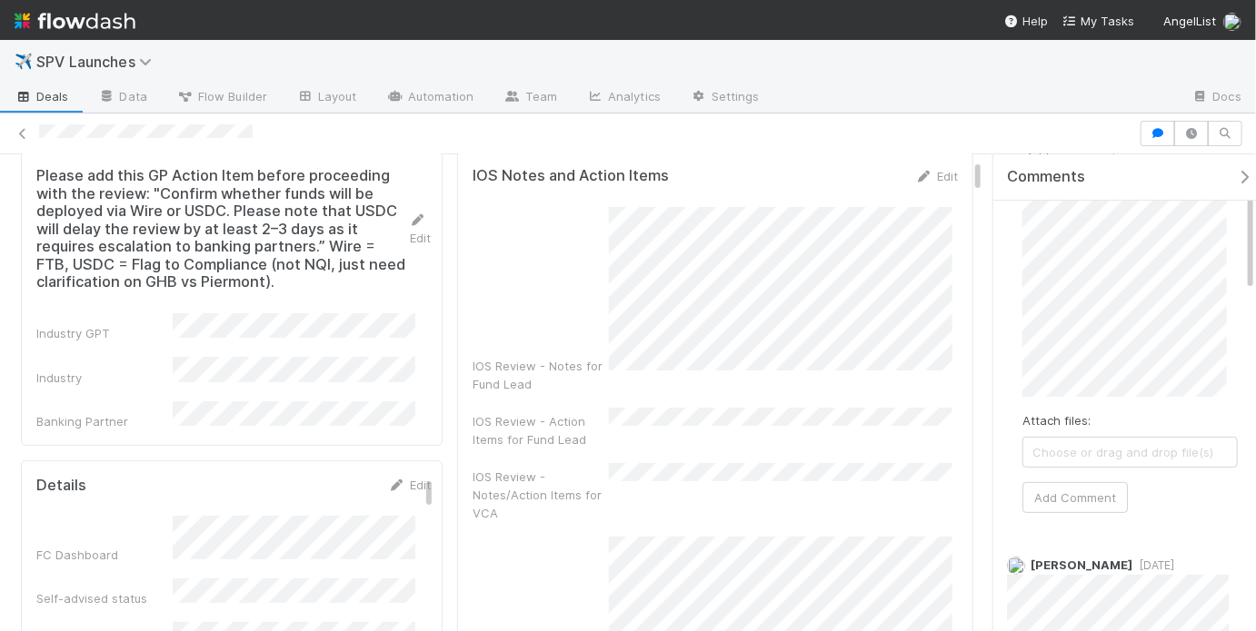
click at [1236, 379] on div "Attach files: Choose or drag and drop file(s) Add Comment" at bounding box center [1130, 347] width 244 height 362
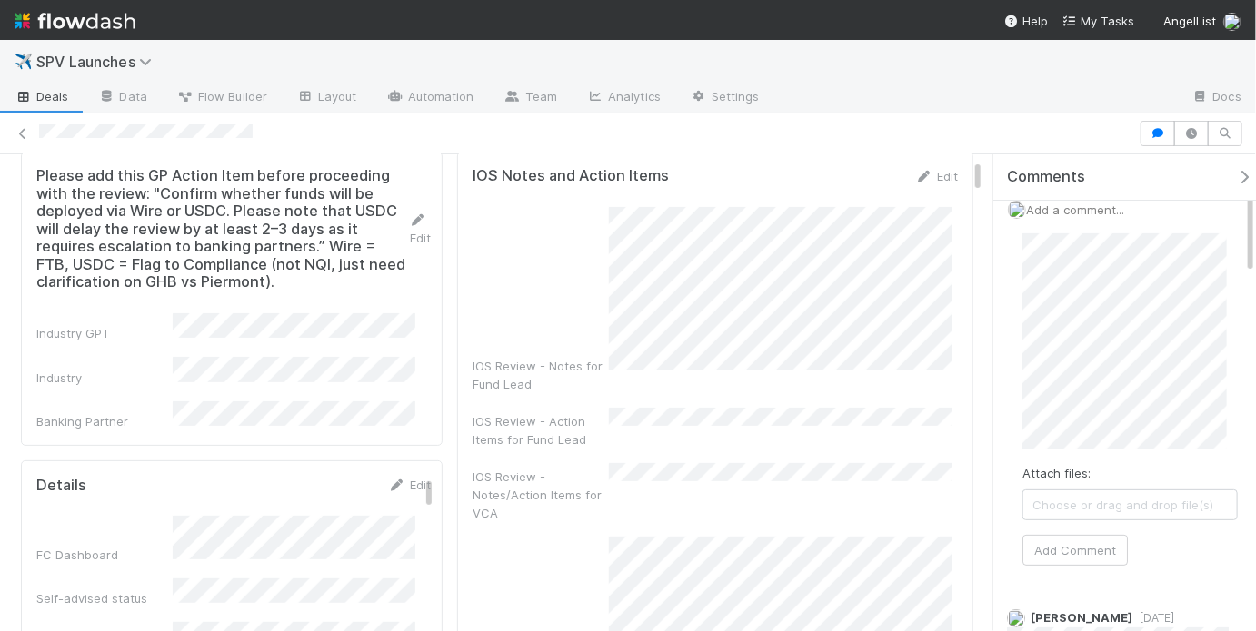
scroll to position [0, 0]
click at [1086, 554] on button "Add Comment" at bounding box center [1074, 565] width 105 height 31
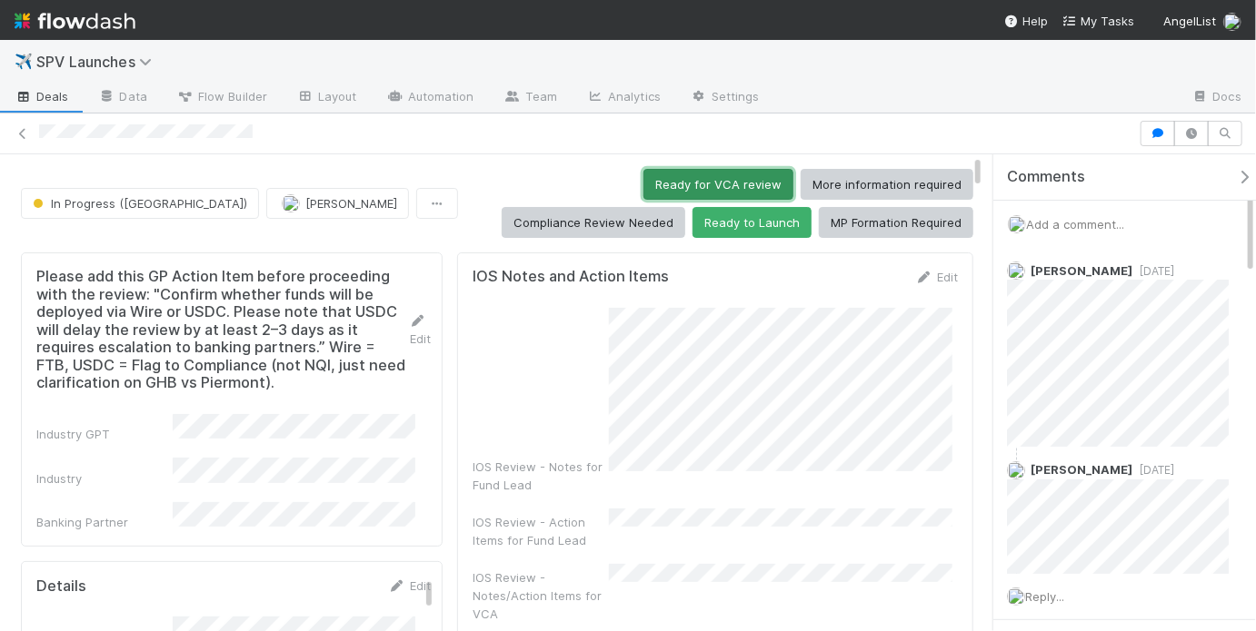
click at [643, 186] on button "Ready for VCA review" at bounding box center [718, 184] width 150 height 31
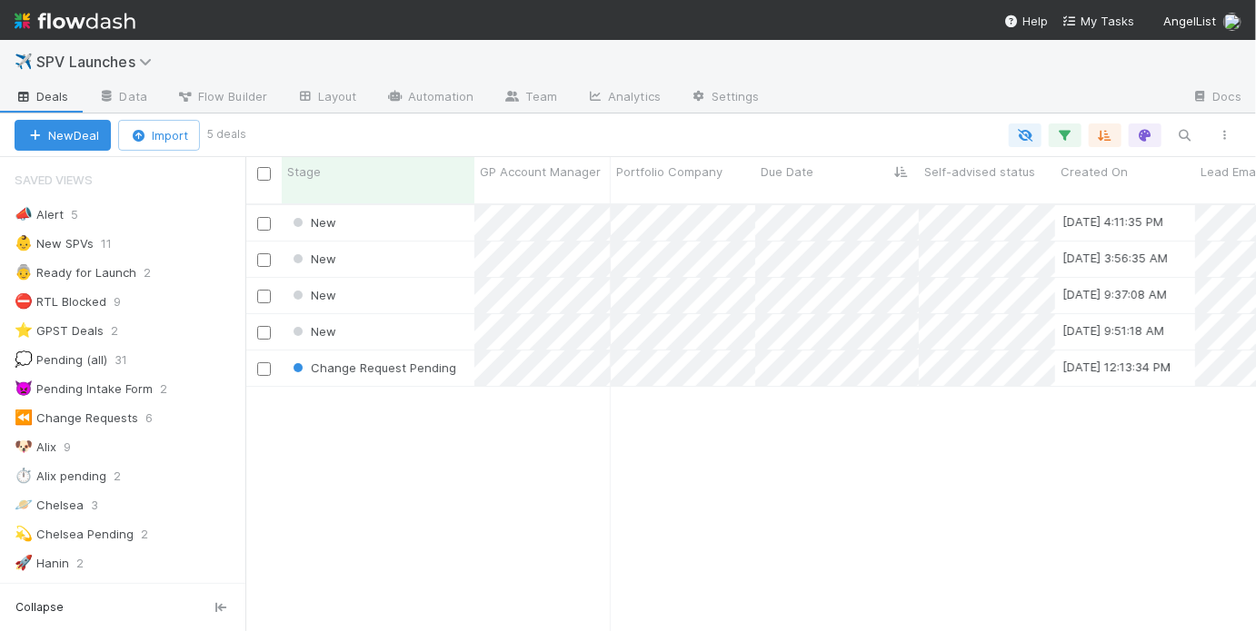
scroll to position [12, 11]
click at [413, 205] on div "New" at bounding box center [378, 222] width 193 height 35
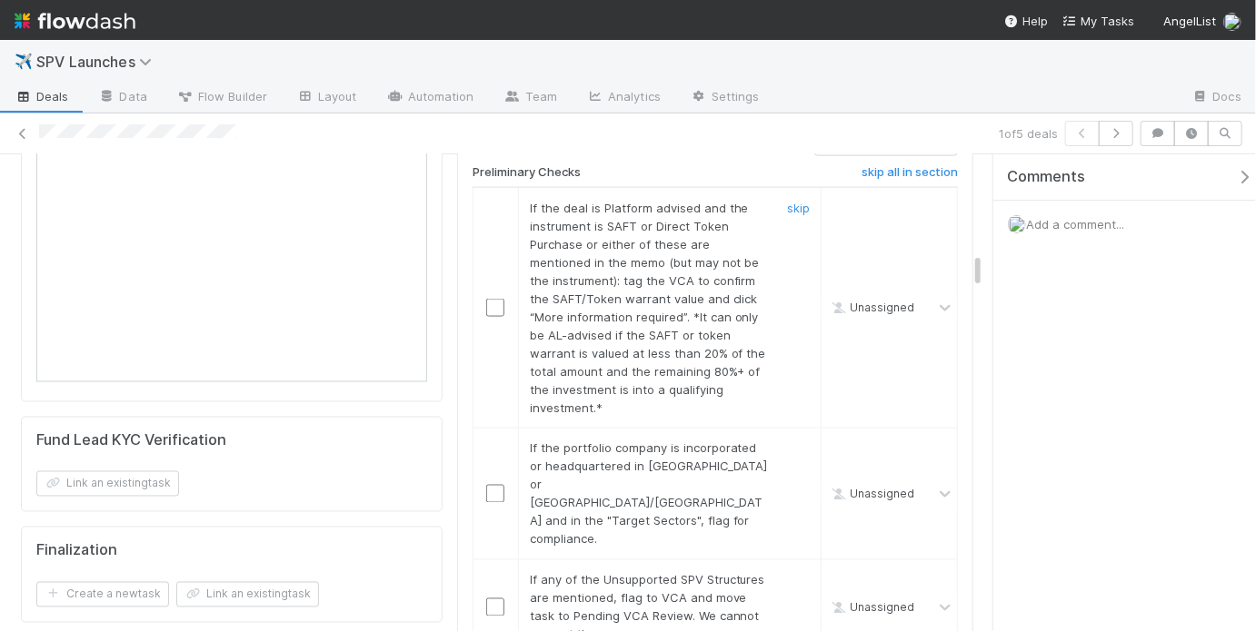
scroll to position [1152, 0]
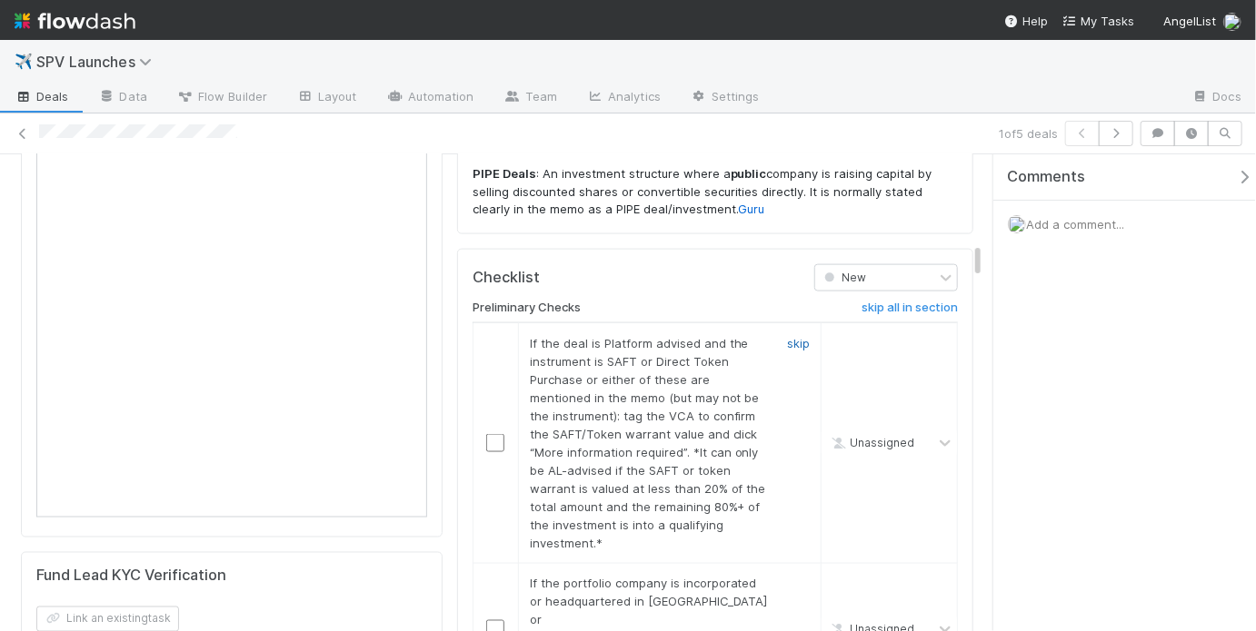
click at [789, 336] on link "skip" at bounding box center [798, 343] width 23 height 15
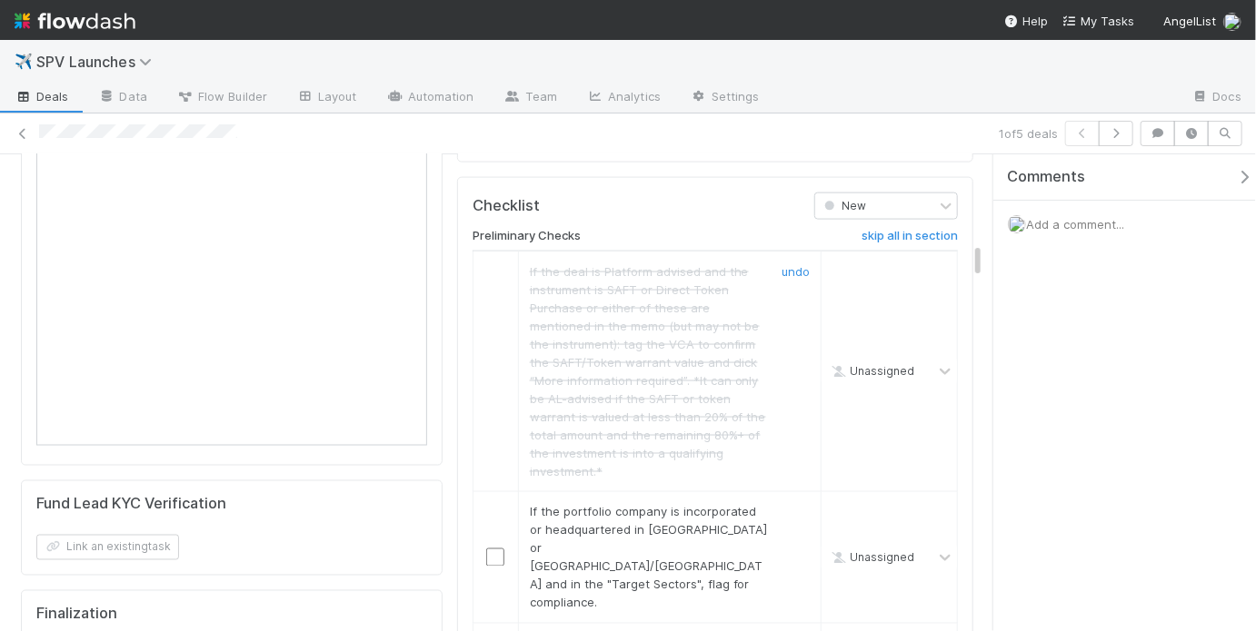
scroll to position [1243, 0]
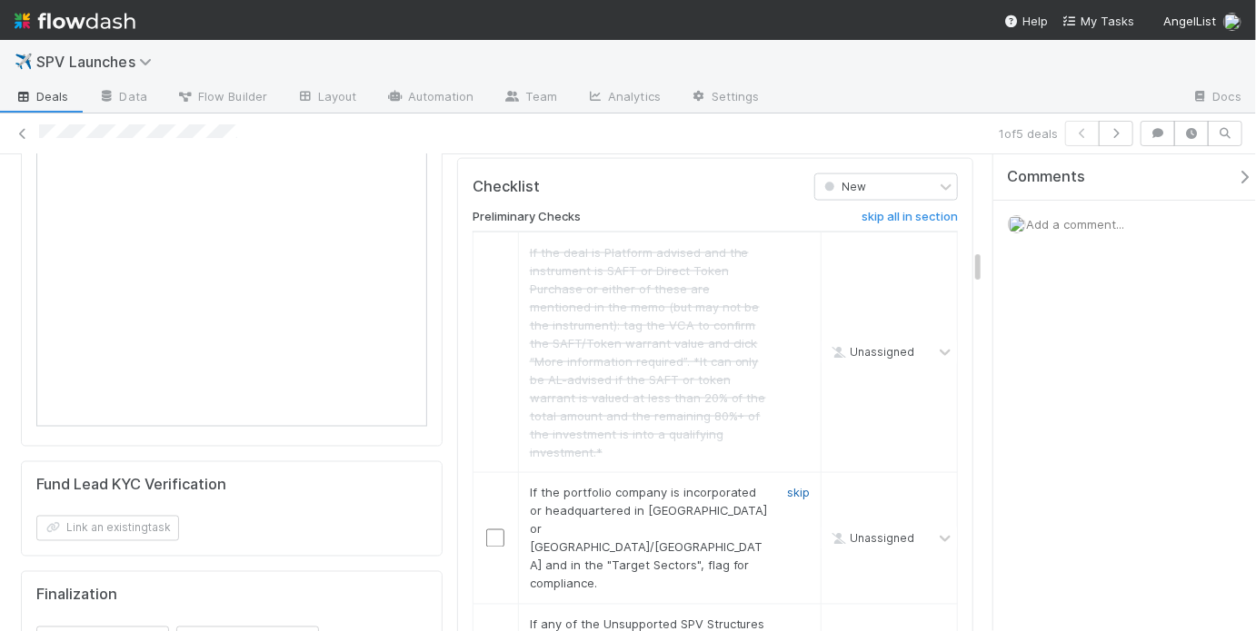
click at [787, 486] on link "skip" at bounding box center [798, 493] width 23 height 15
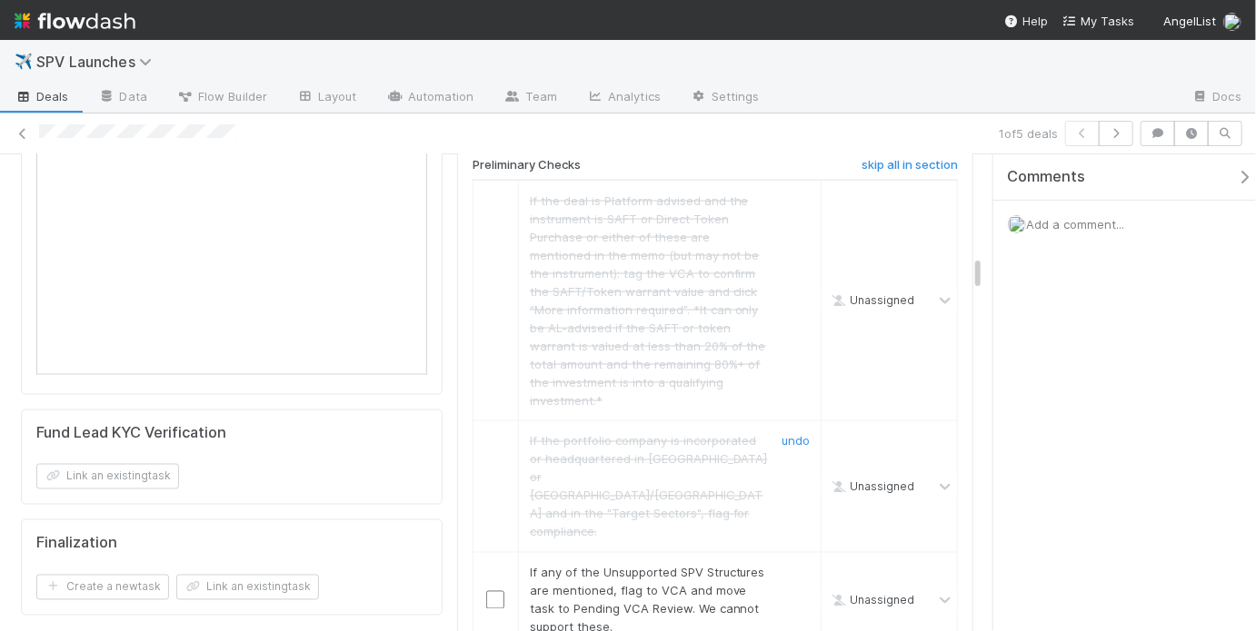
scroll to position [1324, 0]
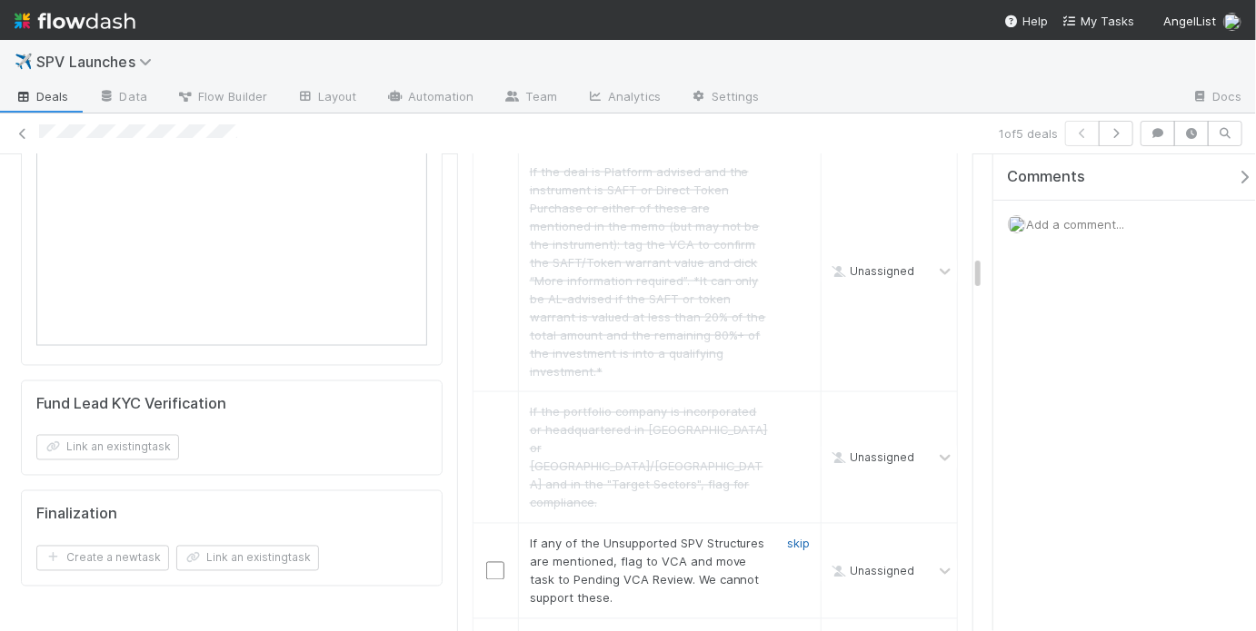
click at [787, 537] on link "skip" at bounding box center [798, 544] width 23 height 15
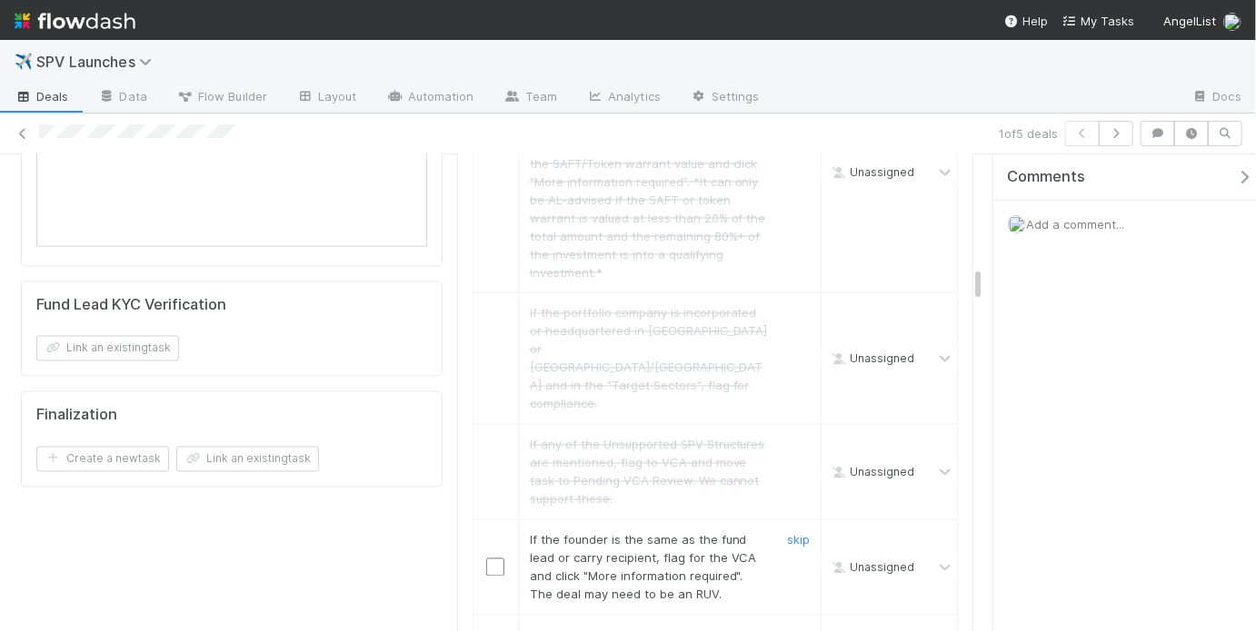
scroll to position [1519, 0]
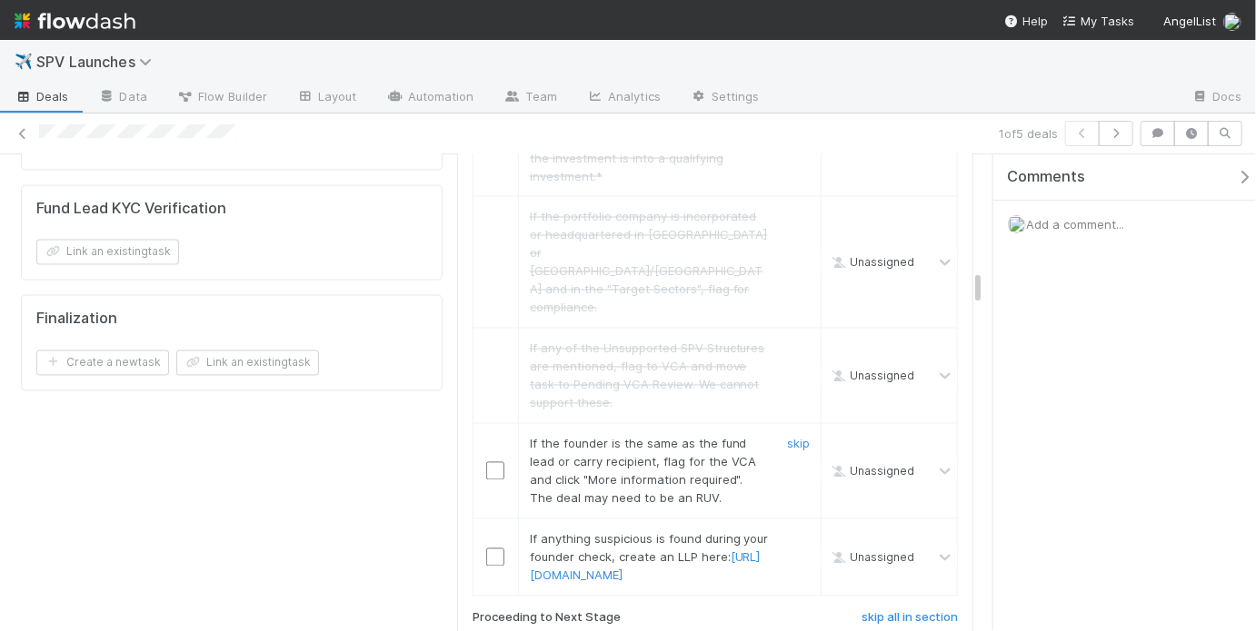
click at [493, 462] on input "checkbox" at bounding box center [495, 471] width 18 height 18
click at [491, 549] on input "checkbox" at bounding box center [495, 558] width 18 height 18
click at [486, 462] on input "checkbox" at bounding box center [495, 471] width 18 height 18
click at [490, 549] on input "checkbox" at bounding box center [495, 558] width 18 height 18
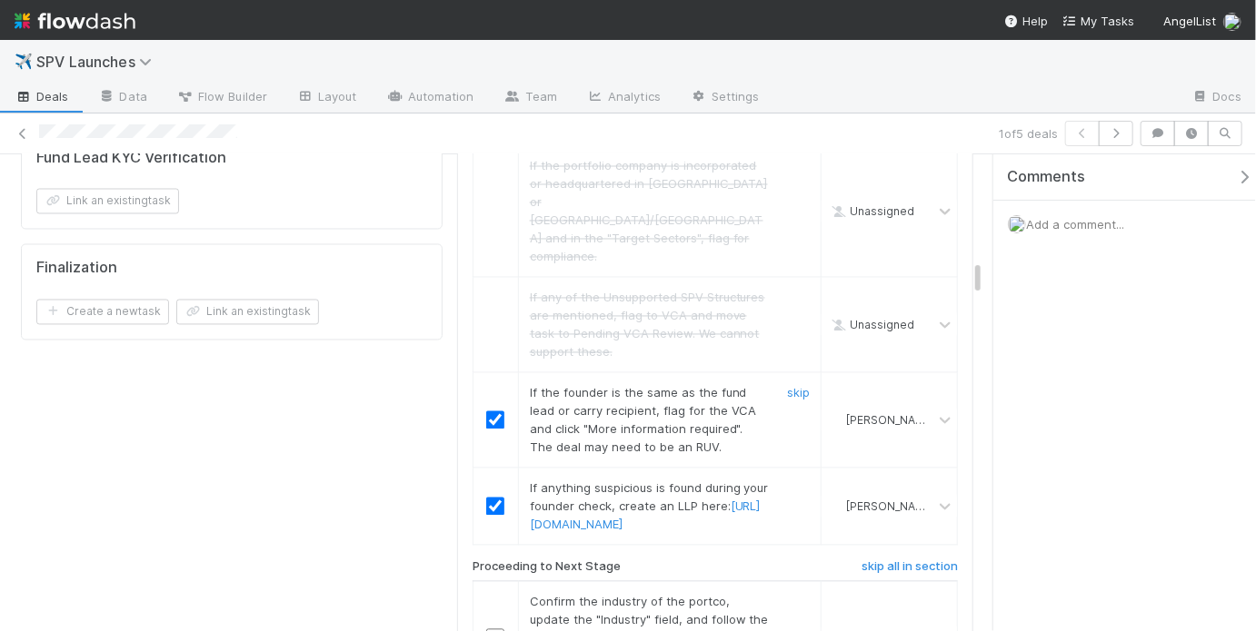
scroll to position [1646, 0]
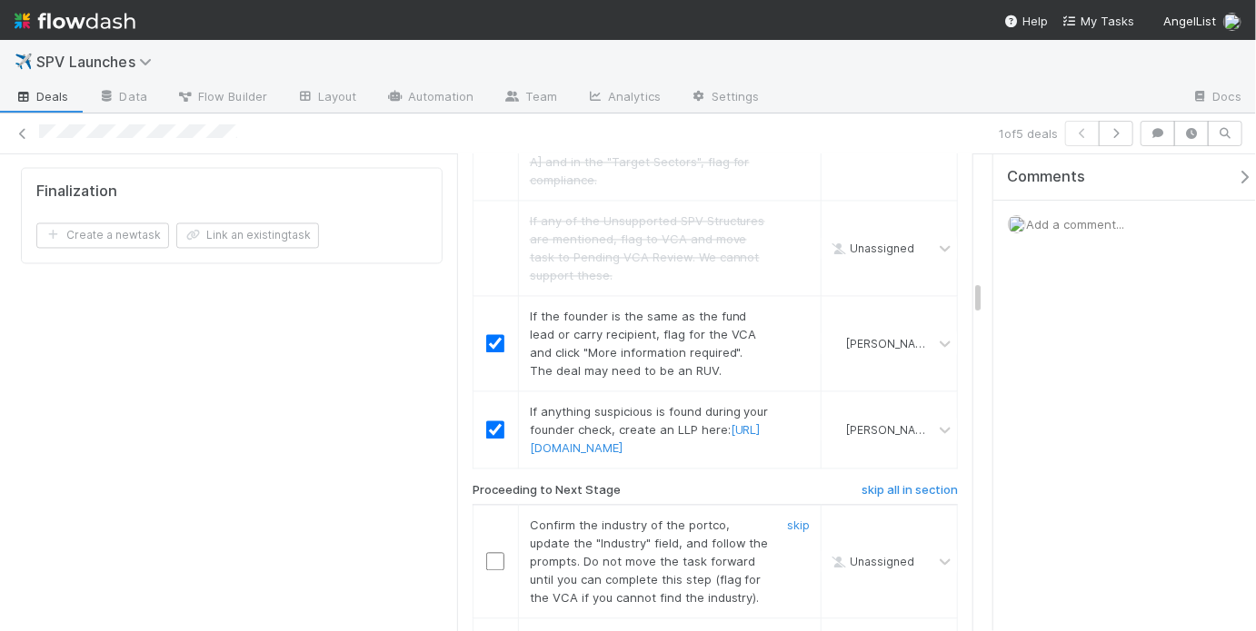
click at [495, 553] on input "checkbox" at bounding box center [495, 562] width 18 height 18
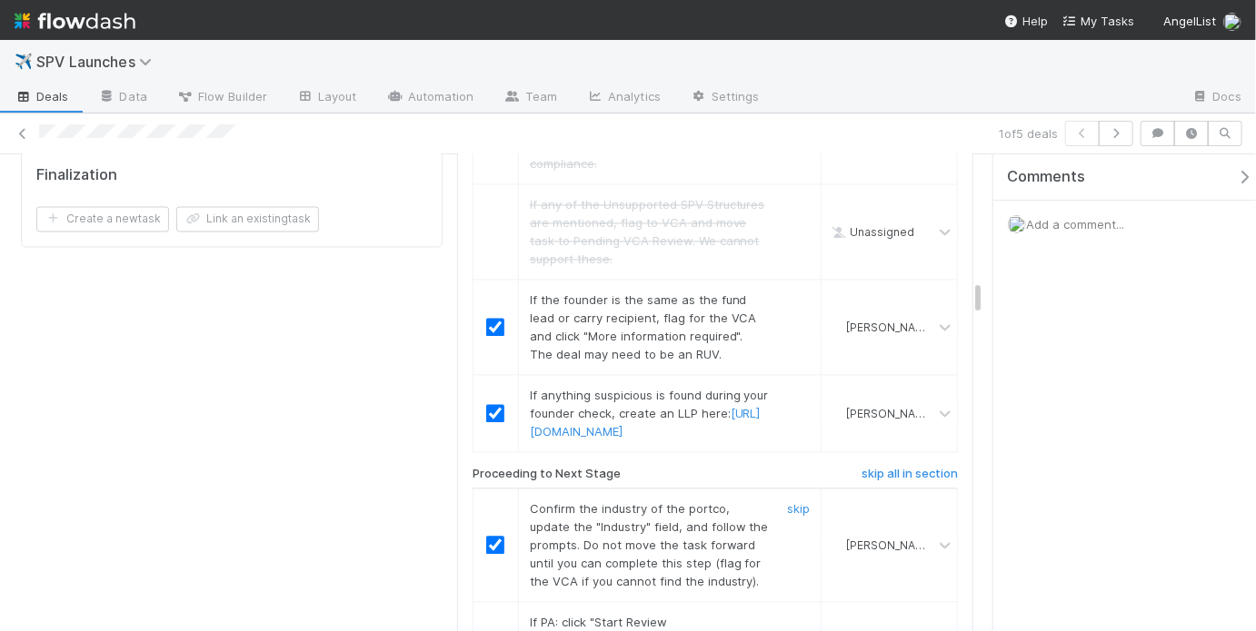
scroll to position [1668, 0]
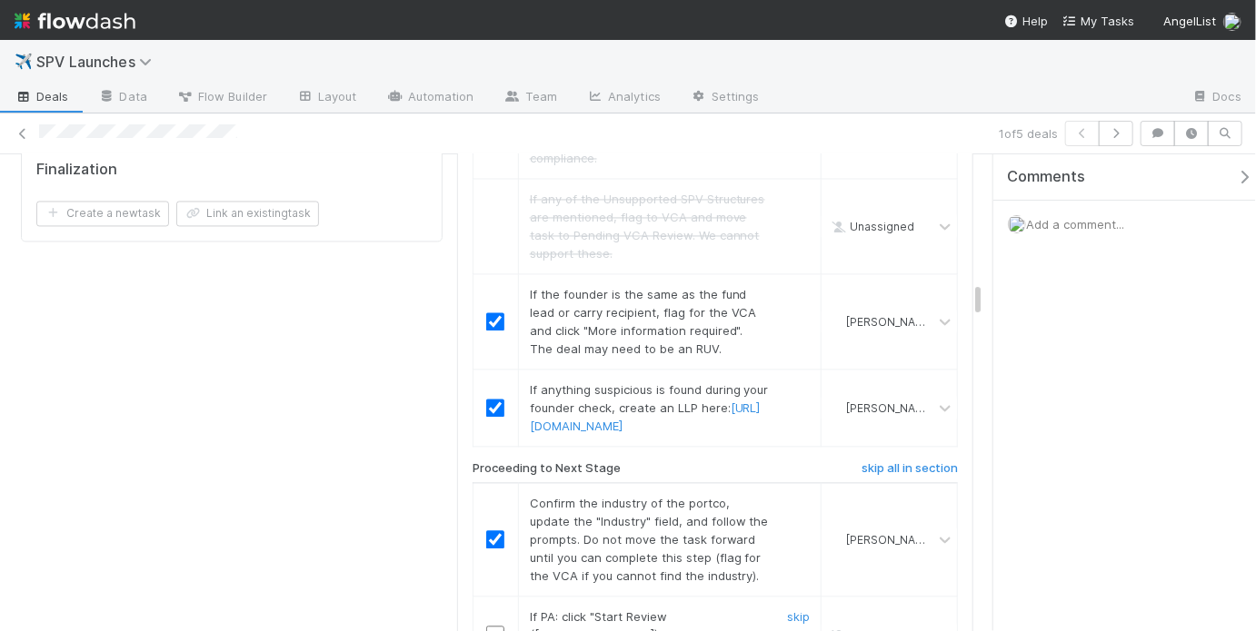
click at [491, 627] on input "checkbox" at bounding box center [495, 636] width 18 height 18
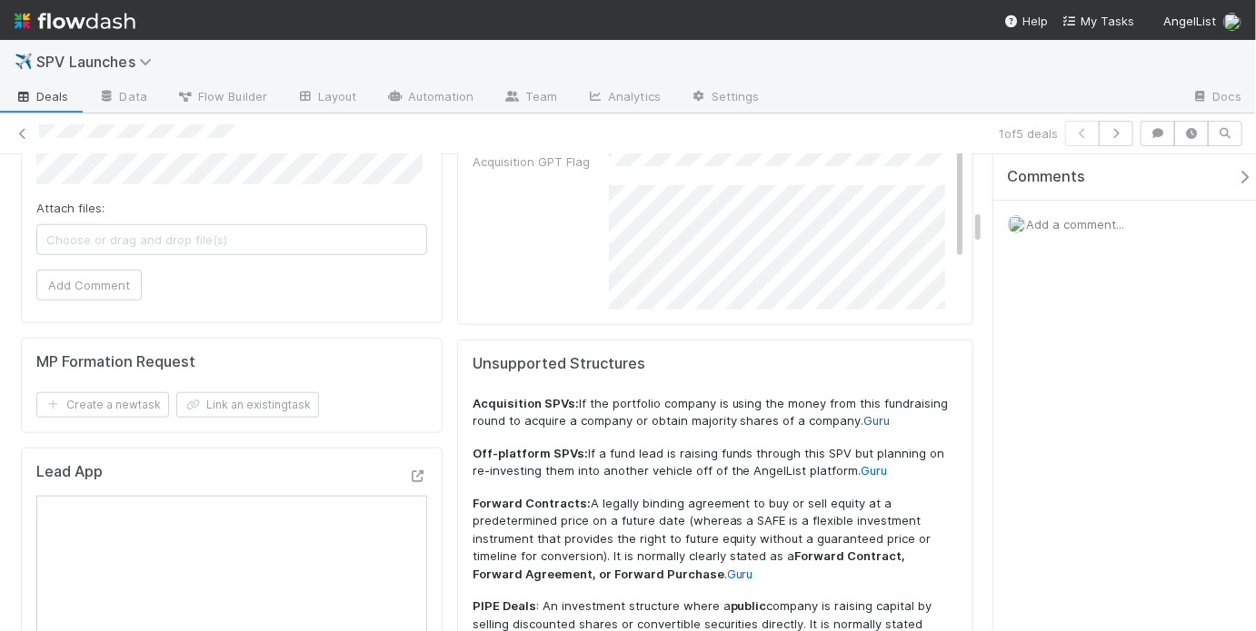
scroll to position [0, 0]
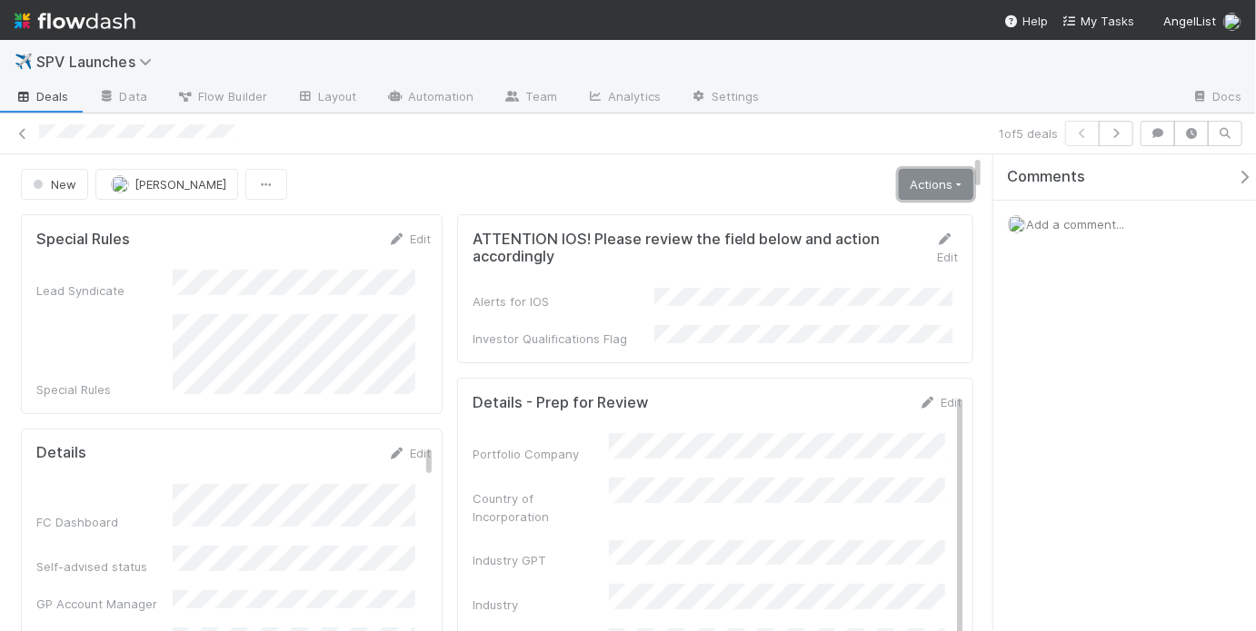
click at [906, 187] on link "Actions" at bounding box center [936, 184] width 74 height 31
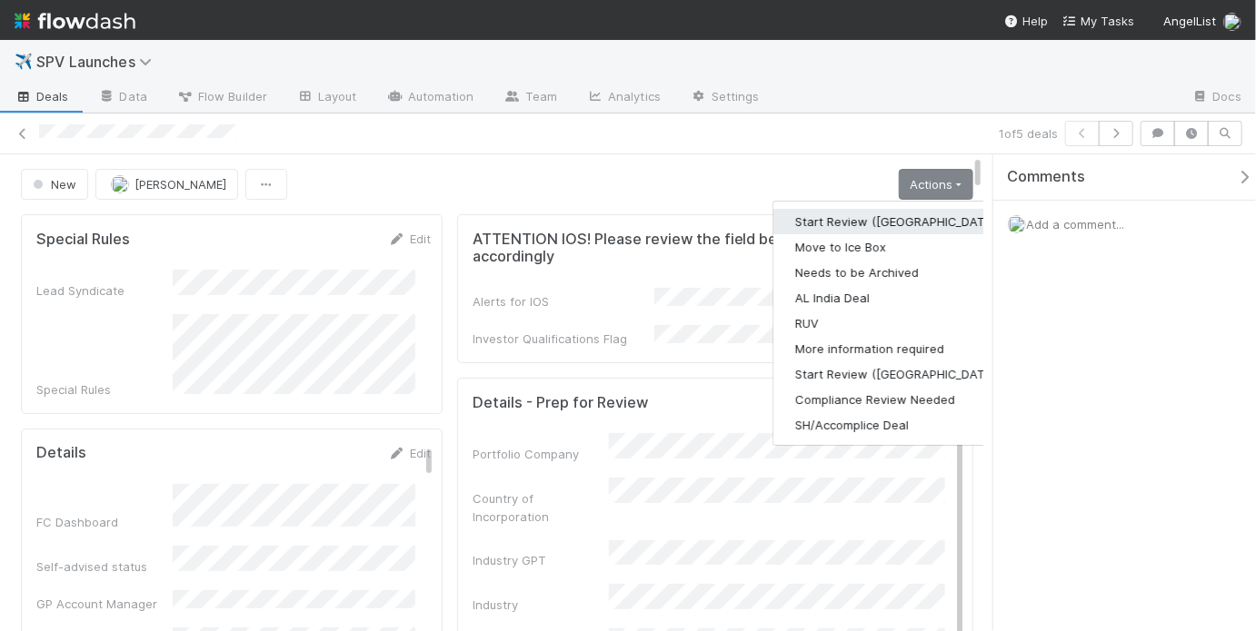
click at [849, 225] on button "Start Review ([GEOGRAPHIC_DATA])" at bounding box center [897, 221] width 248 height 25
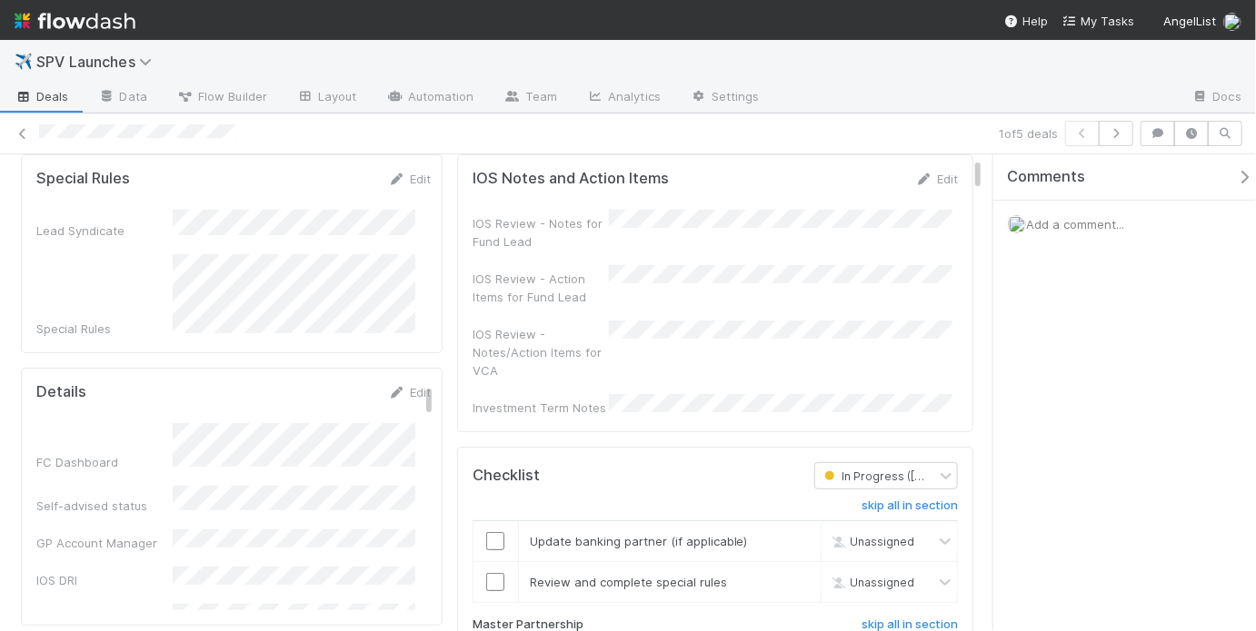
scroll to position [101, 0]
click at [787, 531] on link "skip" at bounding box center [798, 538] width 23 height 15
click at [487, 571] on input "checkbox" at bounding box center [495, 580] width 18 height 18
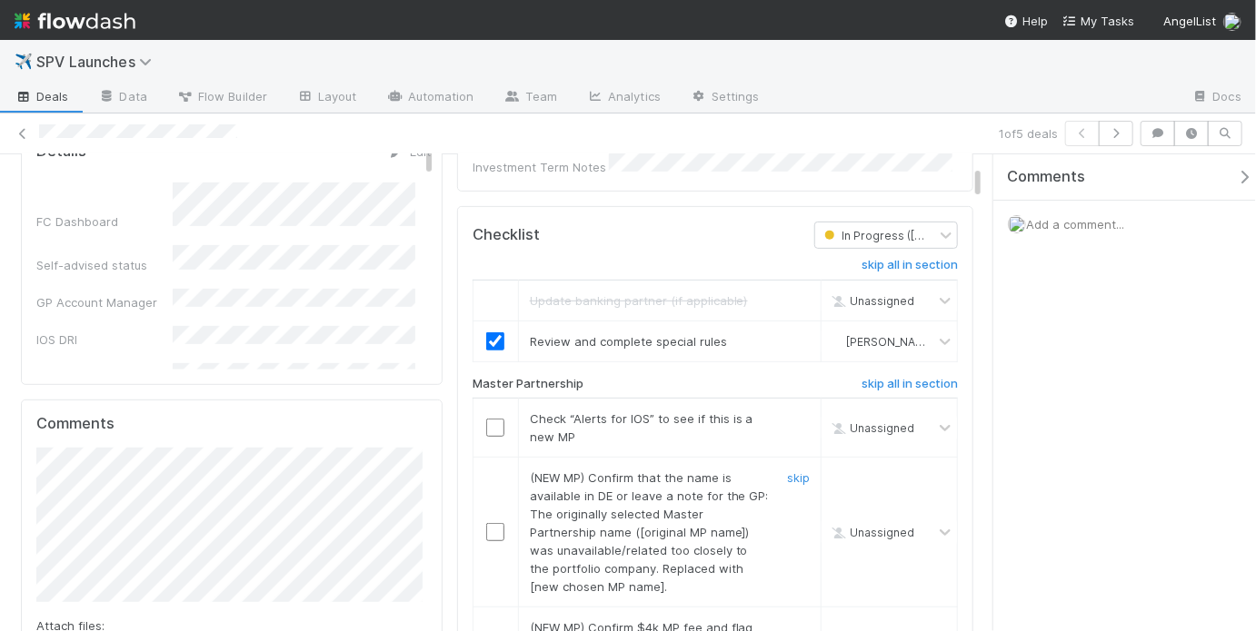
scroll to position [345, 0]
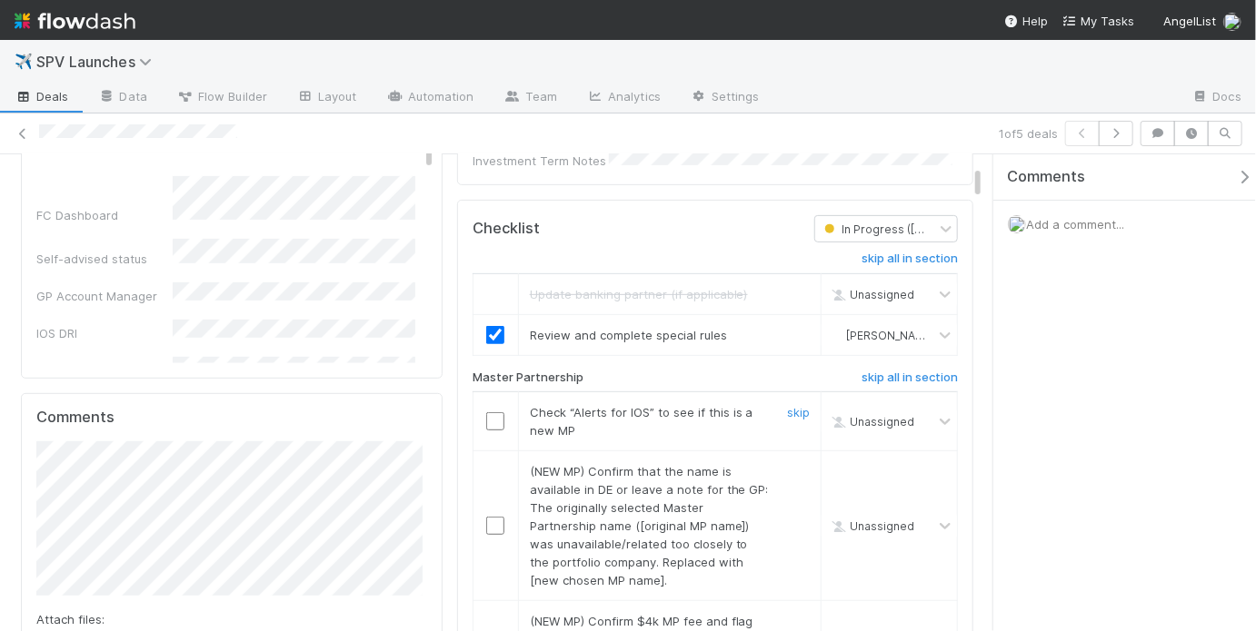
click at [496, 412] on input "checkbox" at bounding box center [495, 421] width 18 height 18
click at [789, 464] on link "skip" at bounding box center [798, 471] width 23 height 15
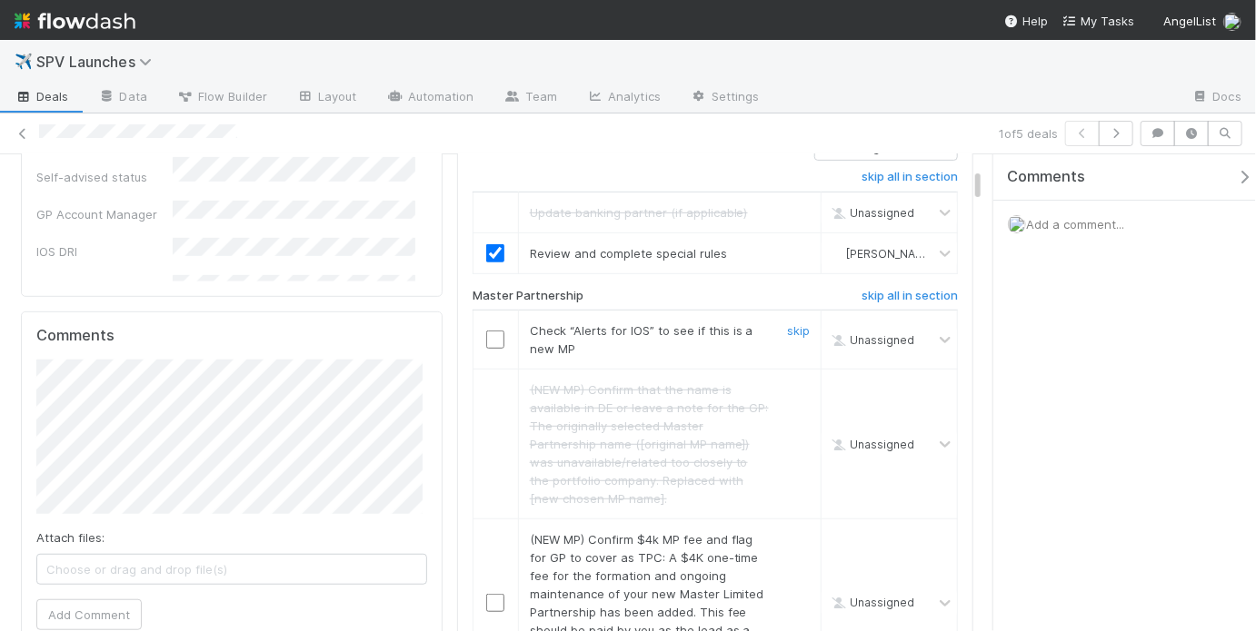
click at [492, 331] on input "checkbox" at bounding box center [495, 340] width 18 height 18
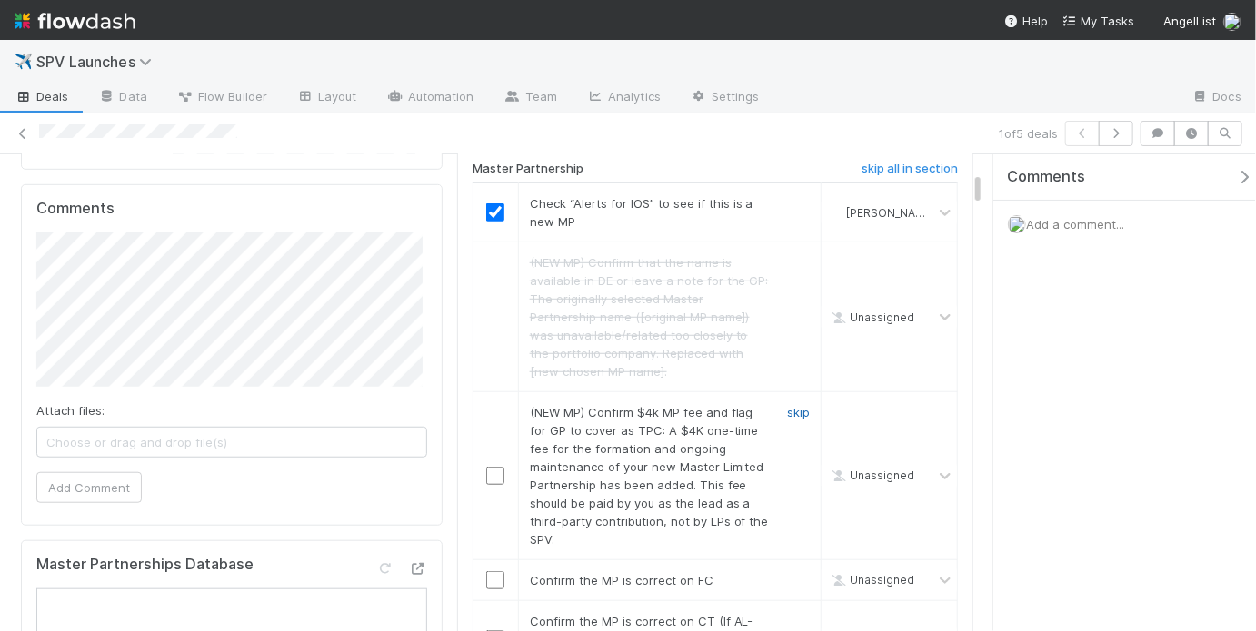
click at [792, 405] on link "skip" at bounding box center [798, 412] width 23 height 15
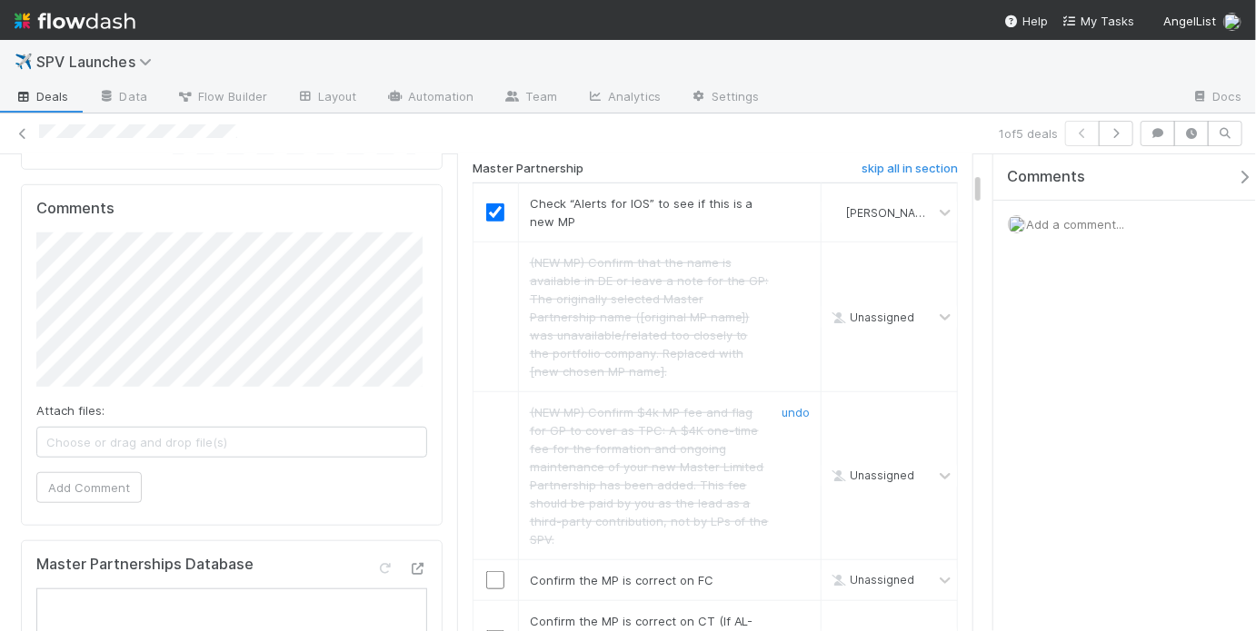
scroll to position [670, 0]
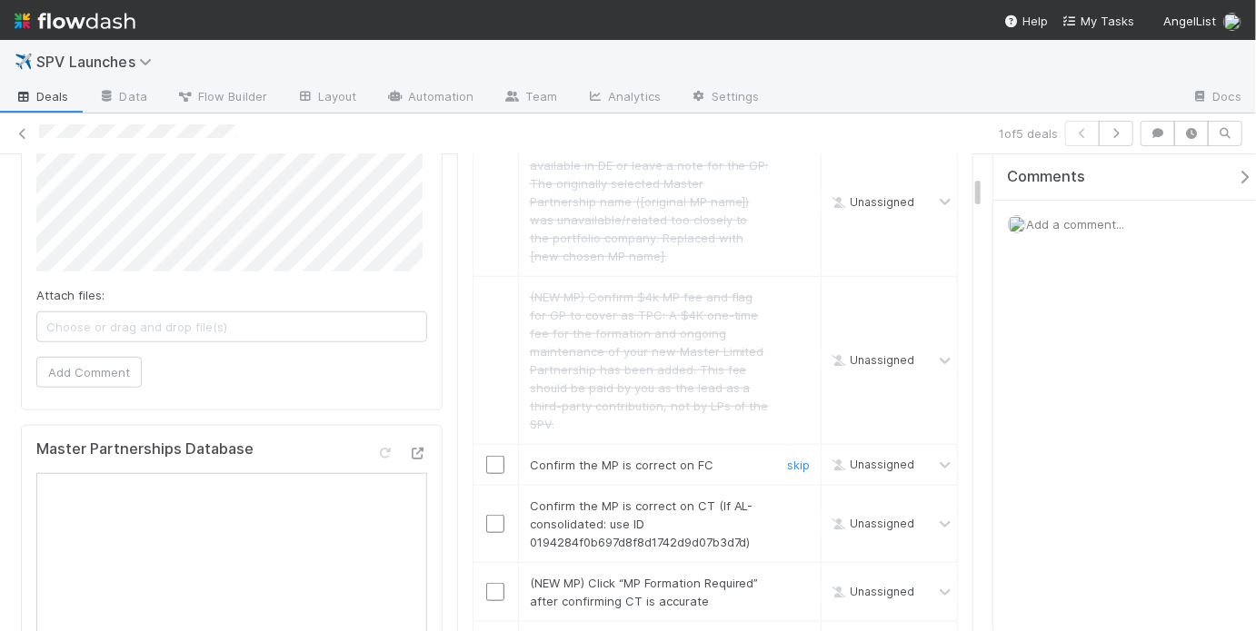
click at [493, 456] on input "checkbox" at bounding box center [495, 465] width 18 height 18
click at [491, 515] on input "checkbox" at bounding box center [495, 524] width 18 height 18
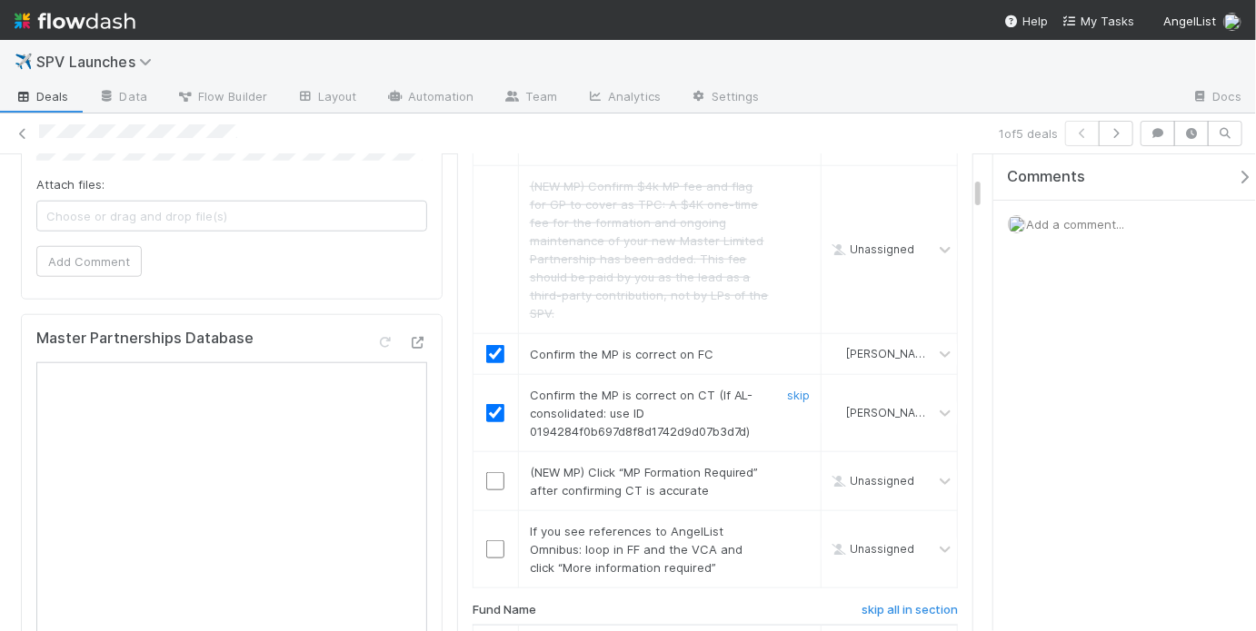
scroll to position [781, 0]
click at [787, 464] on link "skip" at bounding box center [798, 471] width 23 height 15
click at [788, 523] on link "skip" at bounding box center [798, 530] width 23 height 15
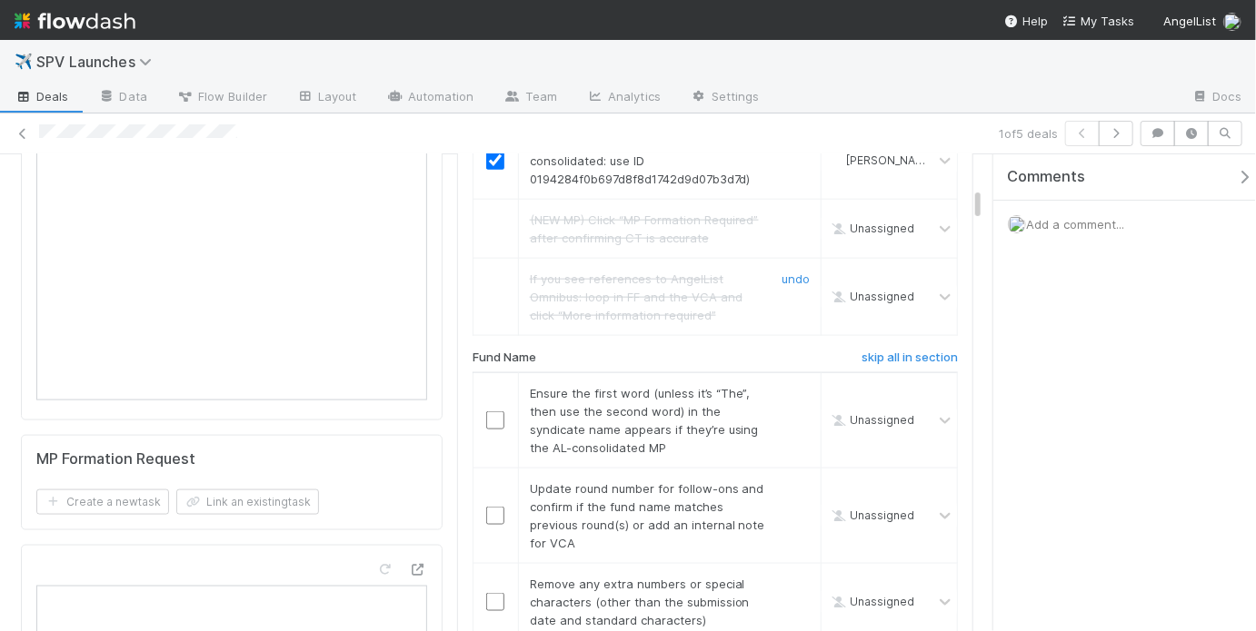
scroll to position [1035, 0]
click at [790, 384] on link "skip" at bounding box center [798, 391] width 23 height 15
click at [787, 384] on link "skip" at bounding box center [798, 391] width 23 height 15
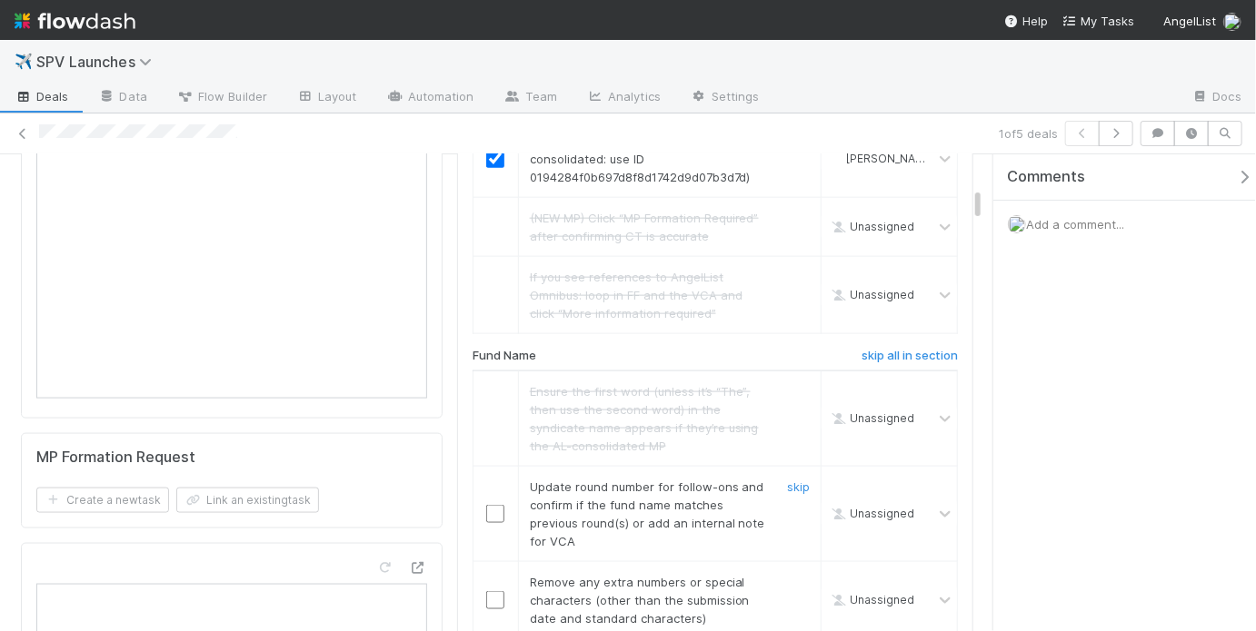
click at [499, 505] on input "checkbox" at bounding box center [495, 514] width 18 height 18
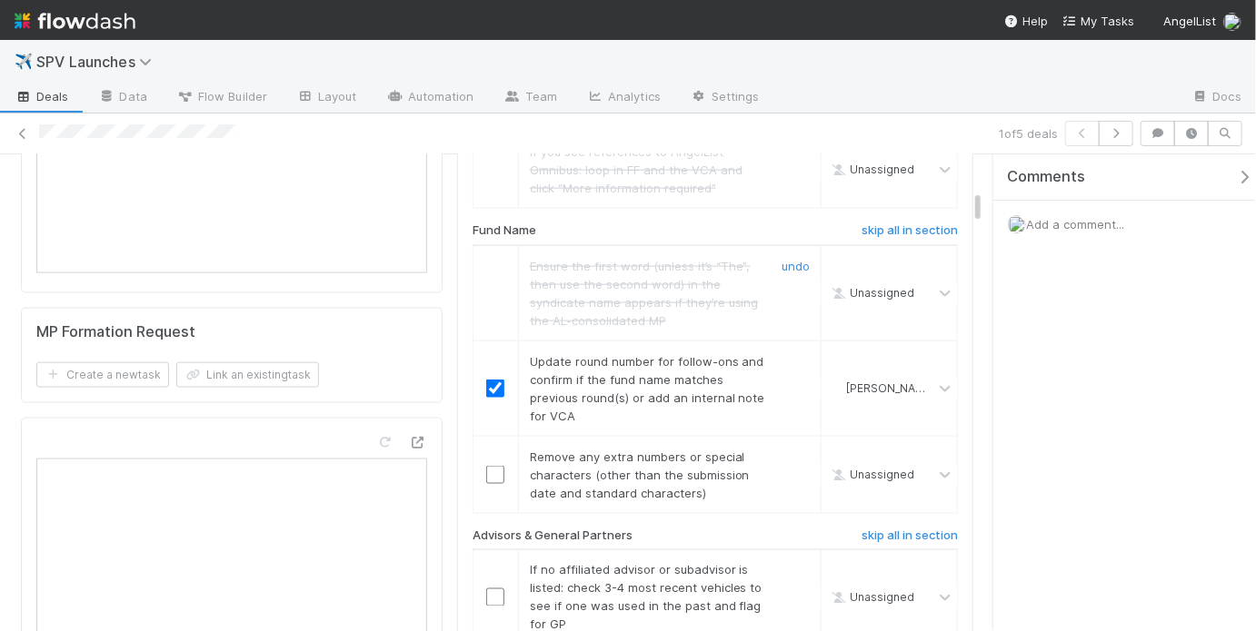
scroll to position [1165, 0]
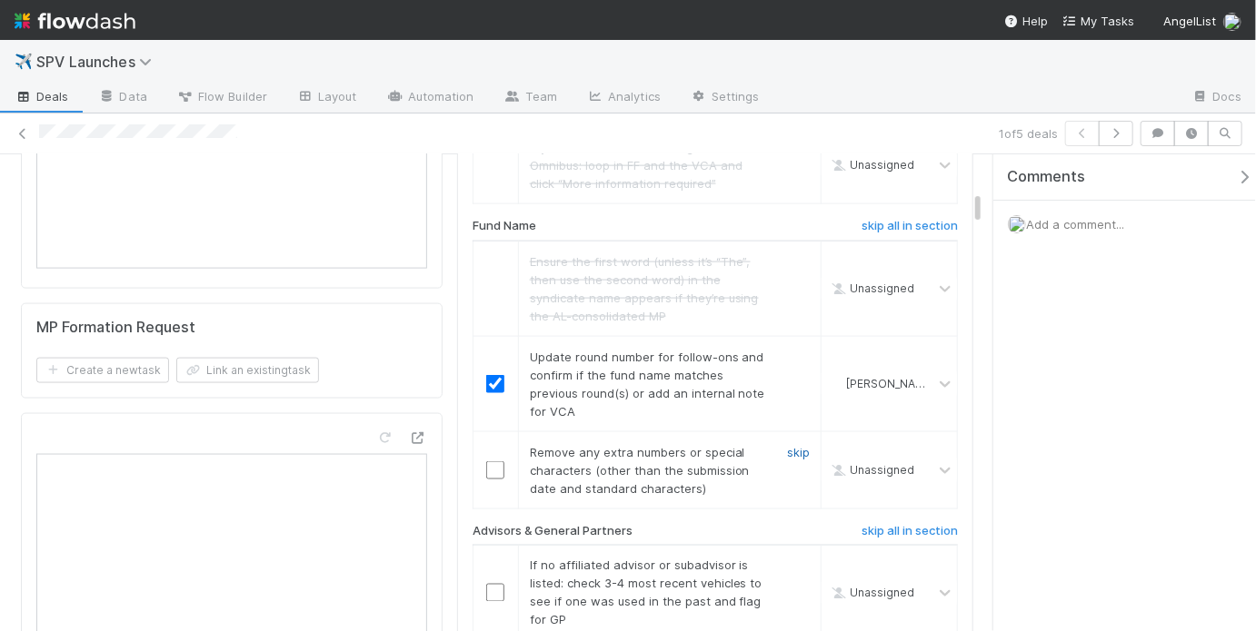
click at [787, 445] on link "skip" at bounding box center [798, 452] width 23 height 15
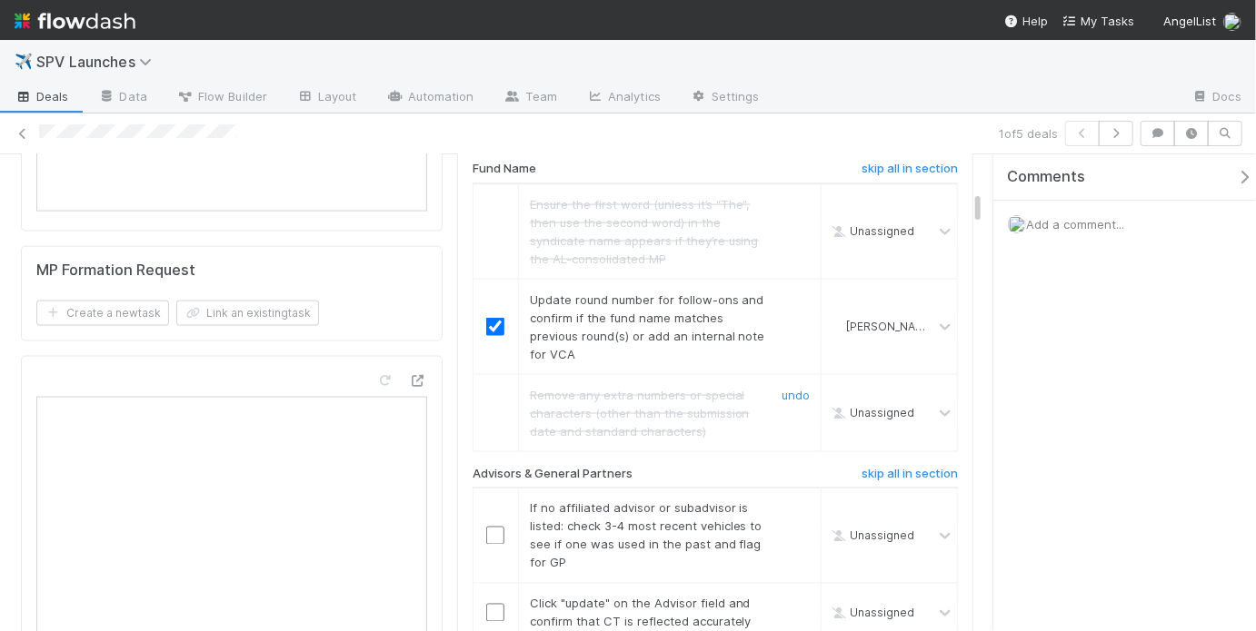
scroll to position [1296, 0]
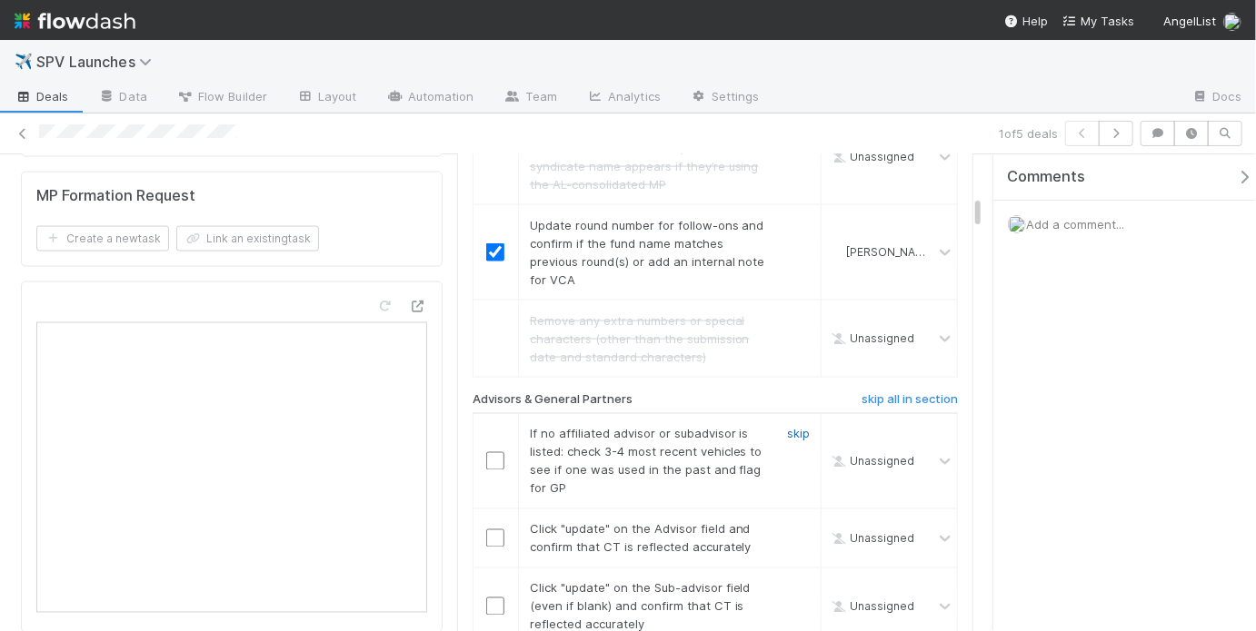
click at [791, 427] on link "skip" at bounding box center [798, 434] width 23 height 15
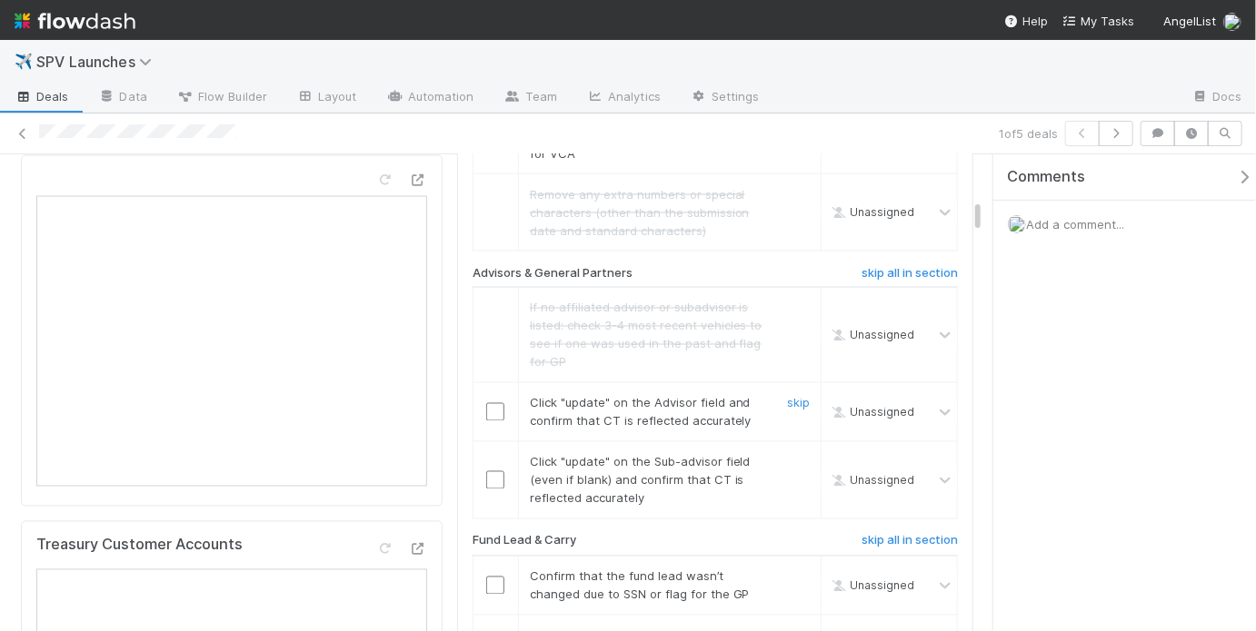
click at [494, 403] on input "checkbox" at bounding box center [495, 412] width 18 height 18
click at [489, 472] on input "checkbox" at bounding box center [495, 481] width 18 height 18
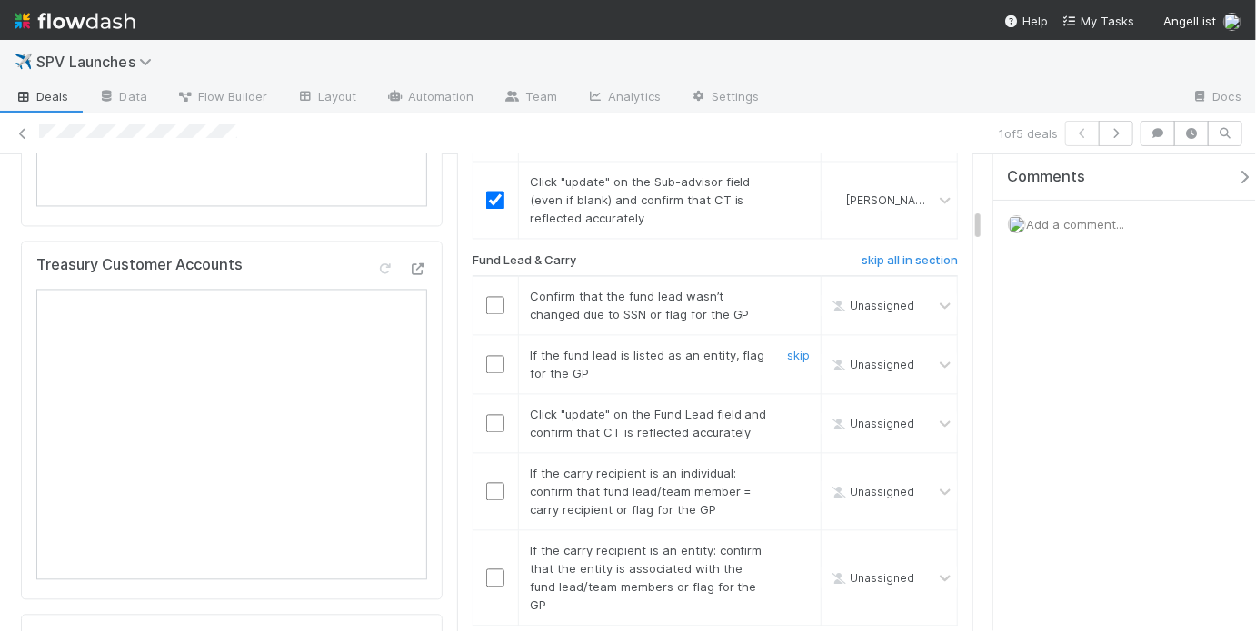
scroll to position [1707, 0]
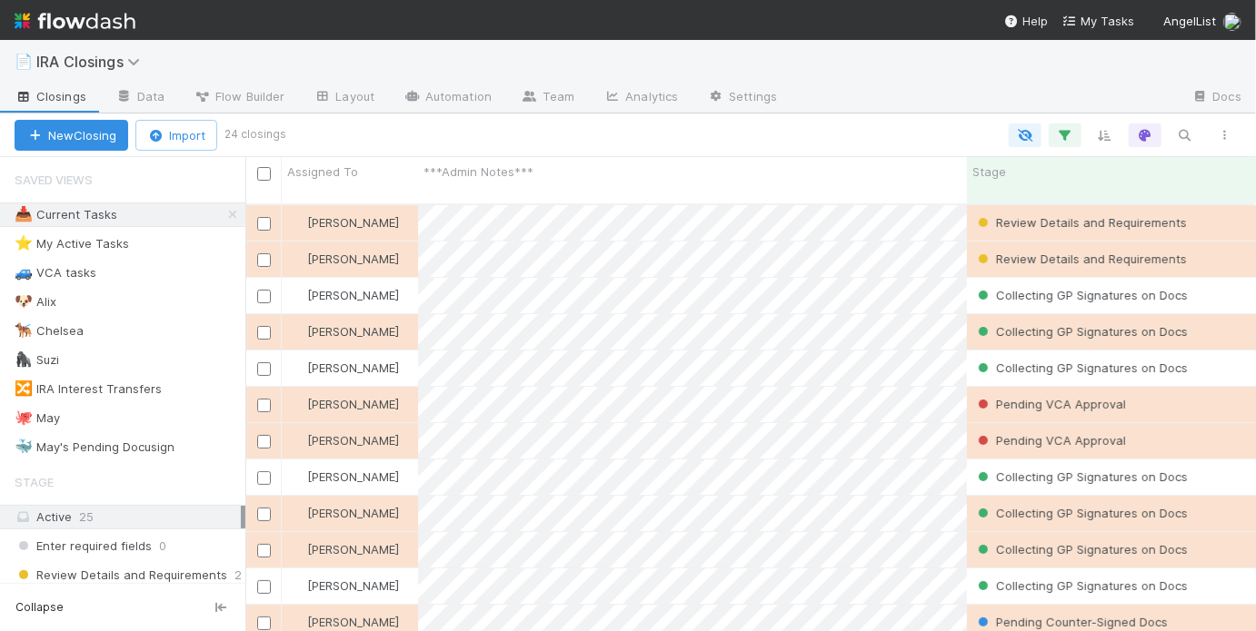
scroll to position [431, 999]
click at [117, 414] on div "🐙 [DATE]" at bounding box center [130, 418] width 231 height 23
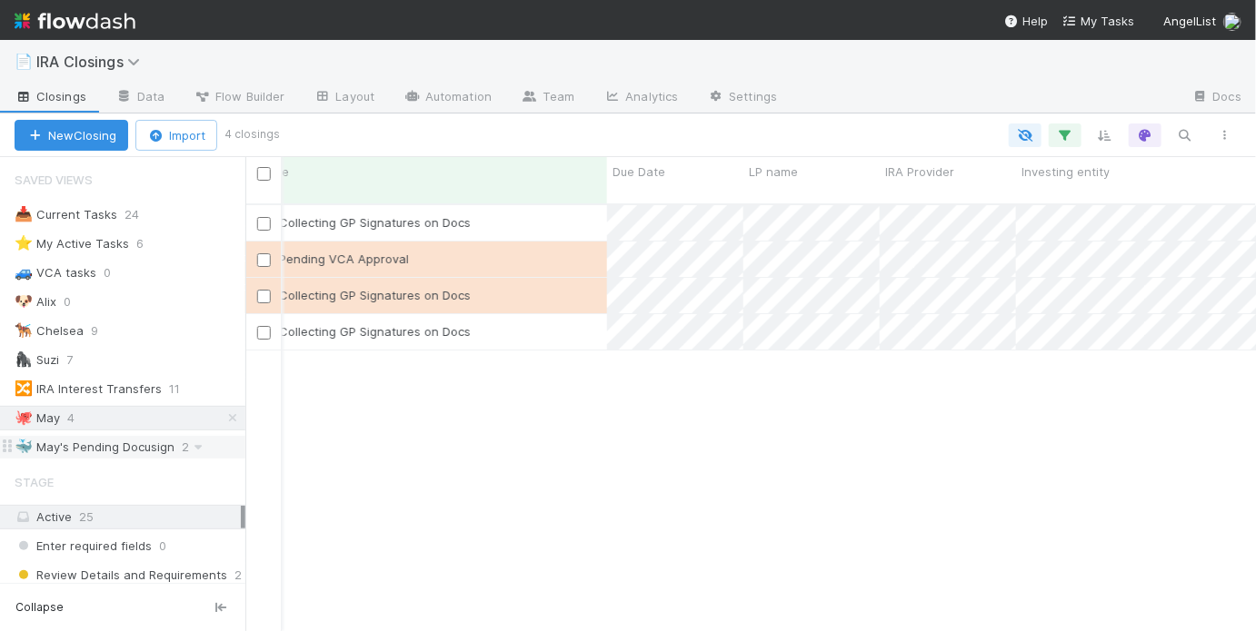
click at [111, 447] on div "🐳 May's Pending Docusign" at bounding box center [95, 447] width 160 height 23
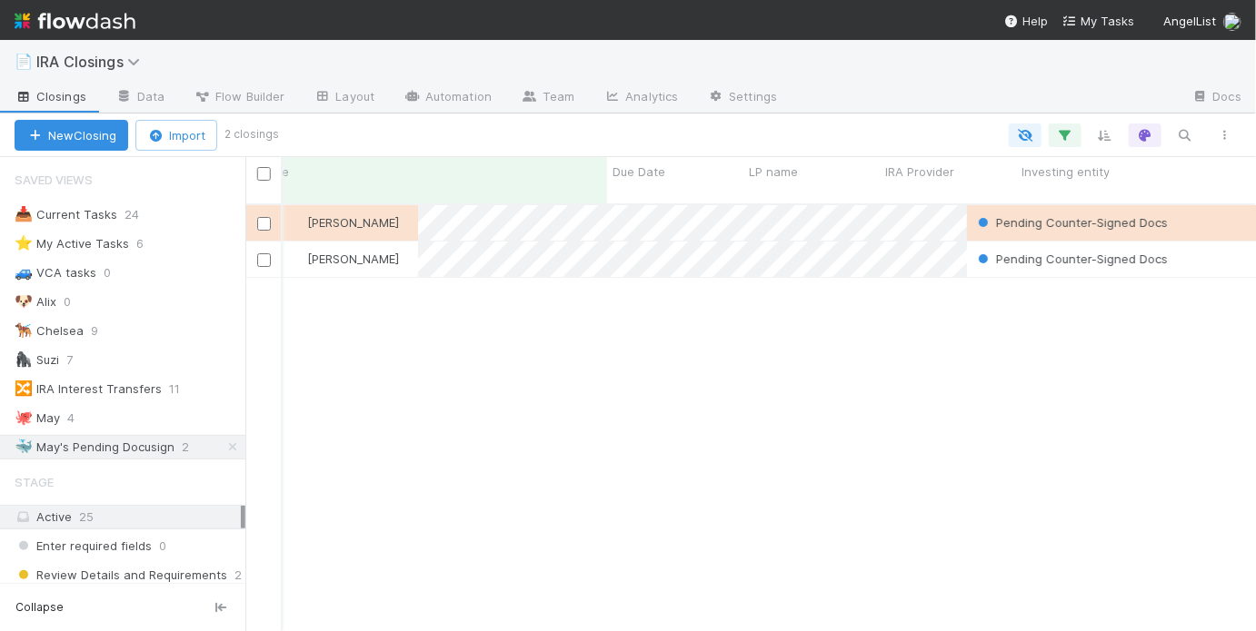
scroll to position [431, 999]
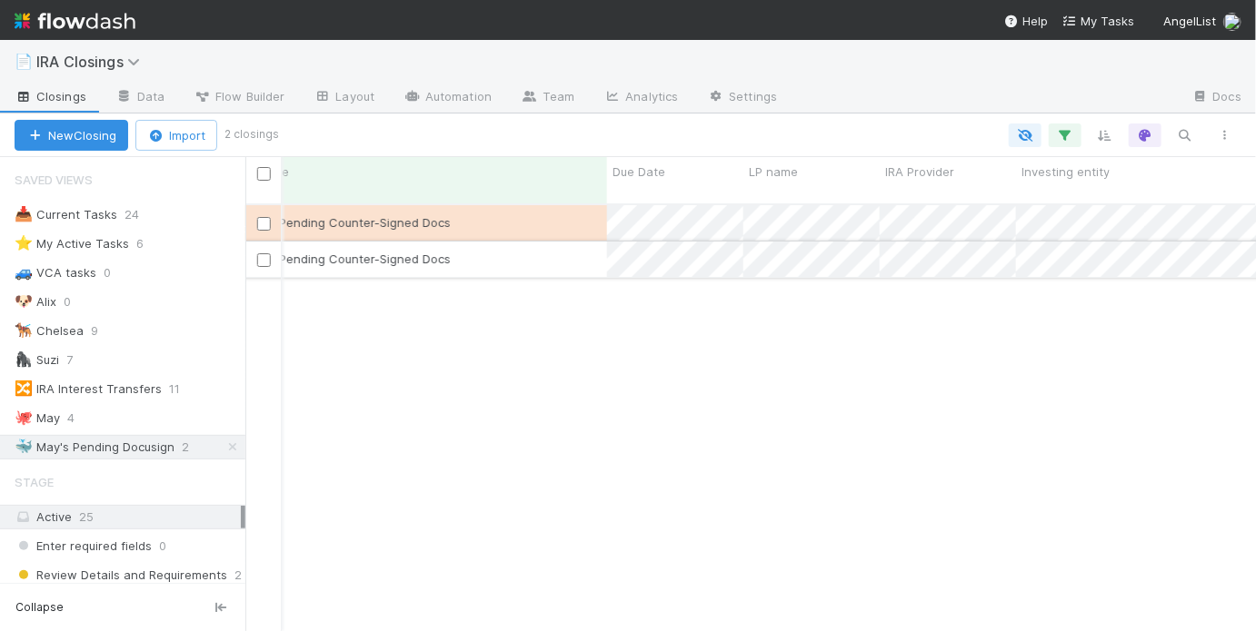
click at [547, 250] on div "Pending Counter-Signed Docs" at bounding box center [428, 259] width 357 height 35
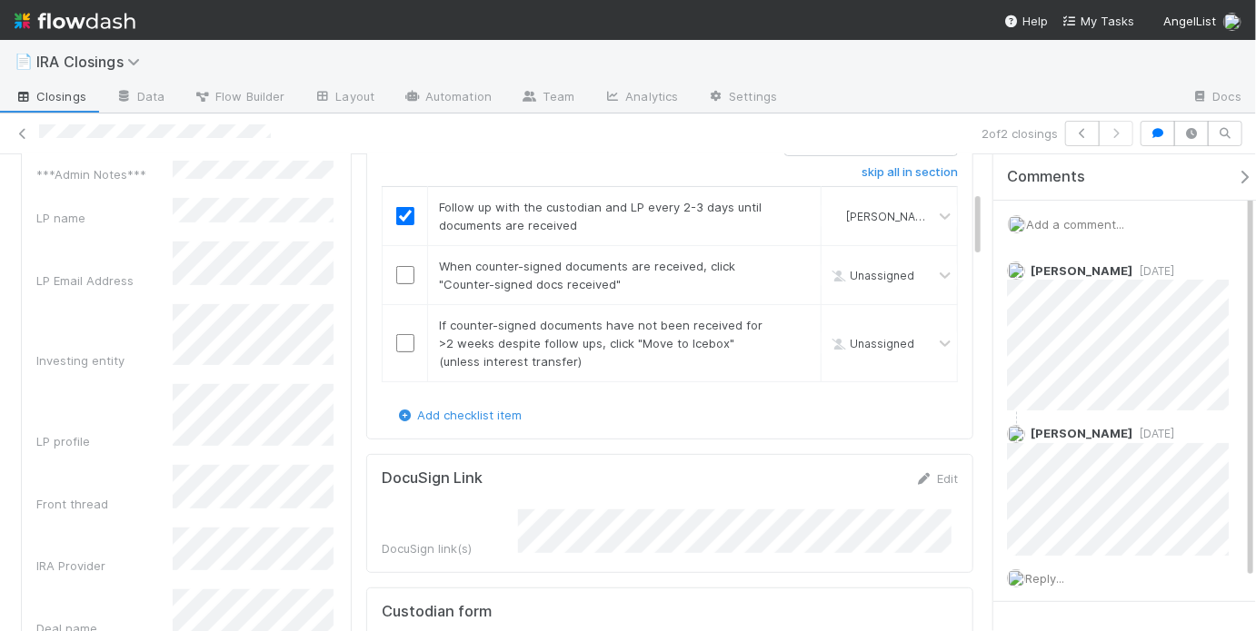
scroll to position [256, 0]
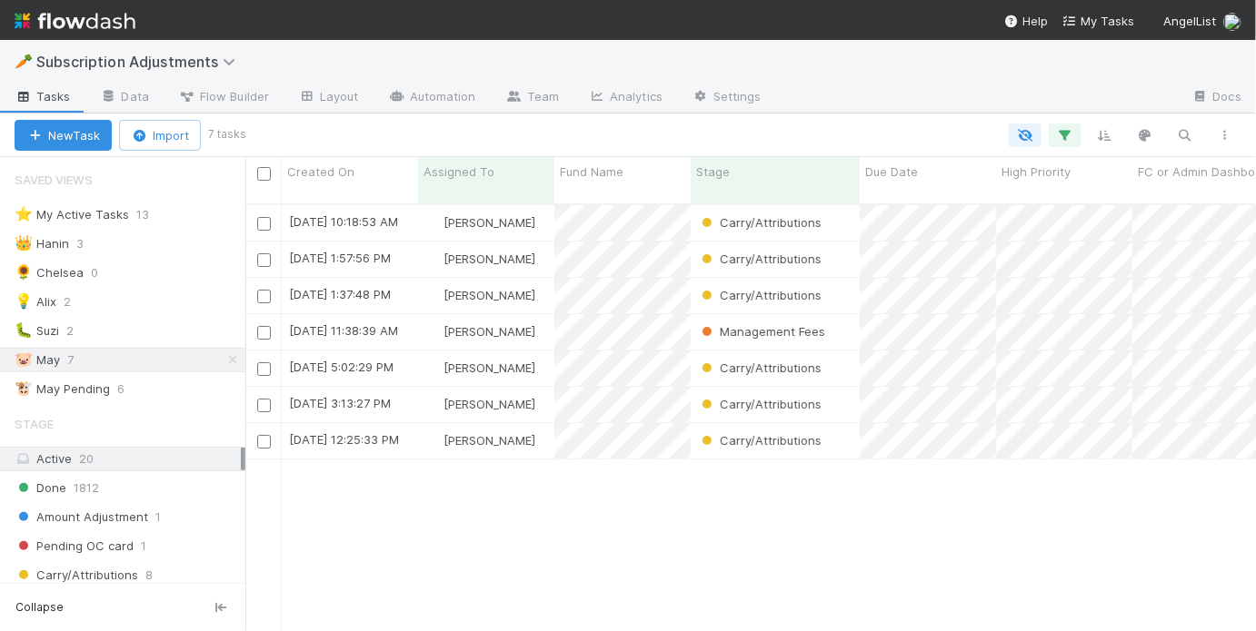
scroll to position [431, 999]
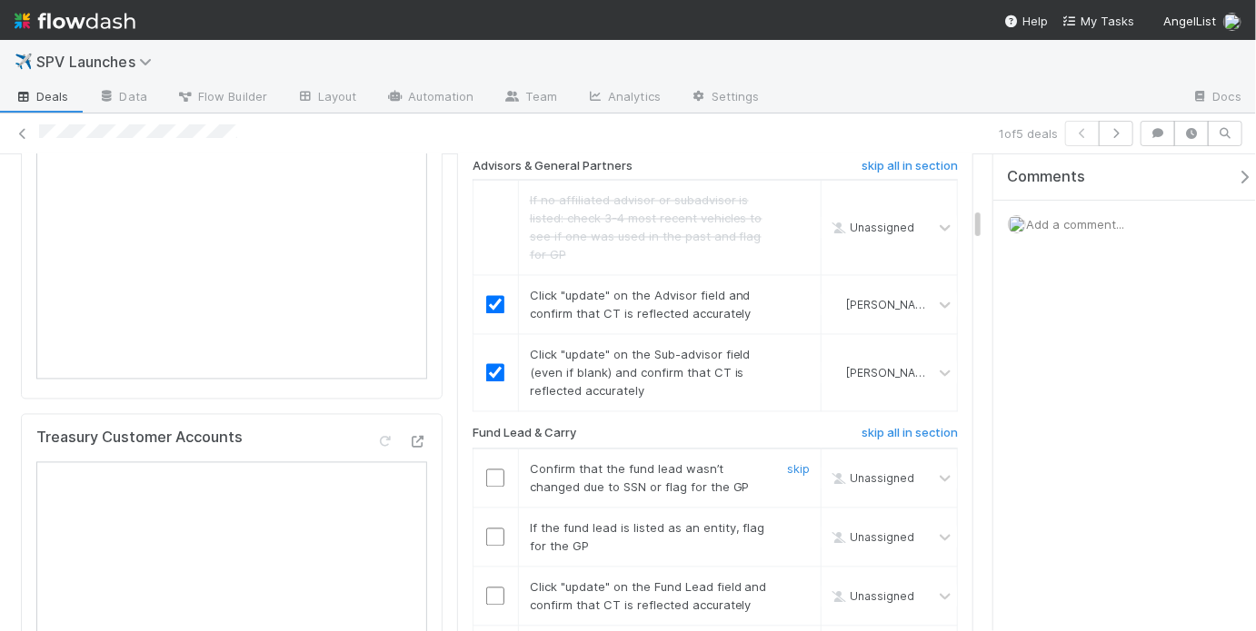
scroll to position [1693, 0]
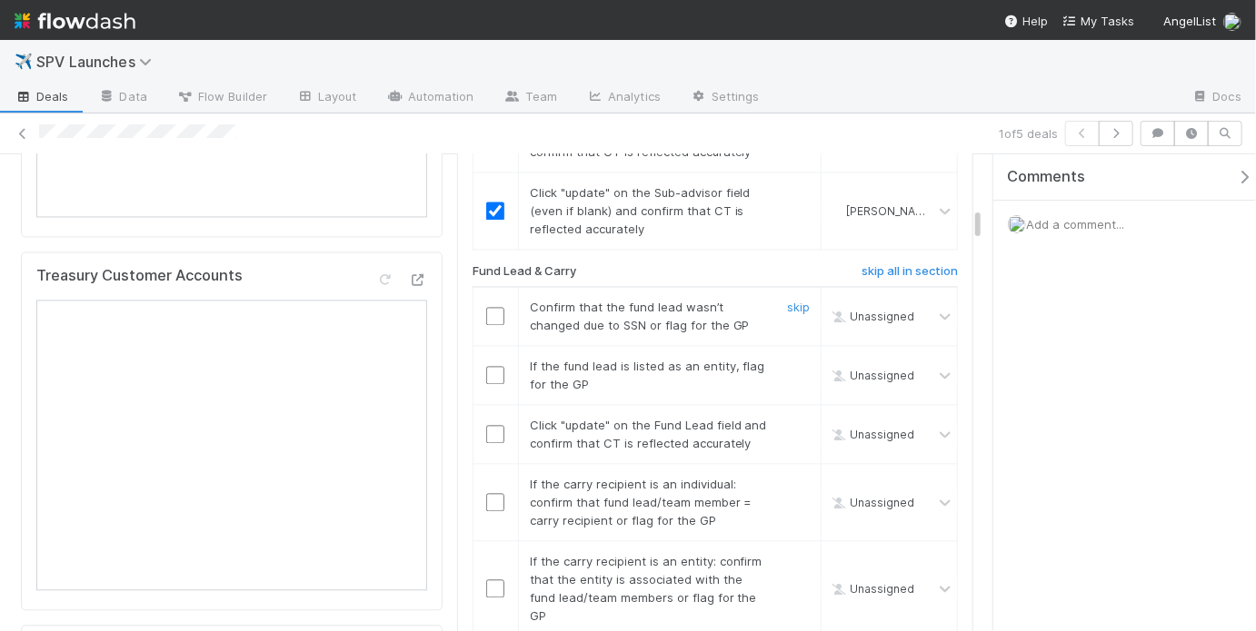
click at [494, 307] on input "checkbox" at bounding box center [495, 316] width 18 height 18
click at [786, 357] on div at bounding box center [796, 375] width 55 height 36
click at [795, 359] on link "skip" at bounding box center [798, 366] width 23 height 15
click at [491, 425] on input "checkbox" at bounding box center [495, 434] width 18 height 18
click at [787, 477] on link "skip" at bounding box center [798, 484] width 23 height 15
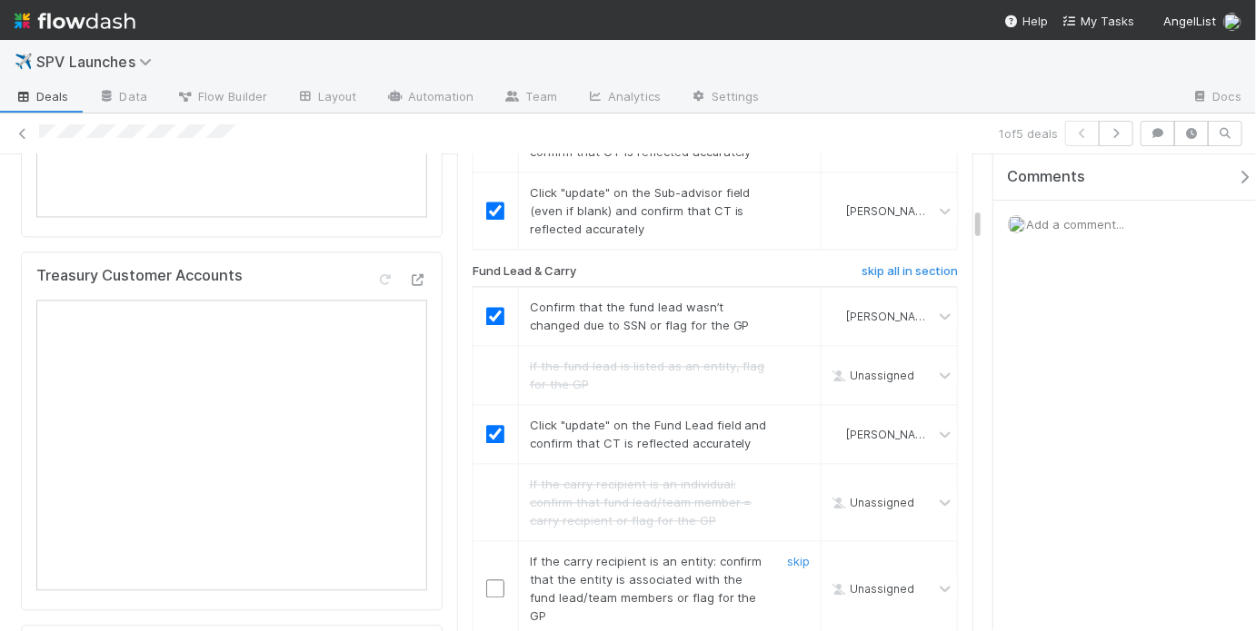
click at [492, 580] on input "checkbox" at bounding box center [495, 589] width 18 height 18
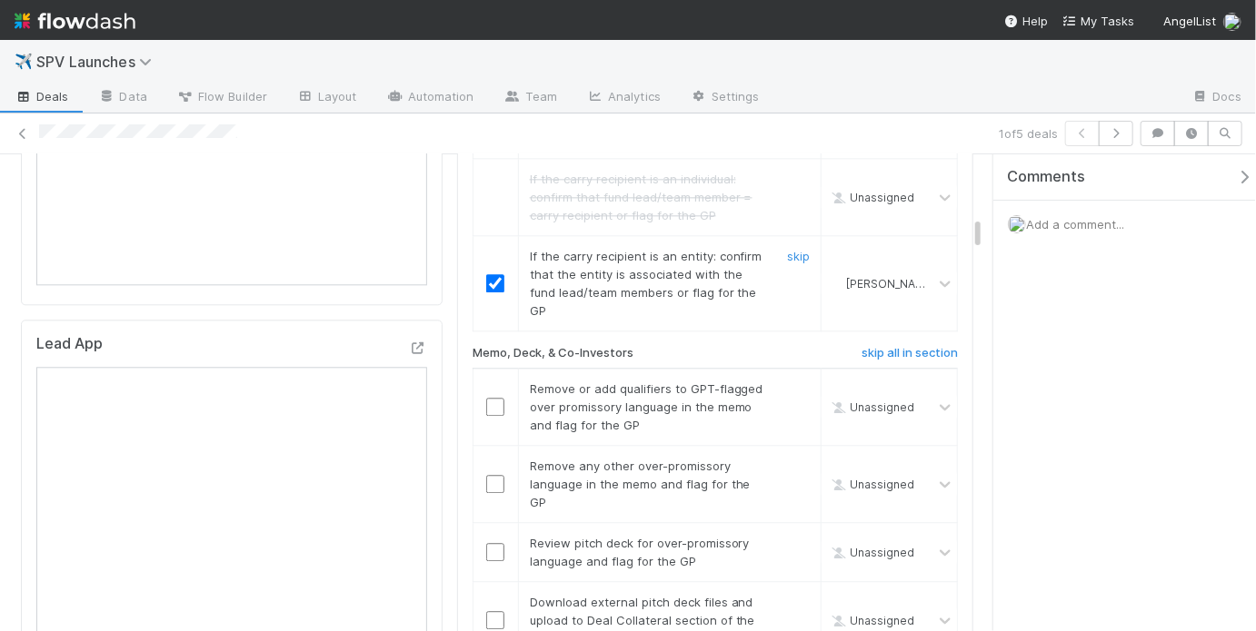
scroll to position [1958, 0]
